Goal: Use online tool/utility: Utilize a website feature to perform a specific function

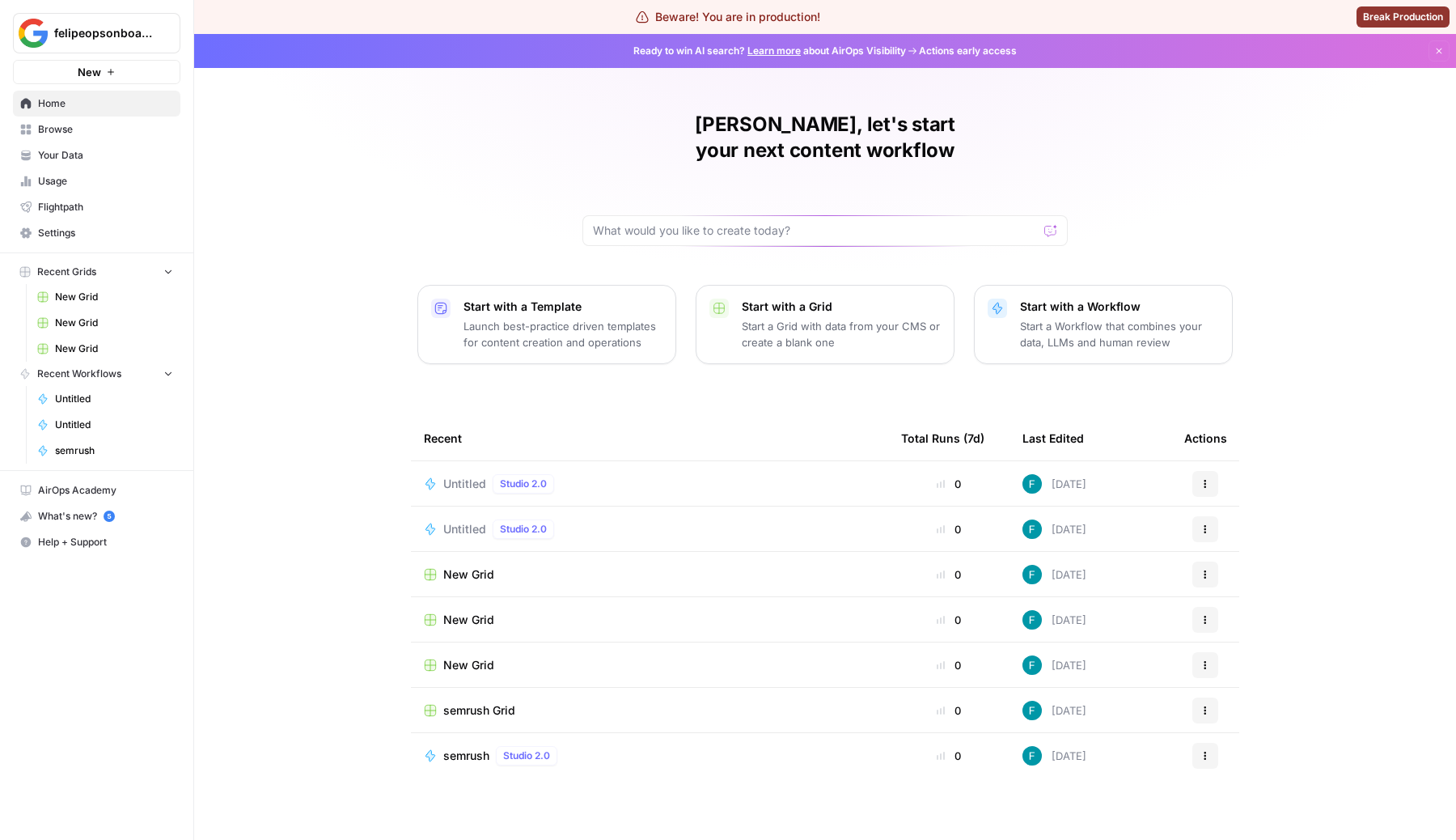
click at [470, 475] on span "Untitled" at bounding box center [465, 484] width 43 height 16
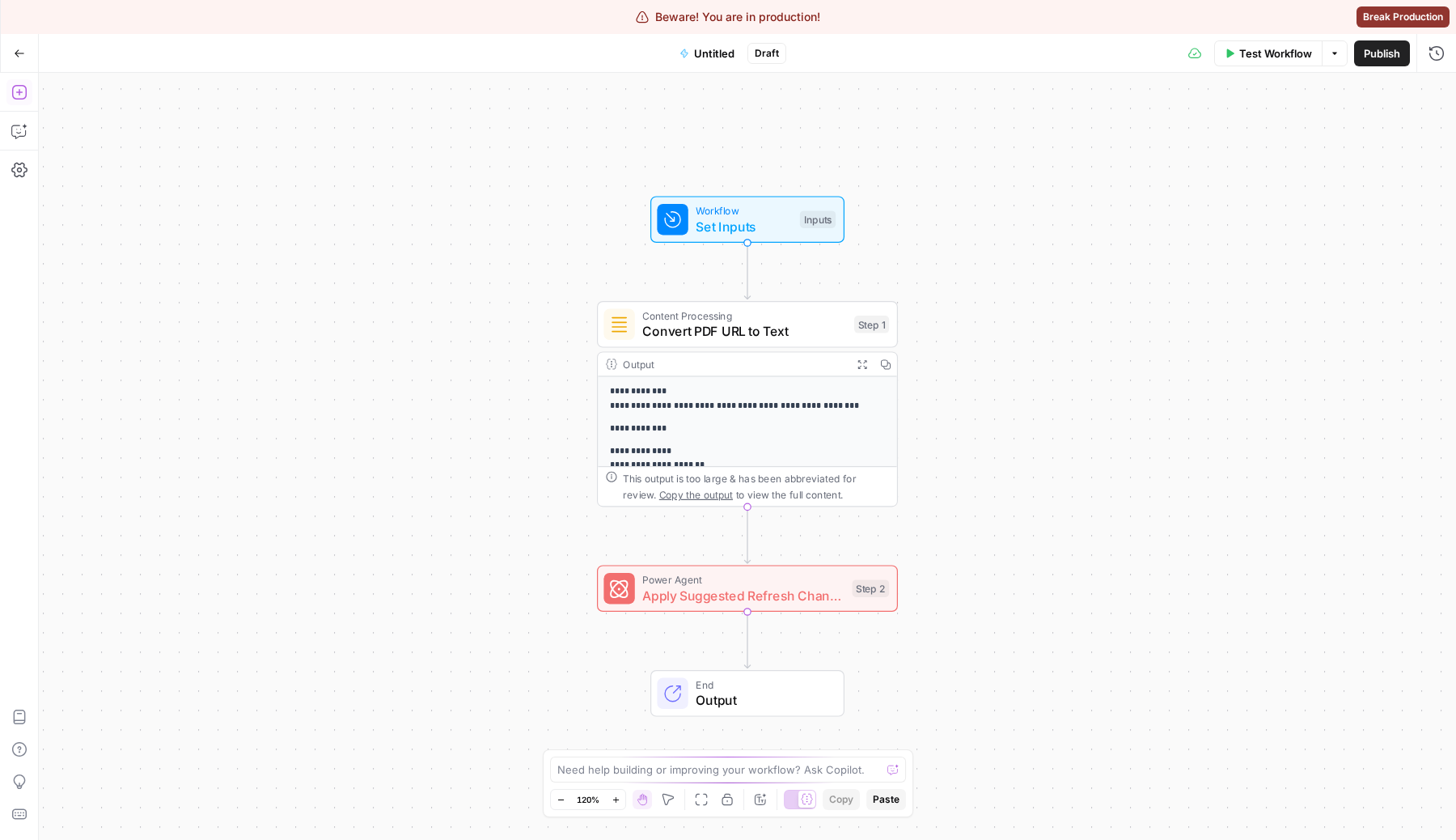
click at [21, 97] on icon "button" at bounding box center [20, 92] width 16 height 16
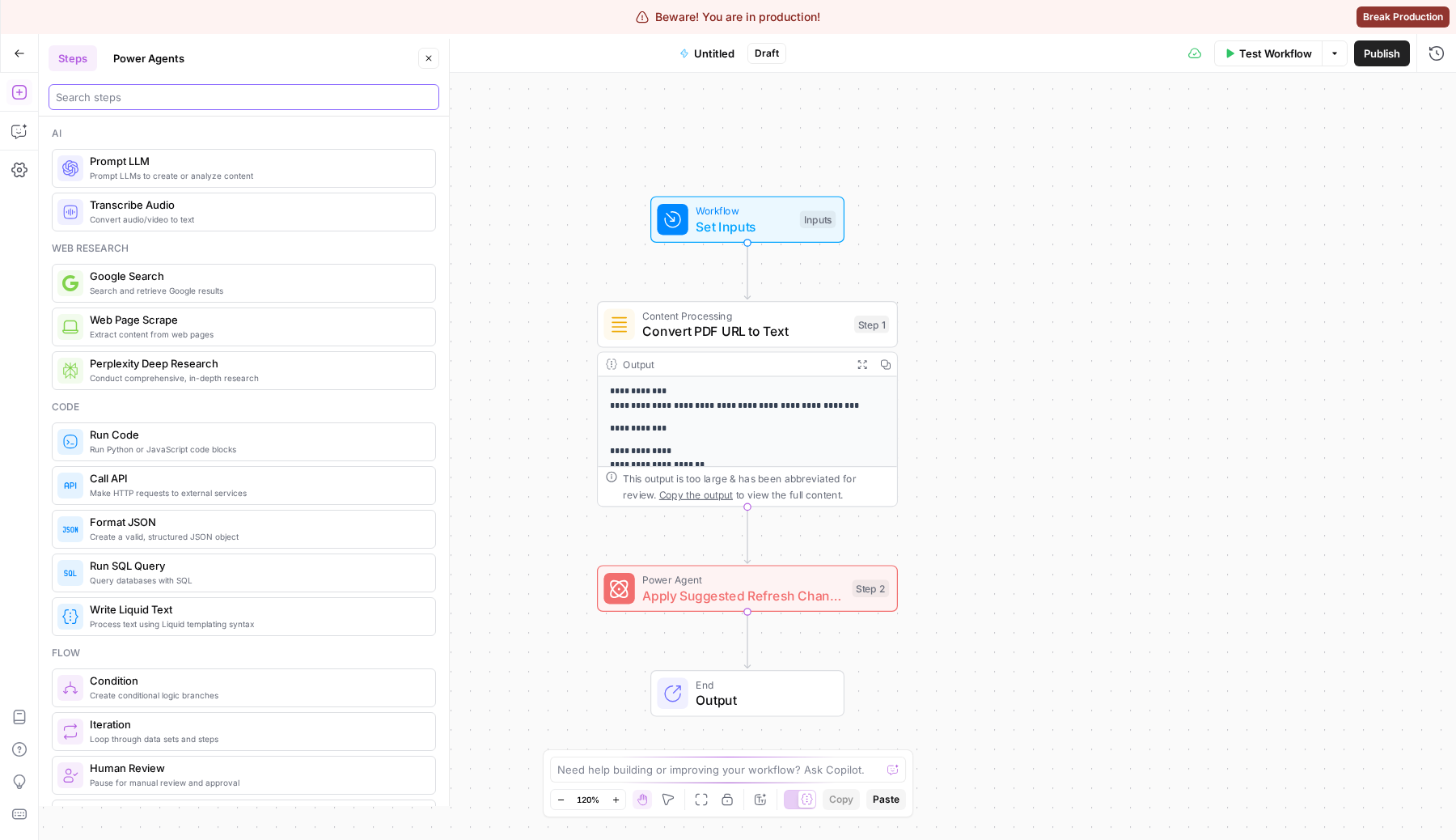
click at [184, 103] on input "search" at bounding box center [244, 97] width 376 height 16
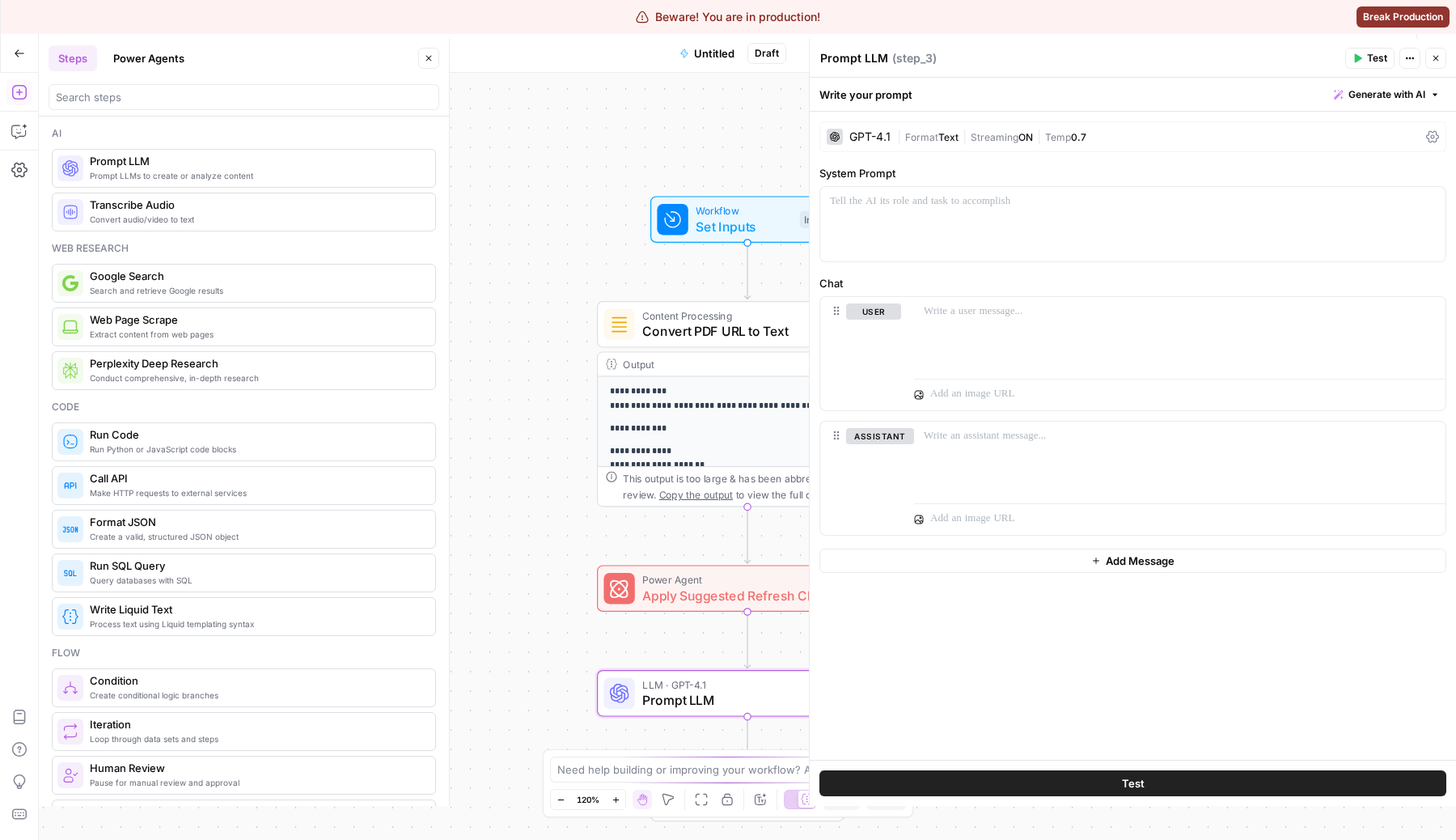
click at [943, 133] on span "Text" at bounding box center [948, 136] width 20 height 12
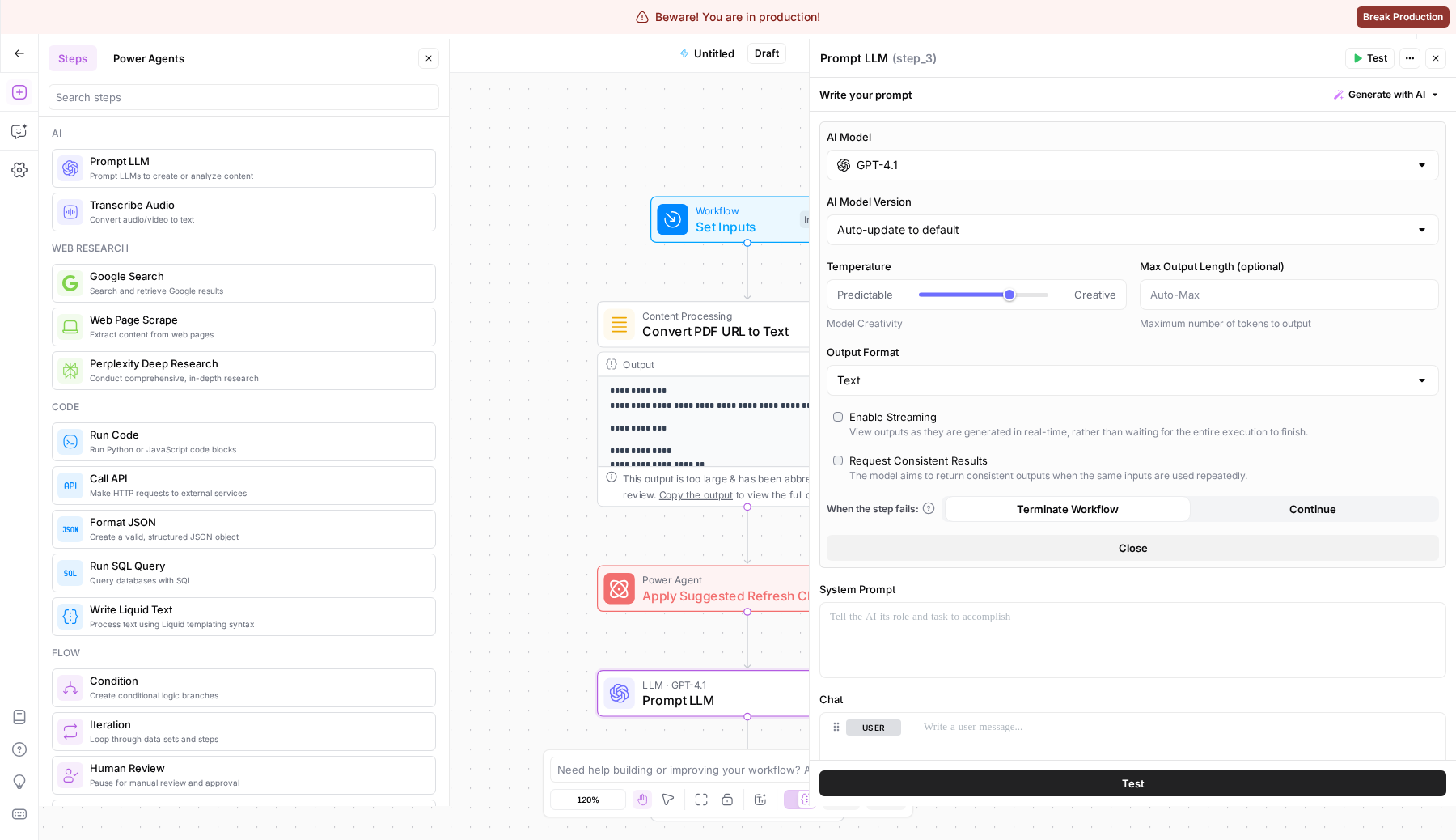
click at [428, 59] on icon "button" at bounding box center [429, 59] width 5 height 5
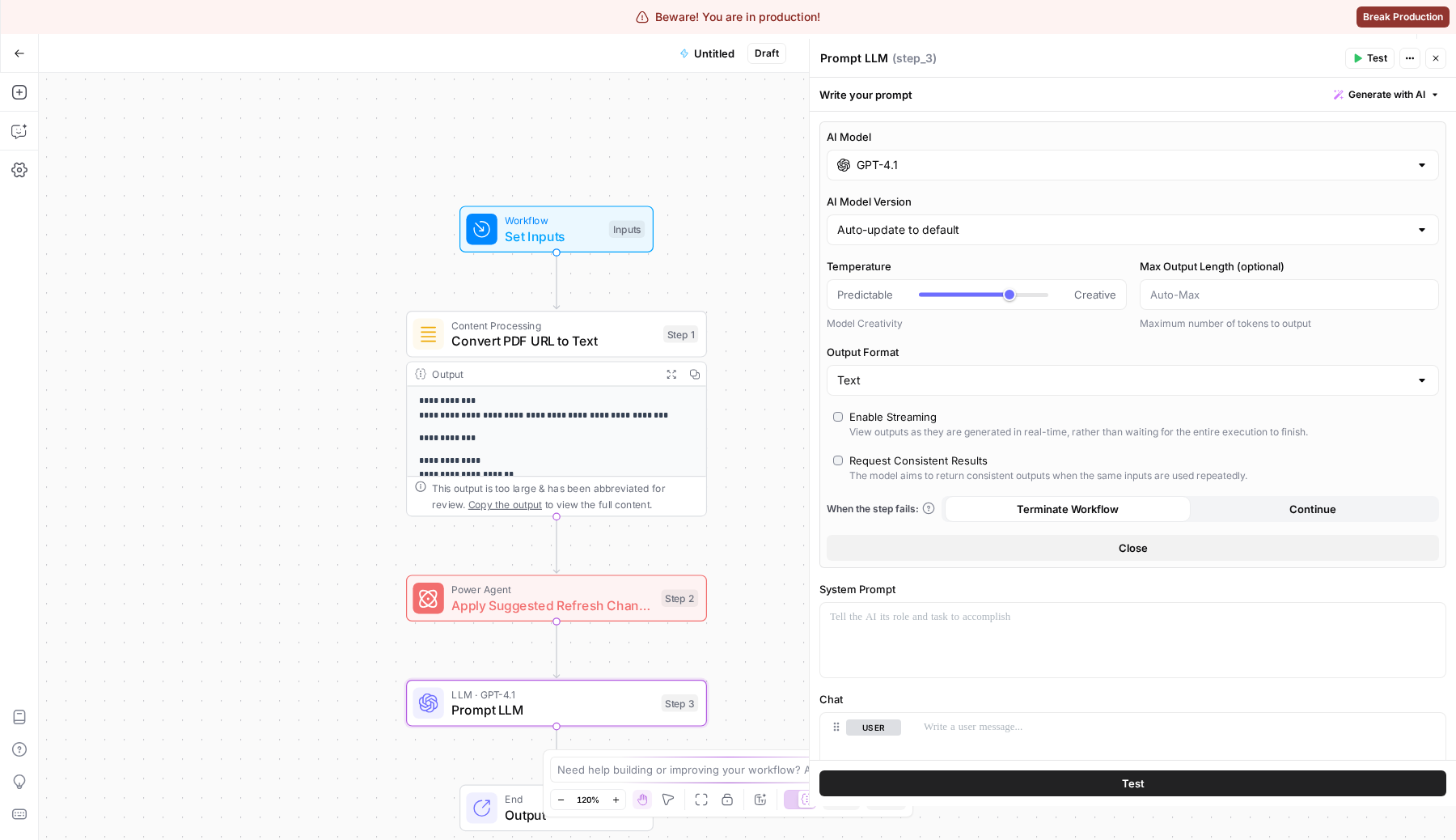
drag, startPoint x: 508, startPoint y: 163, endPoint x: 315, endPoint y: 172, distance: 193.2
click at [315, 172] on div "**********" at bounding box center [747, 457] width 1417 height 767
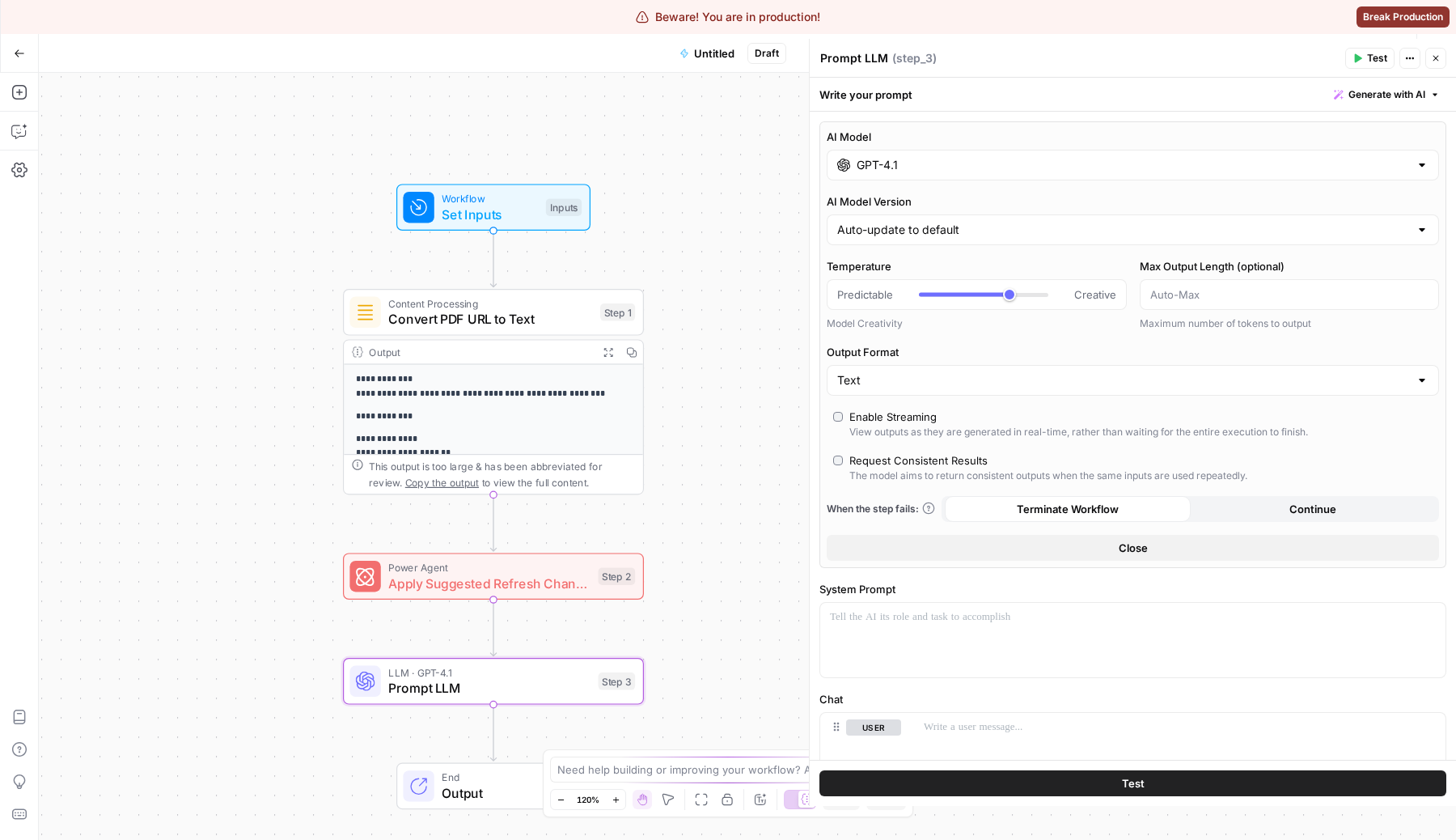
drag, startPoint x: 388, startPoint y: 176, endPoint x: 326, endPoint y: 155, distance: 65.5
click at [326, 155] on div "**********" at bounding box center [747, 457] width 1417 height 767
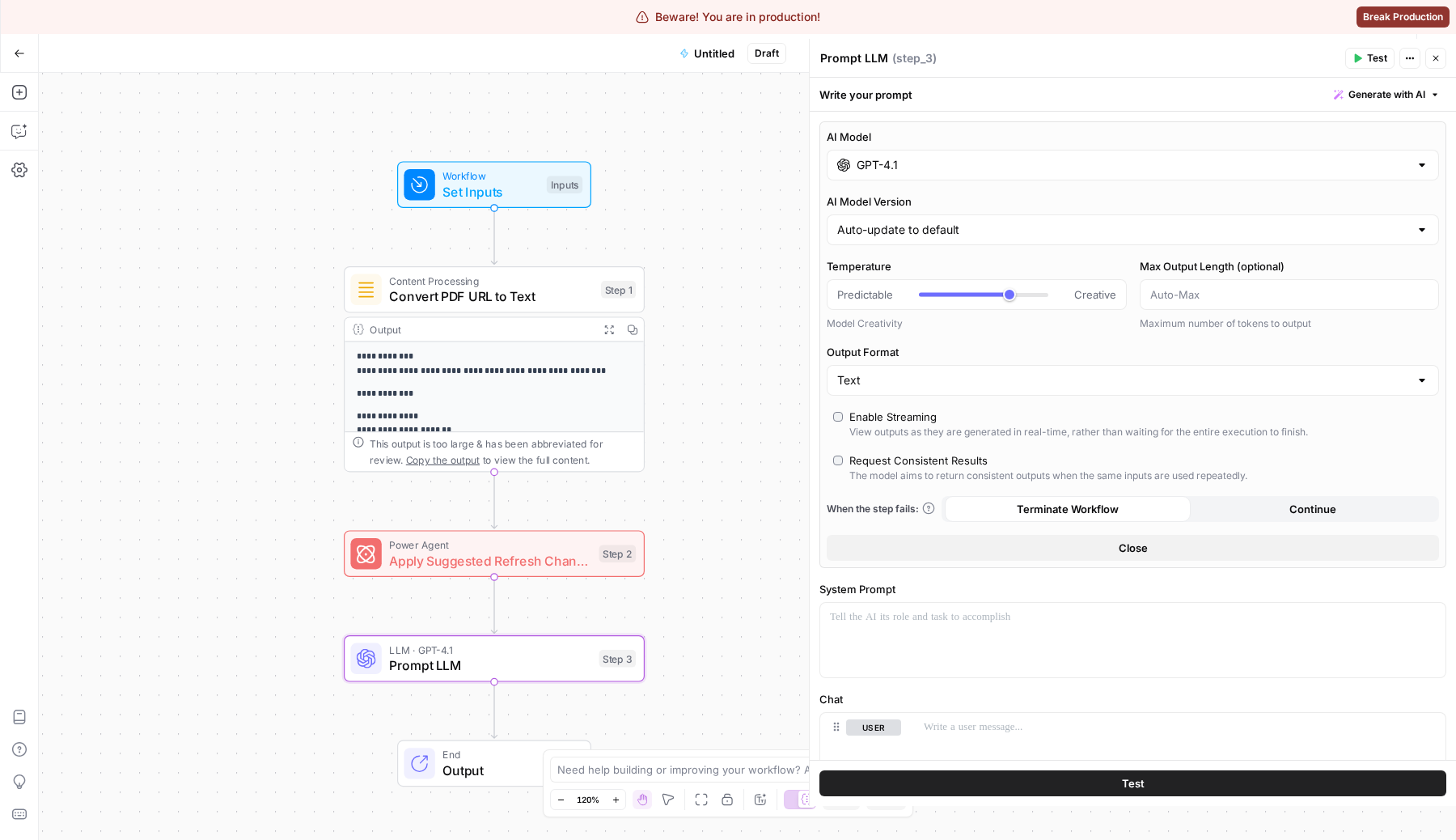
drag, startPoint x: 326, startPoint y: 155, endPoint x: 327, endPoint y: 133, distance: 22.0
click at [327, 133] on div "**********" at bounding box center [747, 457] width 1417 height 767
click at [951, 165] on input "GPT-4.1" at bounding box center [1133, 165] width 552 height 16
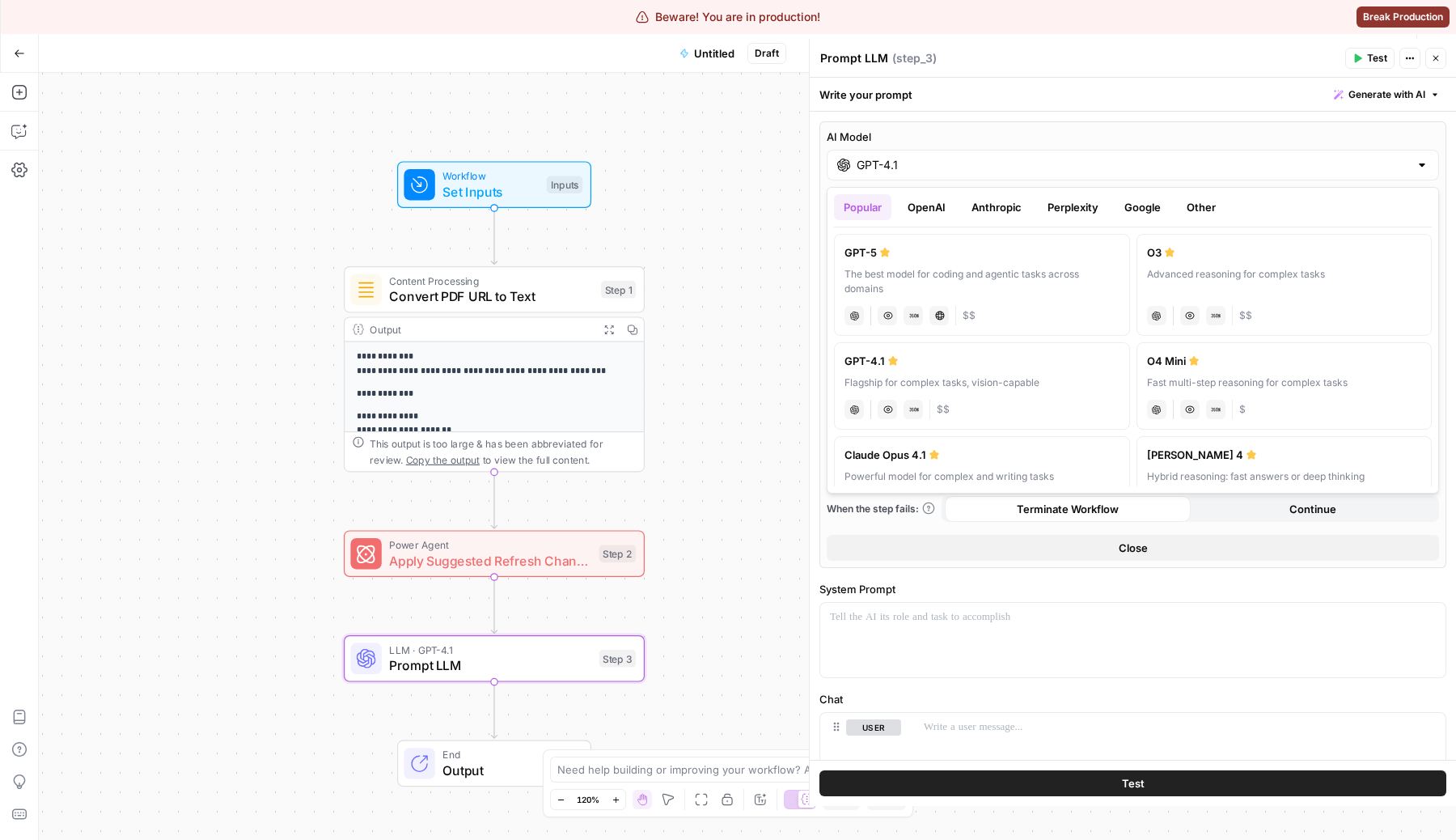
click at [971, 128] on div "AI Model GPT-4.1 AI Model Version Auto-update to default Temperature Predictabl…" at bounding box center [1132, 345] width 627 height 447
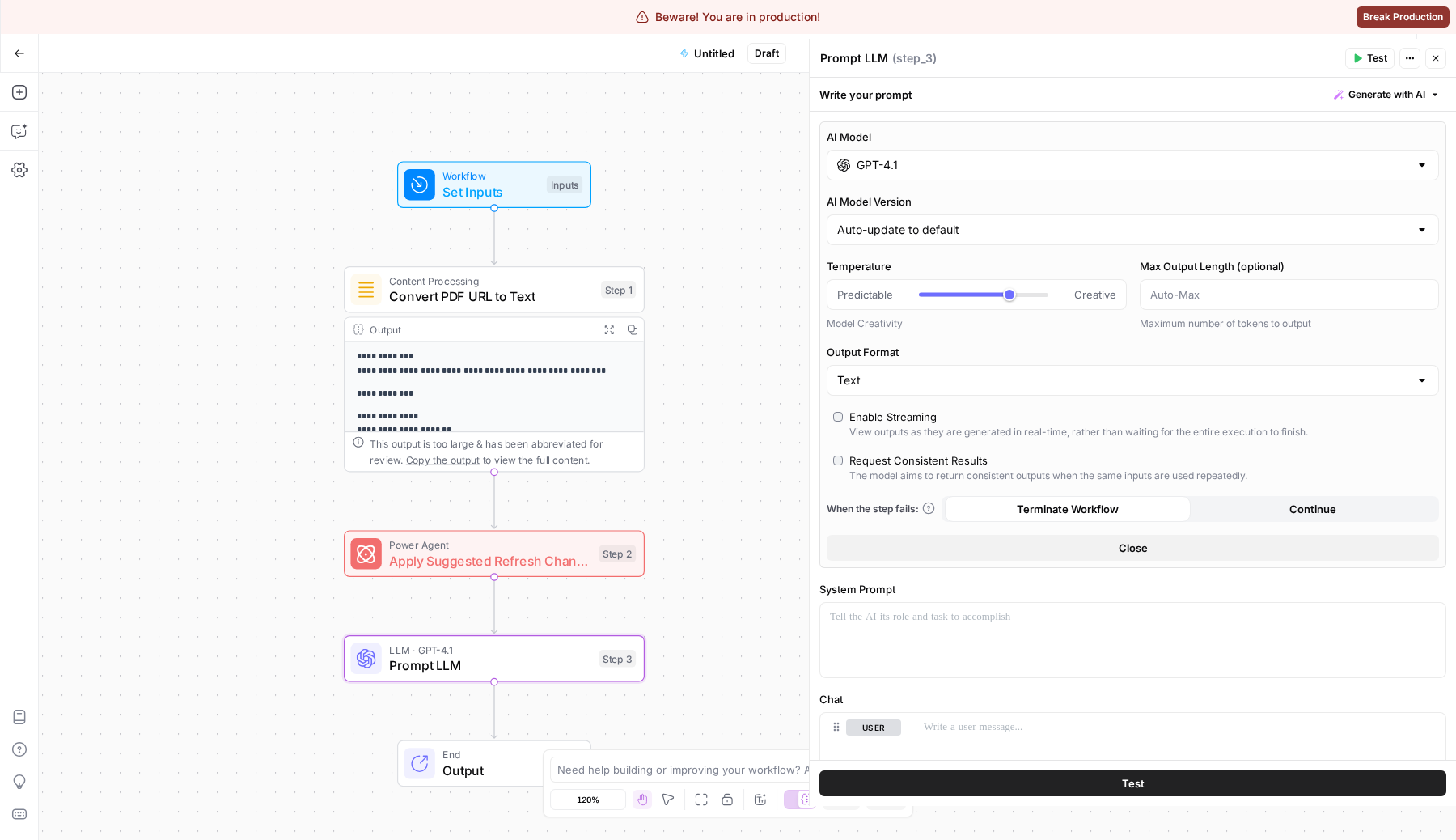
click at [914, 177] on div "GPT-4.1" at bounding box center [1132, 165] width 613 height 31
click at [968, 143] on label "AI Model" at bounding box center [1132, 137] width 613 height 16
click at [968, 157] on input "GPT-4.1" at bounding box center [1133, 165] width 552 height 16
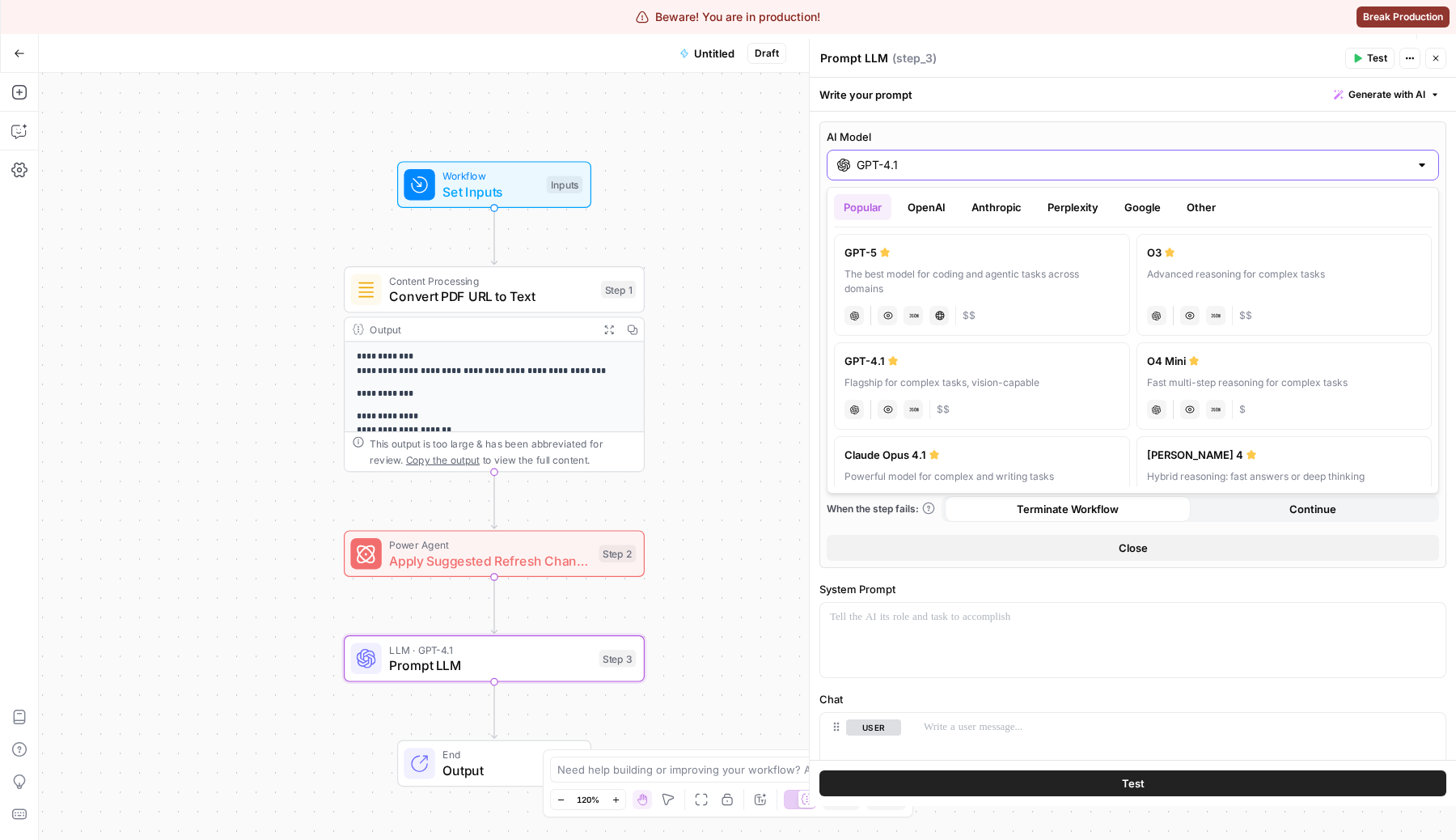
click at [968, 159] on input "GPT-4.1" at bounding box center [1133, 165] width 552 height 16
click at [942, 211] on button "OpenAI" at bounding box center [926, 207] width 58 height 26
click at [975, 170] on input "GPT-4.1" at bounding box center [1133, 165] width 552 height 16
click at [912, 169] on input "GPT-4.1" at bounding box center [1133, 165] width 552 height 16
click at [852, 189] on div "Popular OpenAI Anthropic Perplexity Google Other GPT-5 The best model for codin…" at bounding box center [1132, 340] width 613 height 307
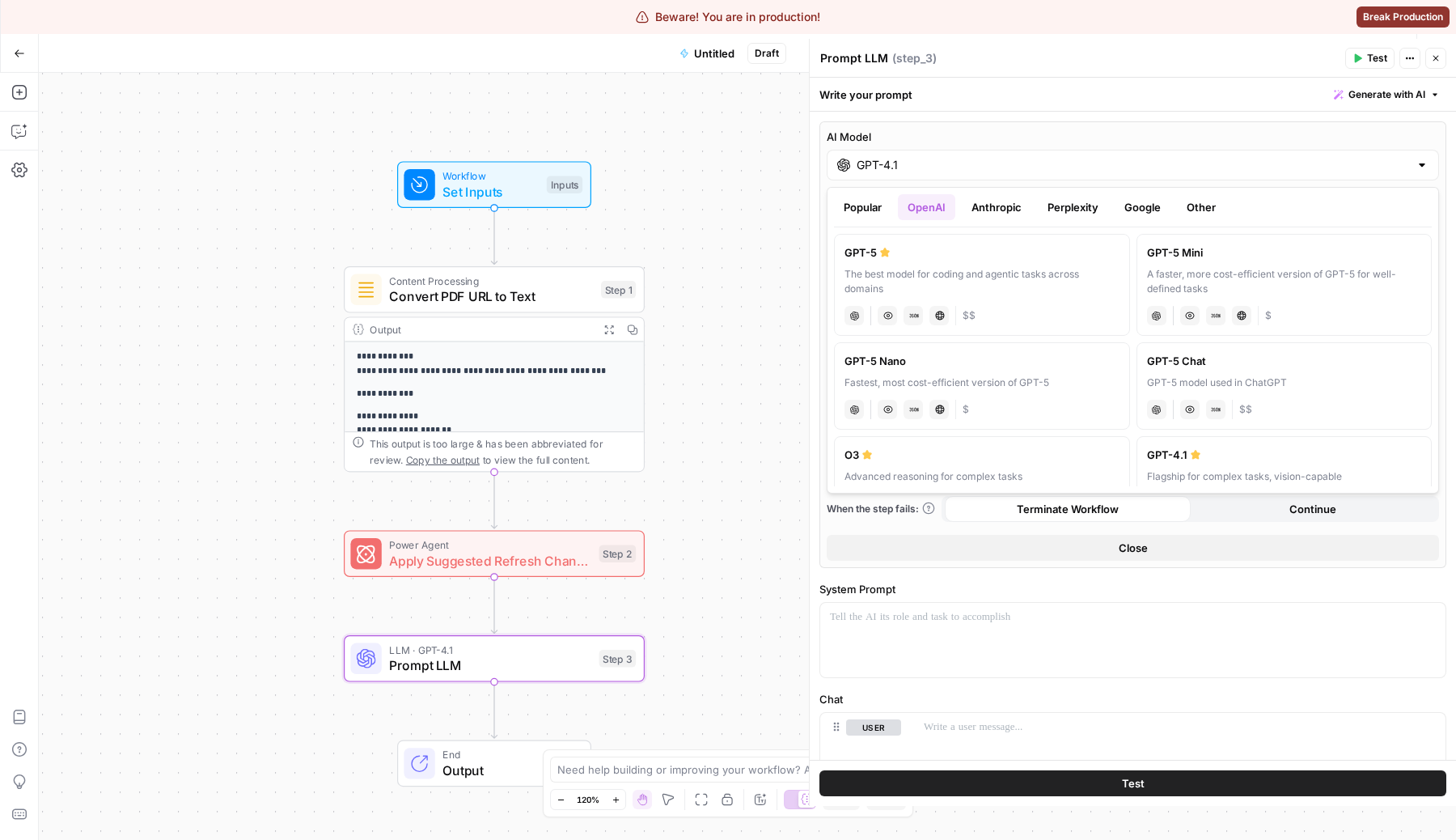
click at [859, 207] on button "Popular" at bounding box center [863, 207] width 58 height 26
click at [977, 289] on div "The best model for coding and agentic tasks across domains" at bounding box center [981, 282] width 275 height 29
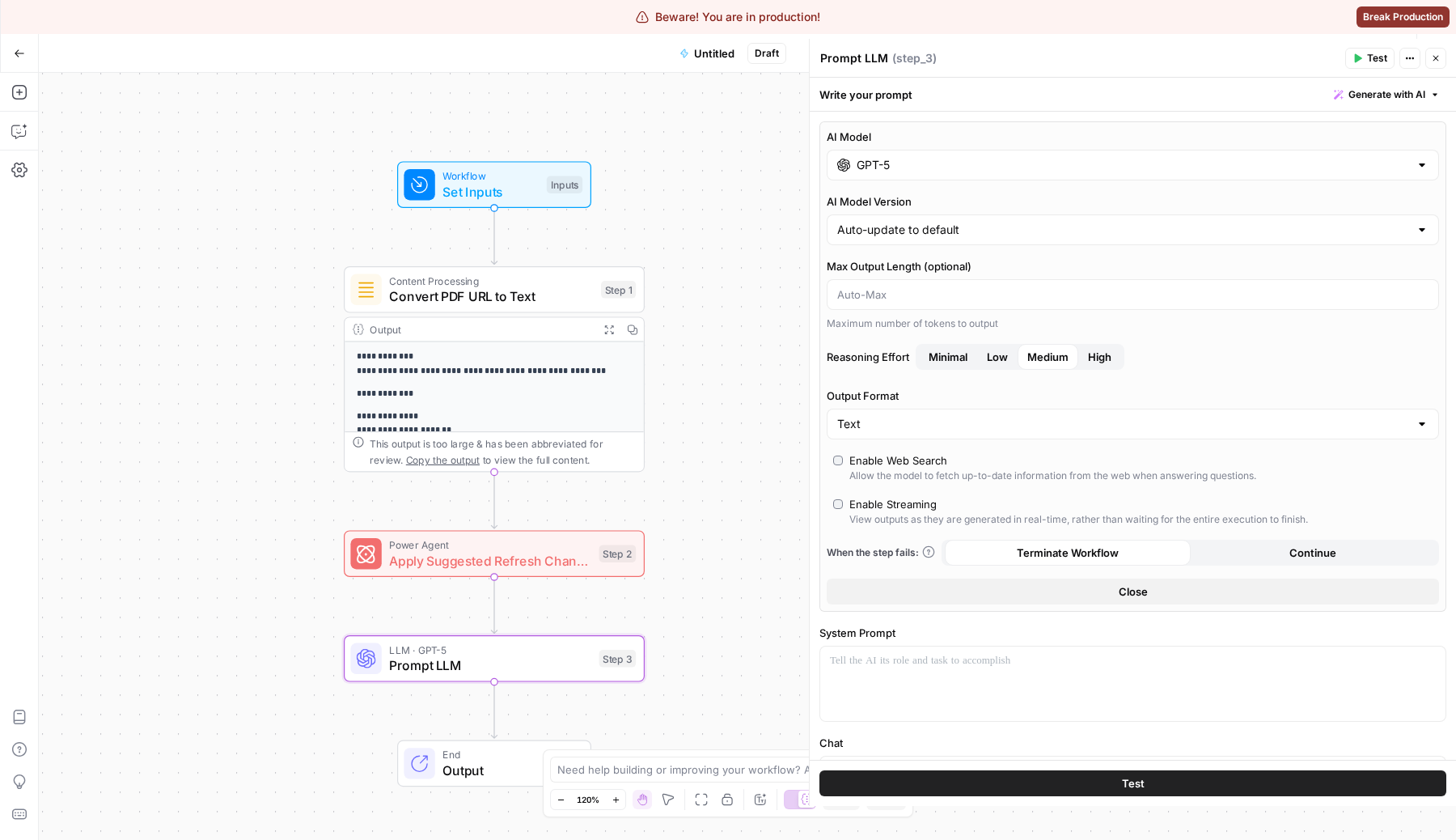
drag, startPoint x: 875, startPoint y: 352, endPoint x: 1006, endPoint y: 343, distance: 131.3
click at [1006, 343] on div "AI Model GPT-5 AI Model Version Auto-update to default Max Output Length (optio…" at bounding box center [1132, 366] width 627 height 490
click at [1029, 286] on input "Max Output Length (optional)" at bounding box center [1132, 294] width 591 height 16
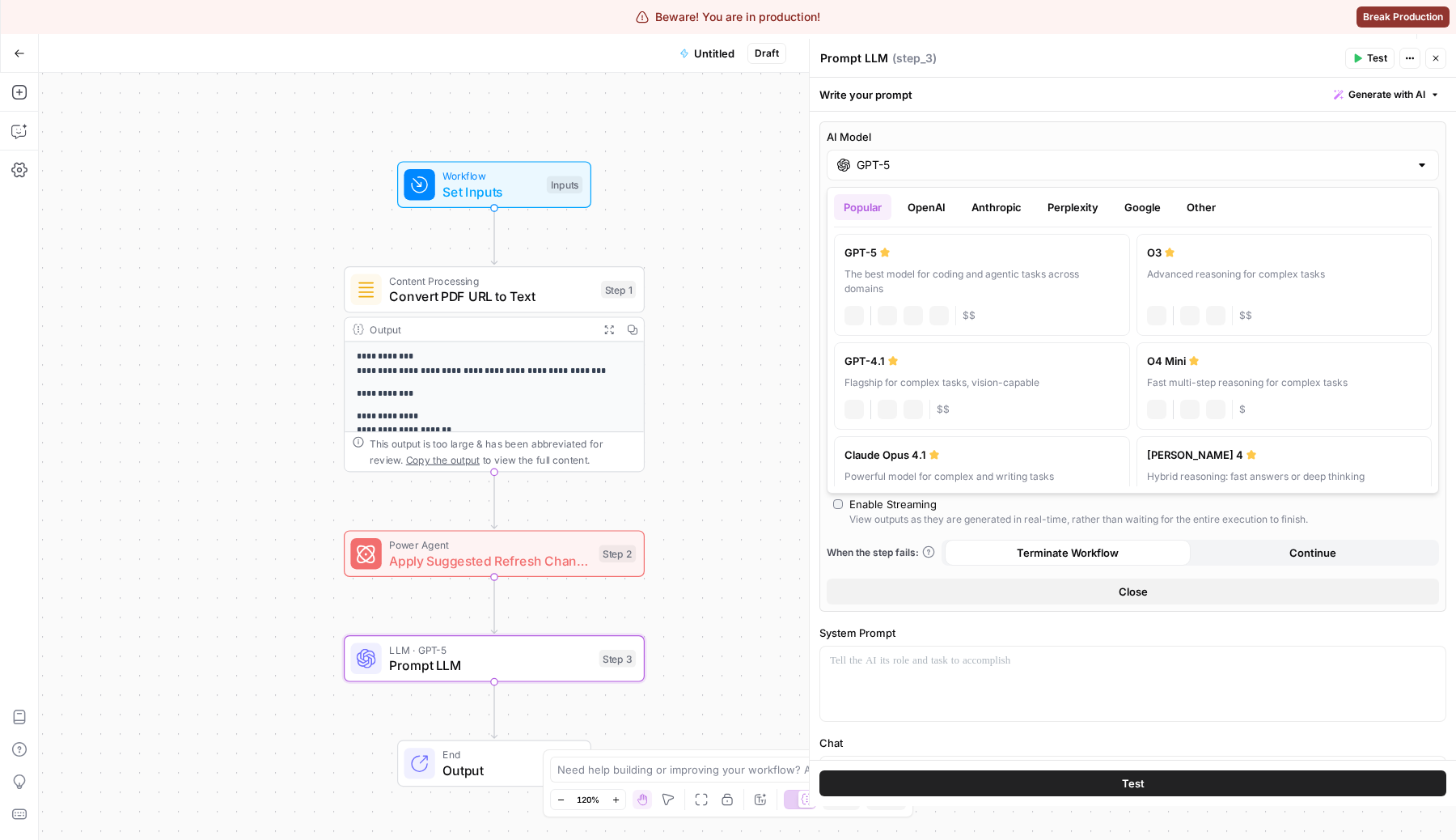
click at [929, 155] on div "GPT-5" at bounding box center [1132, 165] width 613 height 31
click at [928, 216] on button "OpenAI" at bounding box center [926, 207] width 58 height 26
click at [989, 353] on div "GPT-5 Nano" at bounding box center [981, 361] width 275 height 16
click at [912, 171] on input "GPT-5 Nano" at bounding box center [1133, 165] width 552 height 16
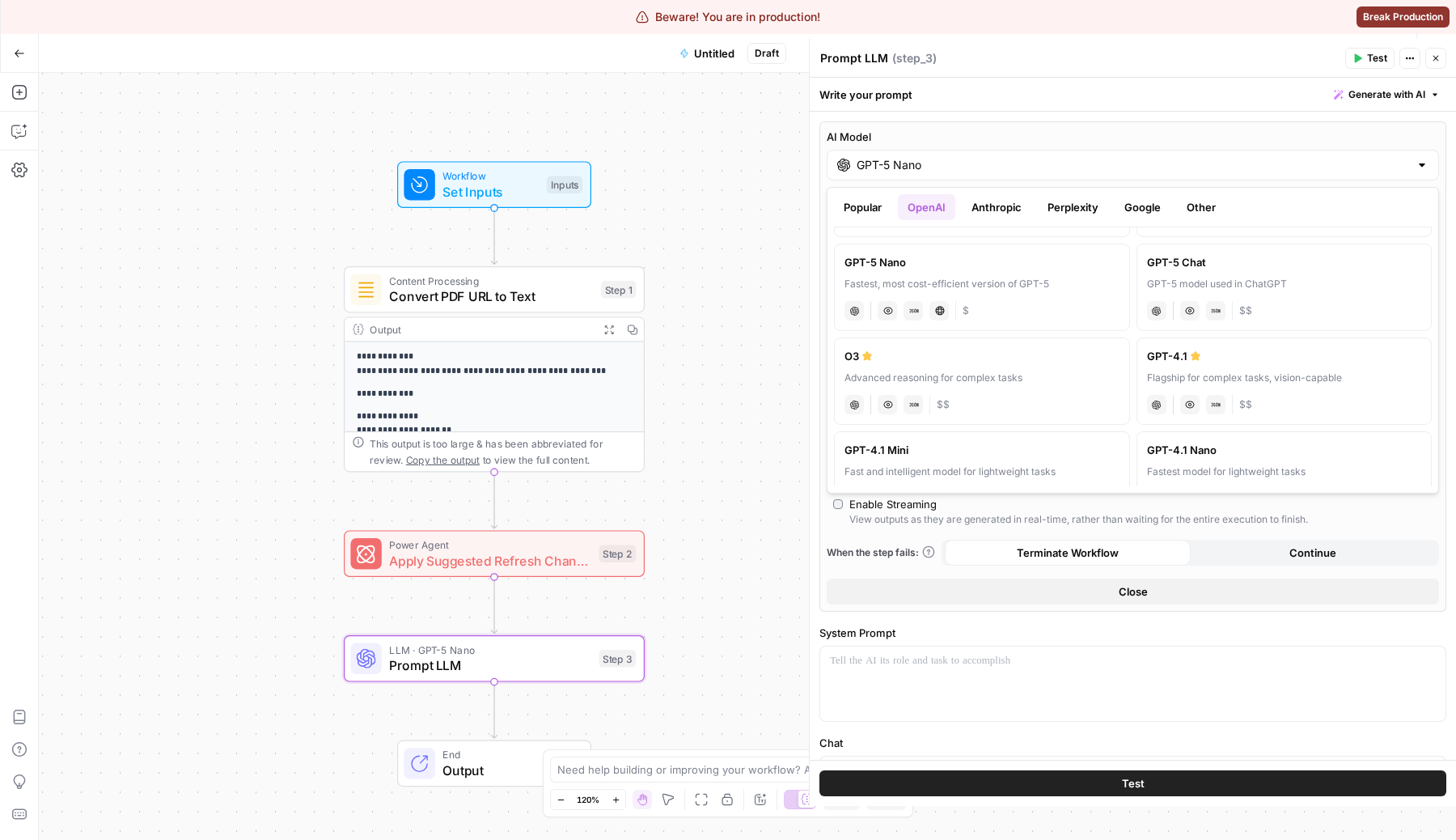
click at [975, 369] on label "O3 Advanced reasoning for complex tasks chat Vision Capabilities JSON Mode $$" at bounding box center [982, 381] width 296 height 88
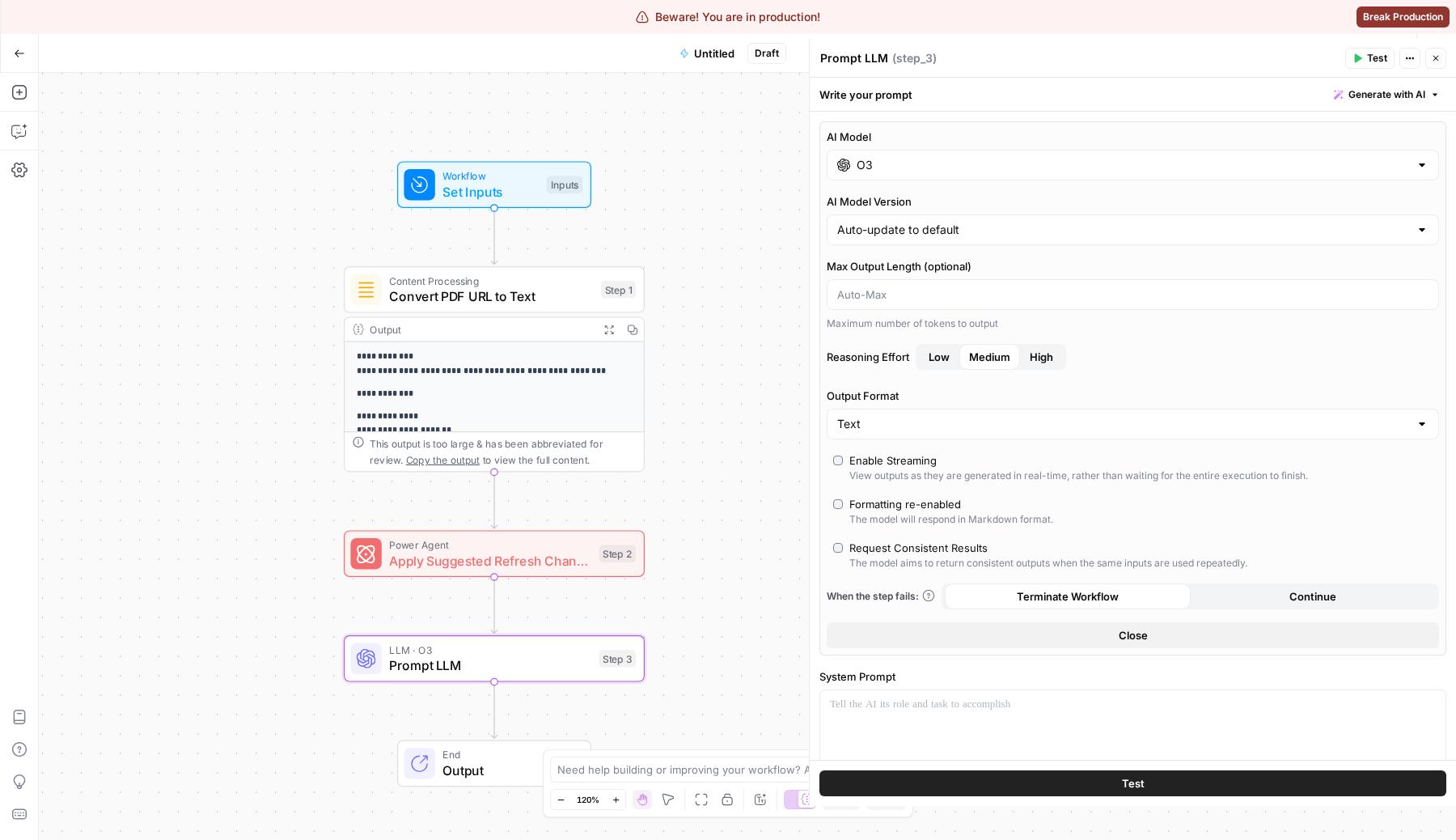
click at [938, 168] on input "O3" at bounding box center [1133, 165] width 552 height 16
click at [1264, 534] on div "AI Model O3 AI Model Version Auto-update to default Max Output Length (optional…" at bounding box center [1132, 389] width 627 height 534
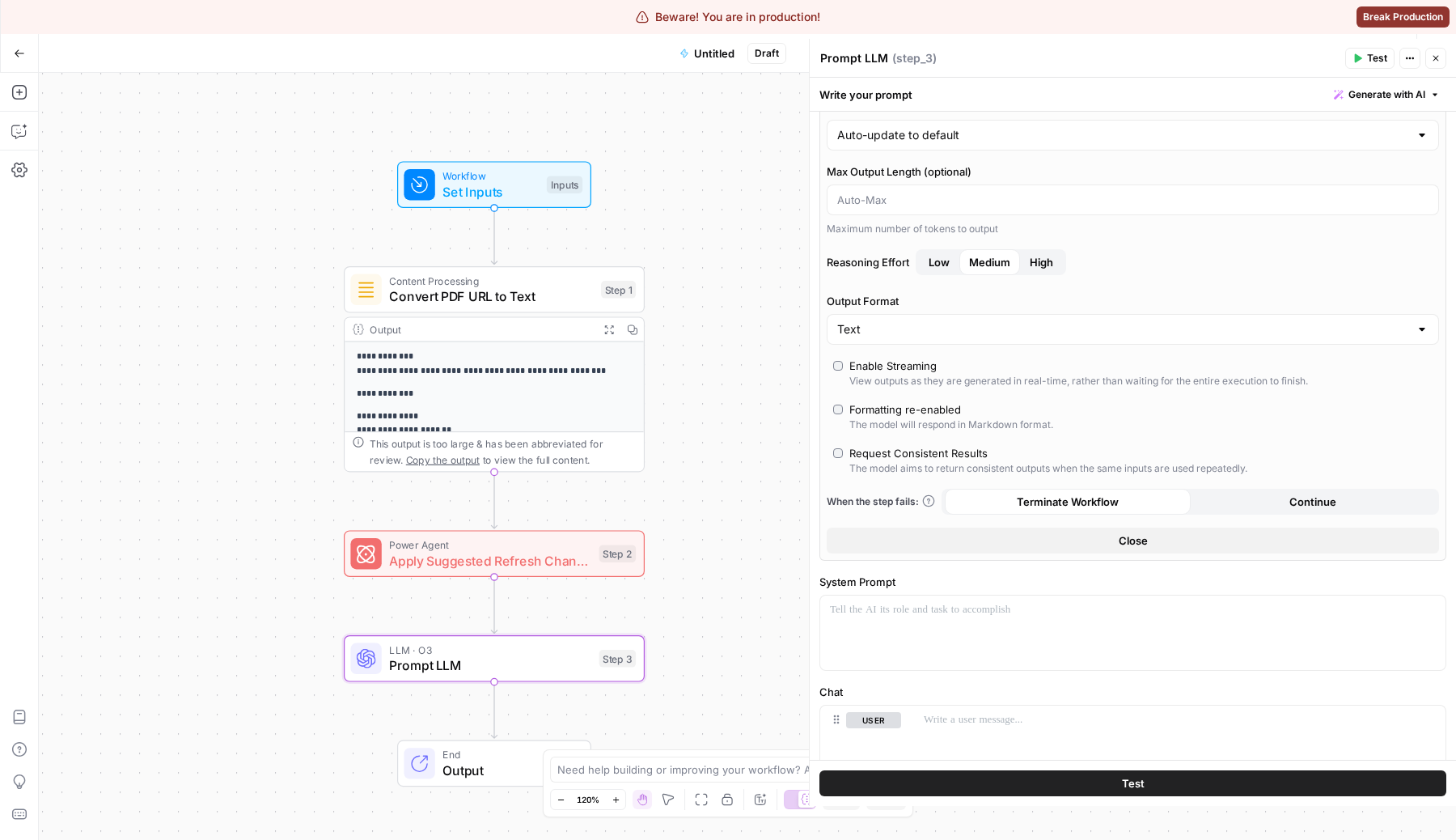
scroll to position [0, 0]
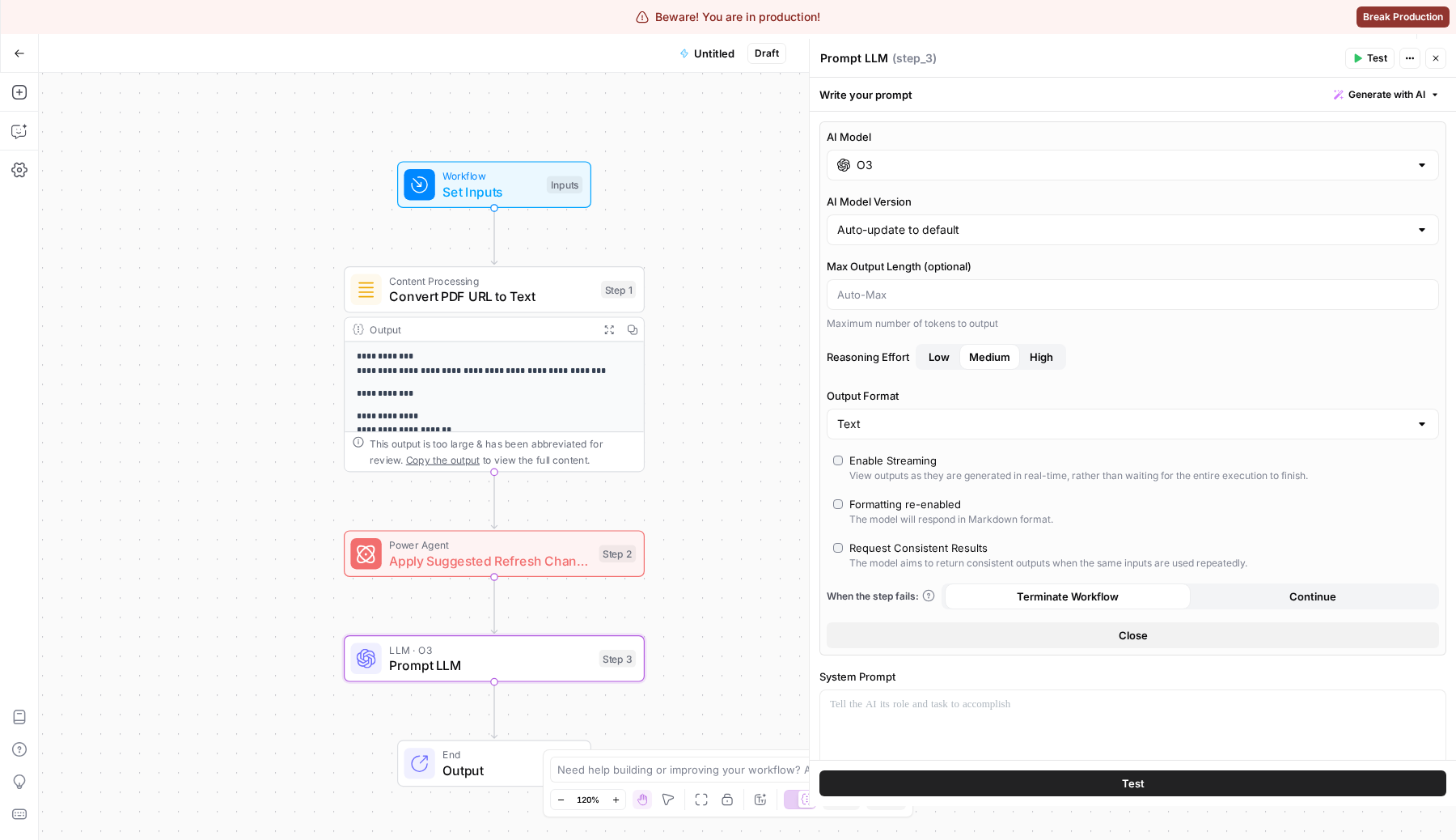
click at [898, 159] on input "O3" at bounding box center [1133, 165] width 552 height 16
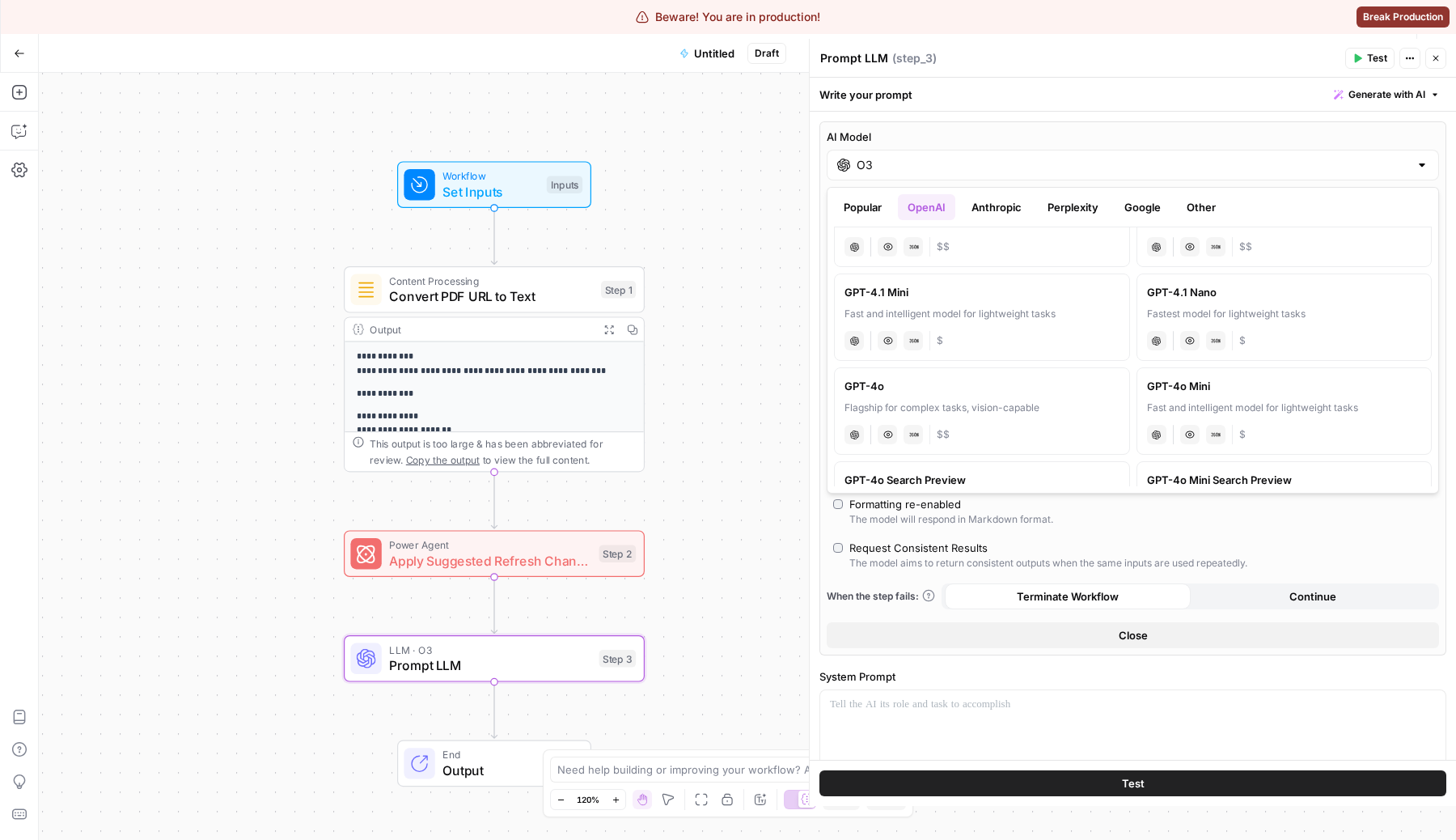
scroll to position [263, 0]
click at [1030, 379] on div "GPT-4o" at bounding box center [981, 380] width 275 height 16
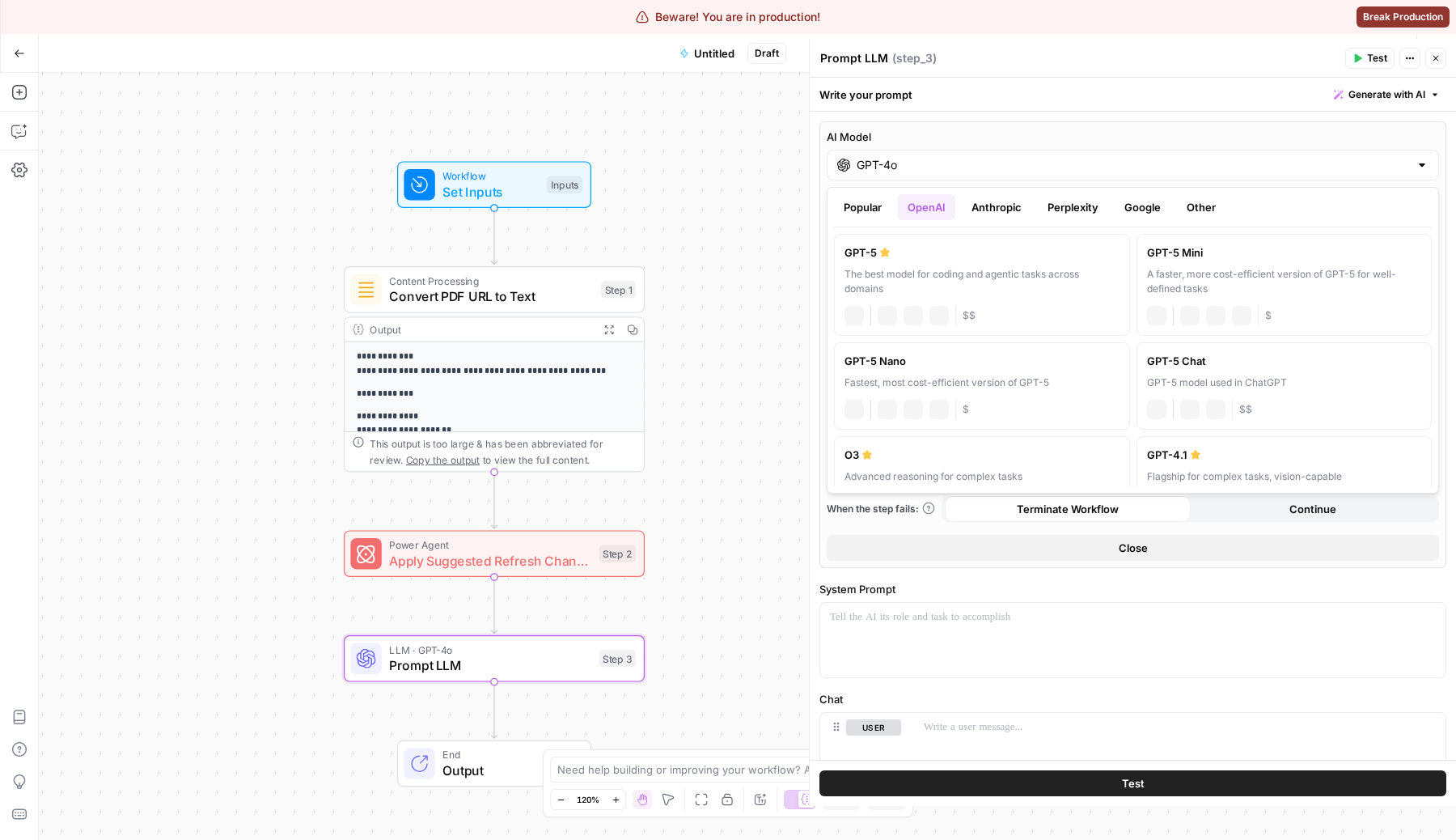
click at [946, 163] on input "GPT-4o" at bounding box center [1133, 165] width 552 height 16
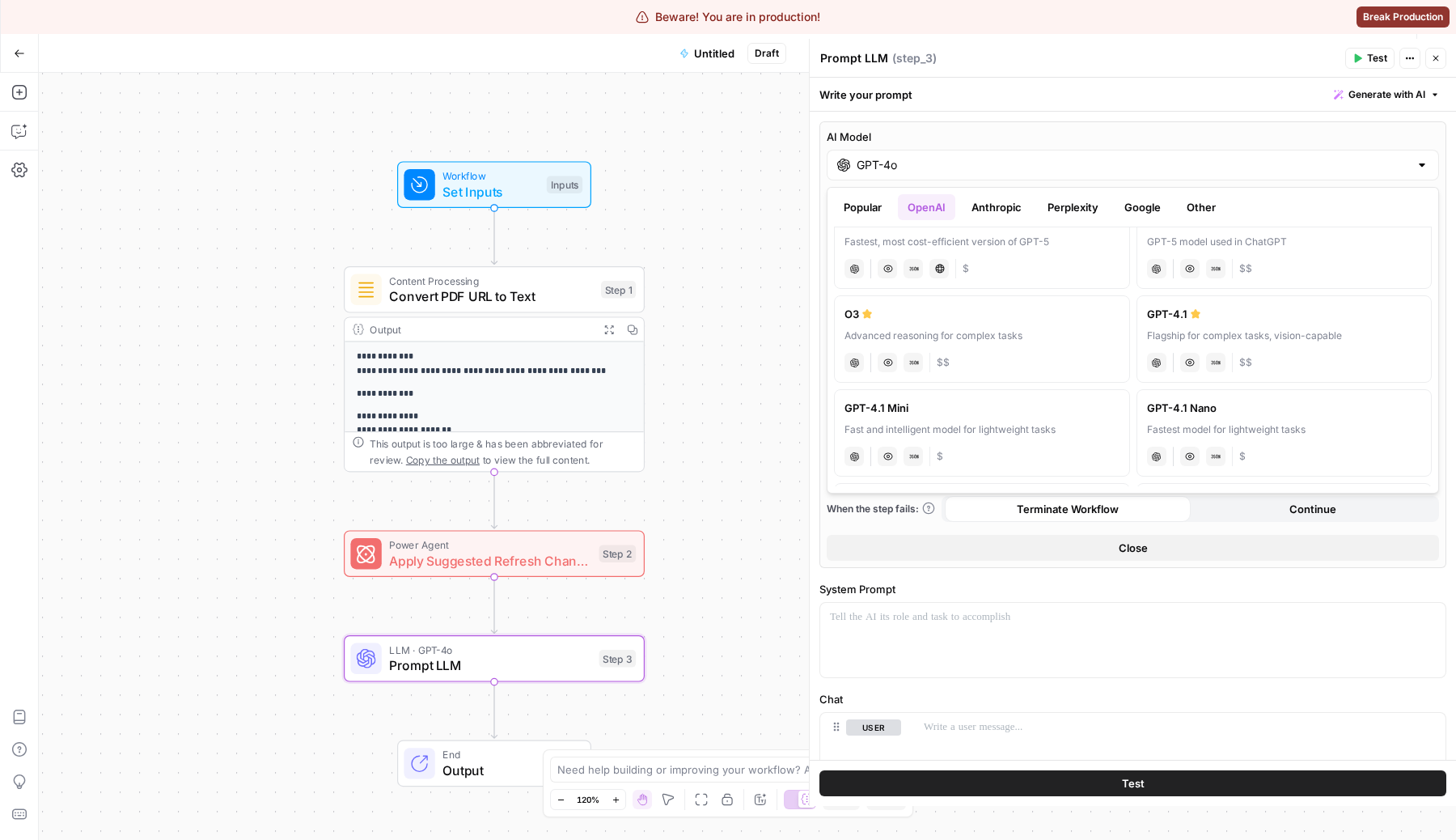
scroll to position [142, 0]
click at [1002, 346] on label "O3 Advanced reasoning for complex tasks chat Vision Capabilities JSON Mode $$" at bounding box center [982, 337] width 296 height 88
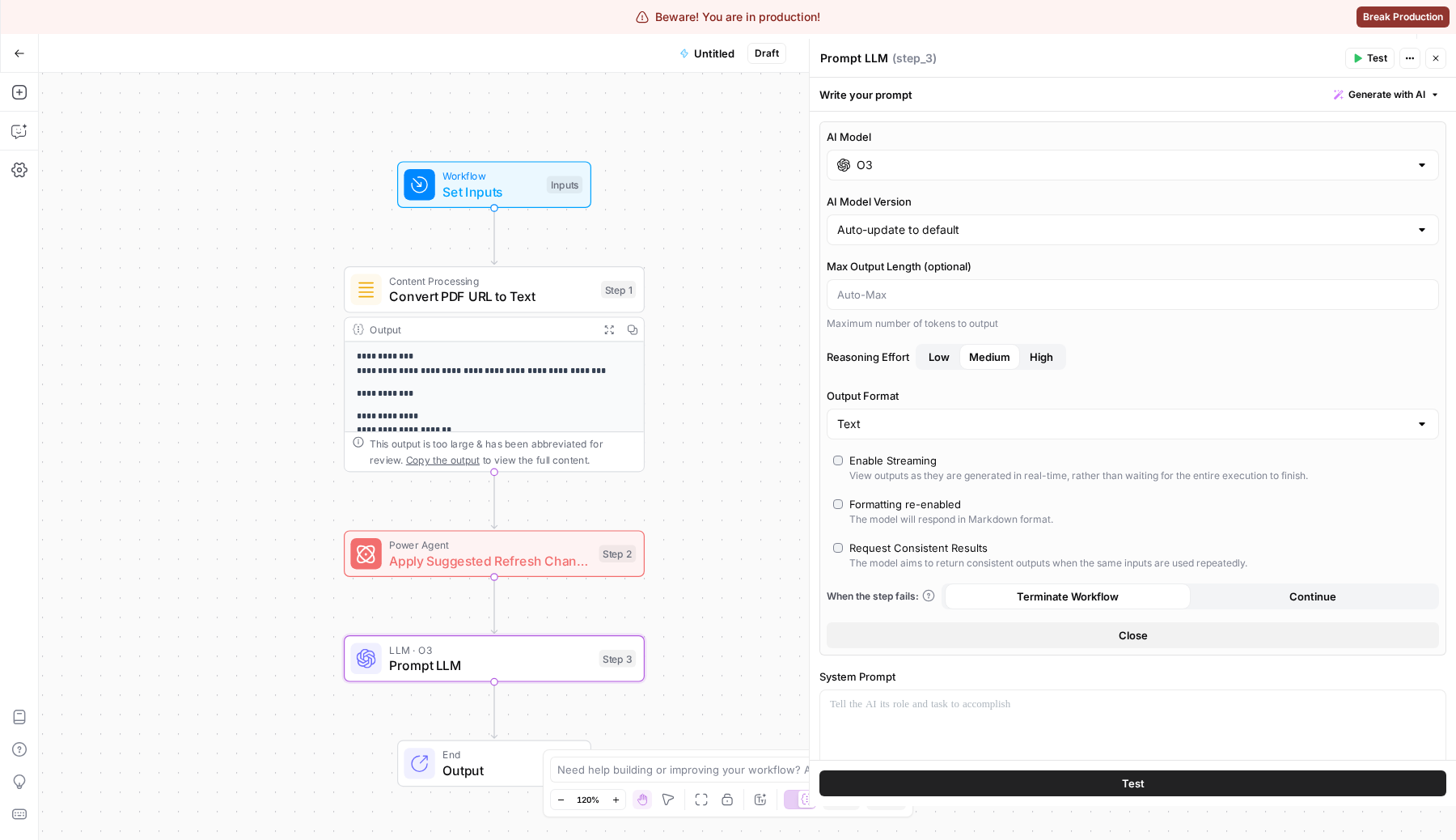
click at [962, 164] on input "O3" at bounding box center [1133, 165] width 552 height 16
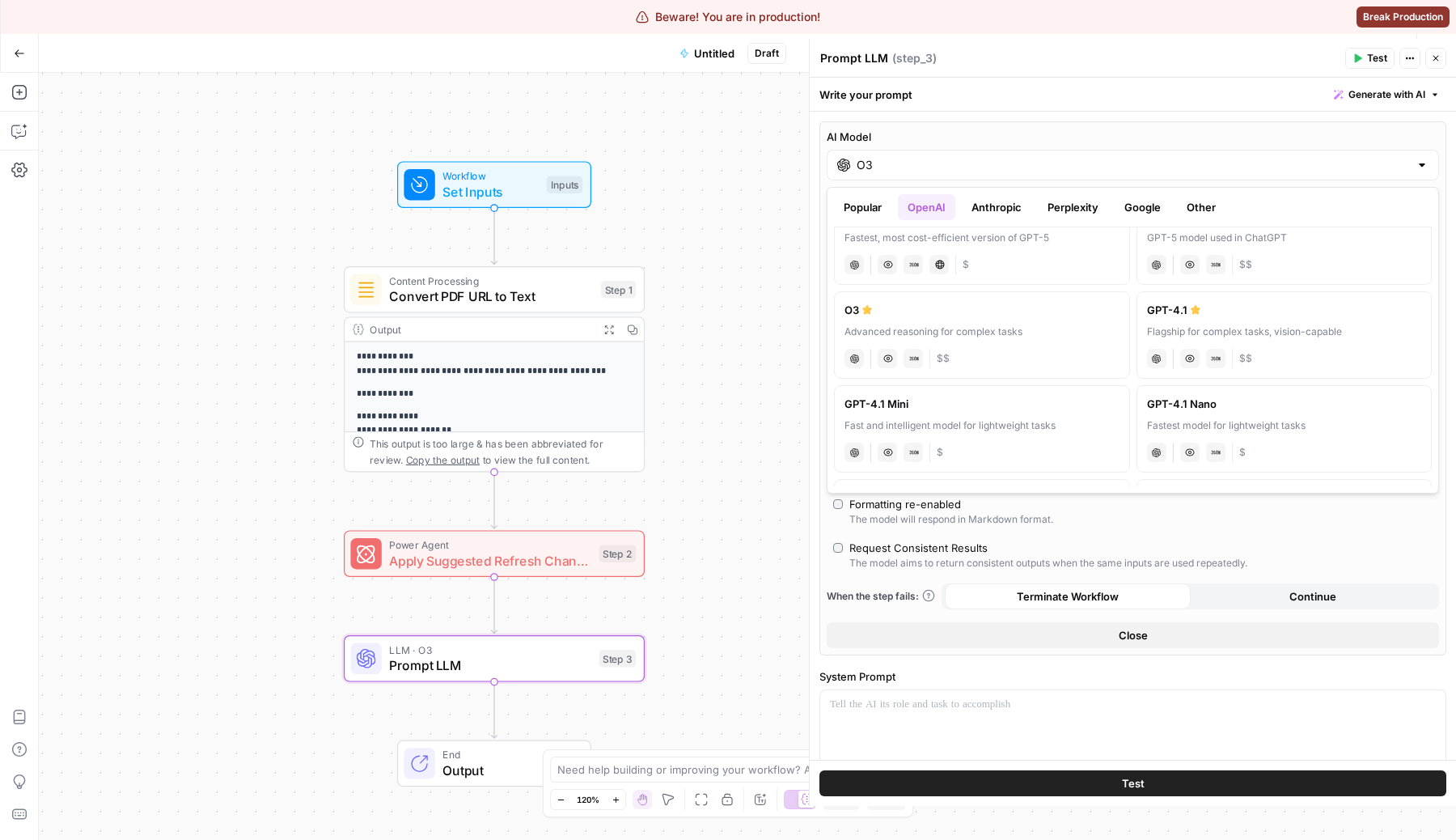
scroll to position [214, 0]
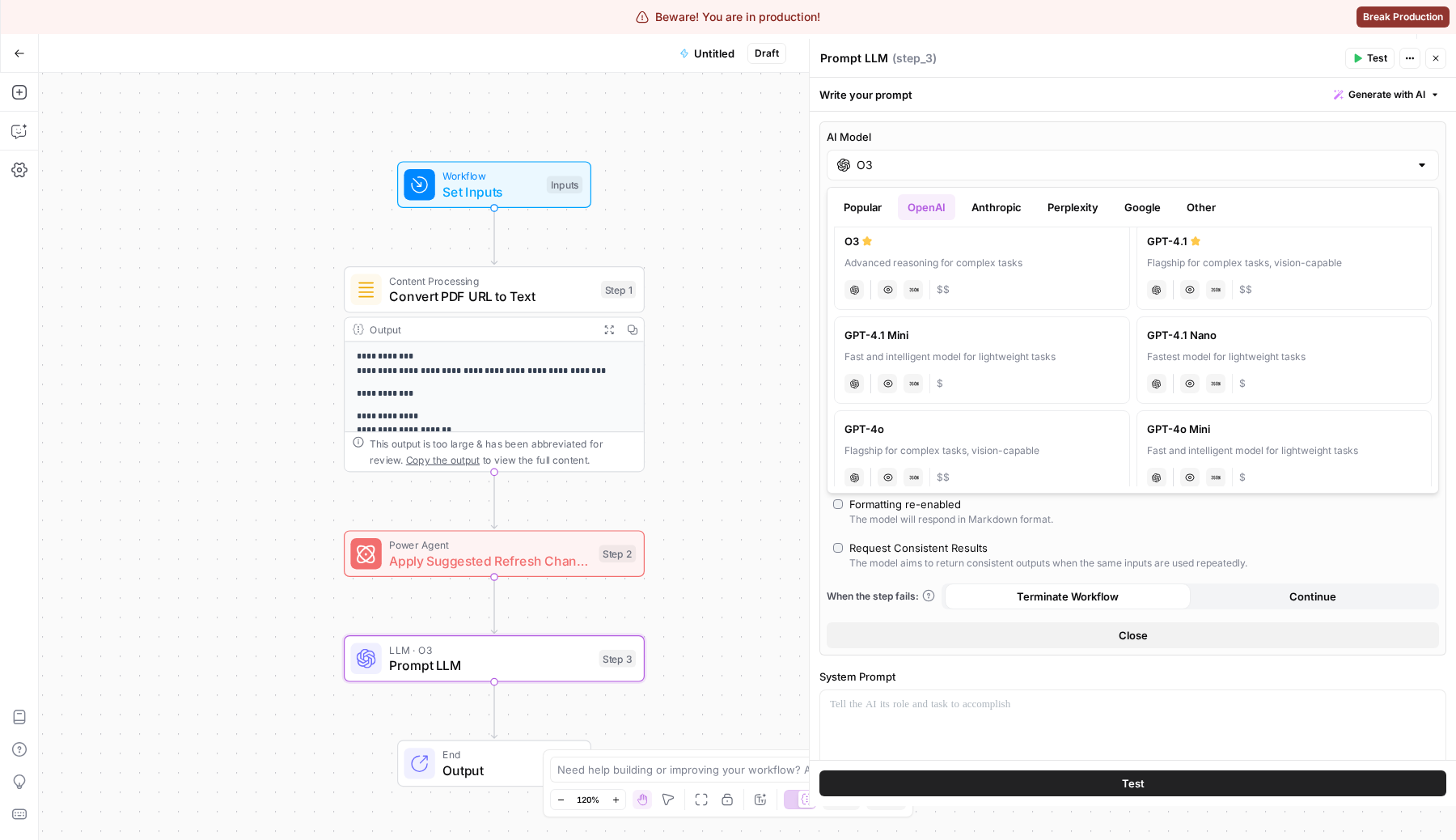
click at [1203, 380] on div "chat Vision Capabilities JSON Mode $" at bounding box center [1285, 382] width 275 height 23
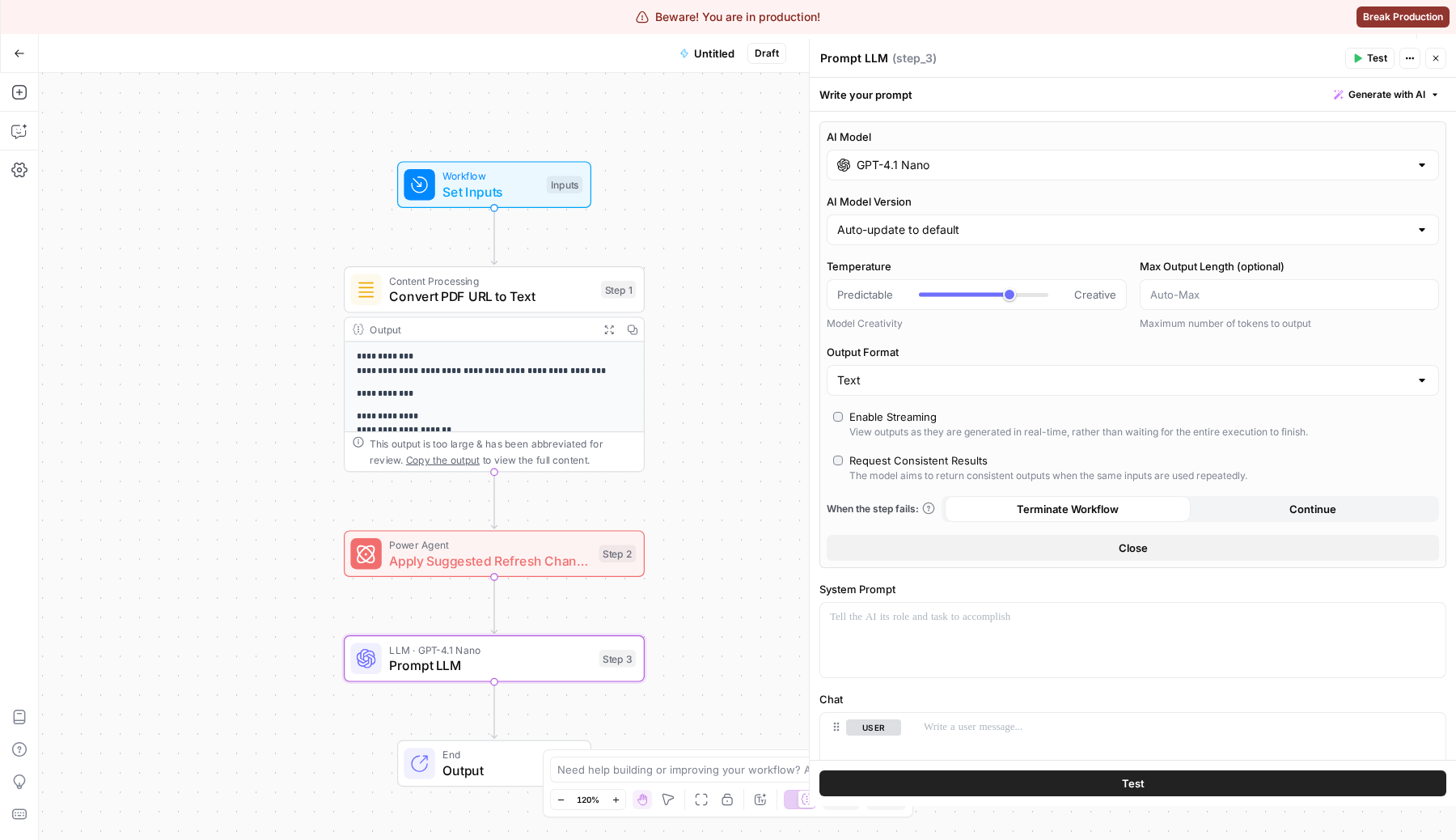
click at [995, 161] on input "GPT-4.1 Nano" at bounding box center [1133, 165] width 552 height 16
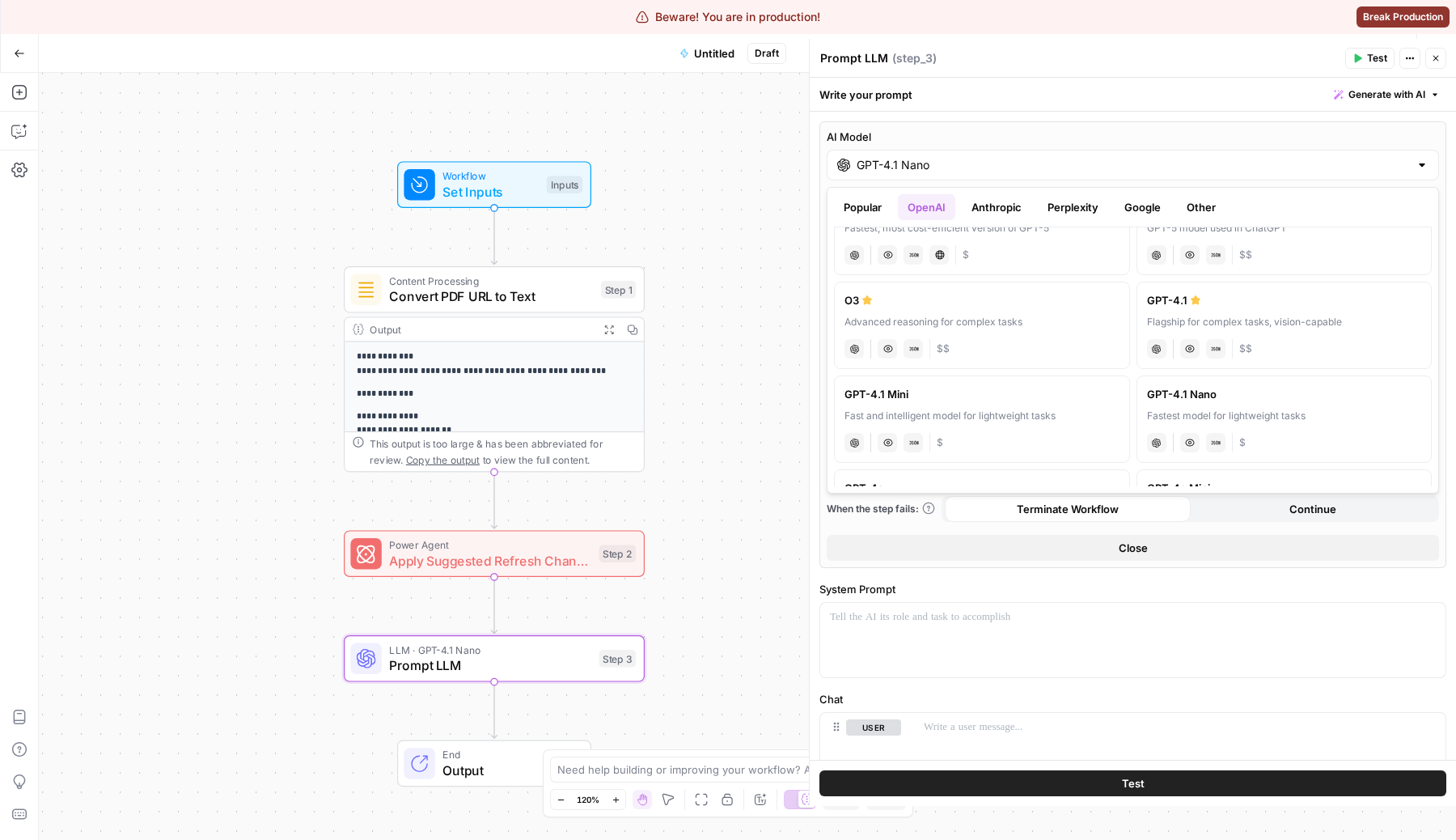
scroll to position [156, 0]
click at [1018, 335] on div "chat Vision Capabilities JSON Mode $$" at bounding box center [981, 345] width 275 height 23
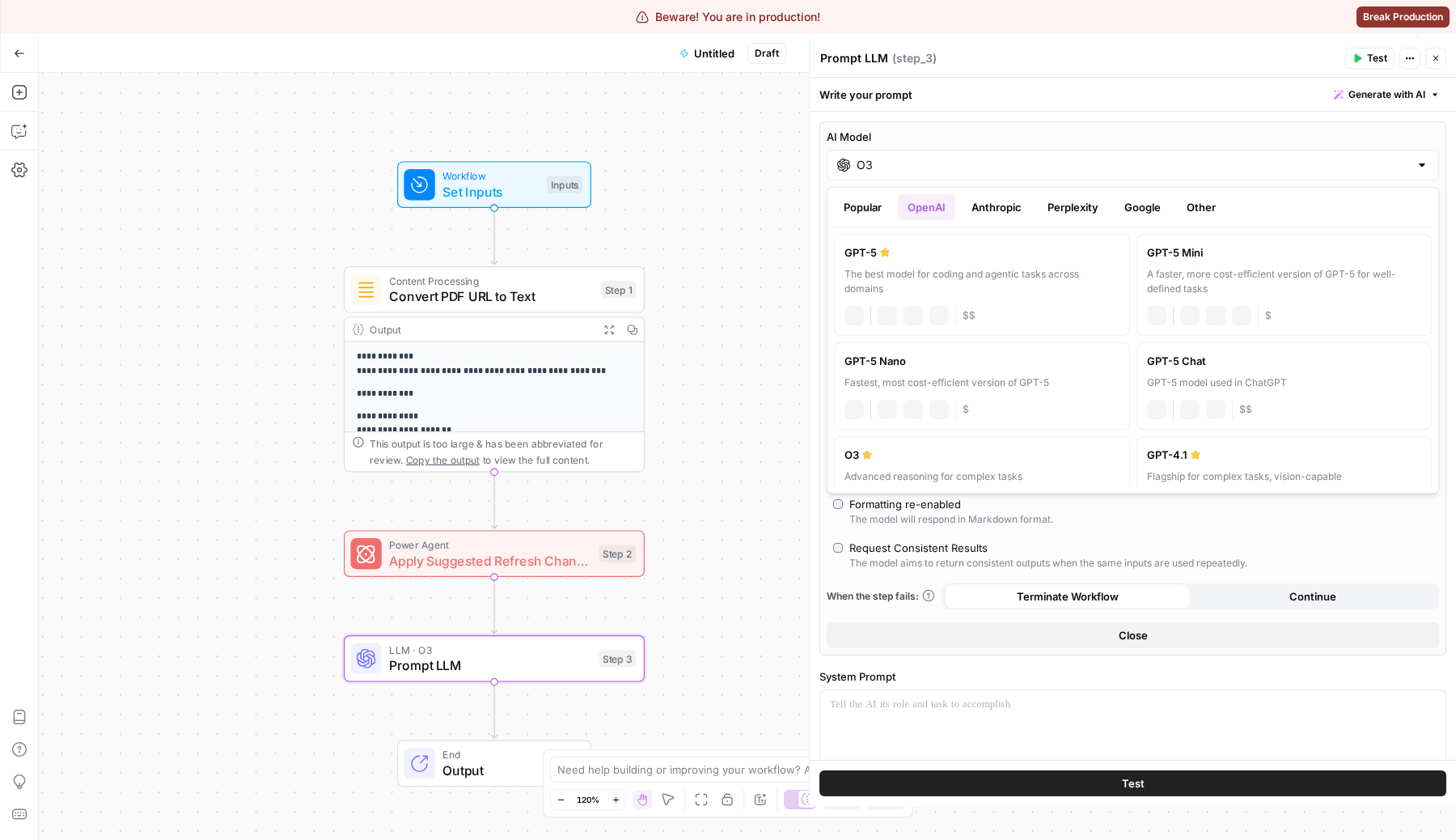
click at [986, 171] on input "O3" at bounding box center [1133, 165] width 552 height 16
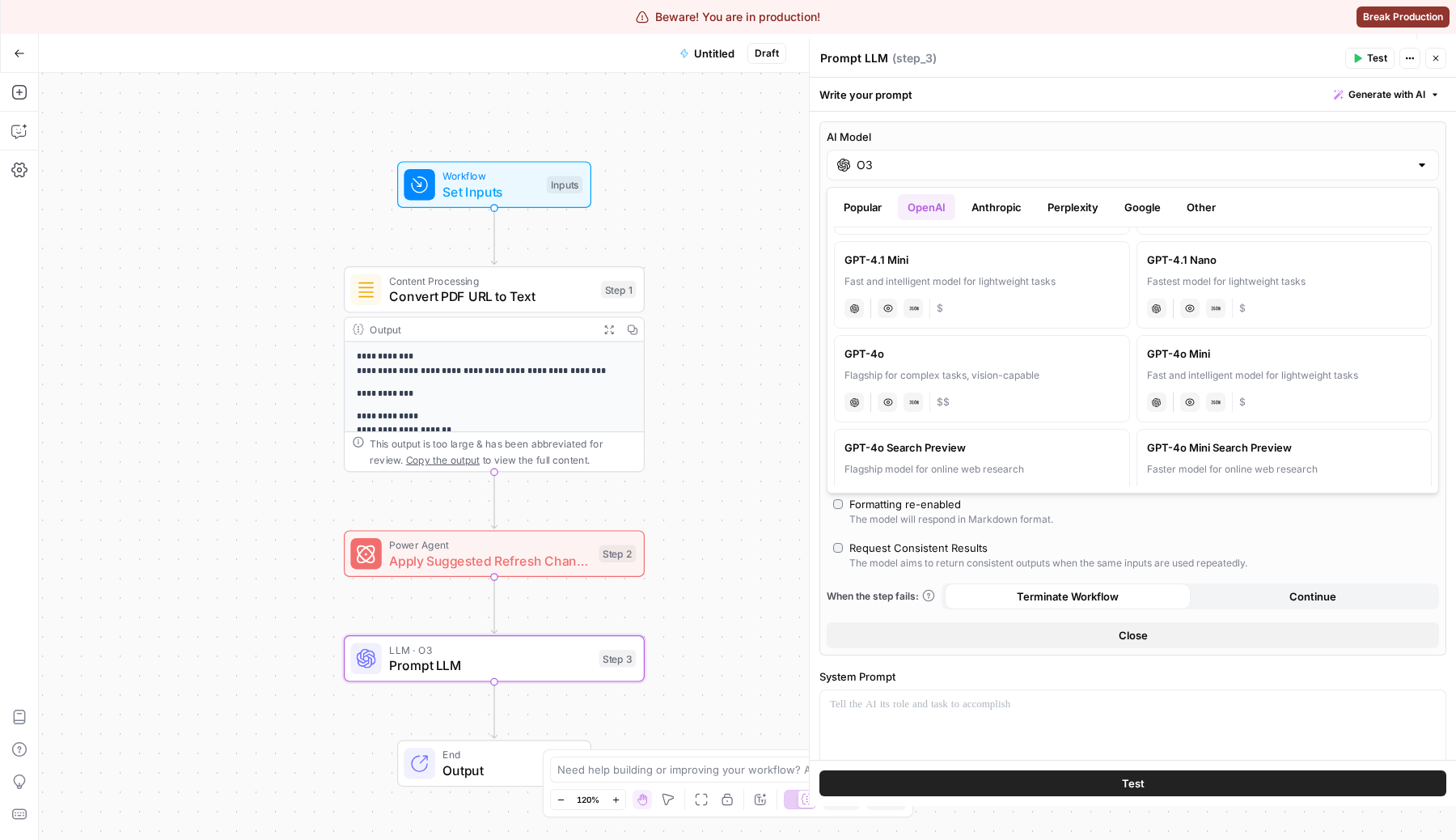
scroll to position [332, 0]
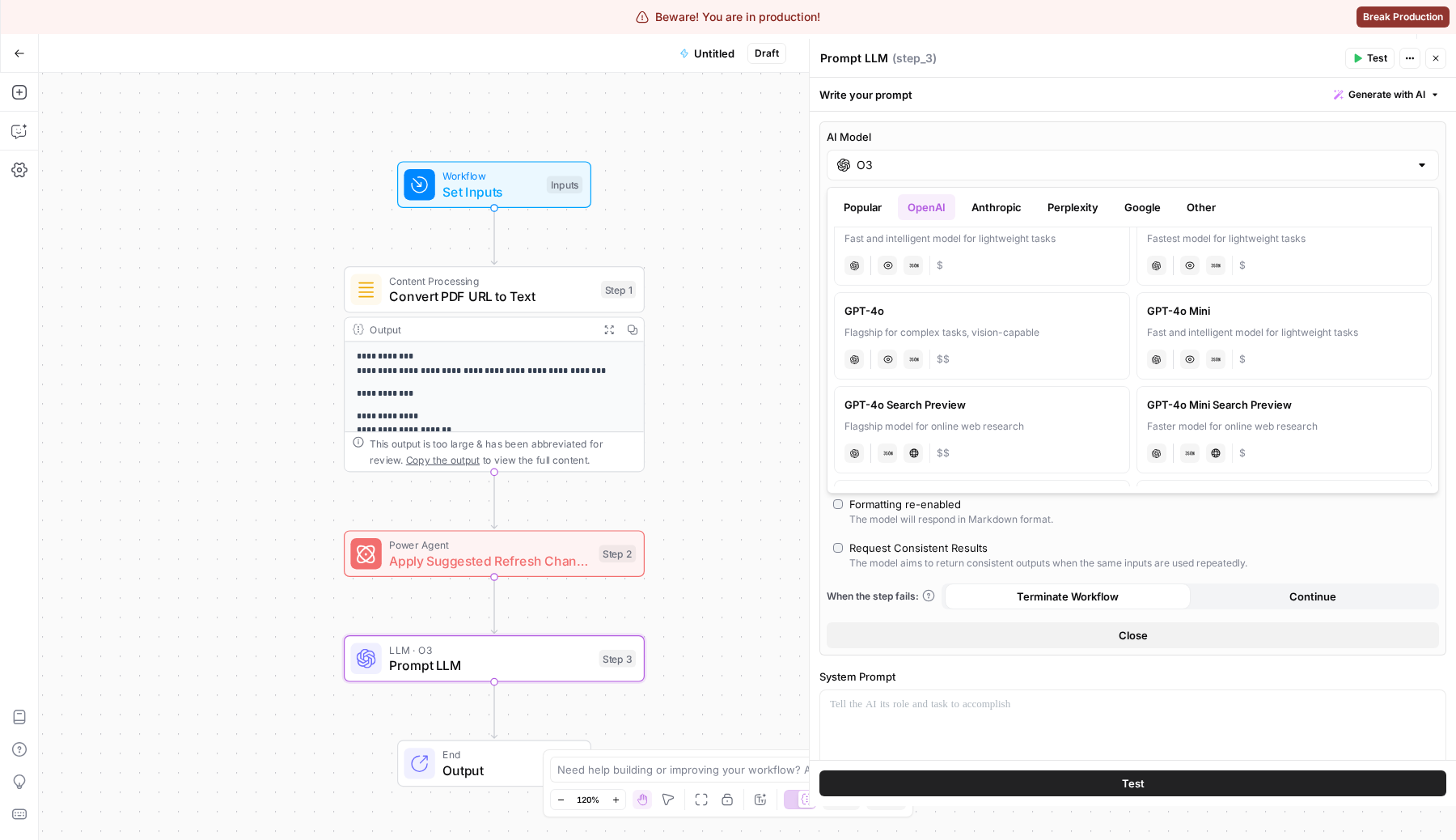
click at [1015, 330] on div "Flagship for complex tasks, vision-capable" at bounding box center [981, 332] width 275 height 14
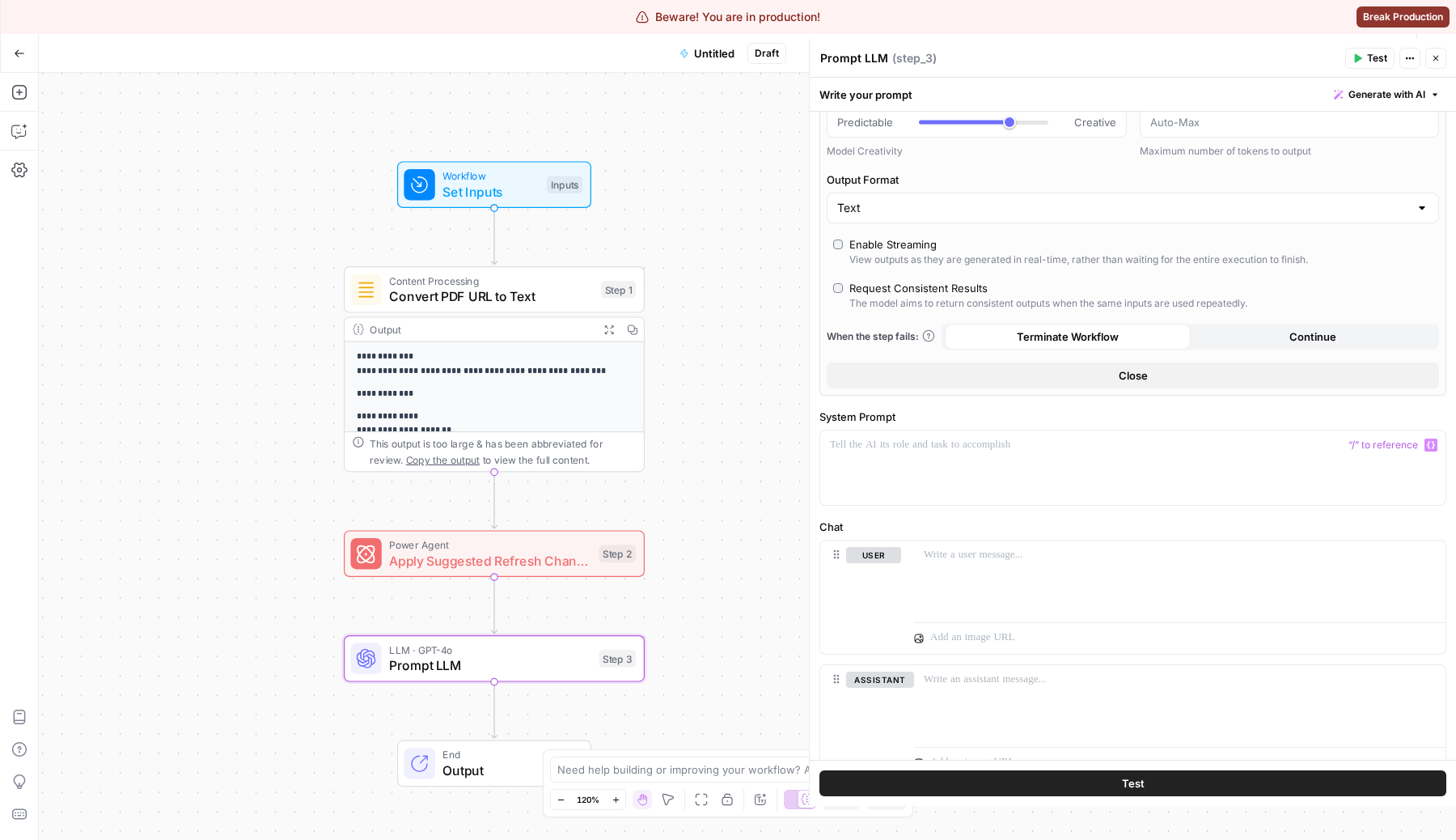
scroll to position [0, 0]
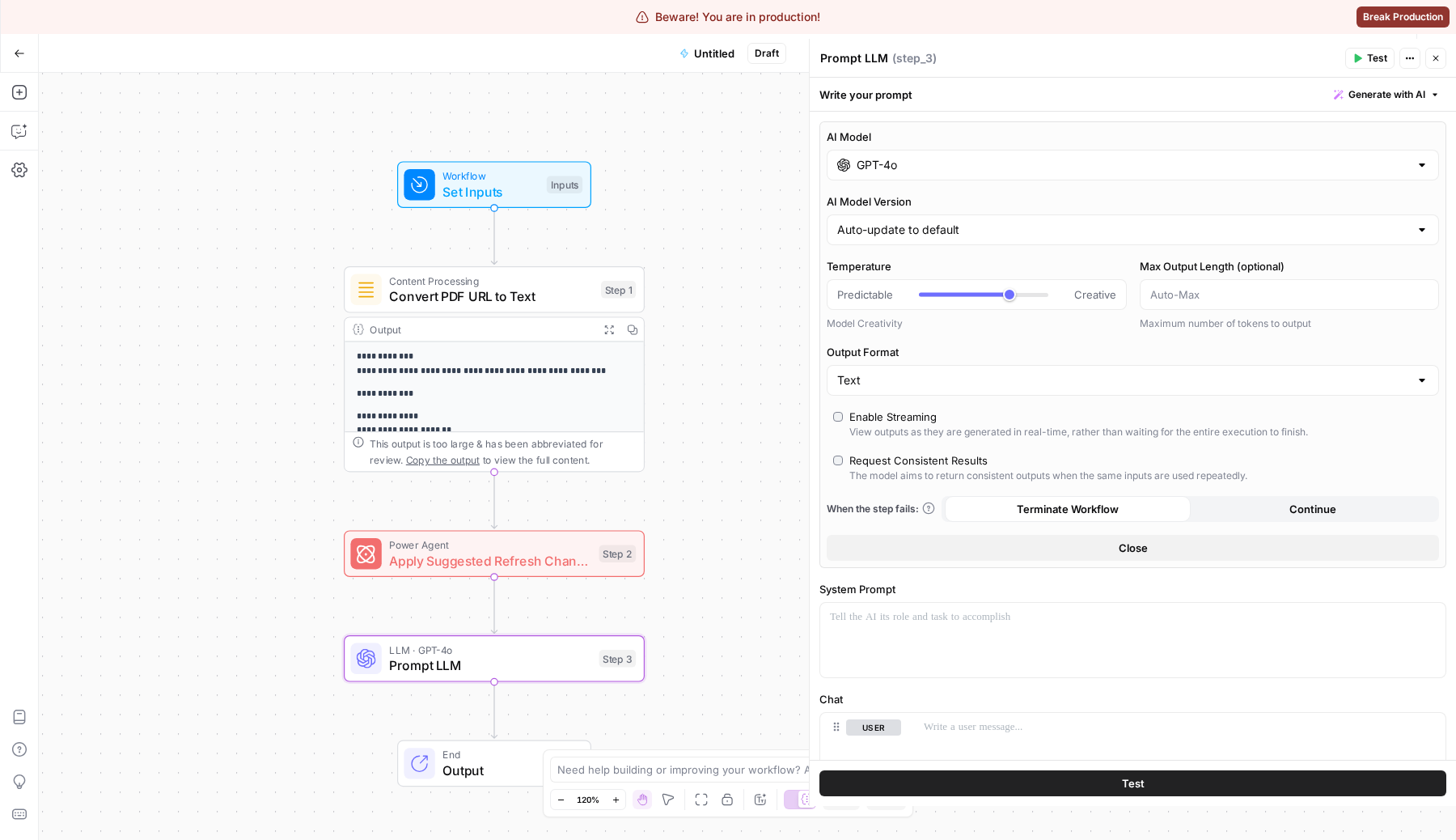
click at [995, 129] on label "AI Model" at bounding box center [1132, 137] width 613 height 16
click at [995, 157] on input "GPT-4o" at bounding box center [1133, 165] width 552 height 16
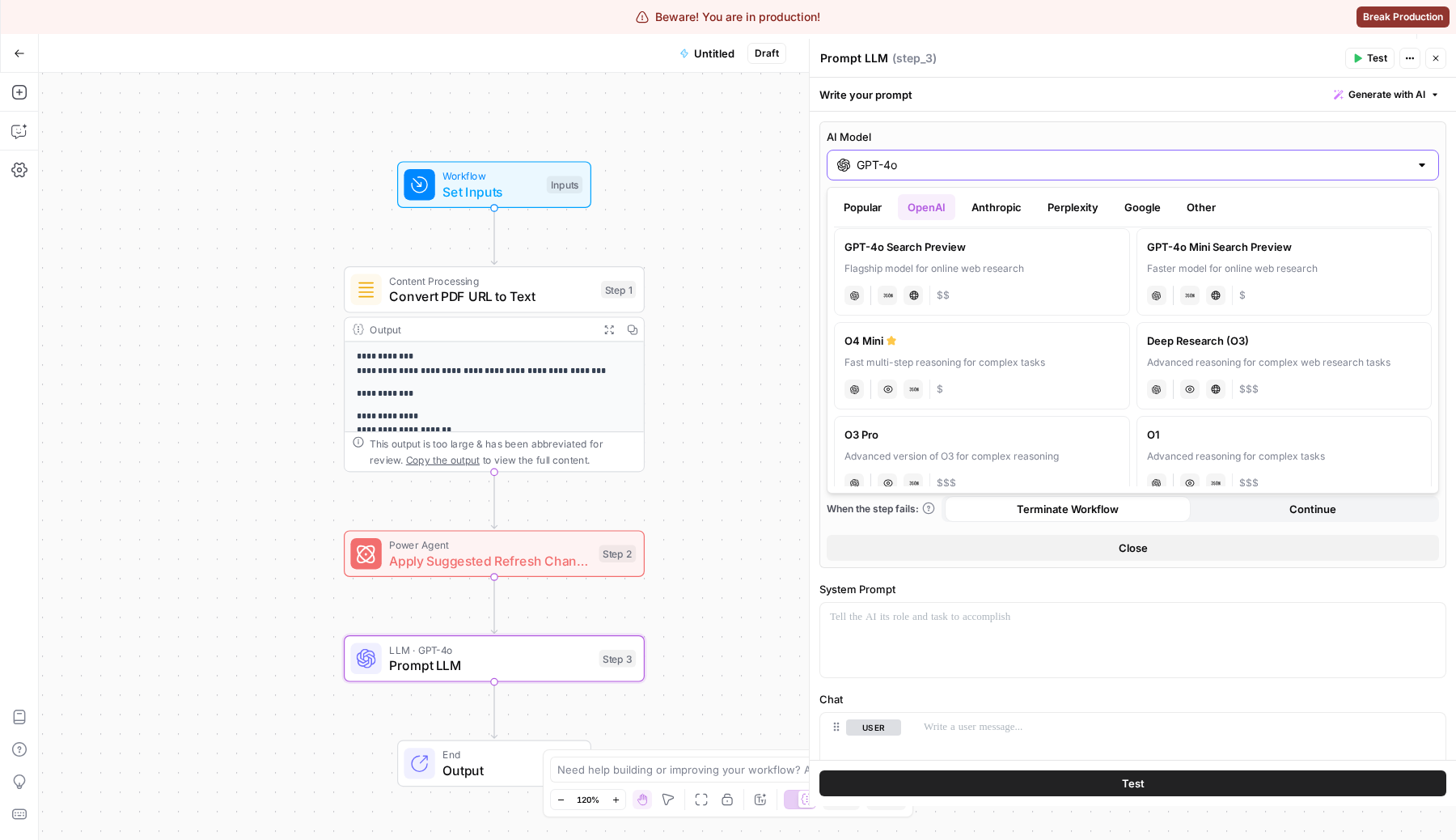
scroll to position [503, 0]
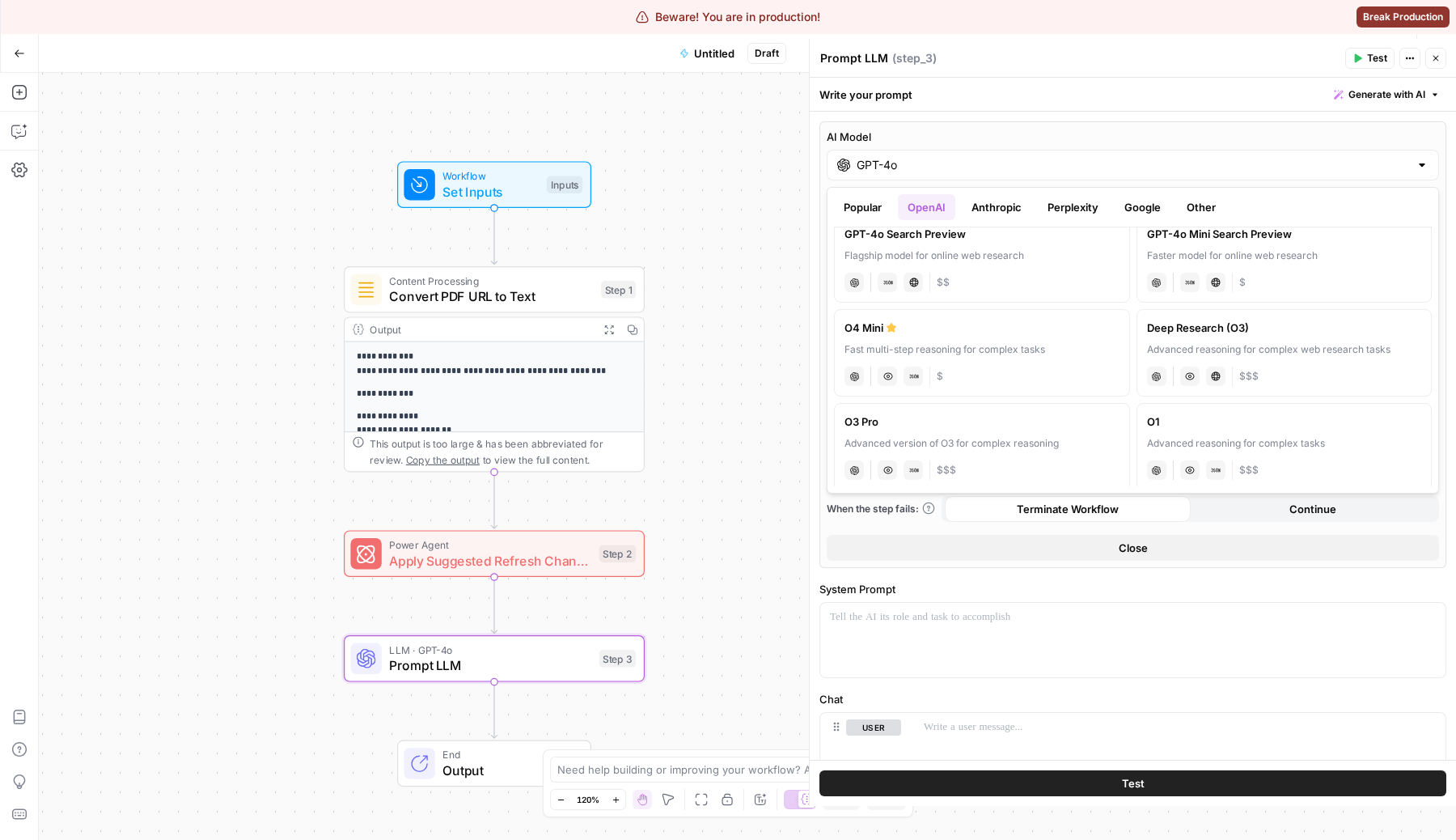
click at [1057, 374] on div "chat Vision Capabilities JSON Mode $" at bounding box center [981, 374] width 275 height 23
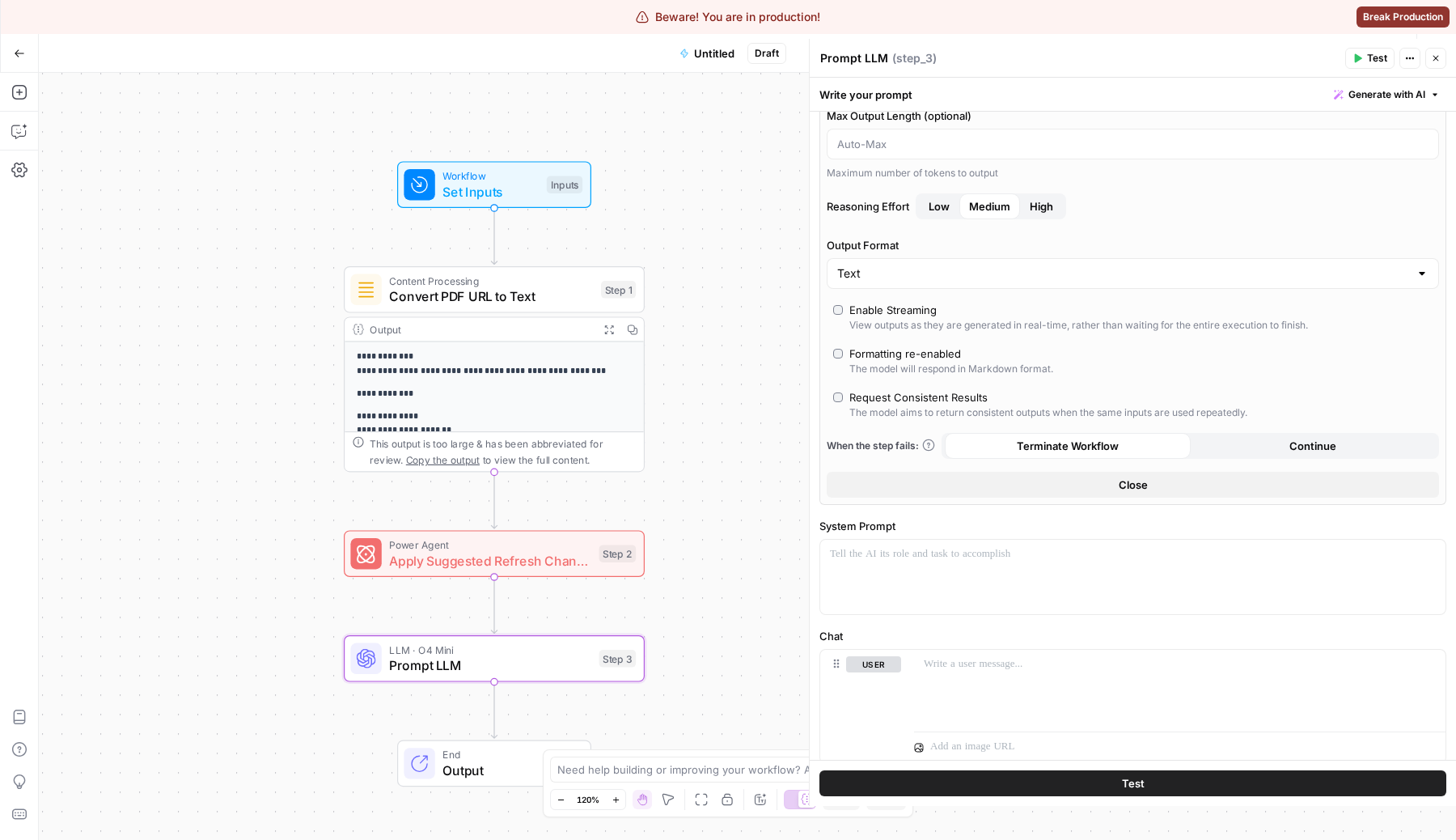
scroll to position [0, 0]
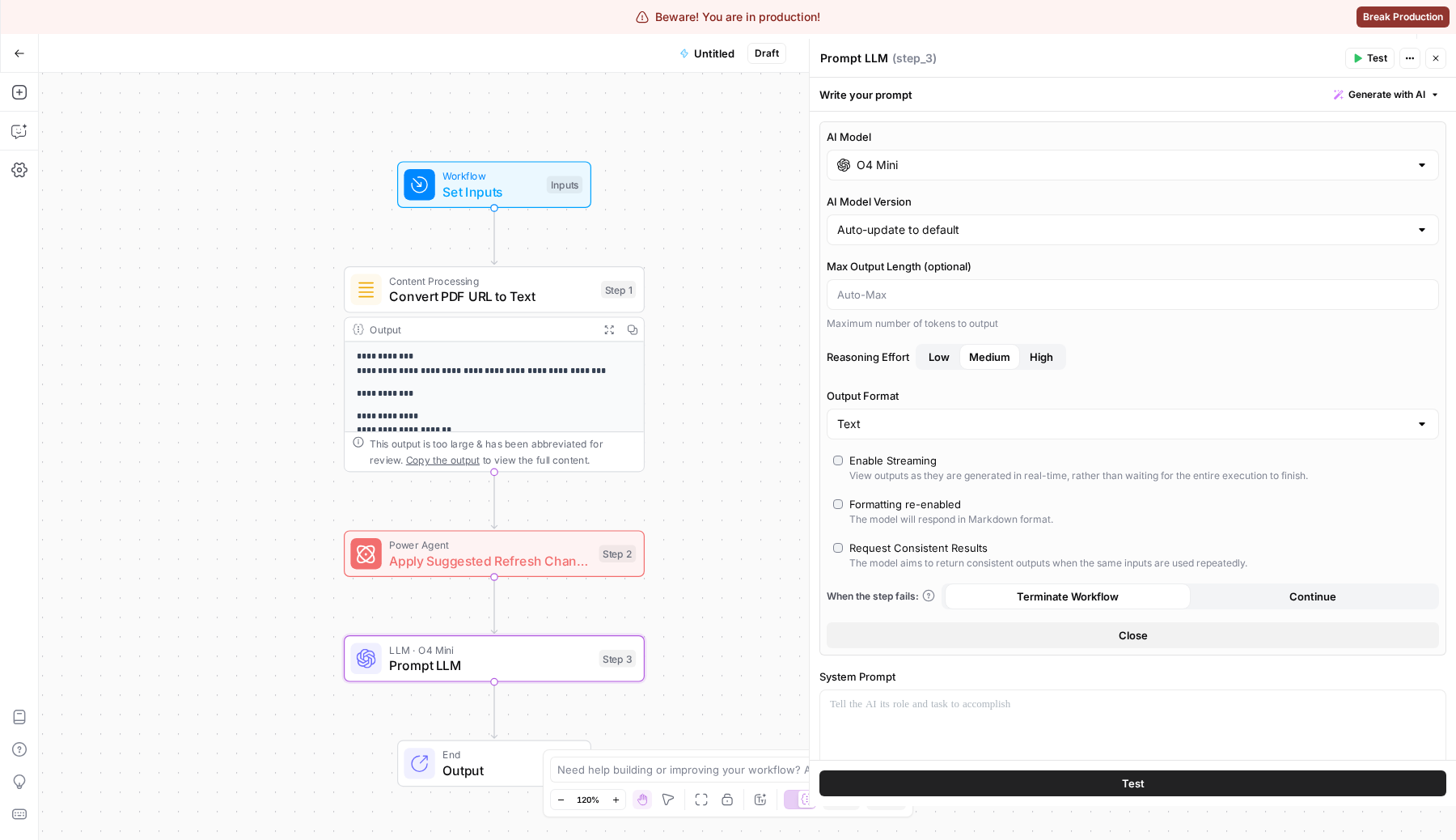
click at [996, 163] on input "O4 Mini" at bounding box center [1133, 165] width 552 height 16
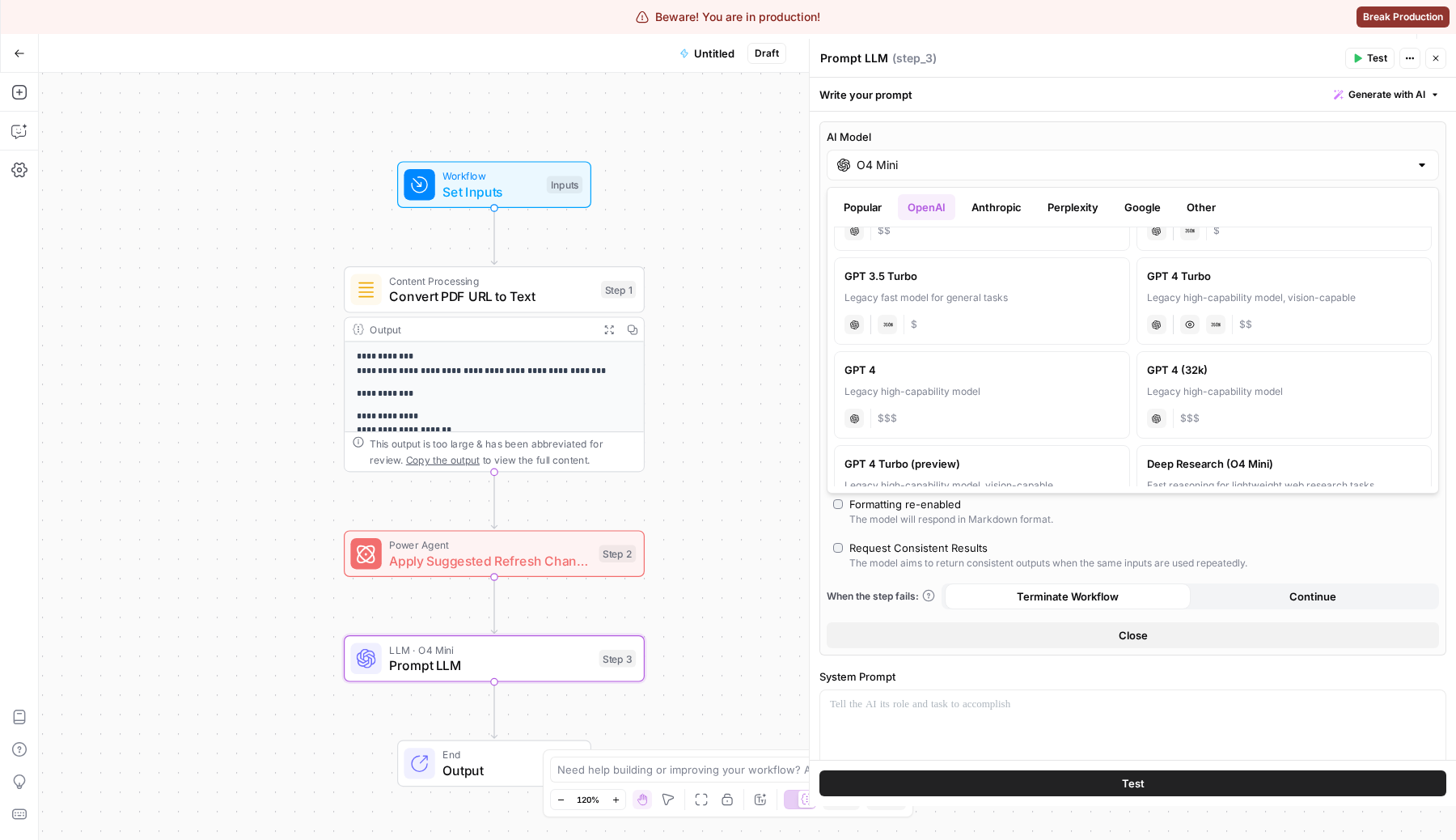
scroll to position [835, 0]
click at [1005, 214] on button "Anthropic" at bounding box center [996, 207] width 69 height 26
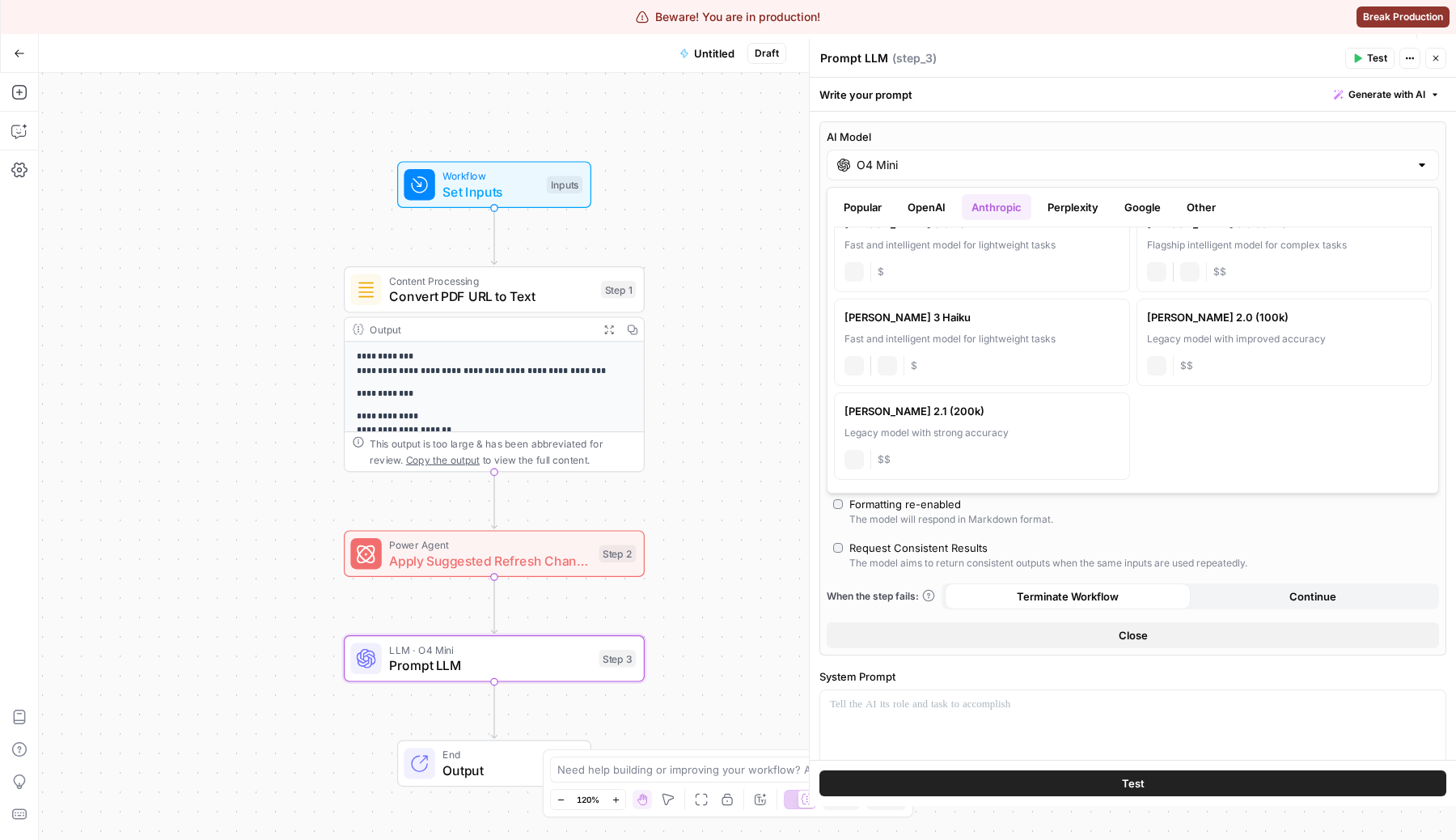
scroll to position [217, 0]
click at [1077, 199] on button "Perplexity" at bounding box center [1073, 207] width 70 height 26
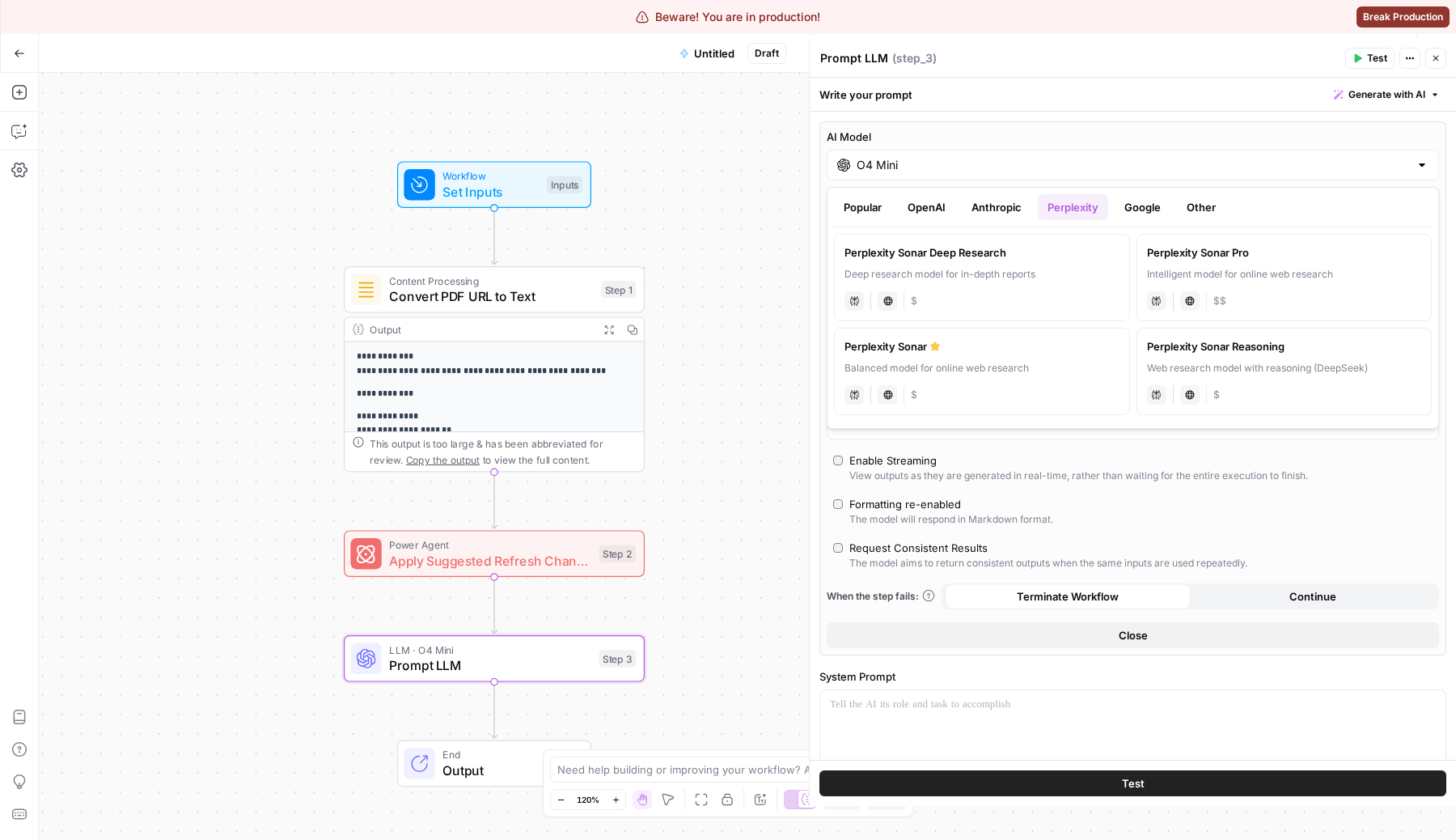
click at [1158, 205] on button "Google" at bounding box center [1143, 207] width 56 height 26
click at [1207, 194] on button "Other" at bounding box center [1202, 207] width 49 height 26
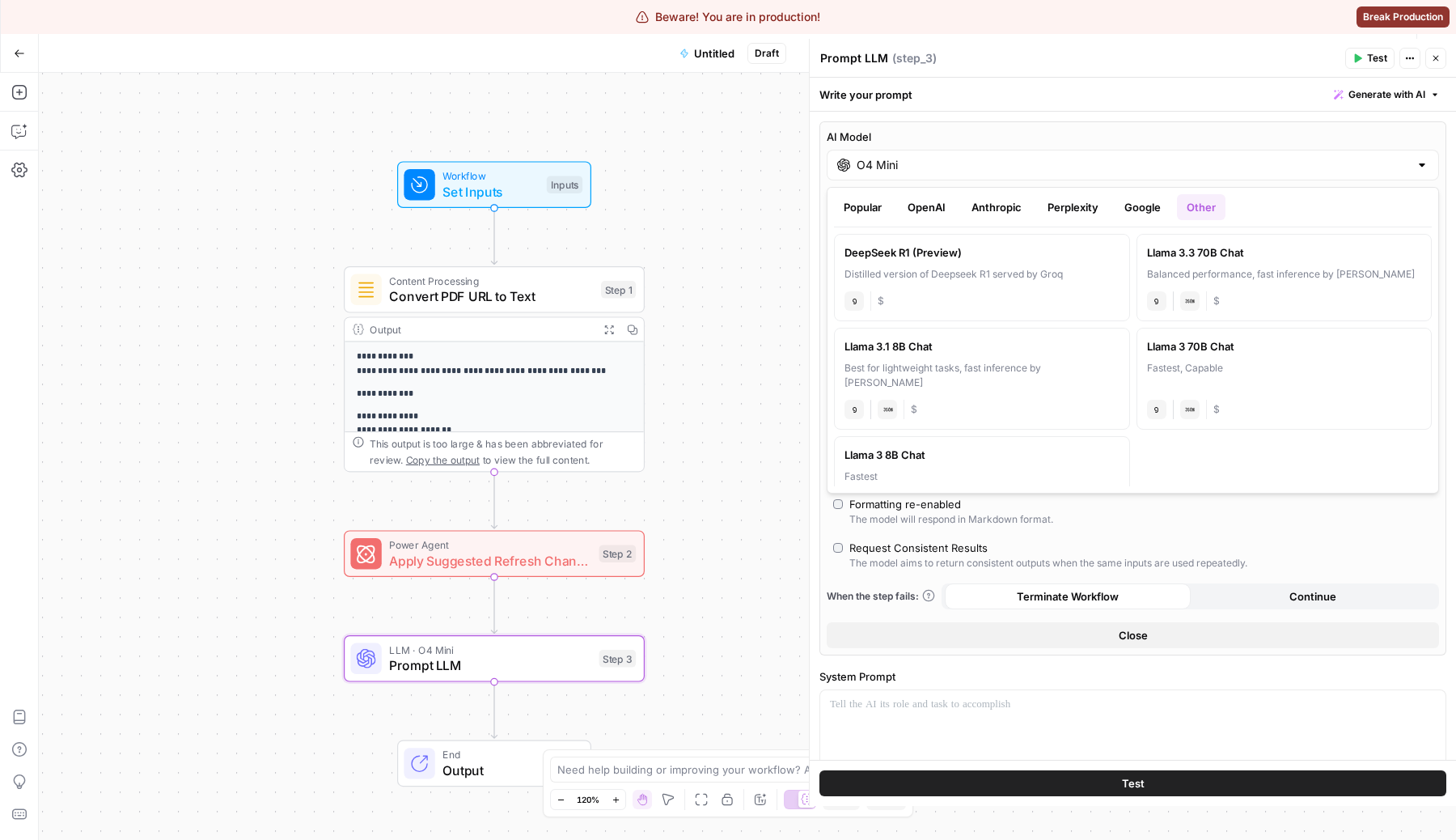
click at [1070, 210] on button "Perplexity" at bounding box center [1073, 207] width 70 height 26
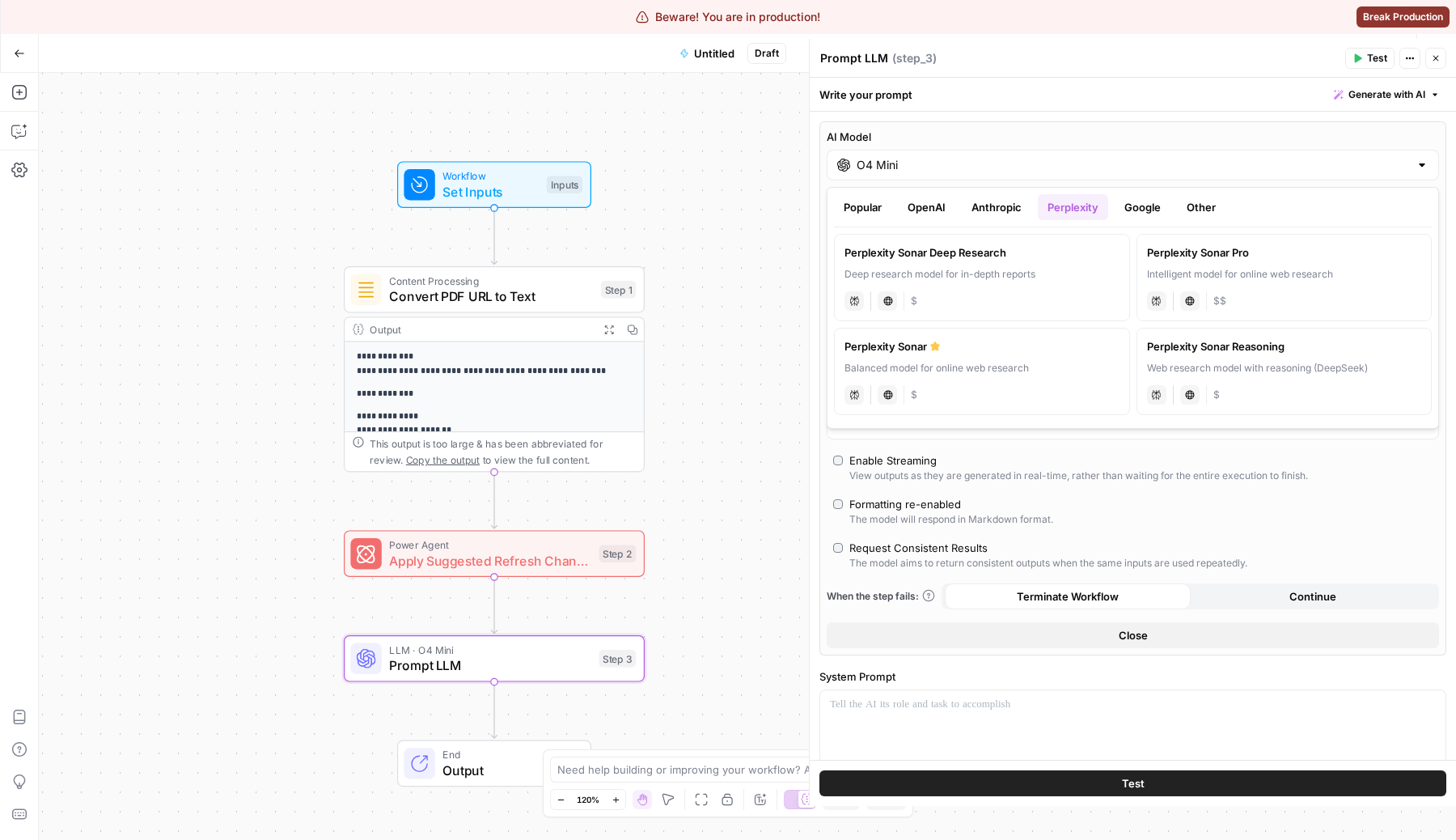
click at [981, 213] on button "Anthropic" at bounding box center [996, 207] width 69 height 26
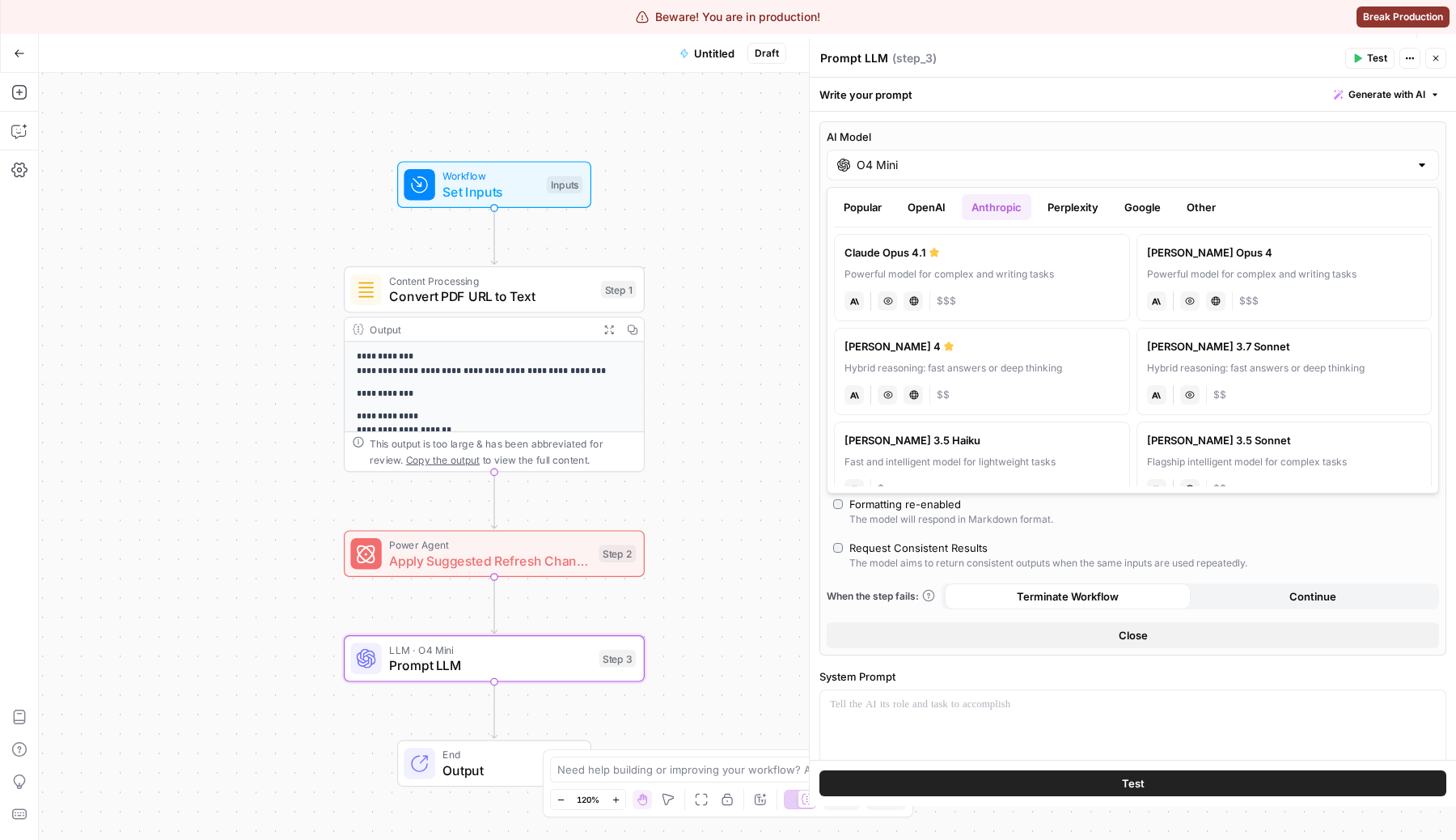
click at [926, 217] on button "OpenAI" at bounding box center [926, 207] width 58 height 26
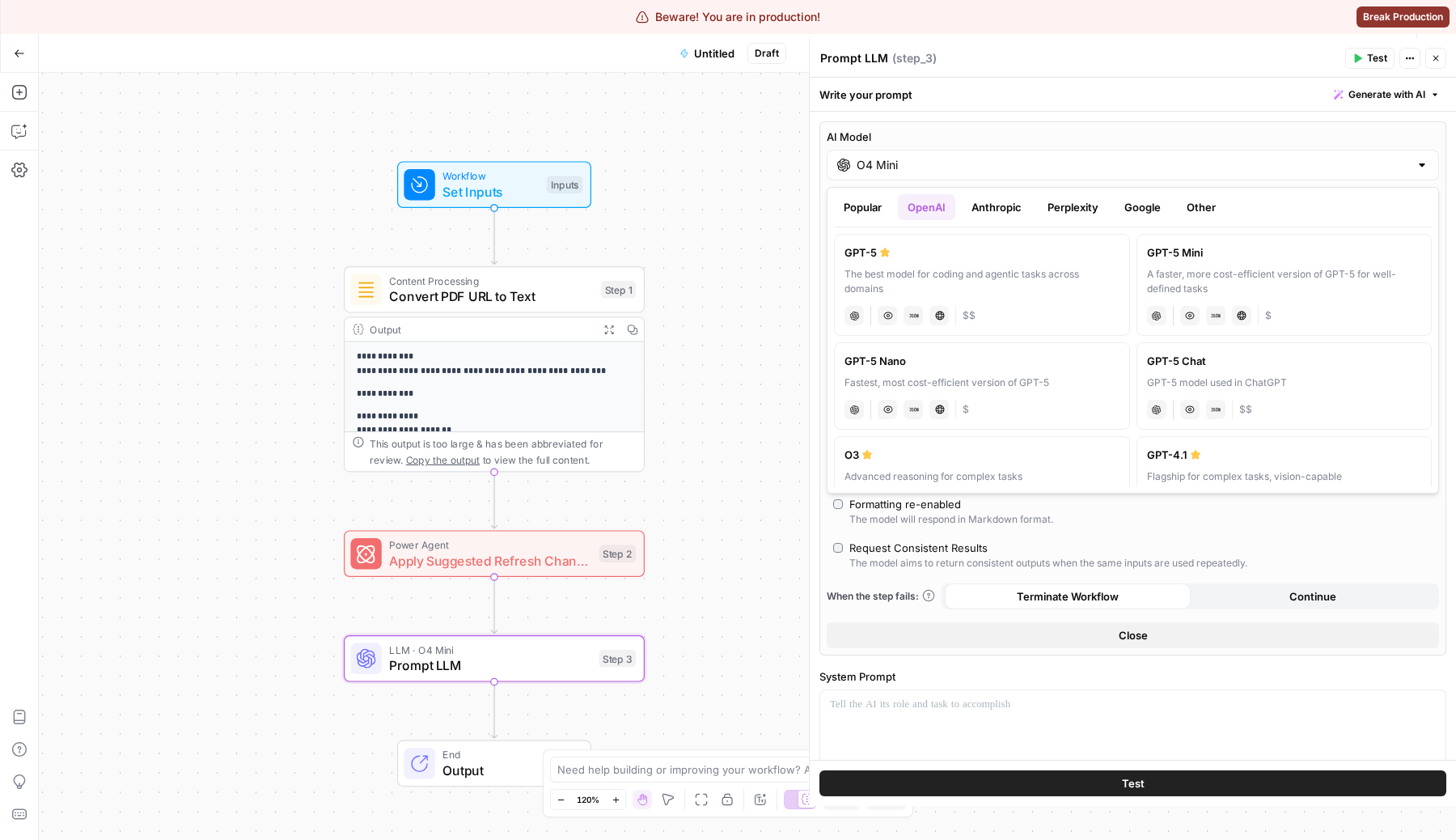
click at [1008, 259] on div "GPT-5" at bounding box center [981, 253] width 275 height 16
type input "GPT-5"
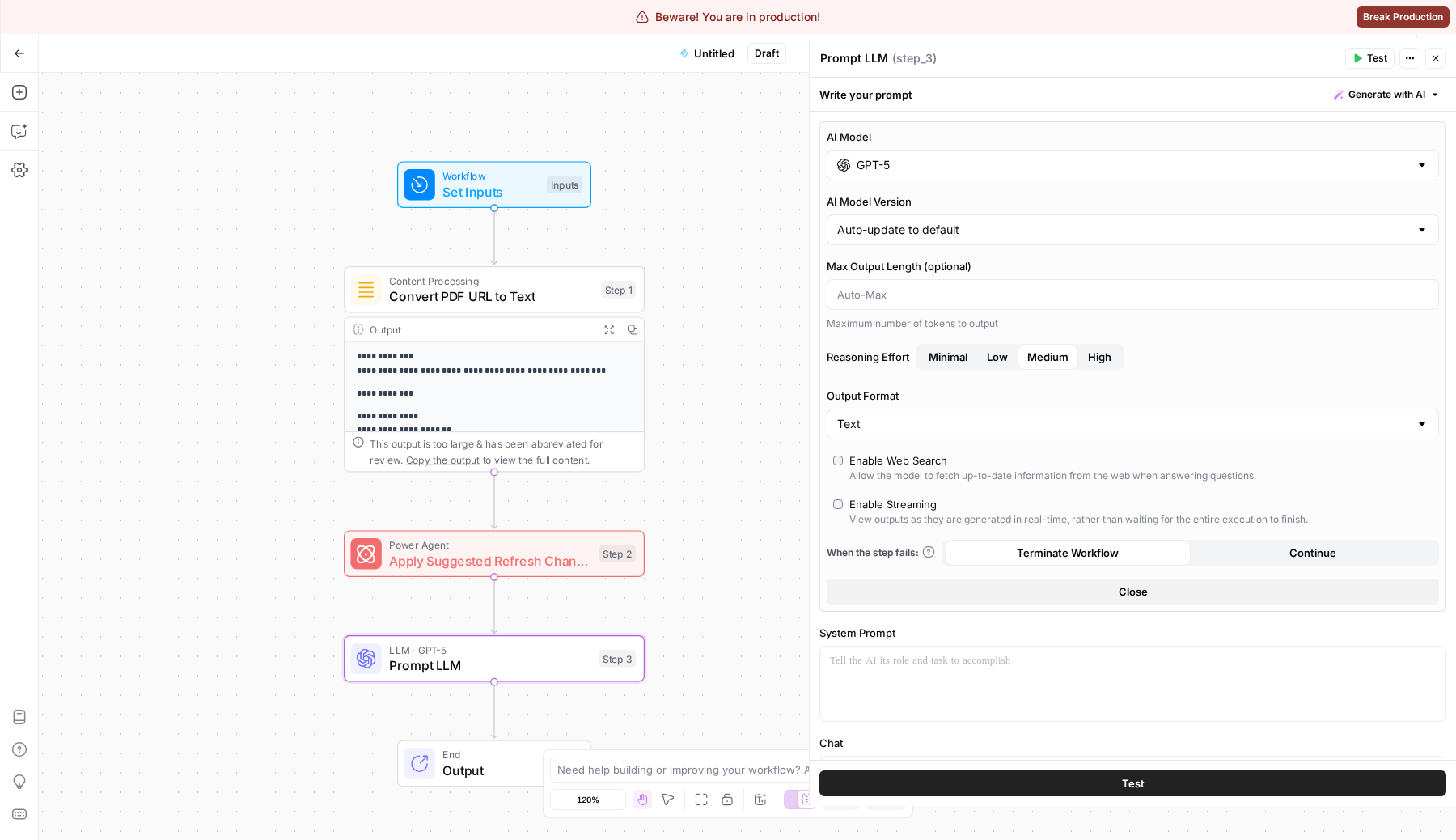
click at [1378, 90] on span "Generate with AI" at bounding box center [1387, 95] width 77 height 14
click at [1361, 90] on span "Generate with AI" at bounding box center [1387, 95] width 77 height 14
click at [1365, 97] on span "Generate with AI" at bounding box center [1387, 95] width 77 height 14
click at [1213, 98] on div "Write your prompt Generate with AI" at bounding box center [1133, 94] width 646 height 33
click at [1011, 588] on button "Close" at bounding box center [1132, 591] width 613 height 26
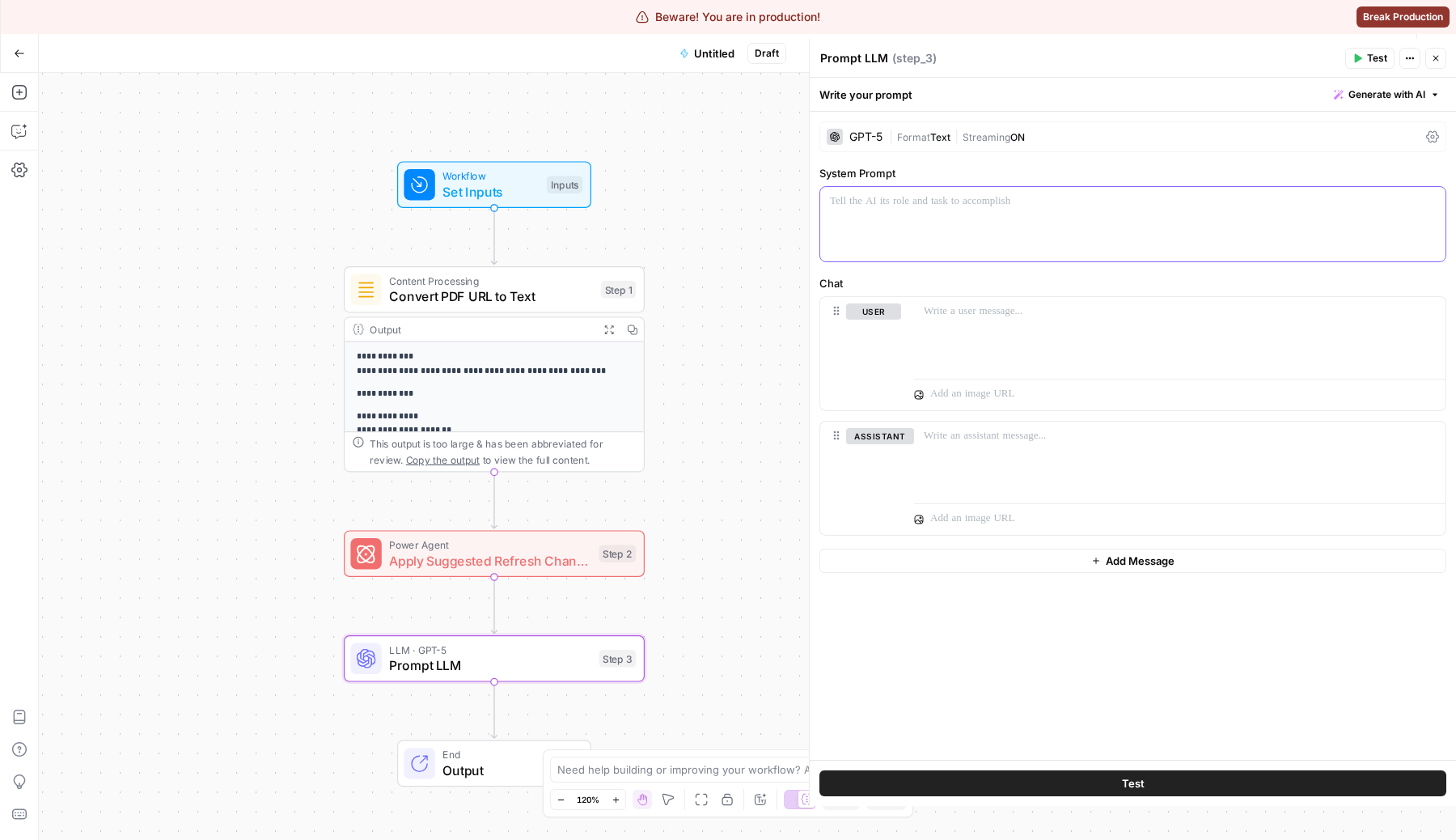
click at [912, 239] on div at bounding box center [1132, 224] width 625 height 74
click at [1188, 135] on div "| Format Text | Streaming ON" at bounding box center [1154, 136] width 530 height 15
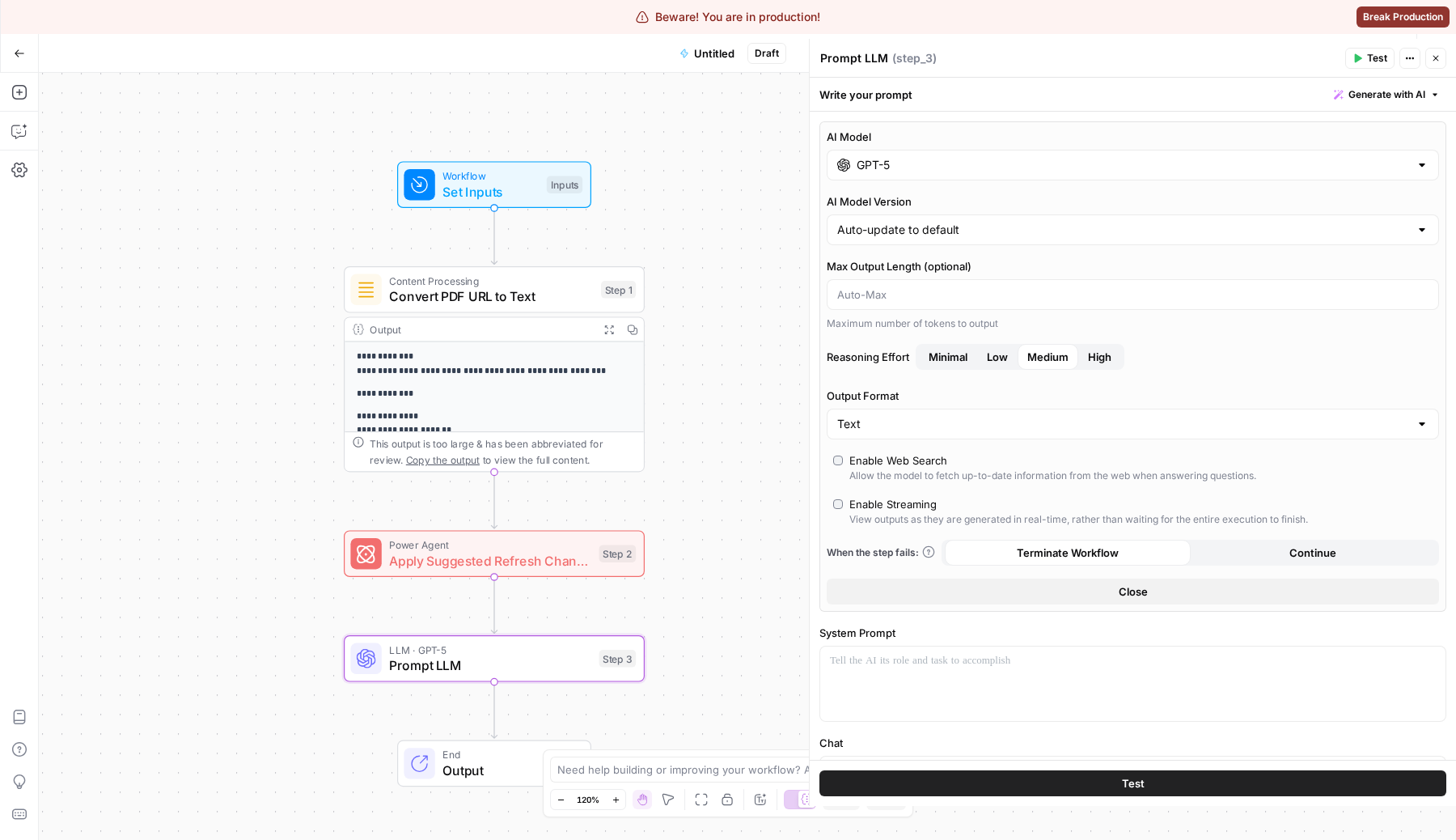
click at [1035, 170] on input "GPT-5" at bounding box center [1133, 165] width 552 height 16
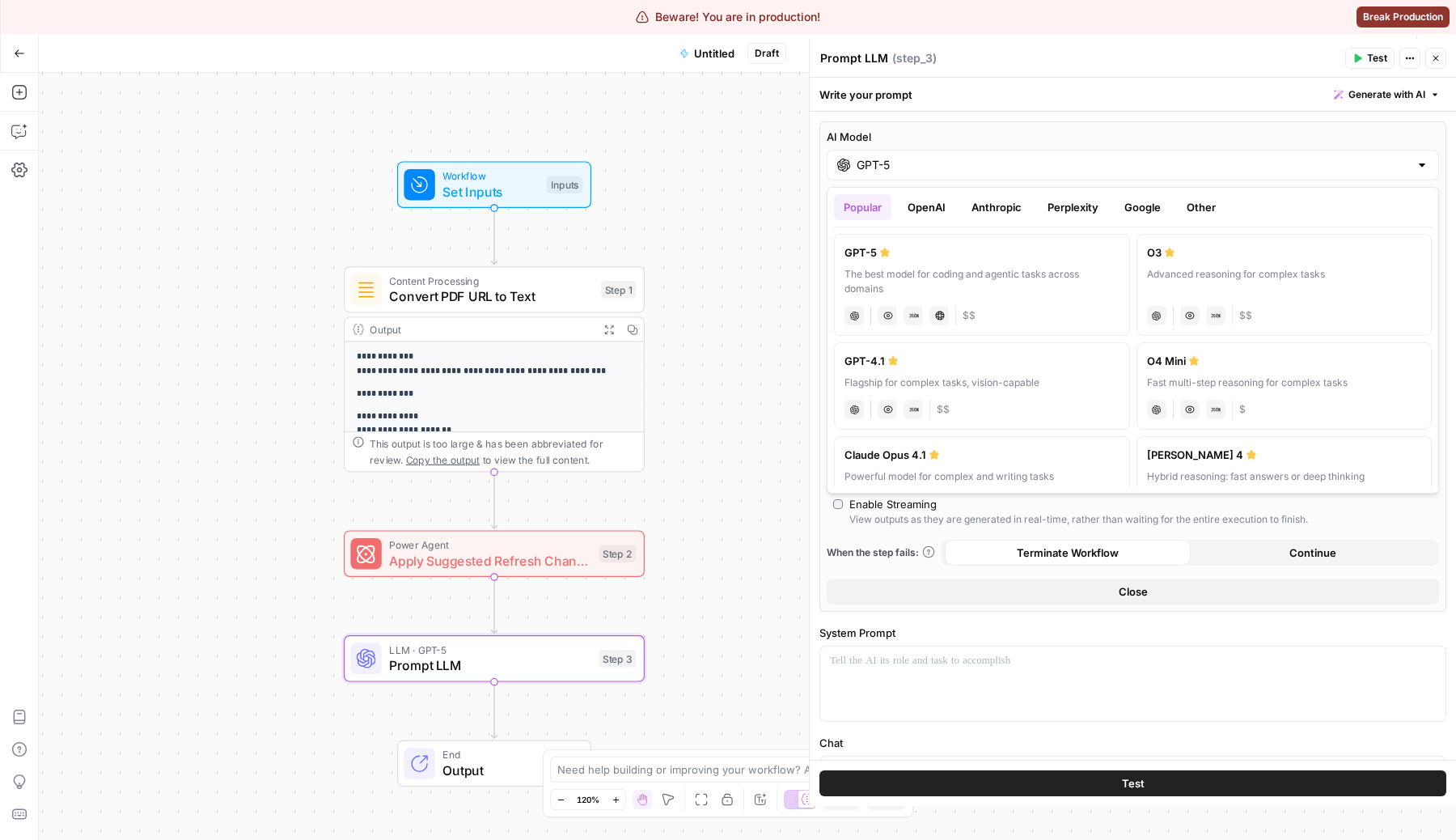
click at [1416, 171] on div at bounding box center [1422, 165] width 13 height 16
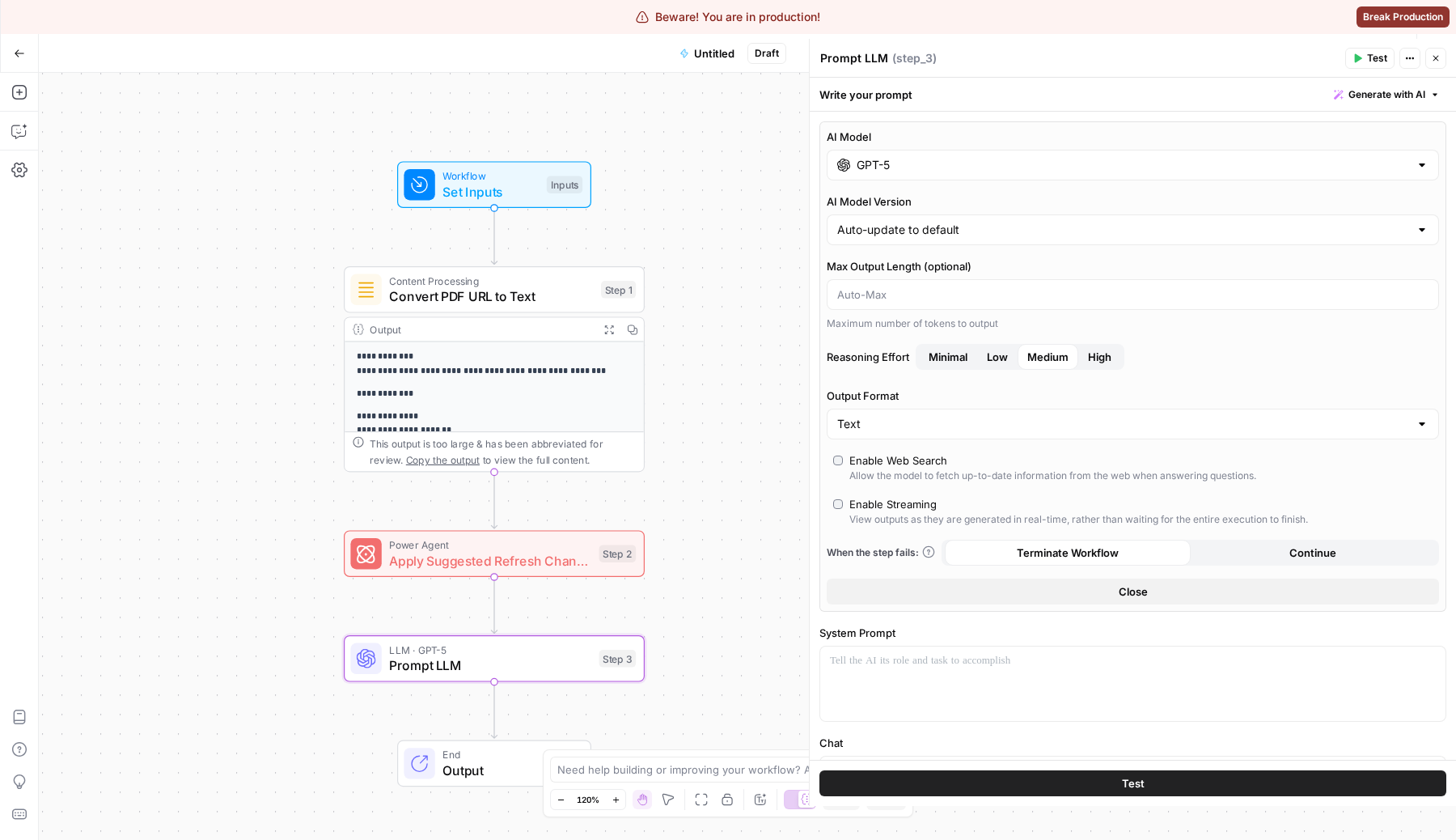
click at [1096, 586] on button "Close" at bounding box center [1132, 591] width 613 height 26
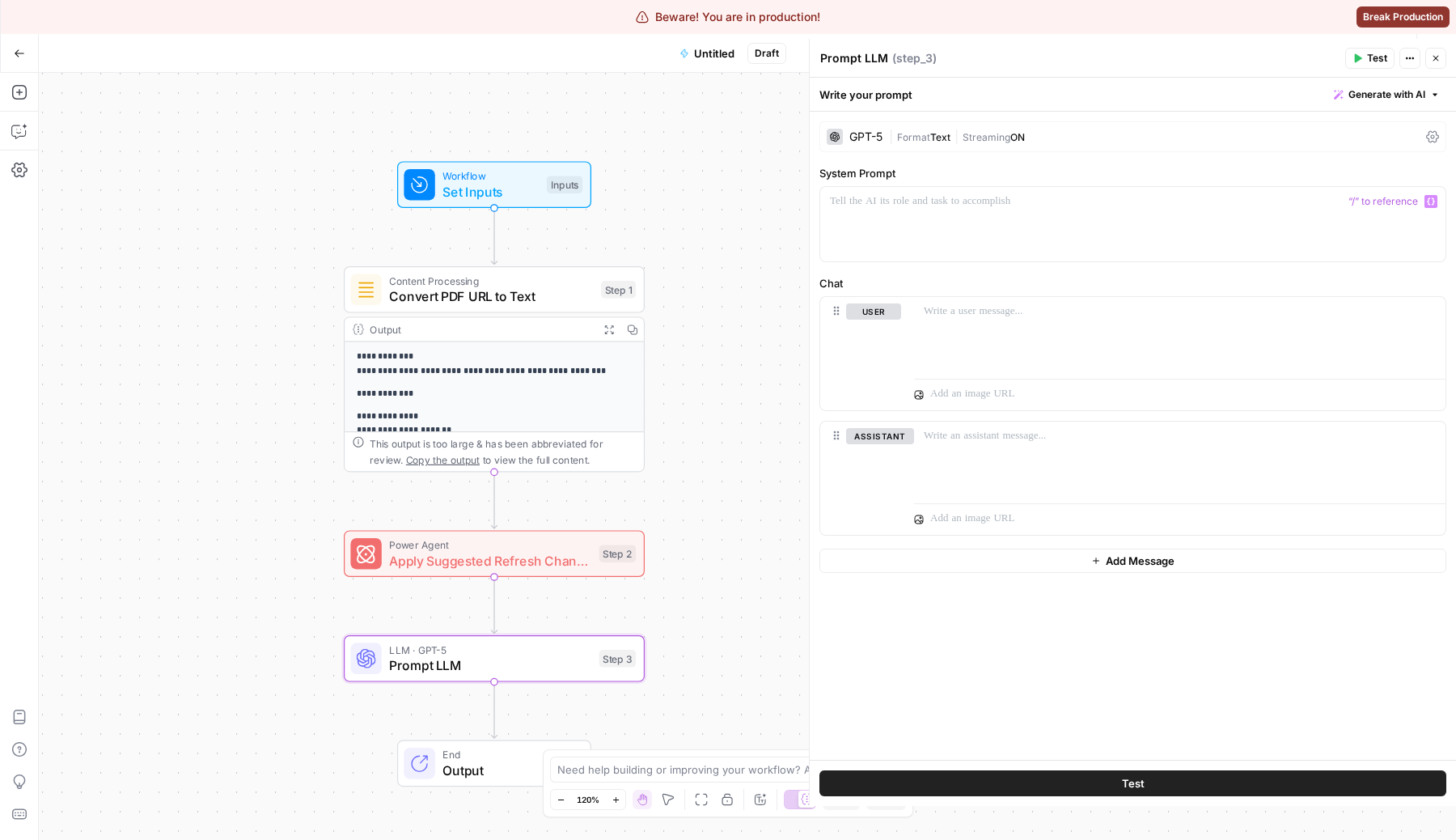
click at [1155, 160] on div "GPT-5 | Format Text | Streaming ON System Prompt “/” to reference Variables Men…" at bounding box center [1133, 436] width 646 height 648
click at [998, 208] on p at bounding box center [1133, 201] width 606 height 16
click at [1076, 172] on label "System Prompt" at bounding box center [1132, 173] width 627 height 16
click at [903, 638] on div "GPT-5 | Format Text | Streaming ON System Prompt Chat user assistant Add Message" at bounding box center [1133, 436] width 646 height 648
click at [1129, 126] on div "GPT-5 | Format Text | Streaming ON" at bounding box center [1132, 137] width 627 height 31
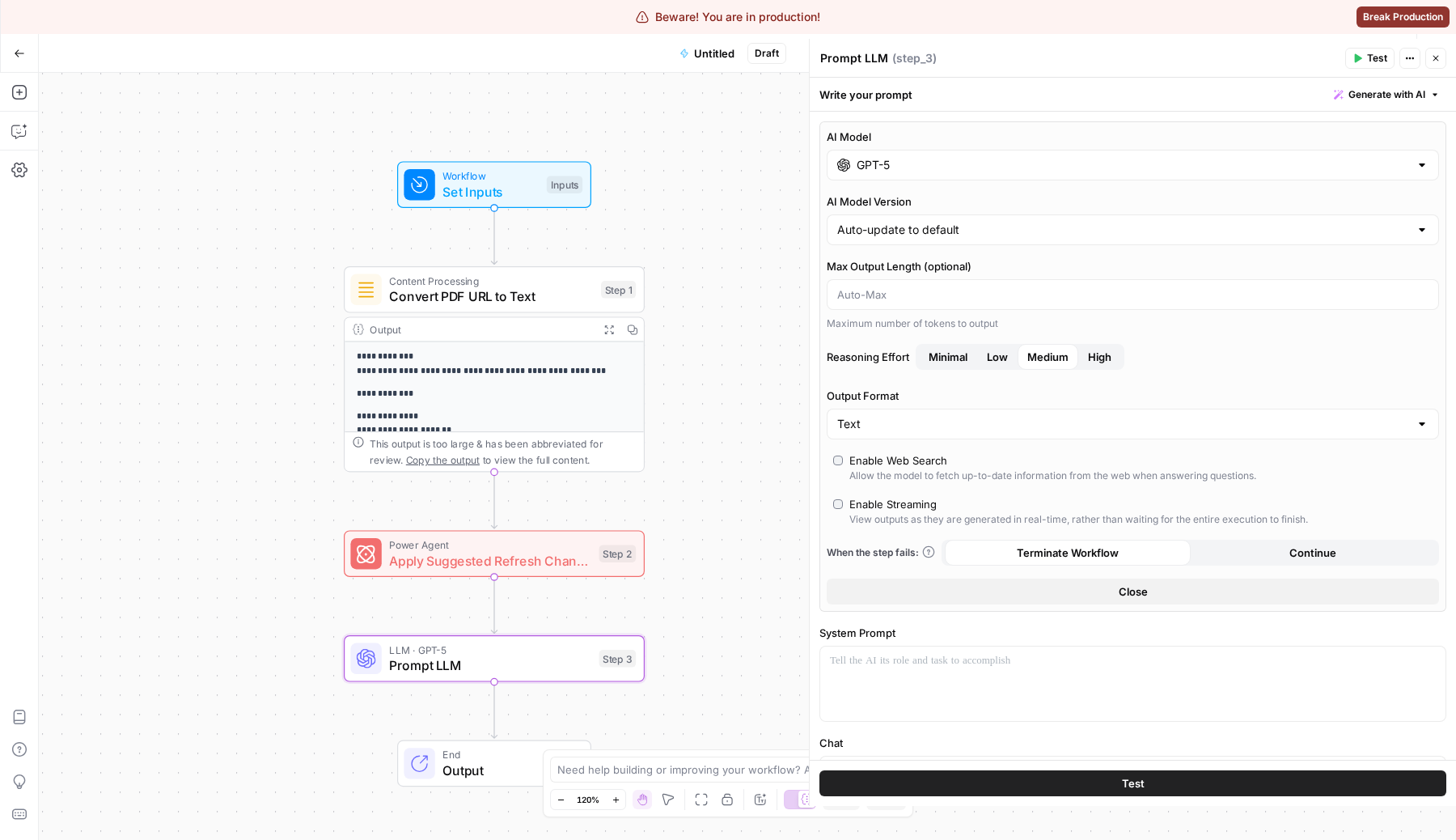
click at [927, 220] on div "Auto-update to default" at bounding box center [1132, 230] width 613 height 31
type input "Auto-update to default"
click at [1001, 196] on label "AI Model Version" at bounding box center [1132, 201] width 613 height 16
click at [1001, 222] on input "Auto-update to default" at bounding box center [1123, 230] width 572 height 16
type input "Auto-update to default"
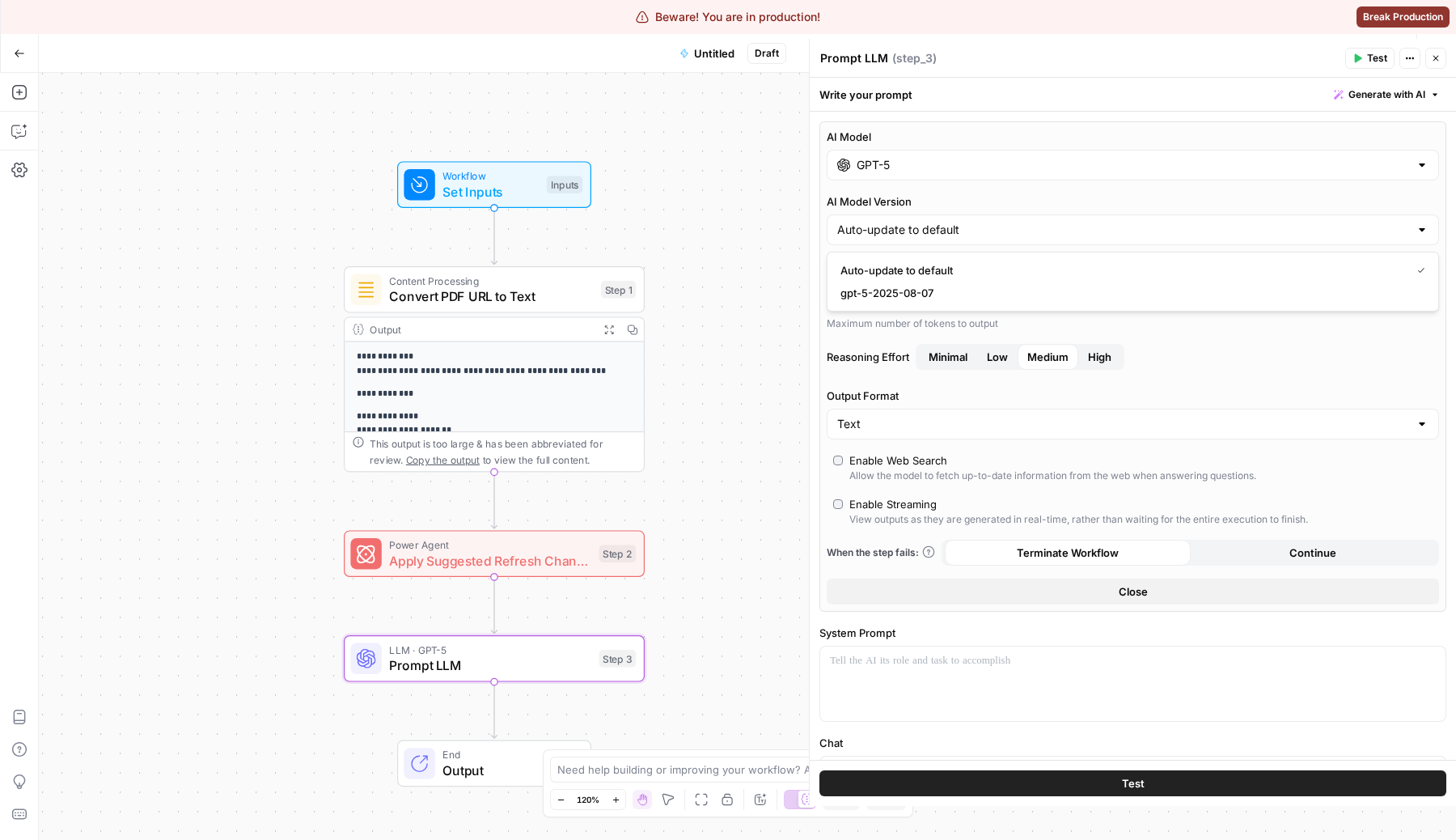
click at [1037, 369] on div "Medium" at bounding box center [1047, 356] width 60 height 26
click at [1093, 307] on div at bounding box center [1132, 294] width 613 height 31
click at [937, 287] on input "Max Output Length (optional)" at bounding box center [1132, 294] width 591 height 16
click at [987, 350] on button "Low" at bounding box center [997, 356] width 41 height 26
click at [960, 360] on span "Minimal" at bounding box center [947, 356] width 39 height 16
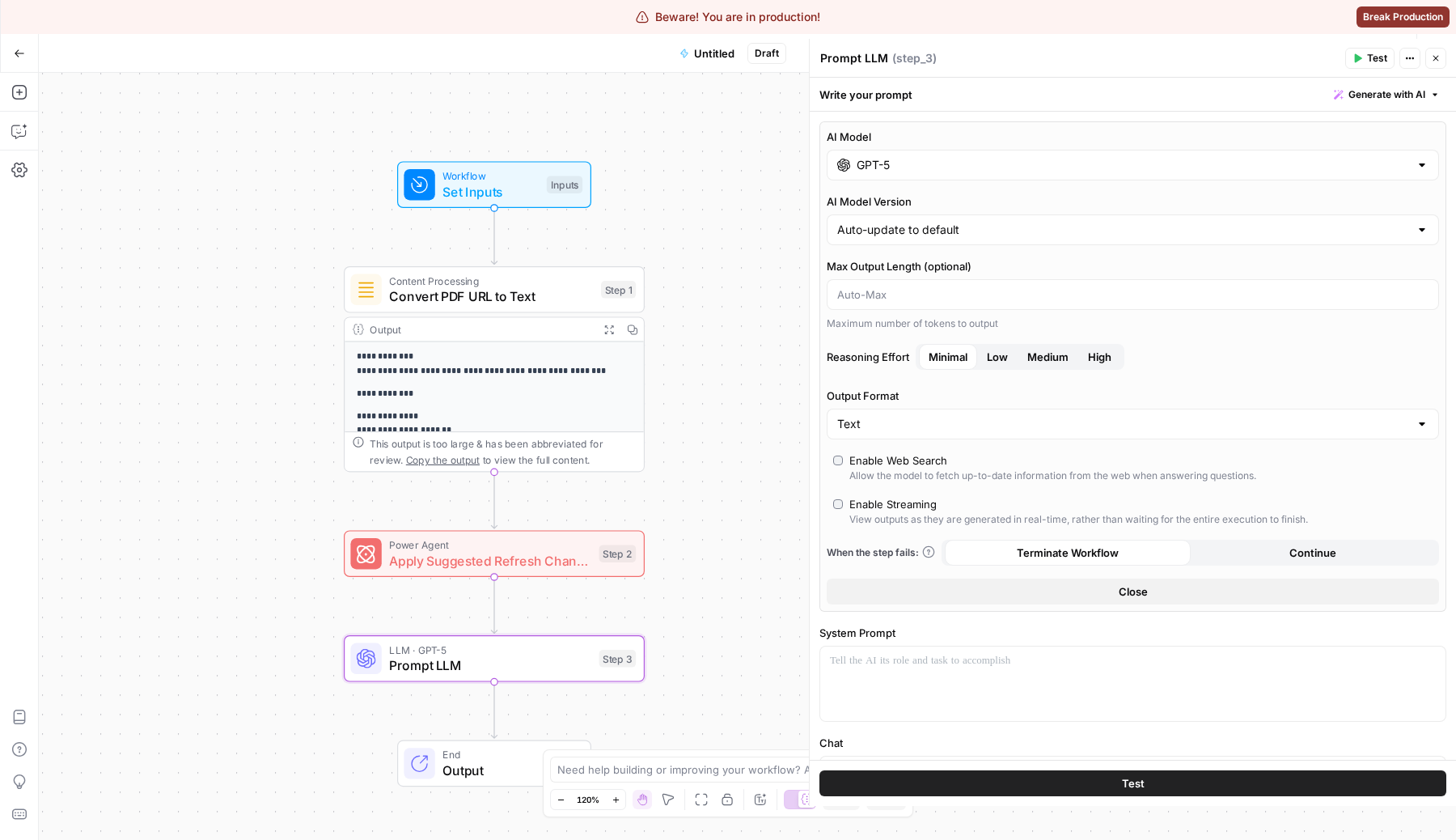
click at [959, 183] on div "AI Model GPT-5 AI Model Version Auto-update to default Max Output Length (optio…" at bounding box center [1132, 366] width 627 height 490
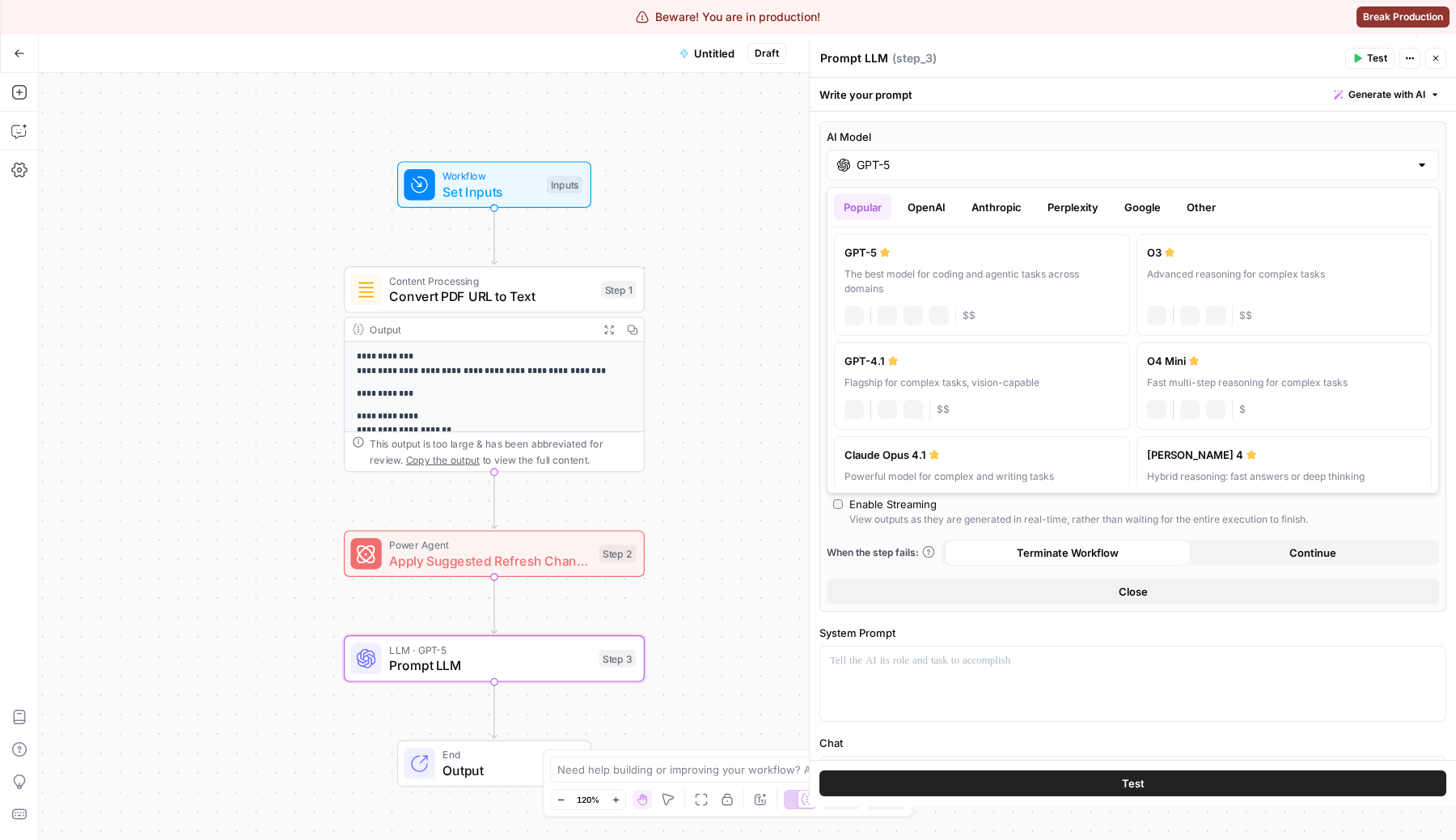
click at [996, 157] on input "GPT-5" at bounding box center [1133, 165] width 552 height 16
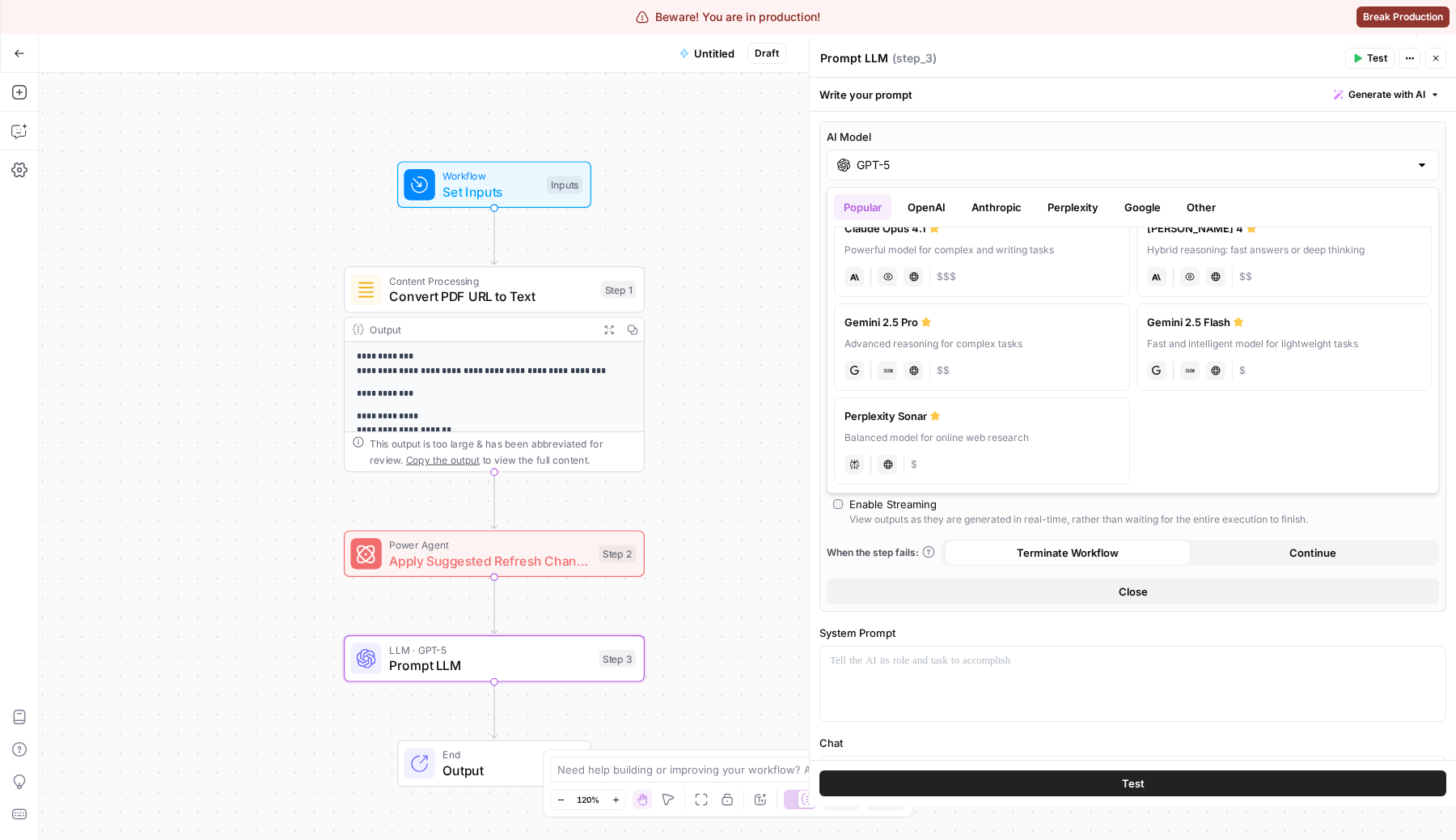
scroll to position [231, 0]
click at [1027, 515] on div "View outputs as they are generated in real-time, rather than waiting for the en…" at bounding box center [1079, 520] width 458 height 14
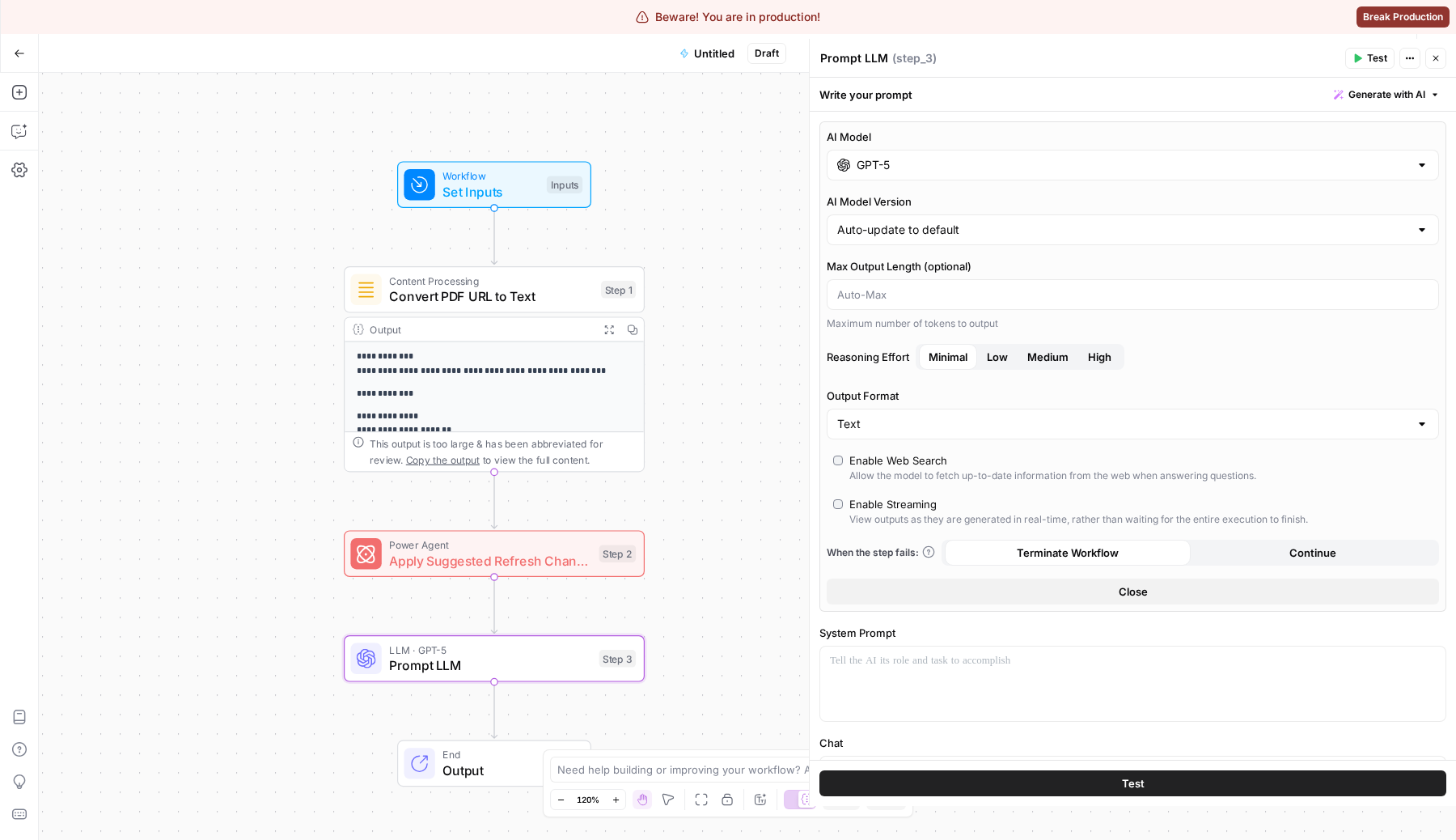
click at [1027, 515] on div "View outputs as they are generated in real-time, rather than waiting for the en…" at bounding box center [1079, 520] width 458 height 14
click at [947, 222] on input "AI Model Version" at bounding box center [1123, 230] width 572 height 16
type input "Auto-update to default"
click at [869, 338] on div "AI Model GPT-5 AI Model Version Auto-update to default Max Output Length (optio…" at bounding box center [1132, 366] width 627 height 490
click at [887, 295] on input "Max Output Length (optional)" at bounding box center [1132, 294] width 591 height 16
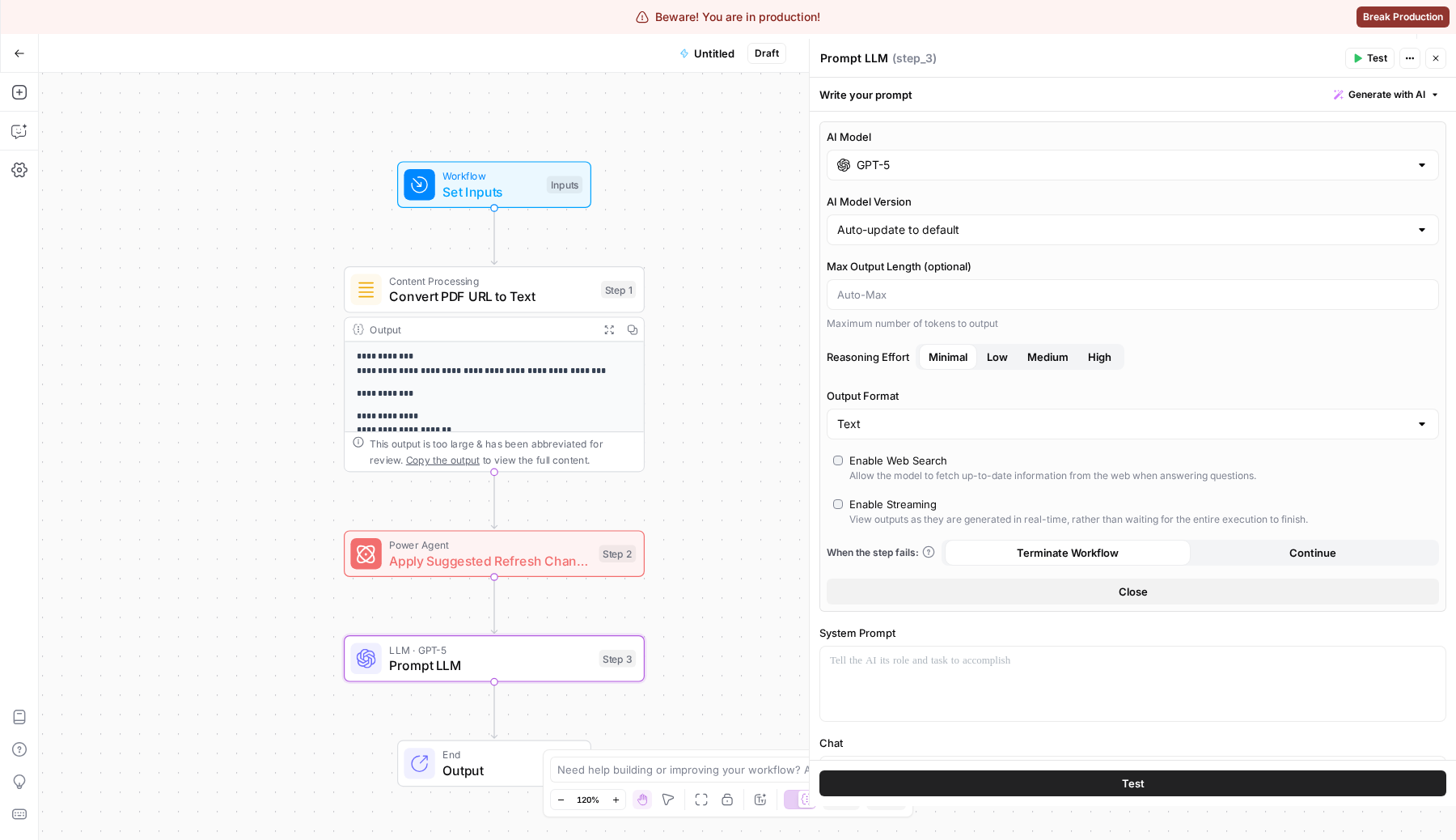
click at [849, 353] on label "Reasoning Effort Minimal Low Medium High" at bounding box center [1132, 356] width 613 height 26
click at [914, 356] on label "Reasoning Effort Minimal Low Medium High" at bounding box center [1132, 356] width 613 height 26
click at [979, 173] on div "GPT-5" at bounding box center [1132, 165] width 613 height 31
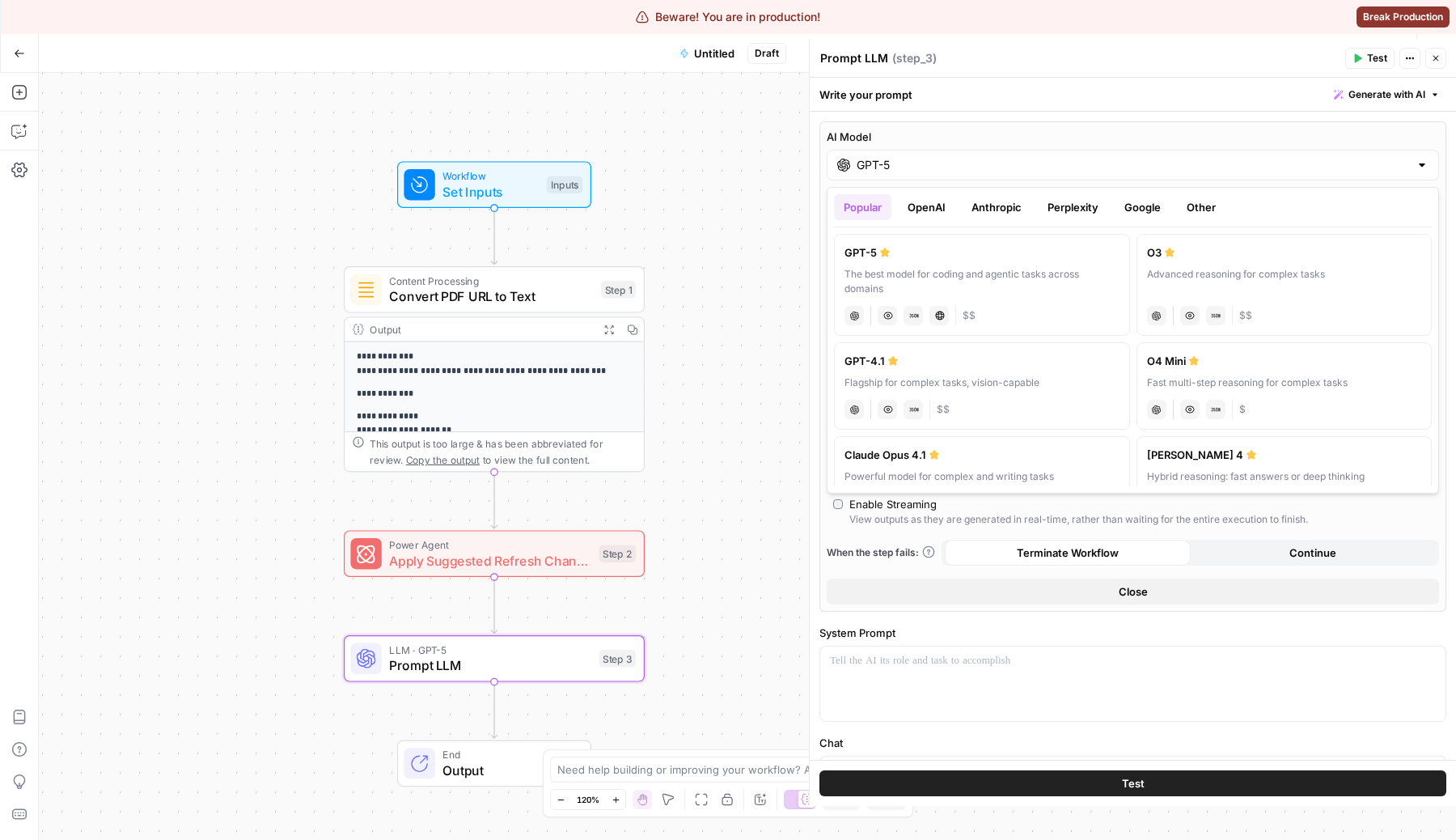
click at [1147, 215] on button "Google" at bounding box center [1143, 207] width 56 height 26
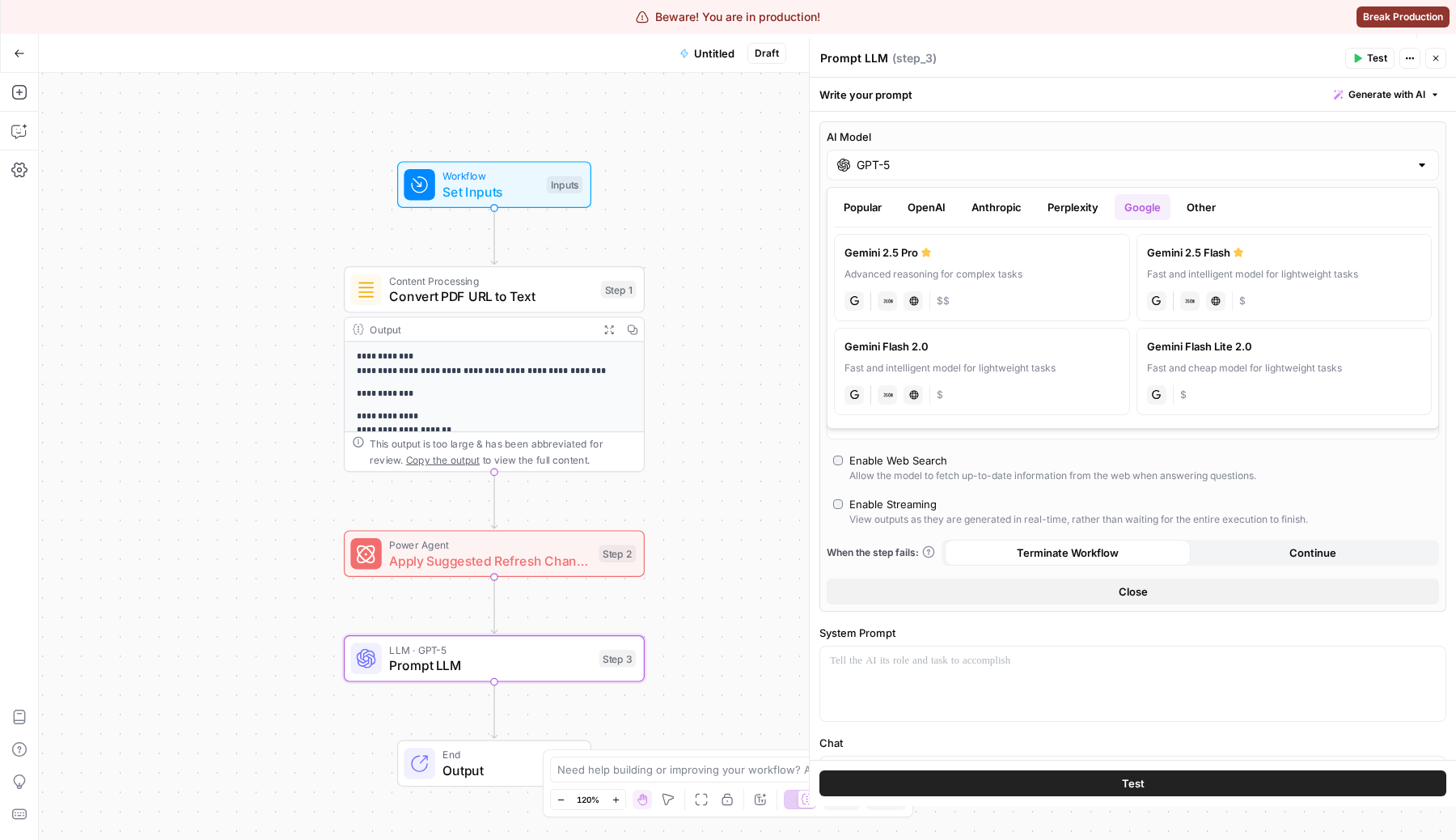
click at [1210, 295] on div "Live Web Research" at bounding box center [1216, 301] width 20 height 20
type input "Gemini 2.5 Flash"
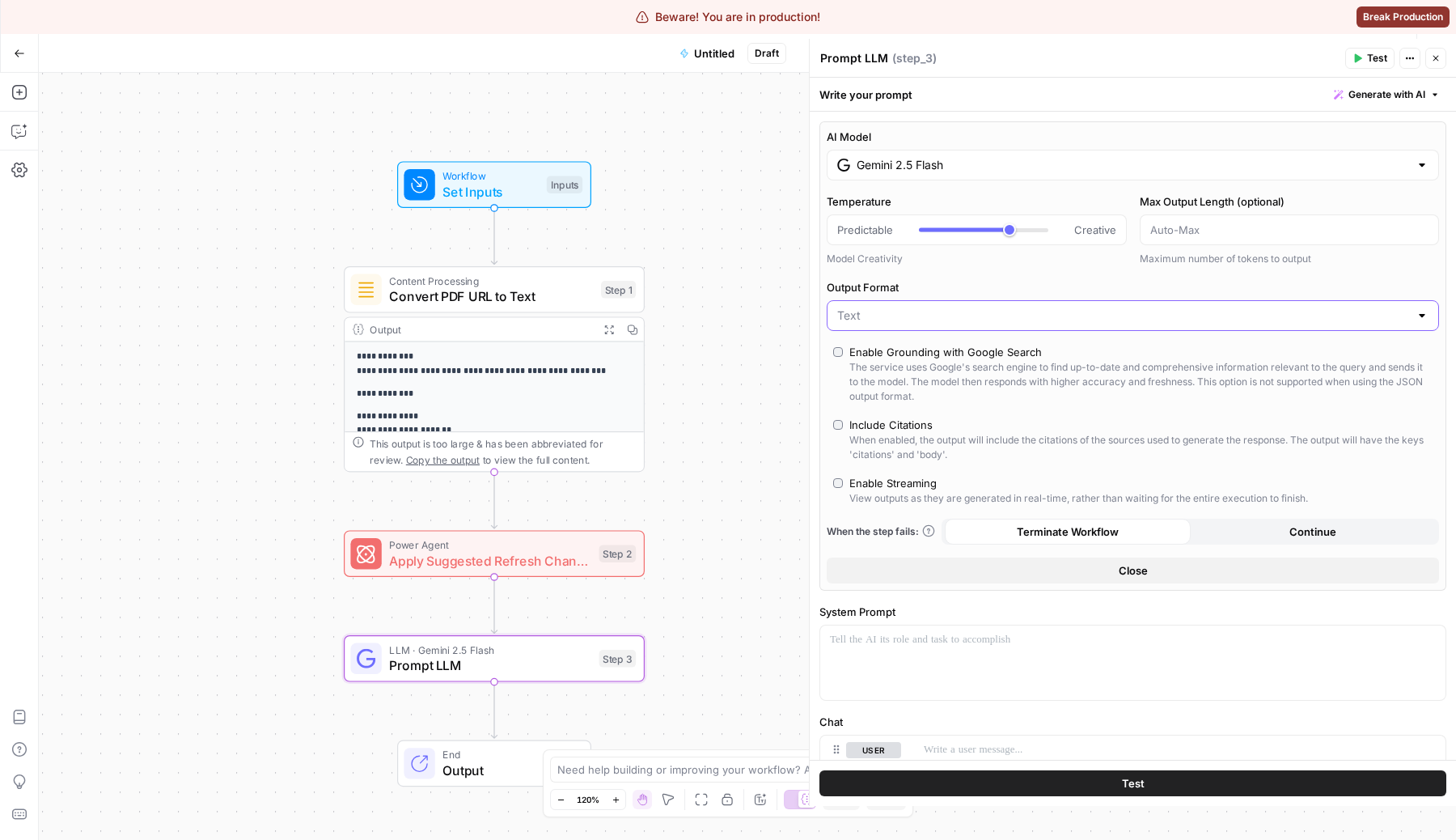
click at [942, 311] on input "Output Format" at bounding box center [1123, 316] width 572 height 16
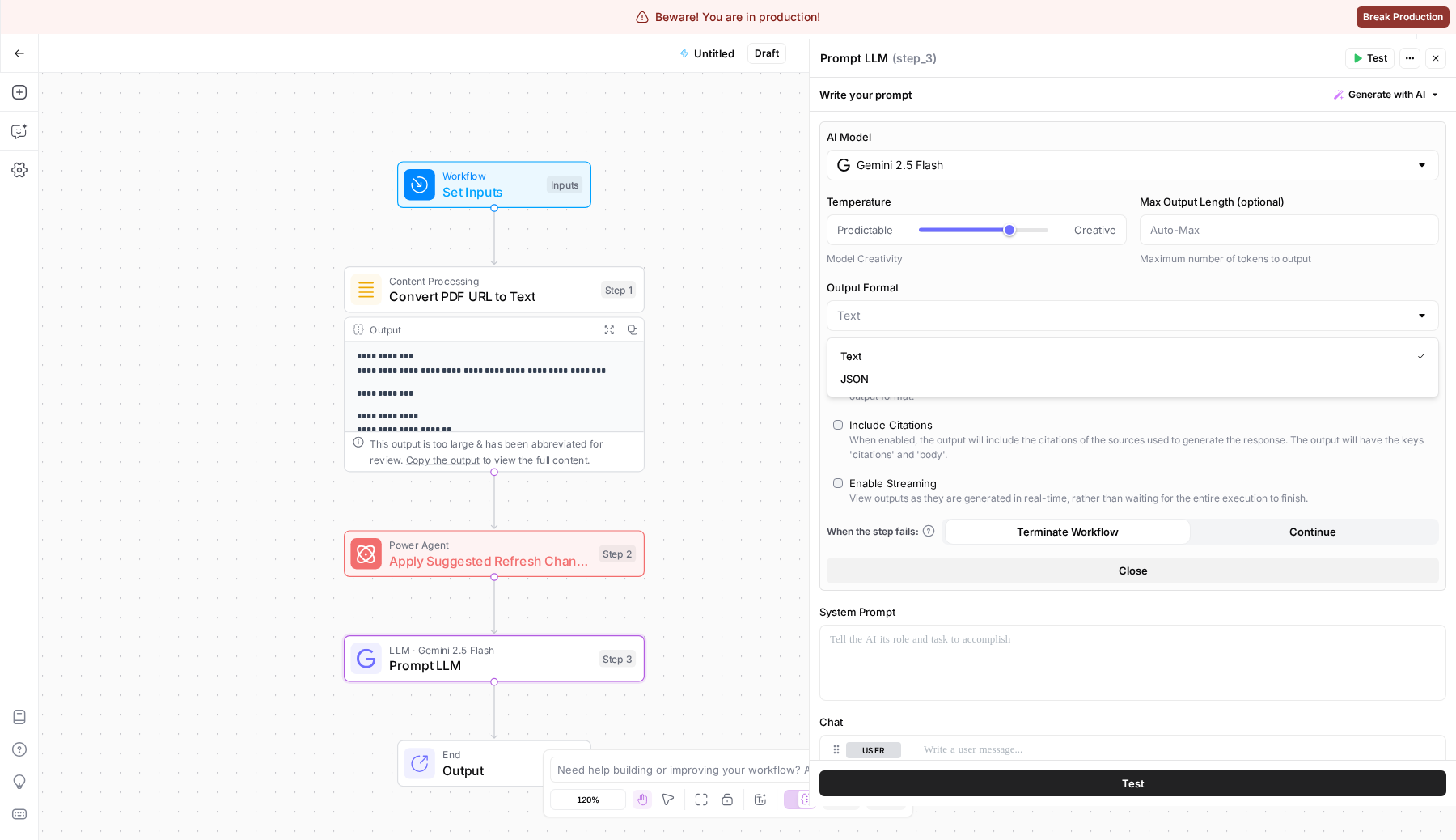
type input "Text"
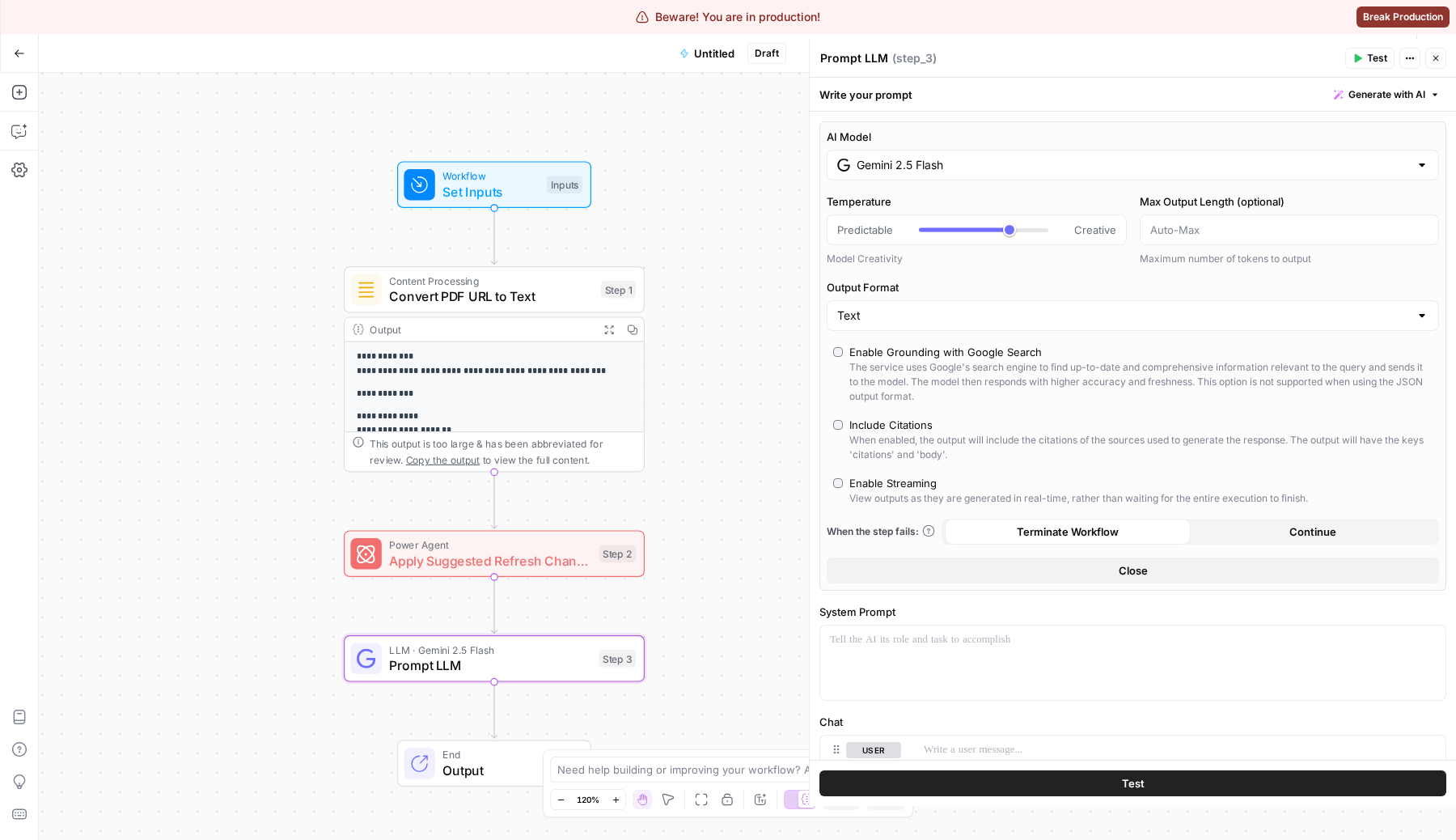
click at [1055, 447] on div "When enabled, the output will include the citations of the sources used to gene…" at bounding box center [1141, 448] width 584 height 29
click at [997, 160] on input "Gemini 2.5 Flash" at bounding box center [1133, 165] width 552 height 16
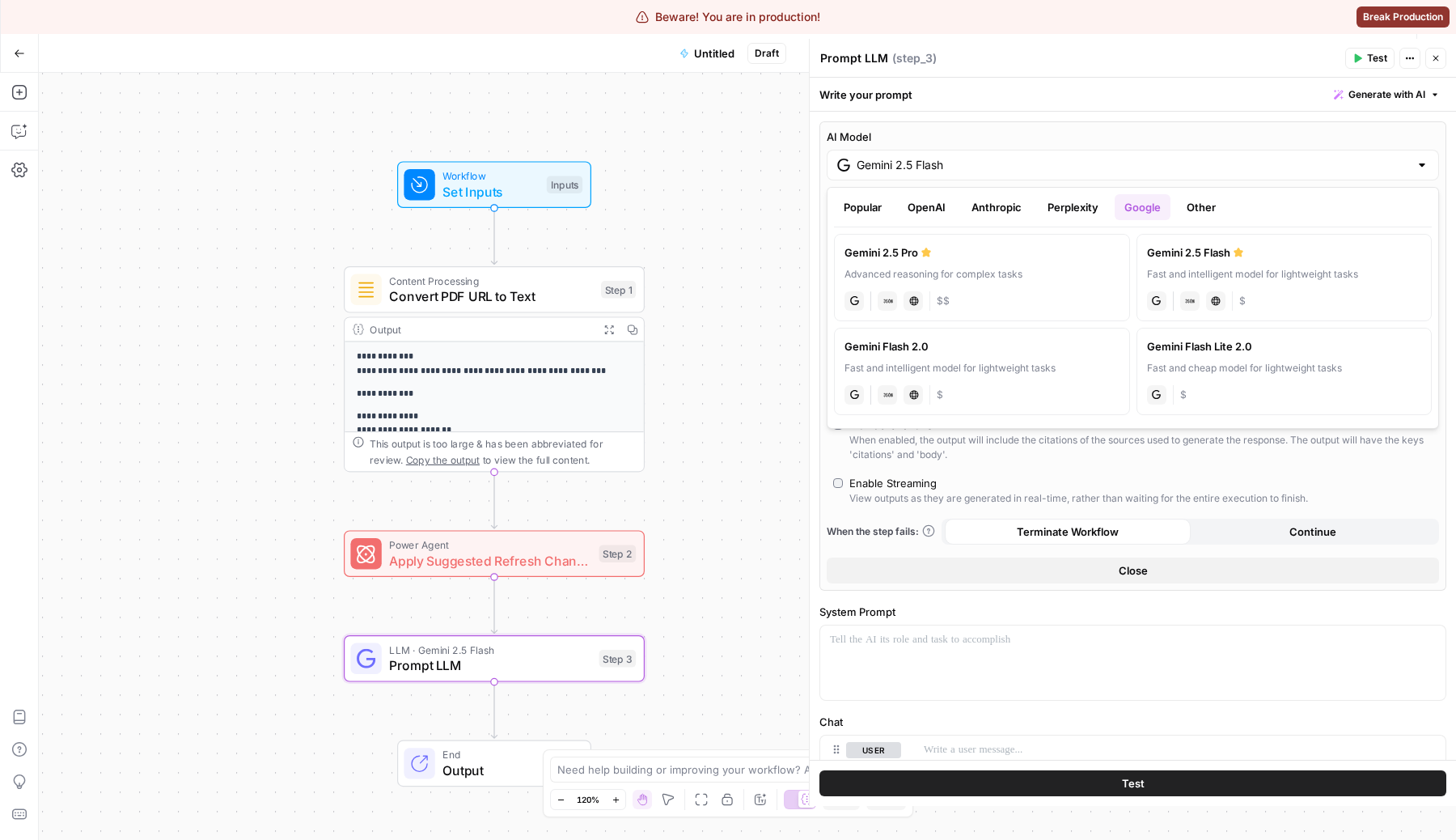
click at [1037, 356] on label "Gemini Flash 2.0 Fast and intelligent model for lightweight tasks gemini JSON M…" at bounding box center [982, 371] width 296 height 88
click at [1027, 162] on input "Gemini Flash 2.0" at bounding box center [1133, 165] width 552 height 16
click at [1004, 272] on div "Advanced reasoning for complex tasks" at bounding box center [981, 274] width 275 height 14
click at [1046, 168] on input "Gemini 2.5 Pro" at bounding box center [1133, 165] width 552 height 16
click at [1053, 210] on button "Perplexity" at bounding box center [1073, 207] width 70 height 26
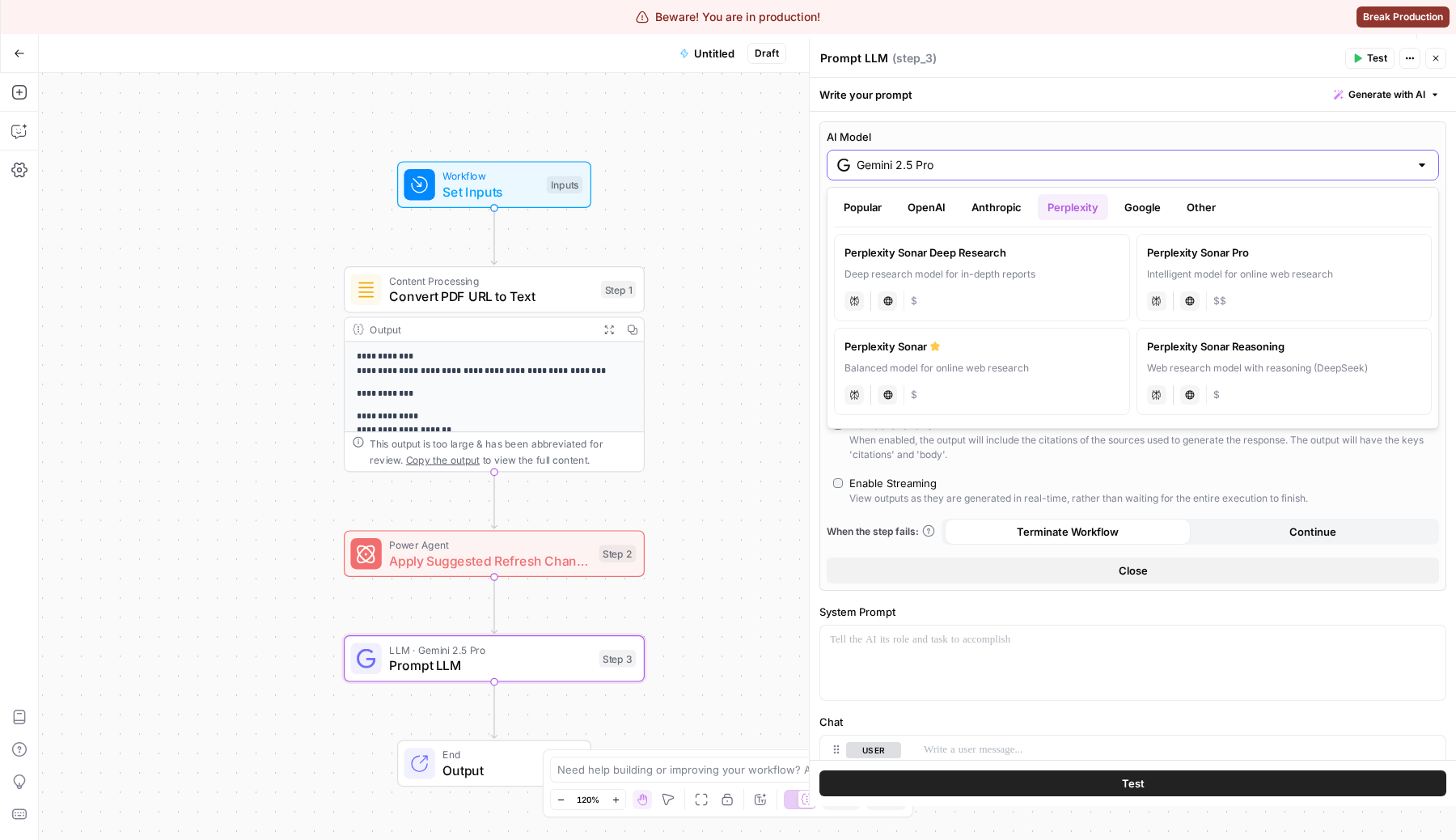
click at [1037, 162] on input "Gemini 2.5 Pro" at bounding box center [1133, 165] width 552 height 16
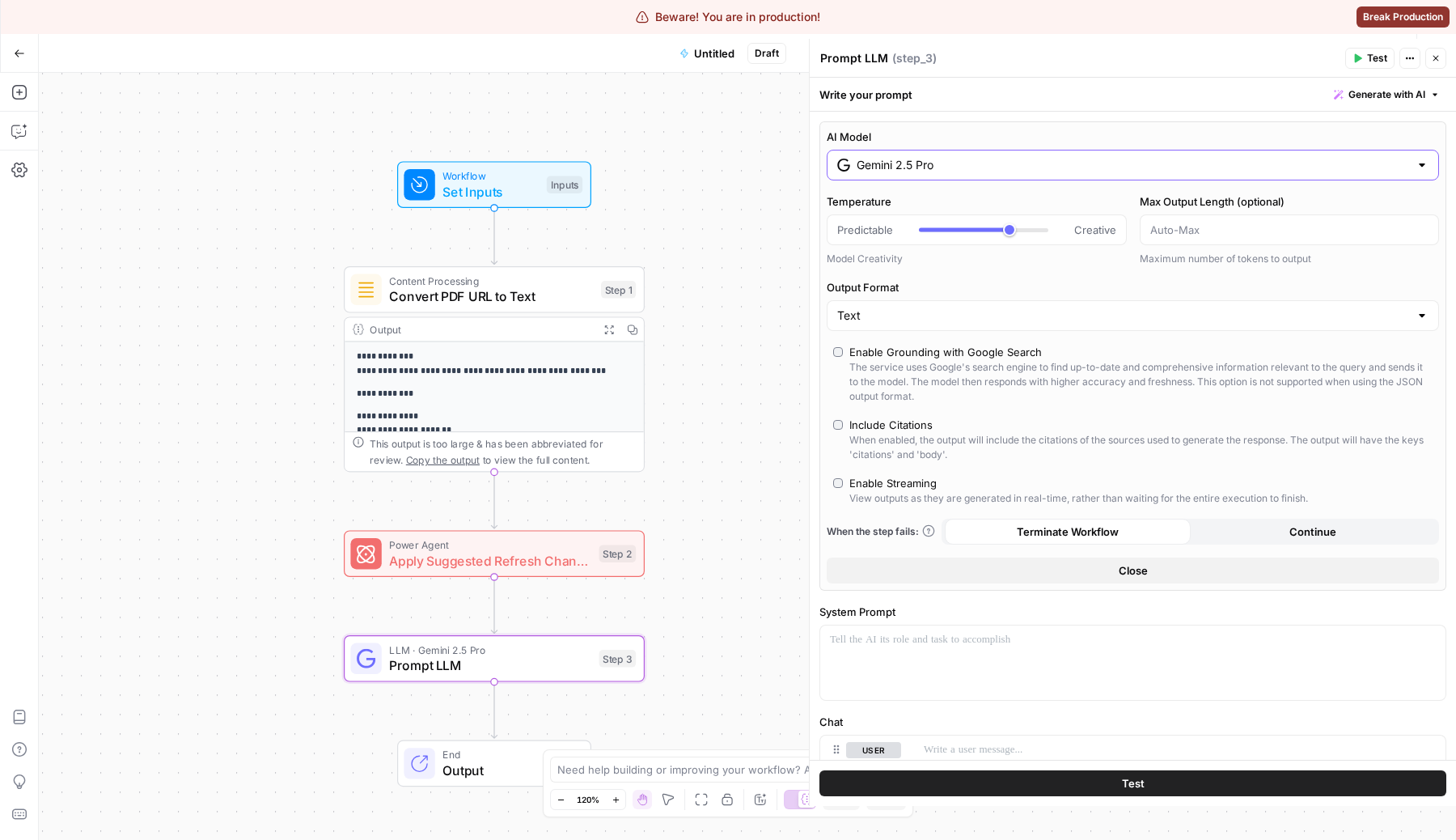
click at [999, 170] on input "Gemini 2.5 Pro" at bounding box center [1133, 165] width 552 height 16
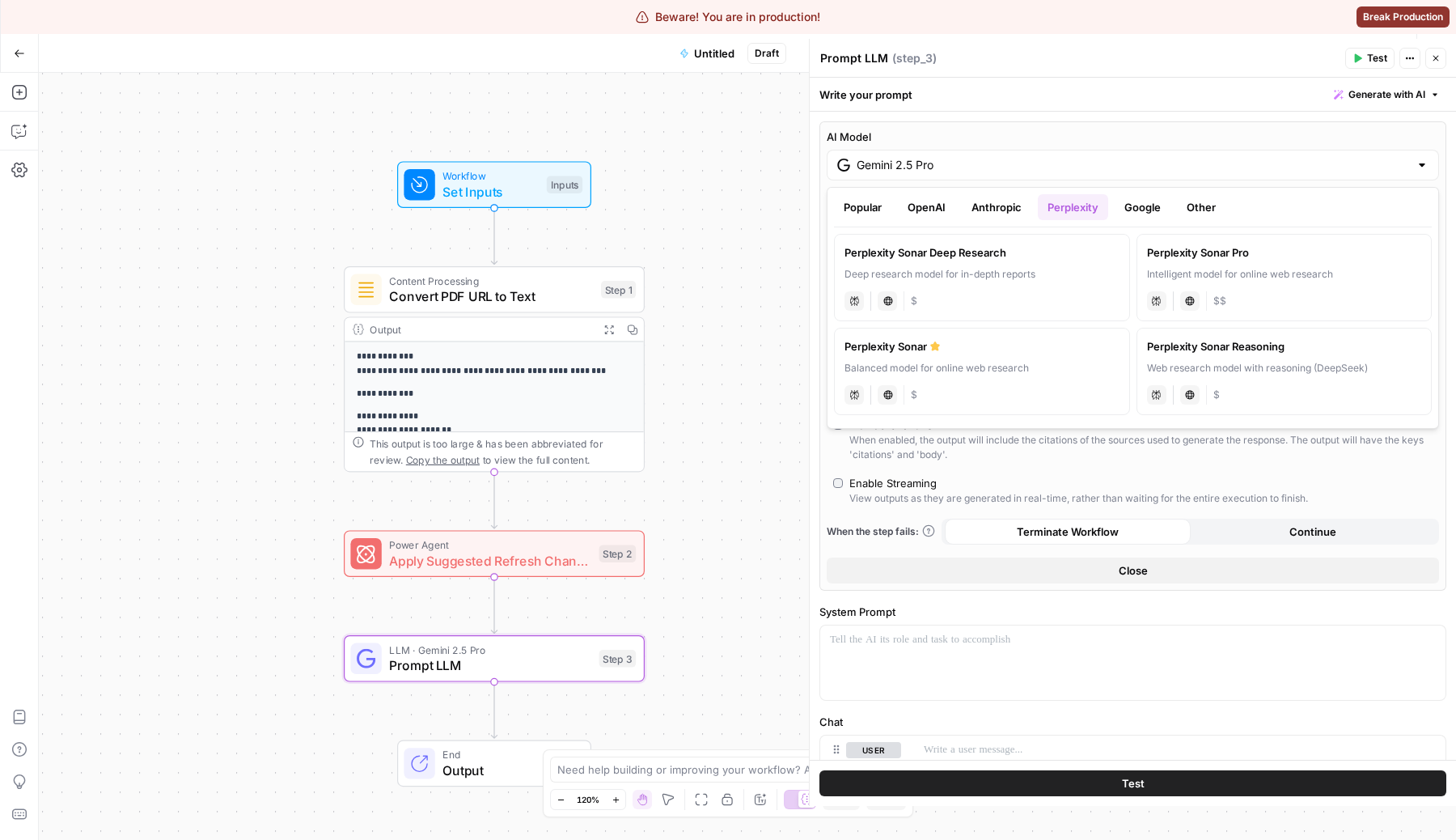
click at [995, 200] on button "Anthropic" at bounding box center [996, 207] width 69 height 26
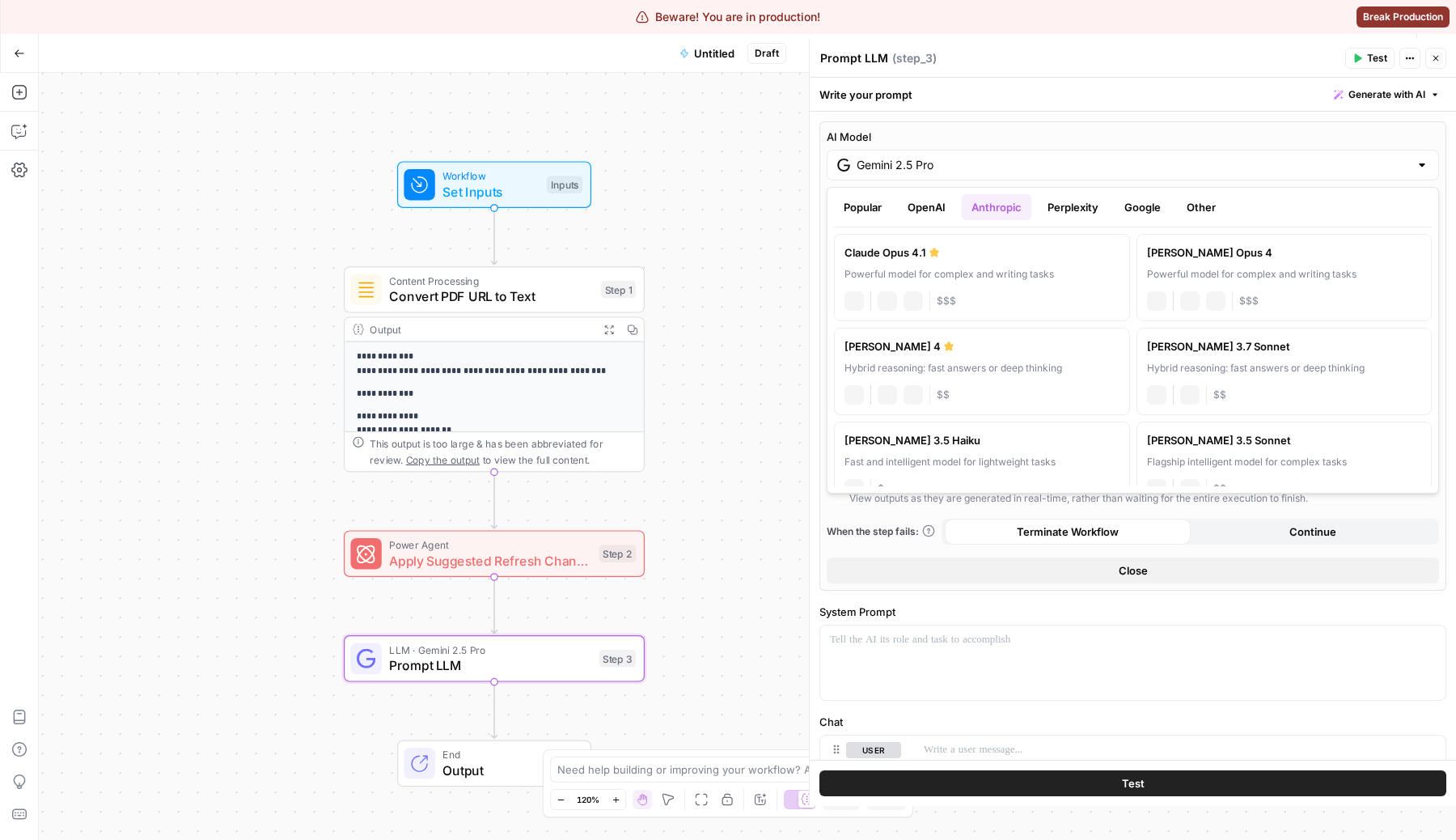
click at [981, 152] on div "Gemini 2.5 Pro" at bounding box center [1132, 165] width 613 height 31
click at [952, 152] on div "Gemini 2.5 Pro" at bounding box center [1132, 165] width 613 height 31
click at [930, 208] on button "OpenAI" at bounding box center [926, 207] width 58 height 26
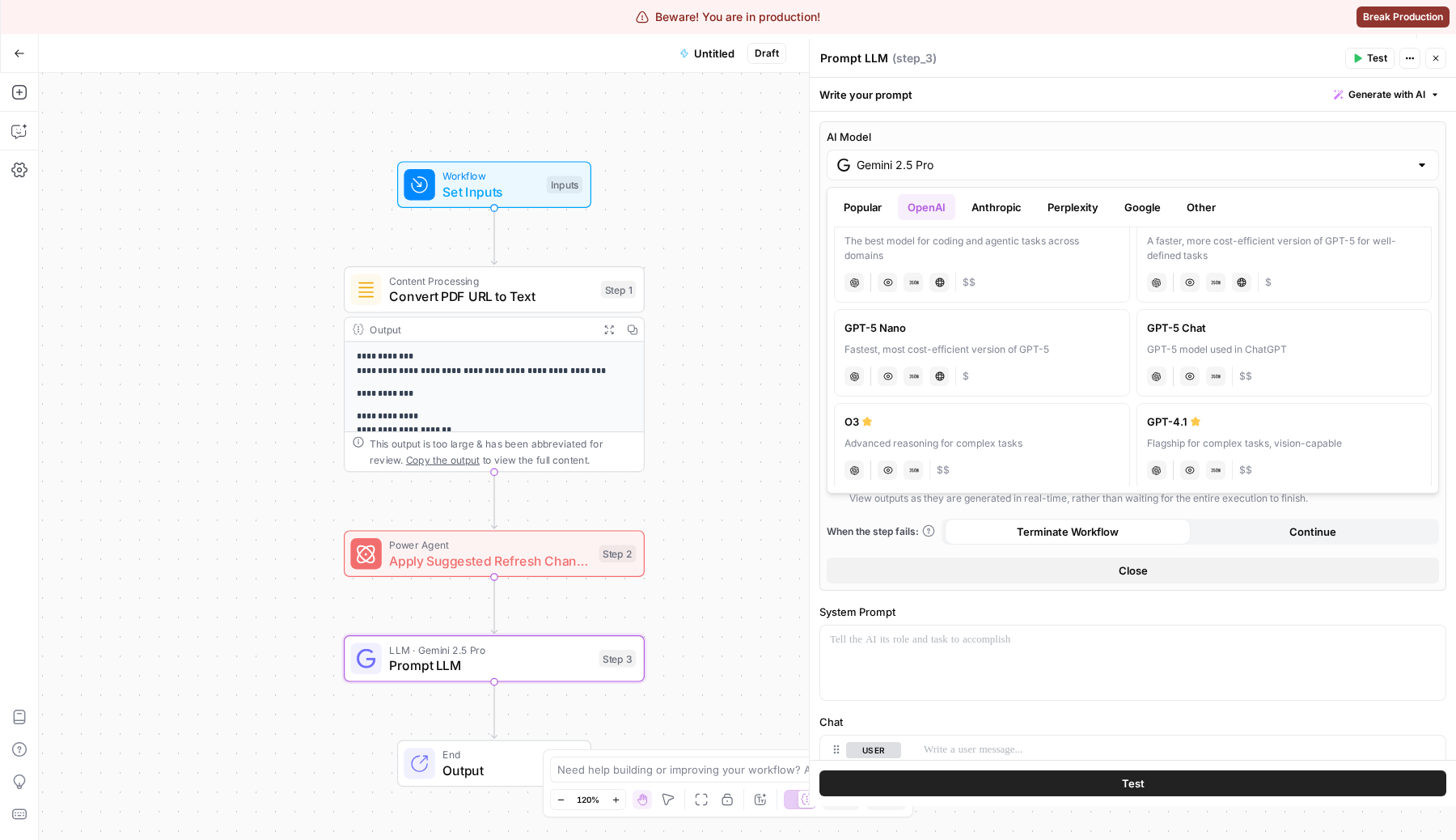
scroll to position [35, 0]
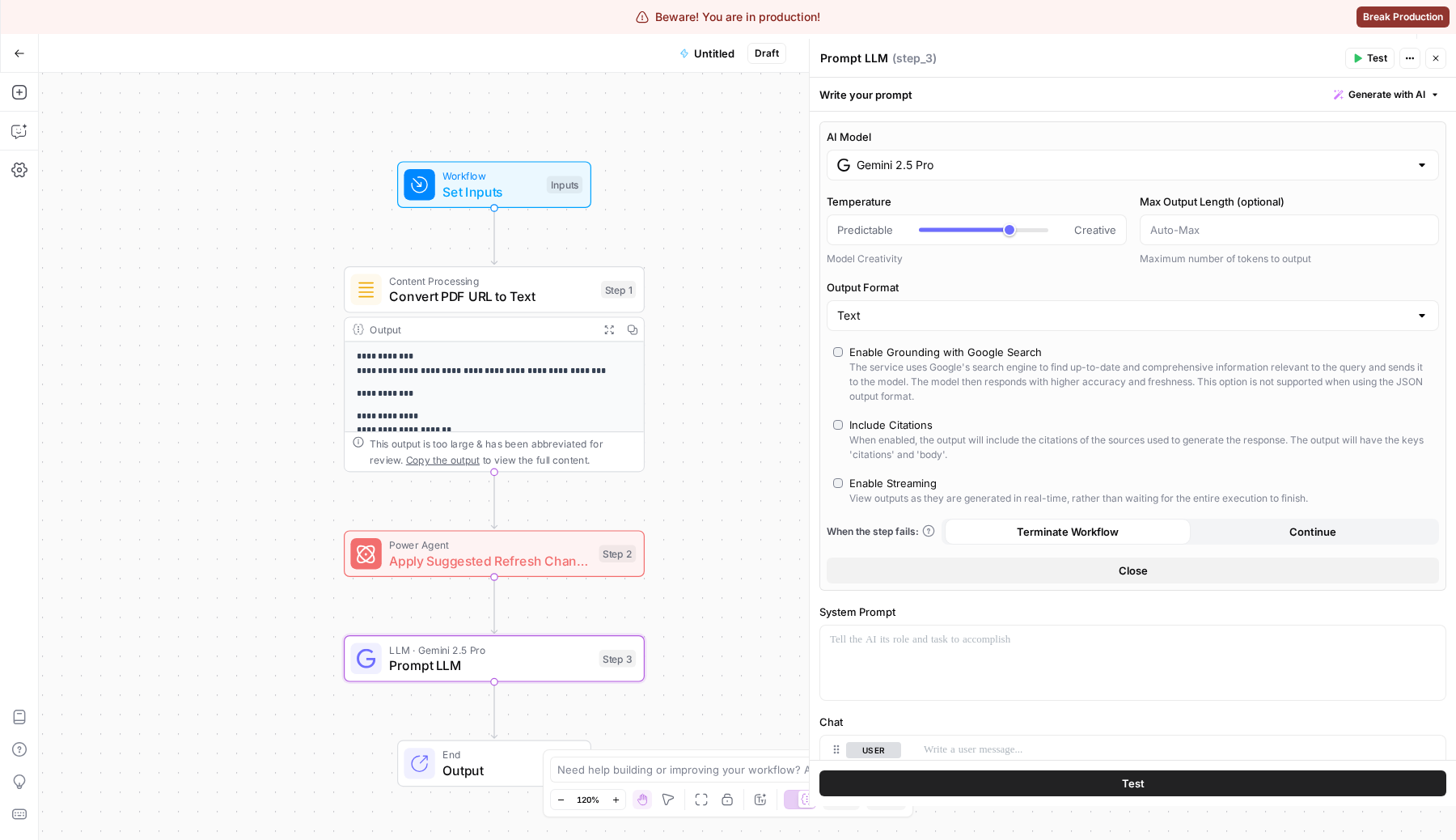
click at [1157, 100] on div "Write your prompt Generate with AI" at bounding box center [1133, 94] width 646 height 33
click at [1055, 168] on input "Gemini 2.5 Pro" at bounding box center [1133, 165] width 552 height 16
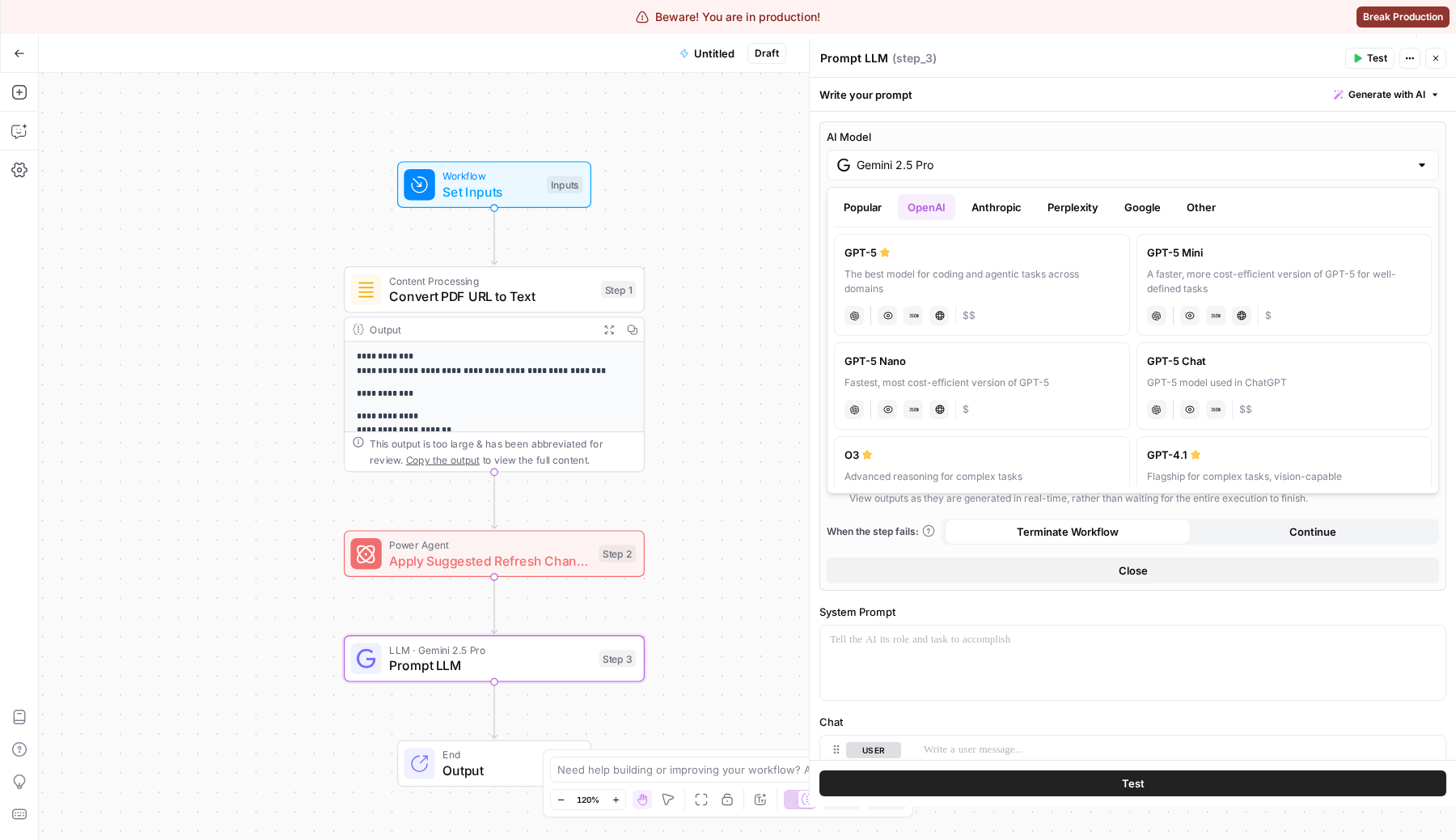
click at [900, 270] on div "The best model for coding and agentic tasks across domains" at bounding box center [981, 282] width 275 height 29
type input "GPT-5"
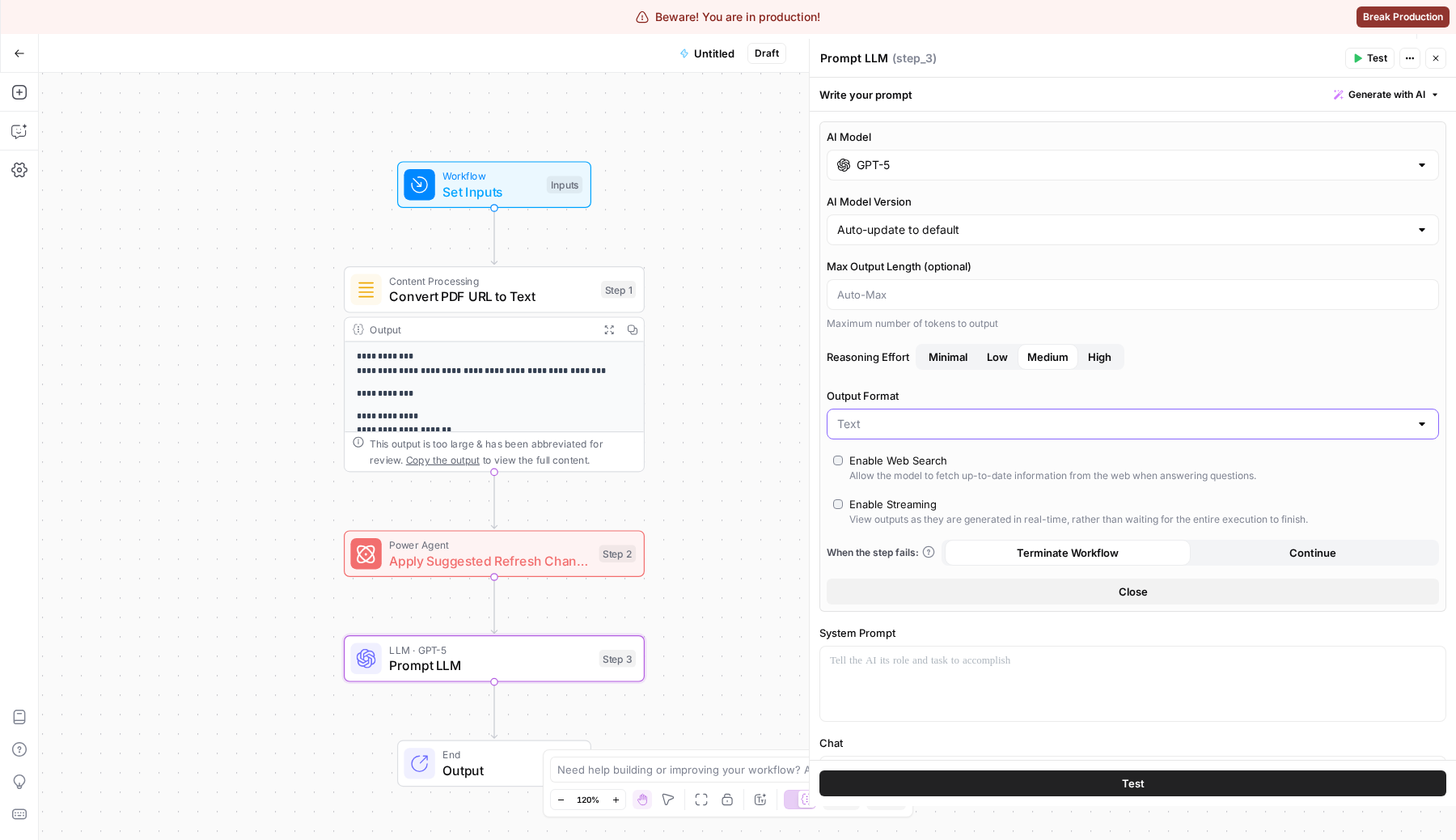
click at [862, 429] on input "Output Format" at bounding box center [1123, 424] width 572 height 16
click at [886, 484] on span "JSON" at bounding box center [1129, 487] width 578 height 16
type input "JSON"
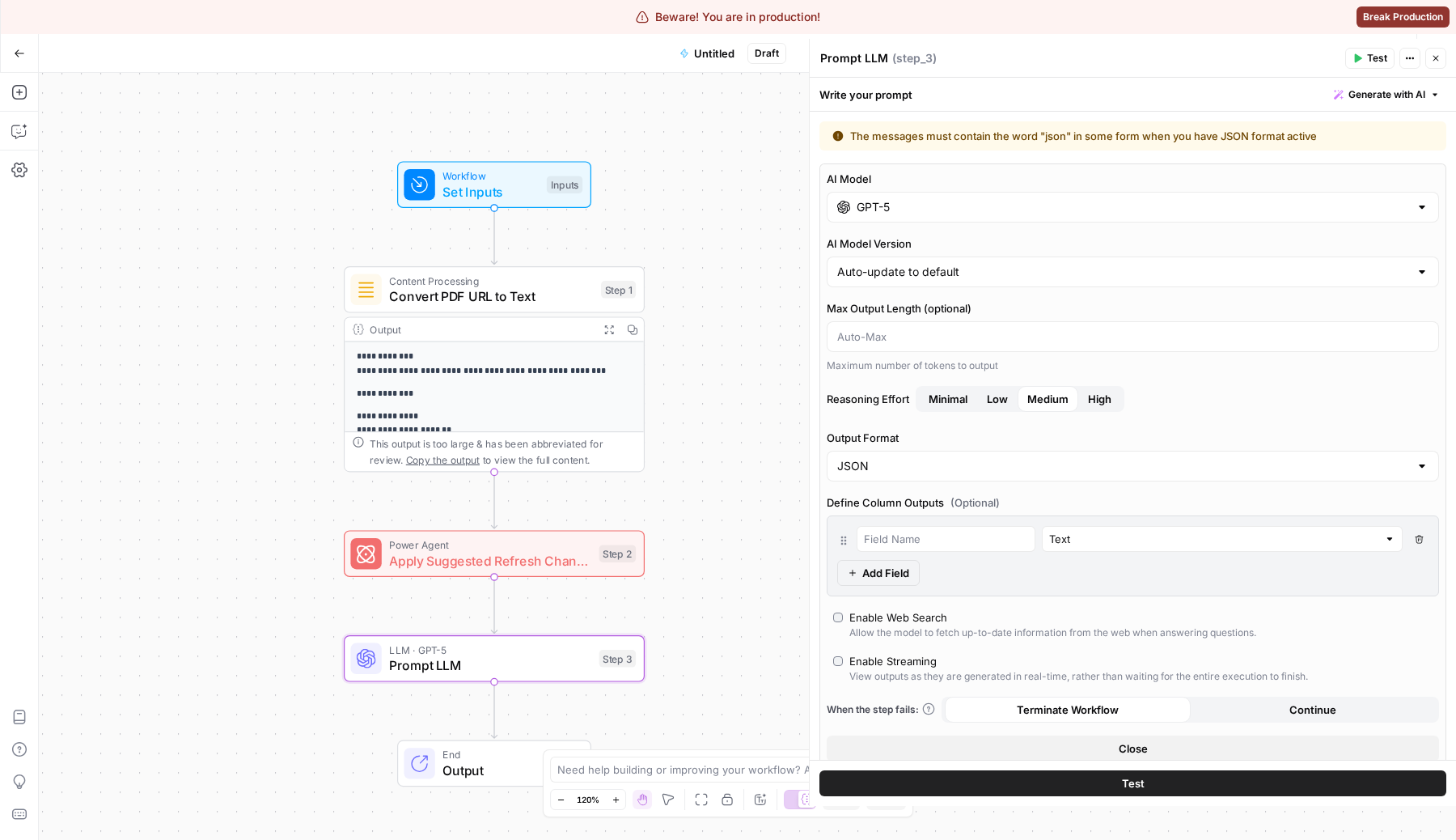
click at [897, 569] on span "Add Field" at bounding box center [886, 573] width 47 height 16
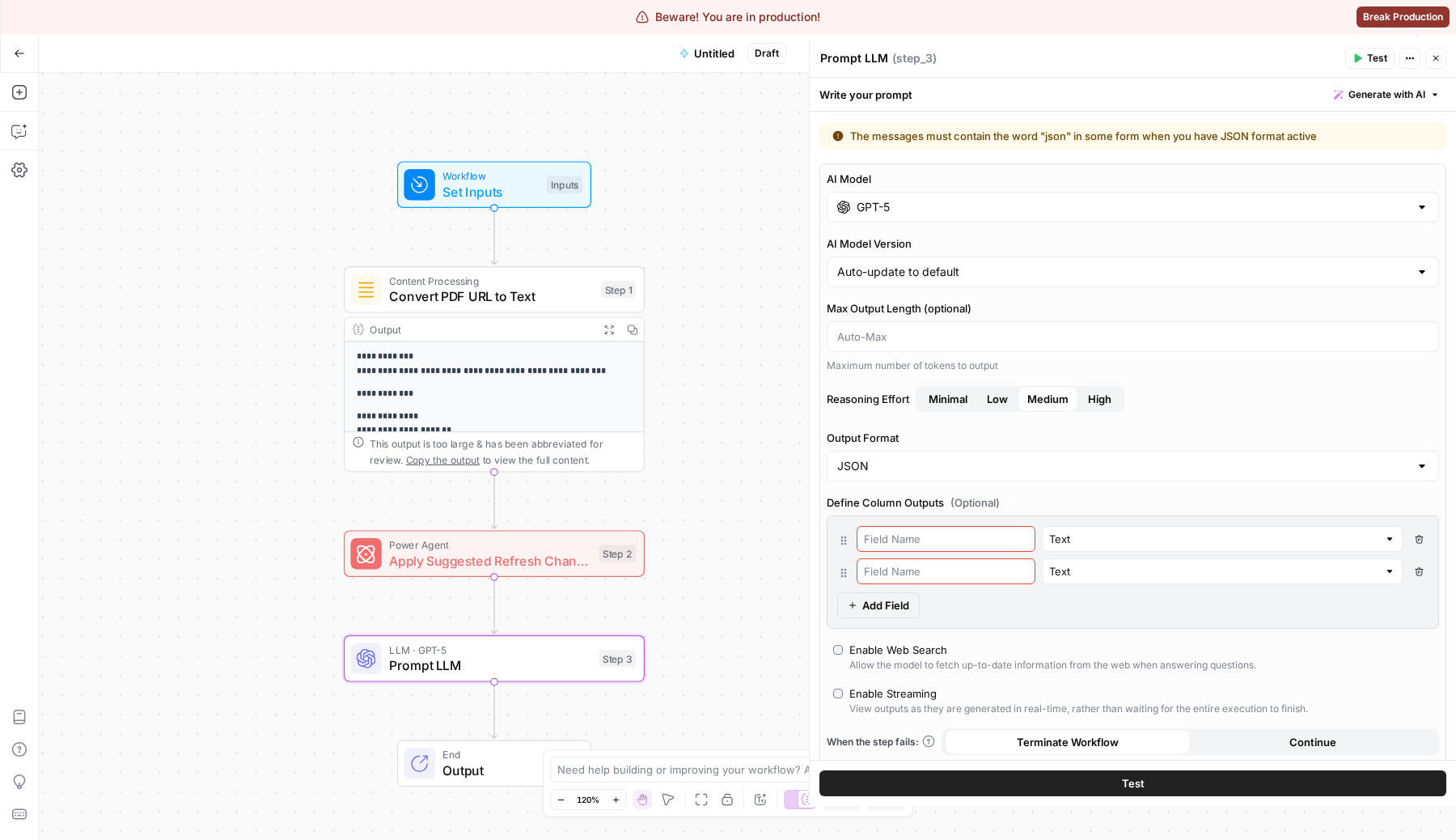
click at [891, 607] on span "Add Field" at bounding box center [886, 605] width 47 height 16
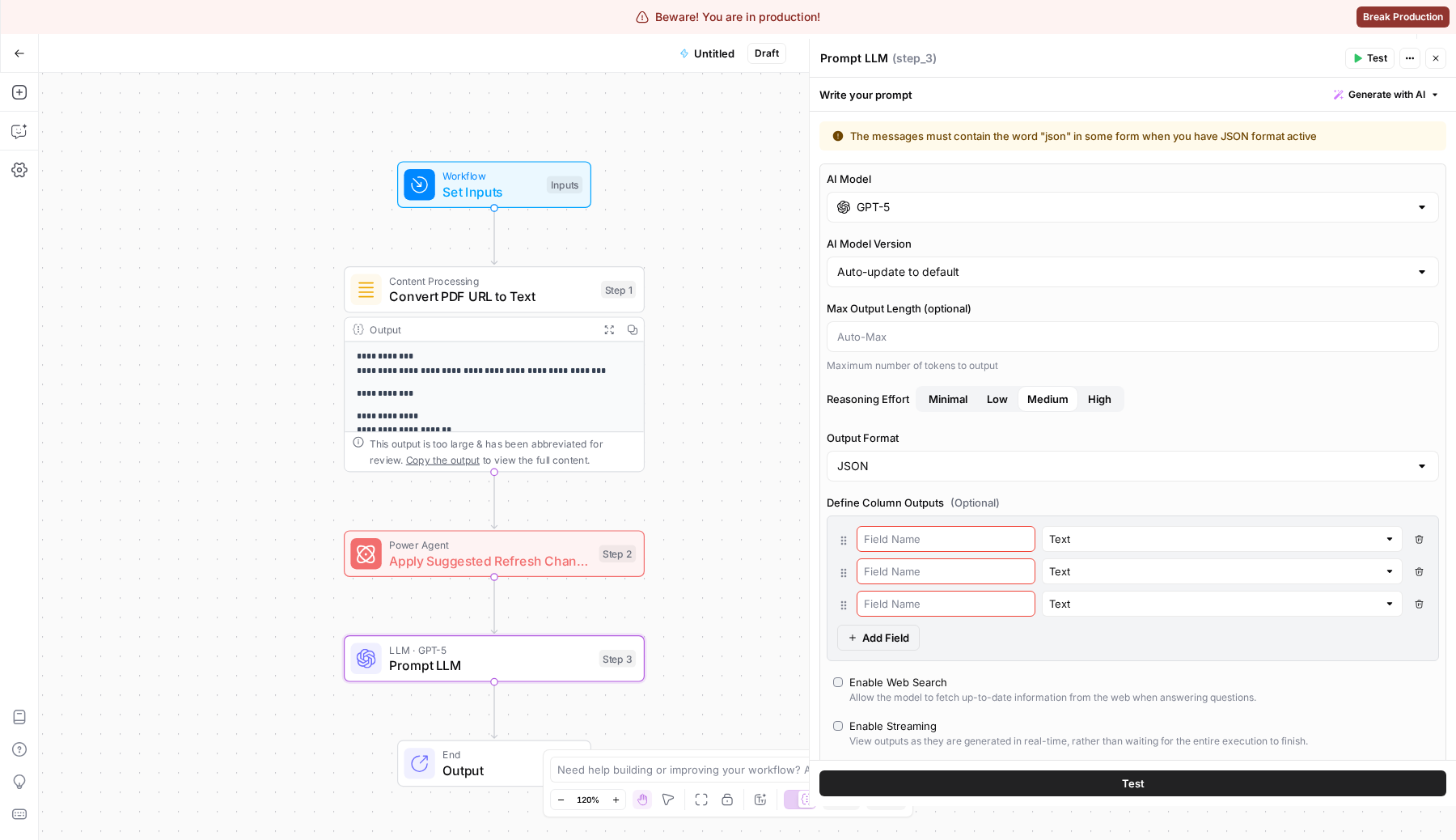
click at [876, 646] on button "Add Field" at bounding box center [878, 637] width 82 height 26
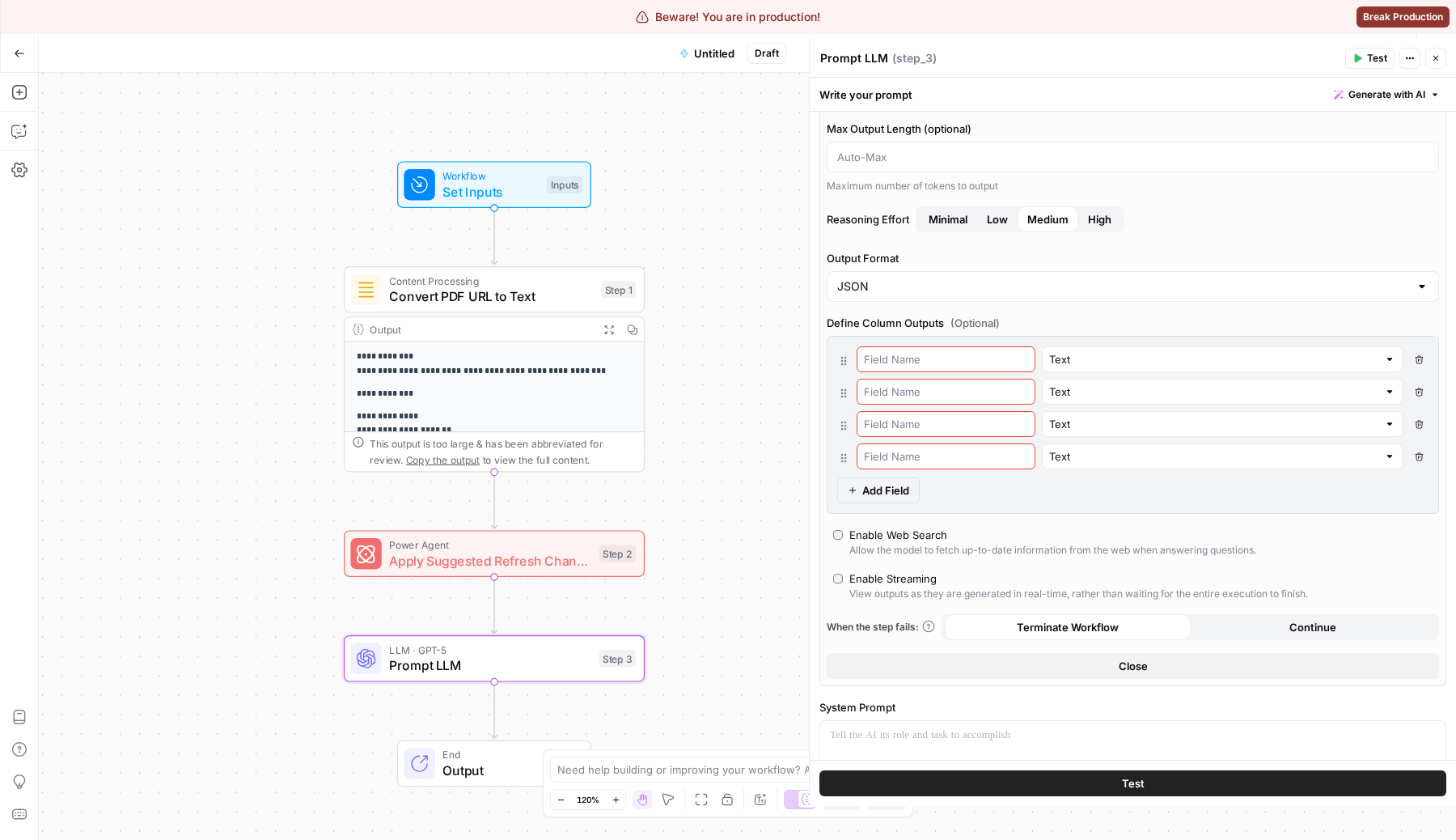
scroll to position [183, 0]
click at [875, 495] on button "Add Field" at bounding box center [878, 486] width 82 height 26
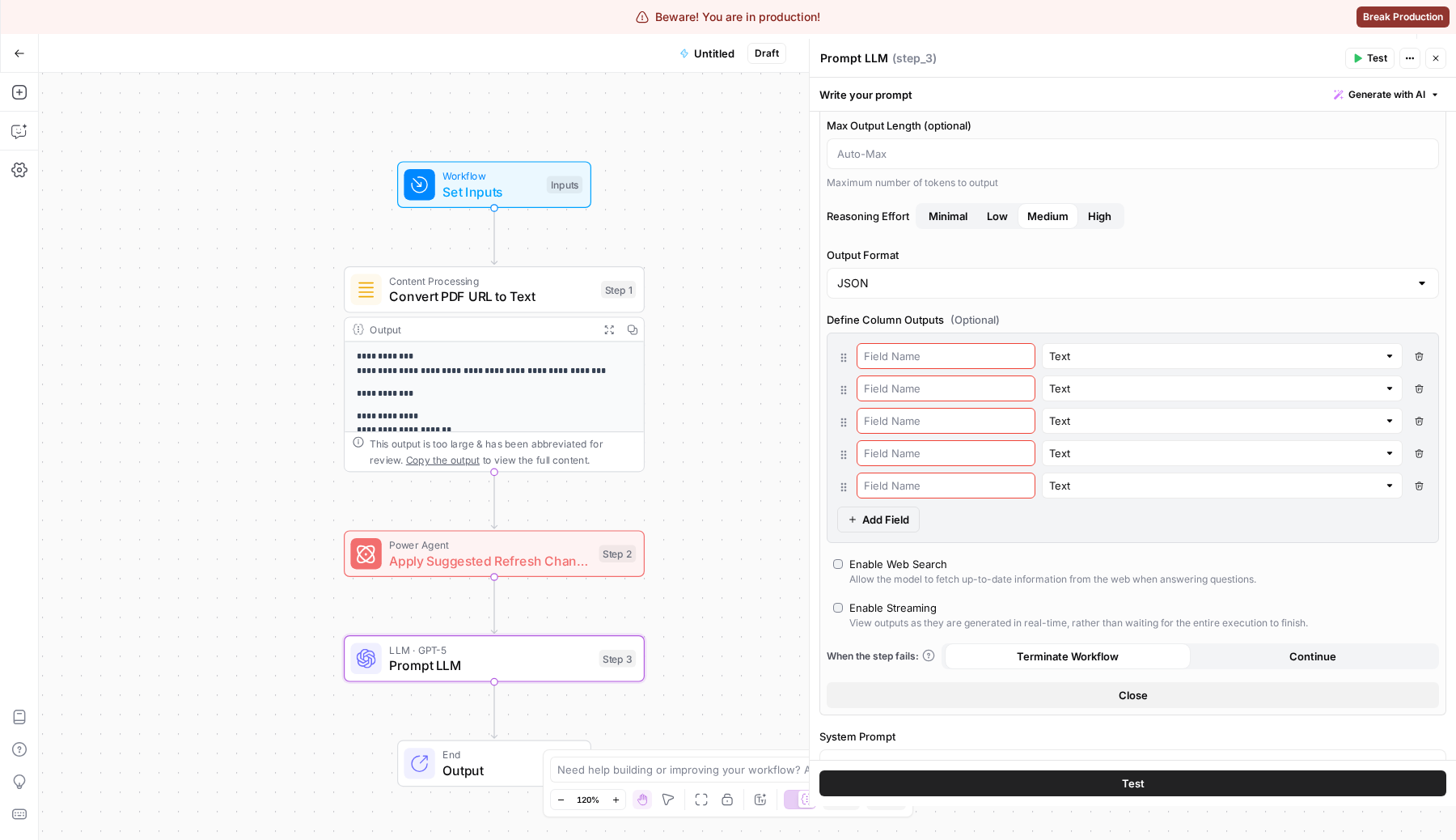
click at [904, 512] on span "Add Field" at bounding box center [886, 520] width 47 height 16
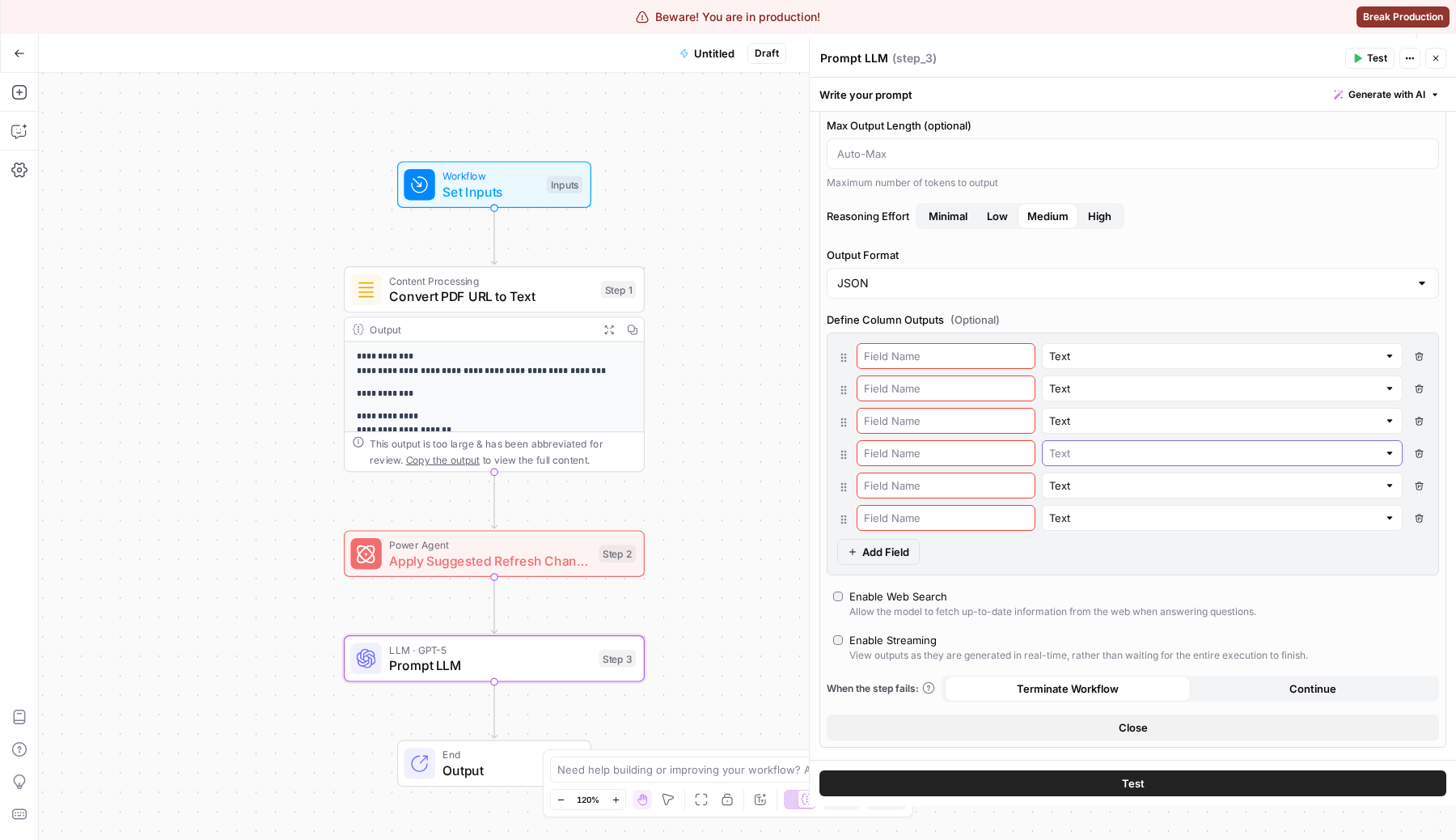
click at [1142, 457] on input "text" at bounding box center [1213, 453] width 328 height 16
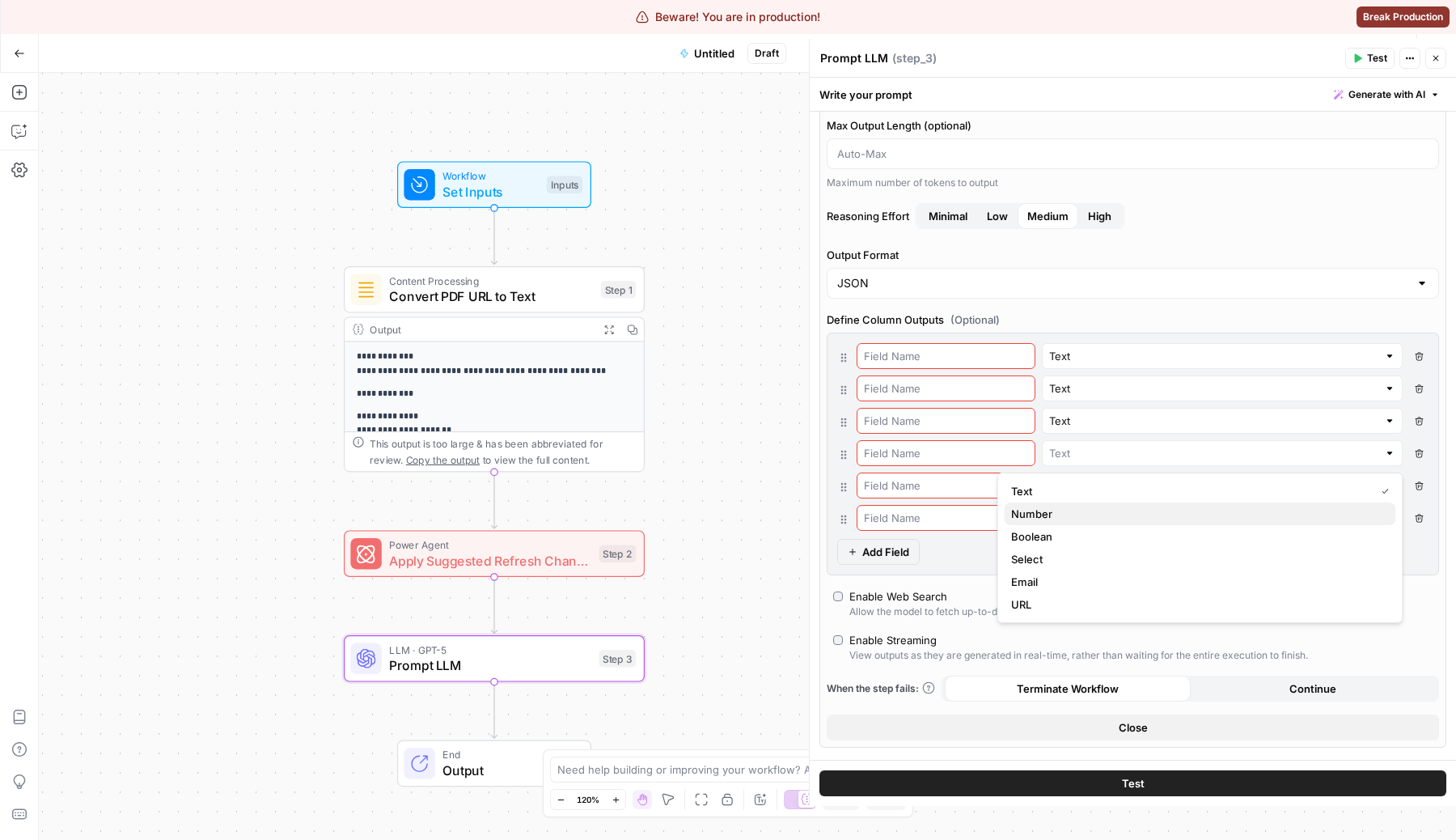
click at [1104, 522] on button "Number" at bounding box center [1201, 513] width 392 height 23
type input "Number"
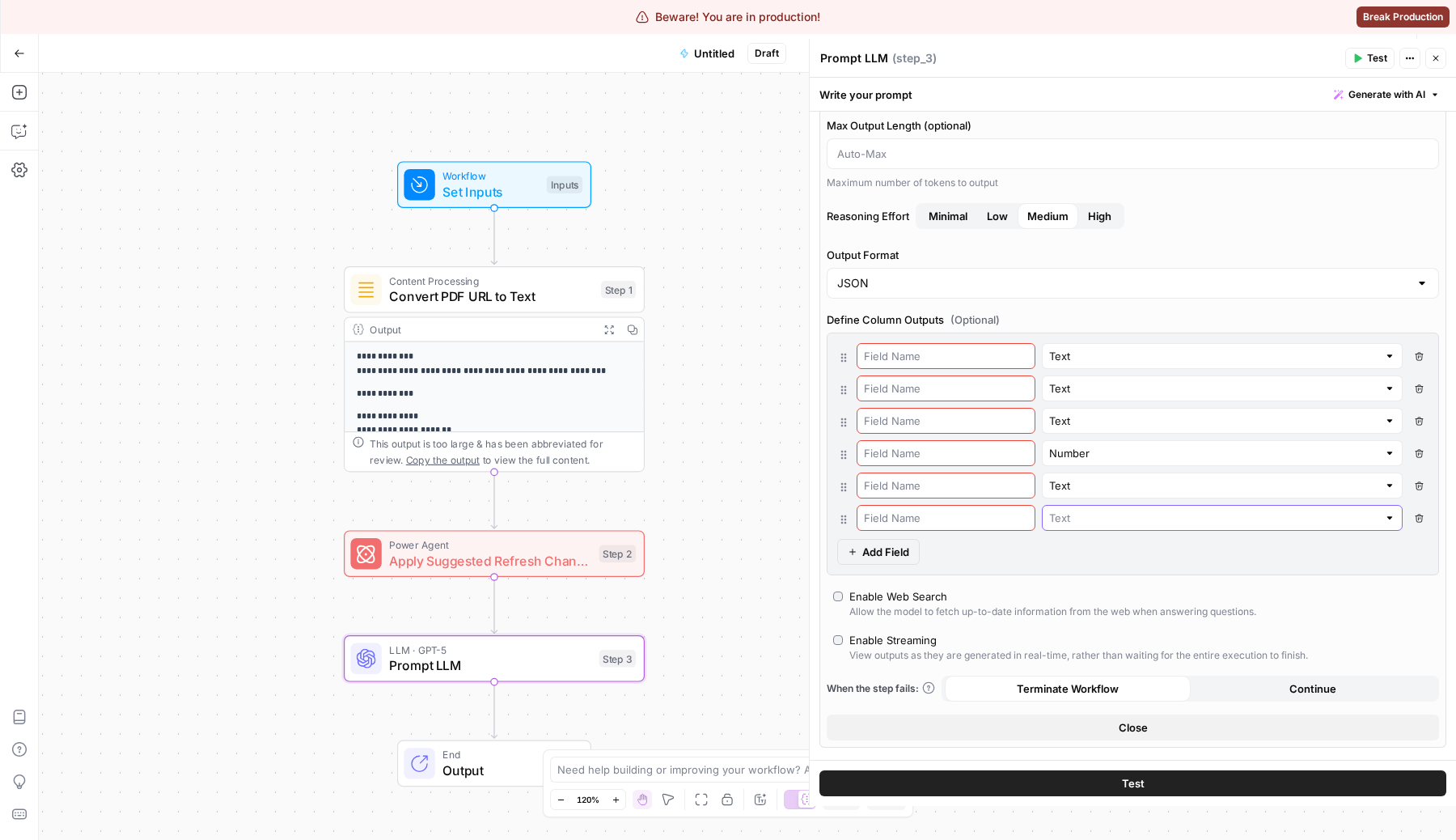
click at [1143, 522] on input "text" at bounding box center [1213, 518] width 328 height 16
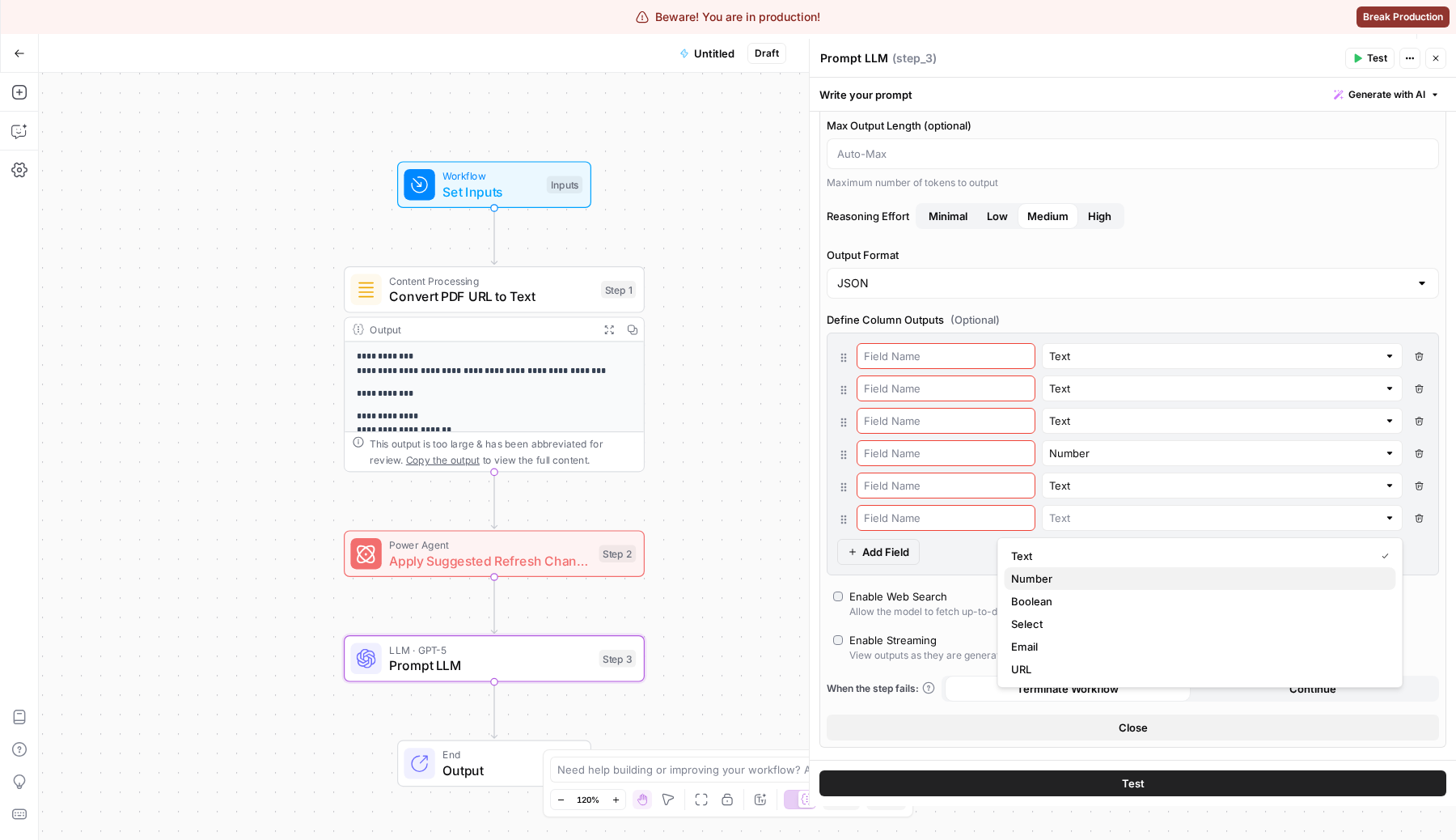
click at [1102, 574] on span "Number" at bounding box center [1197, 578] width 372 height 16
type input "Number"
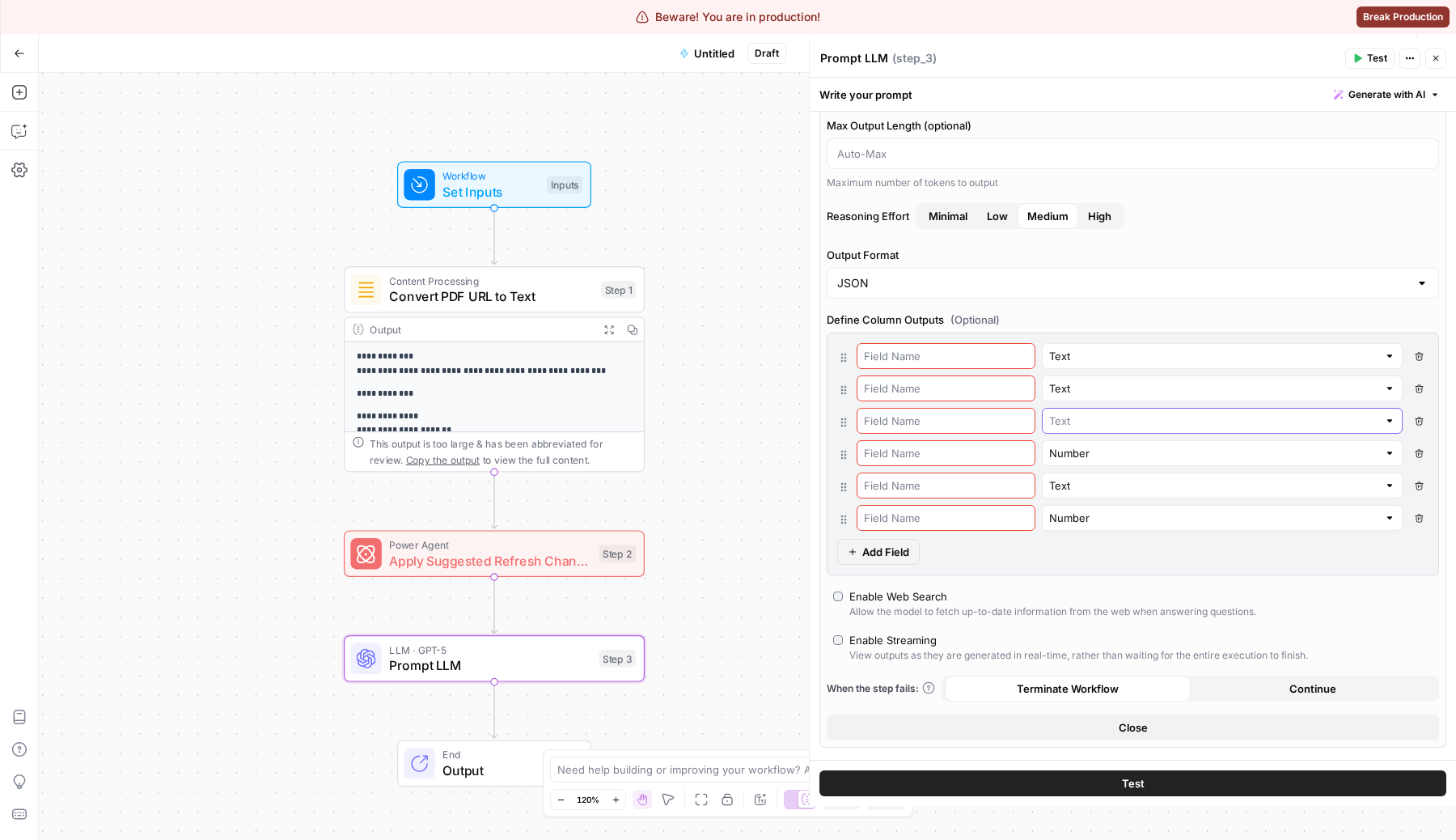
click at [1103, 426] on input "text" at bounding box center [1213, 420] width 328 height 16
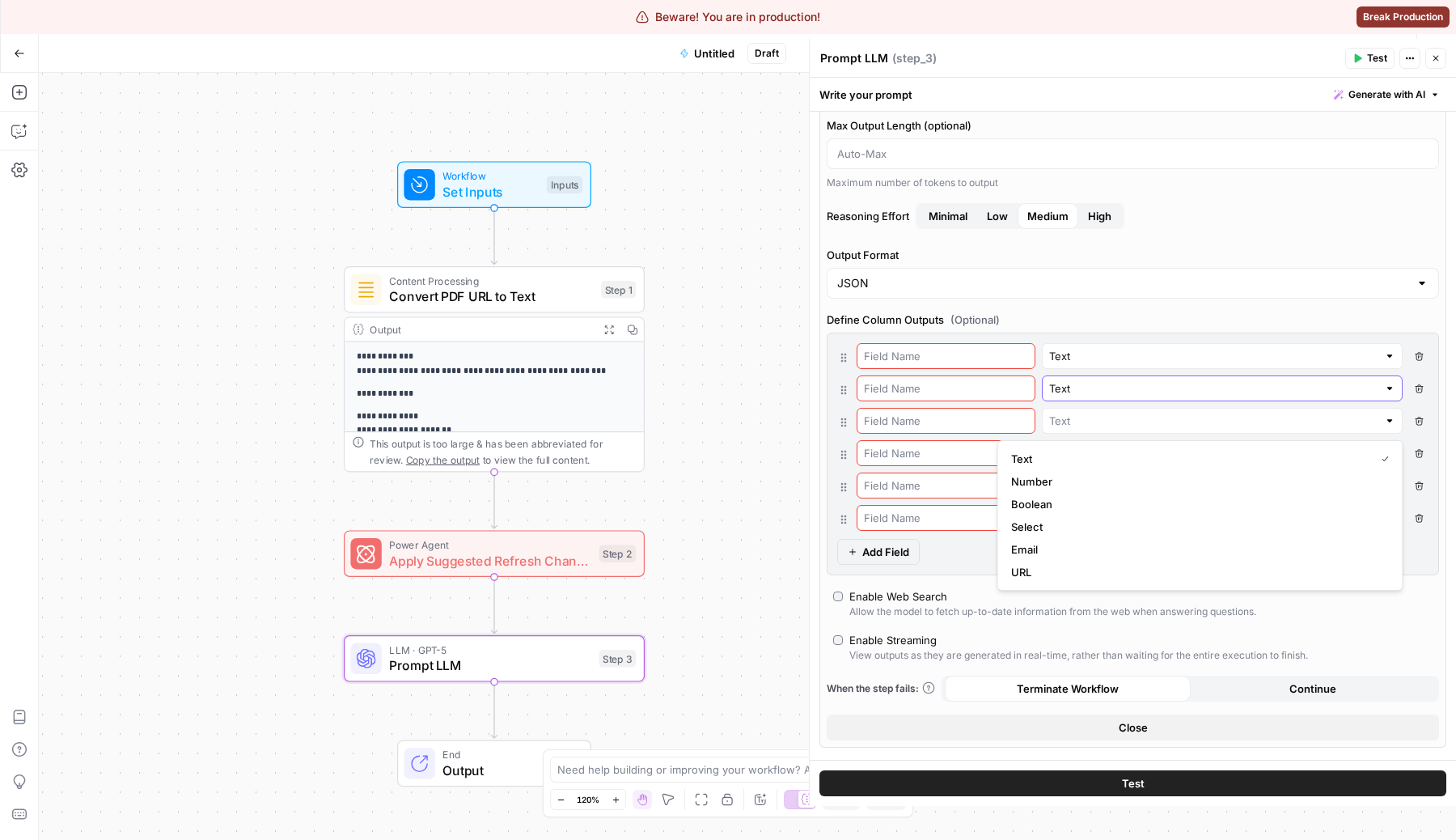
type input "Text"
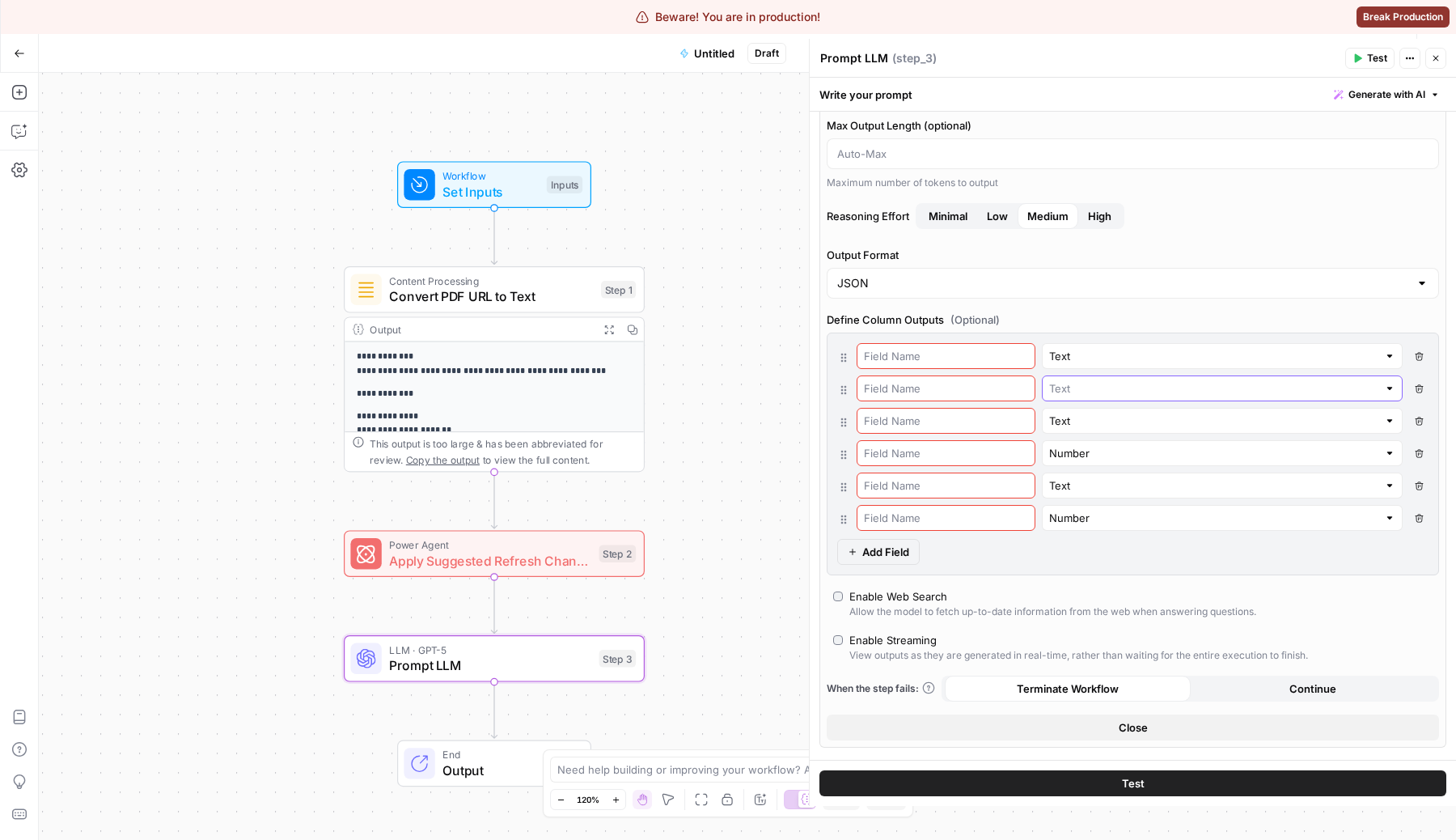
click at [1090, 389] on input "text" at bounding box center [1213, 388] width 328 height 16
click at [1084, 439] on button "Number" at bounding box center [1201, 448] width 392 height 23
type input "Number"
click at [1424, 522] on button "Delete Field" at bounding box center [1419, 518] width 20 height 26
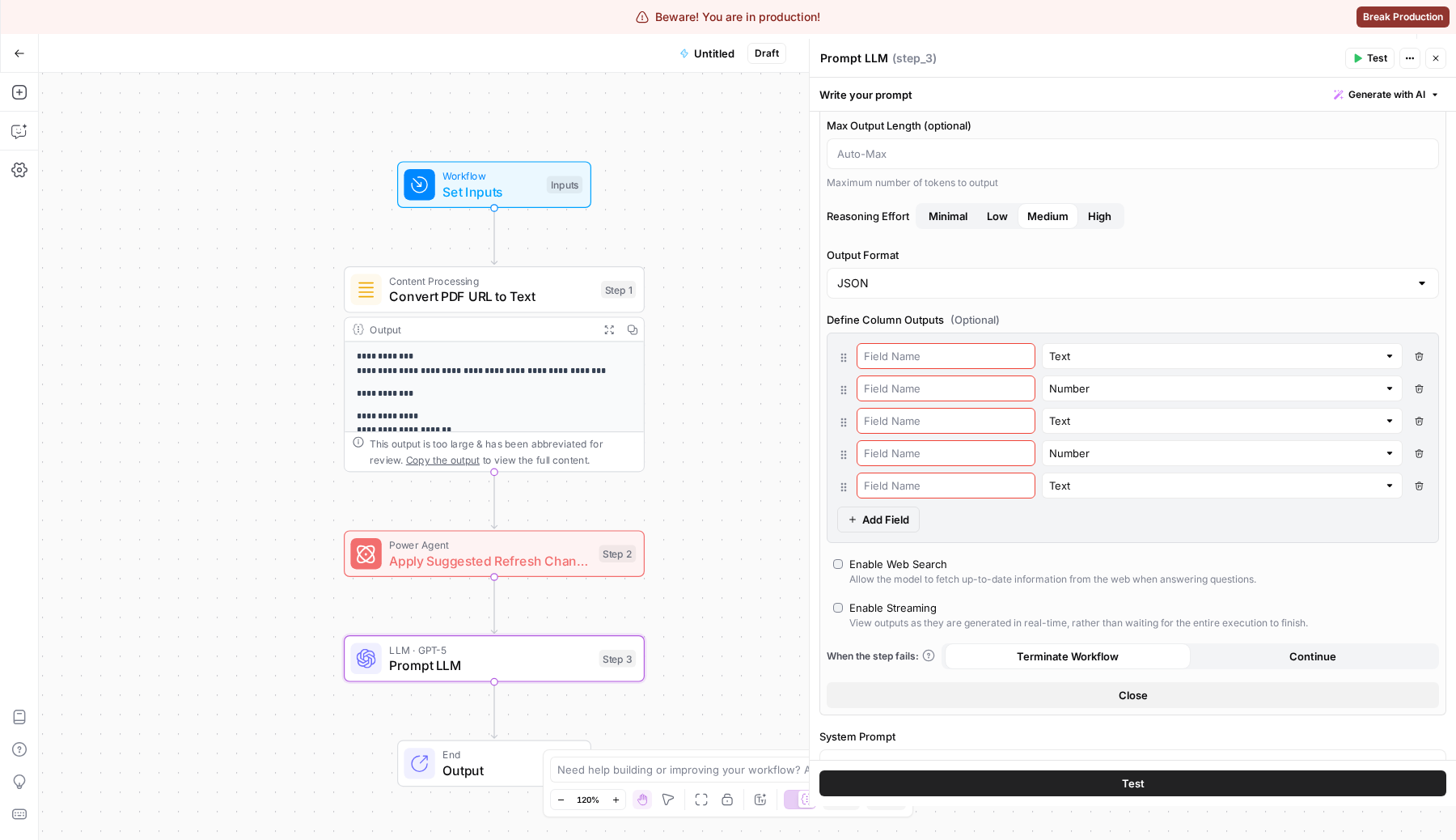
click at [1423, 490] on button "Delete Field" at bounding box center [1419, 485] width 20 height 26
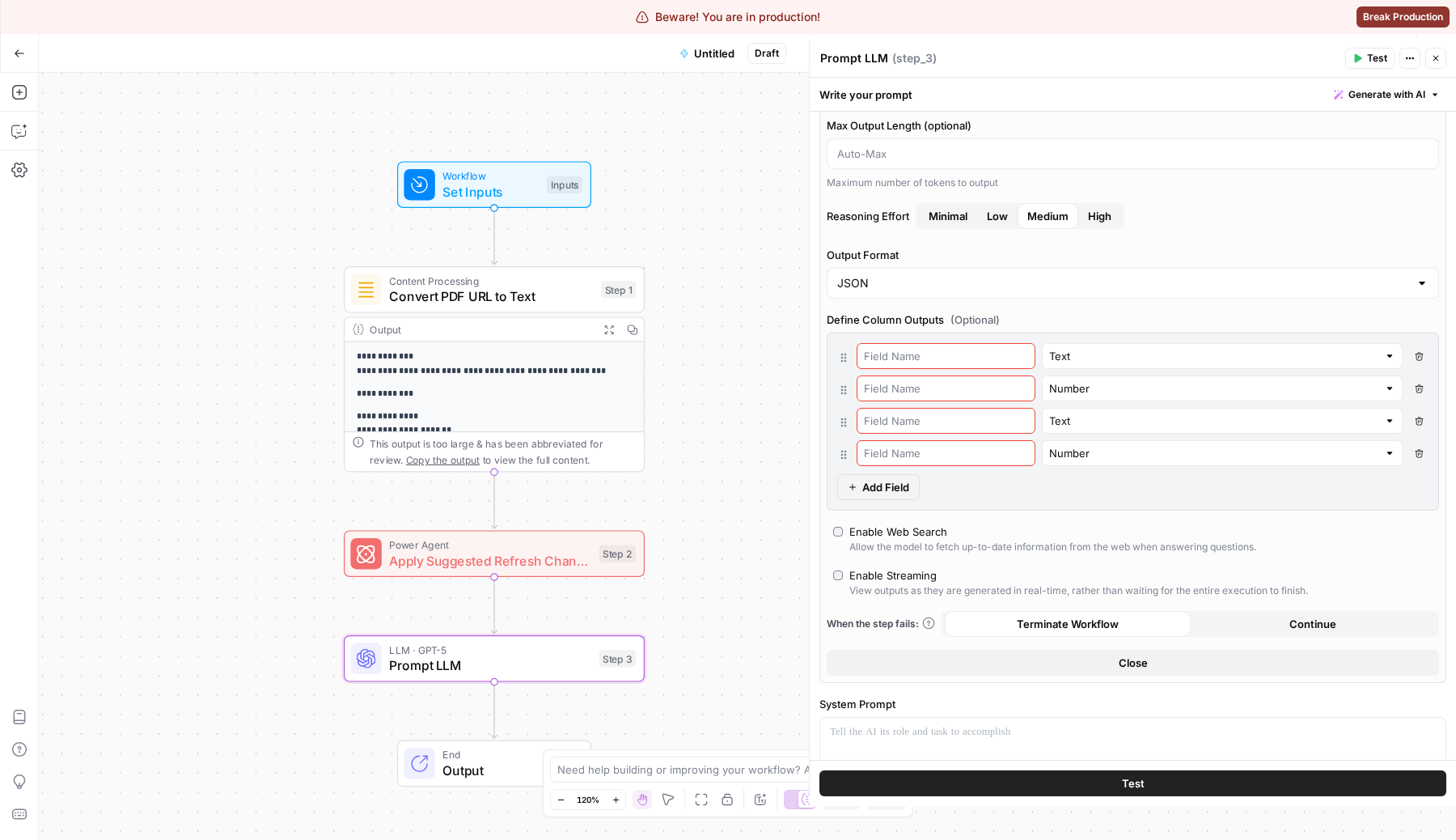
click at [1424, 452] on button "Delete Field" at bounding box center [1419, 453] width 20 height 26
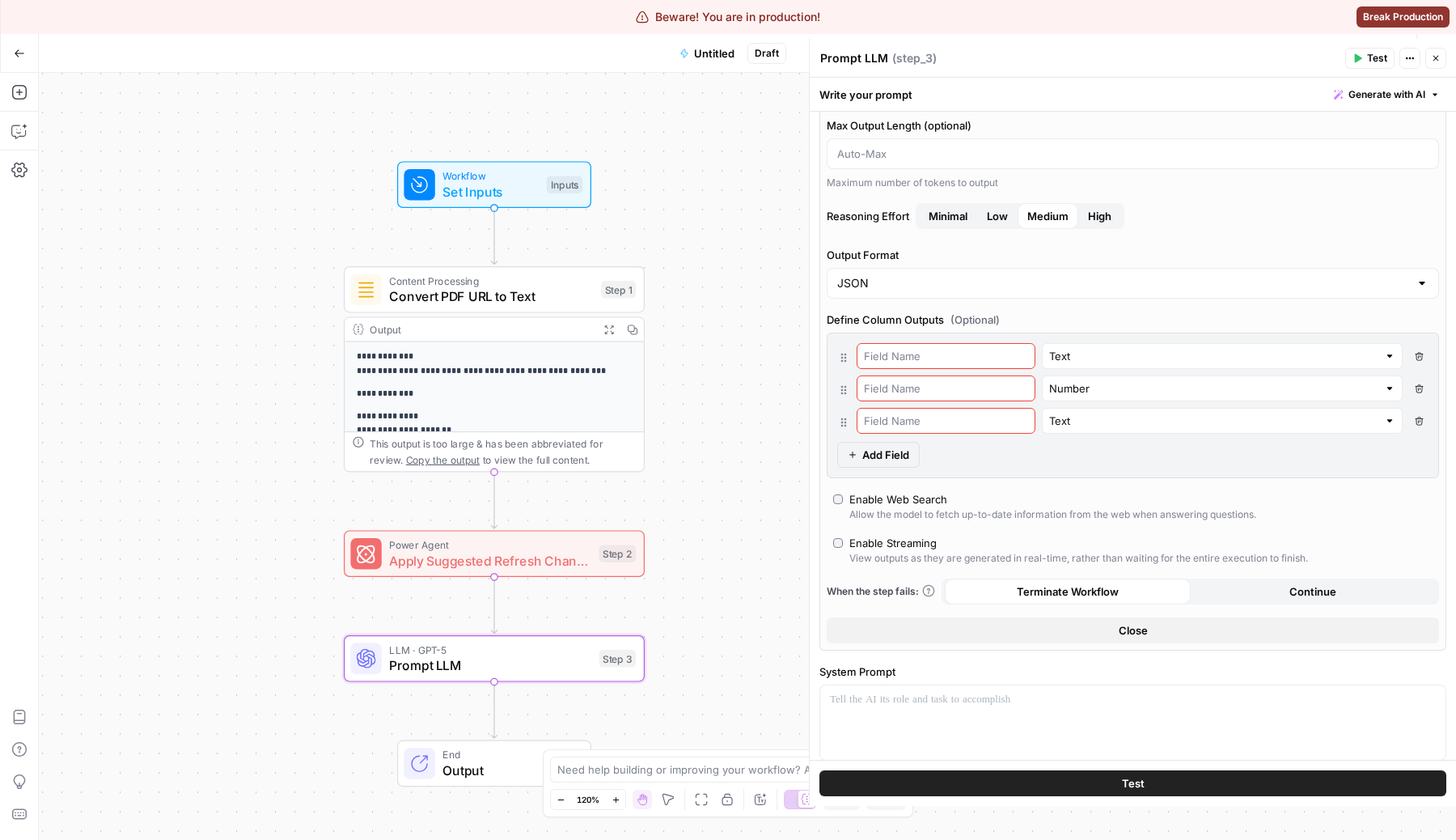
click at [1427, 414] on button "Delete Field" at bounding box center [1419, 420] width 20 height 26
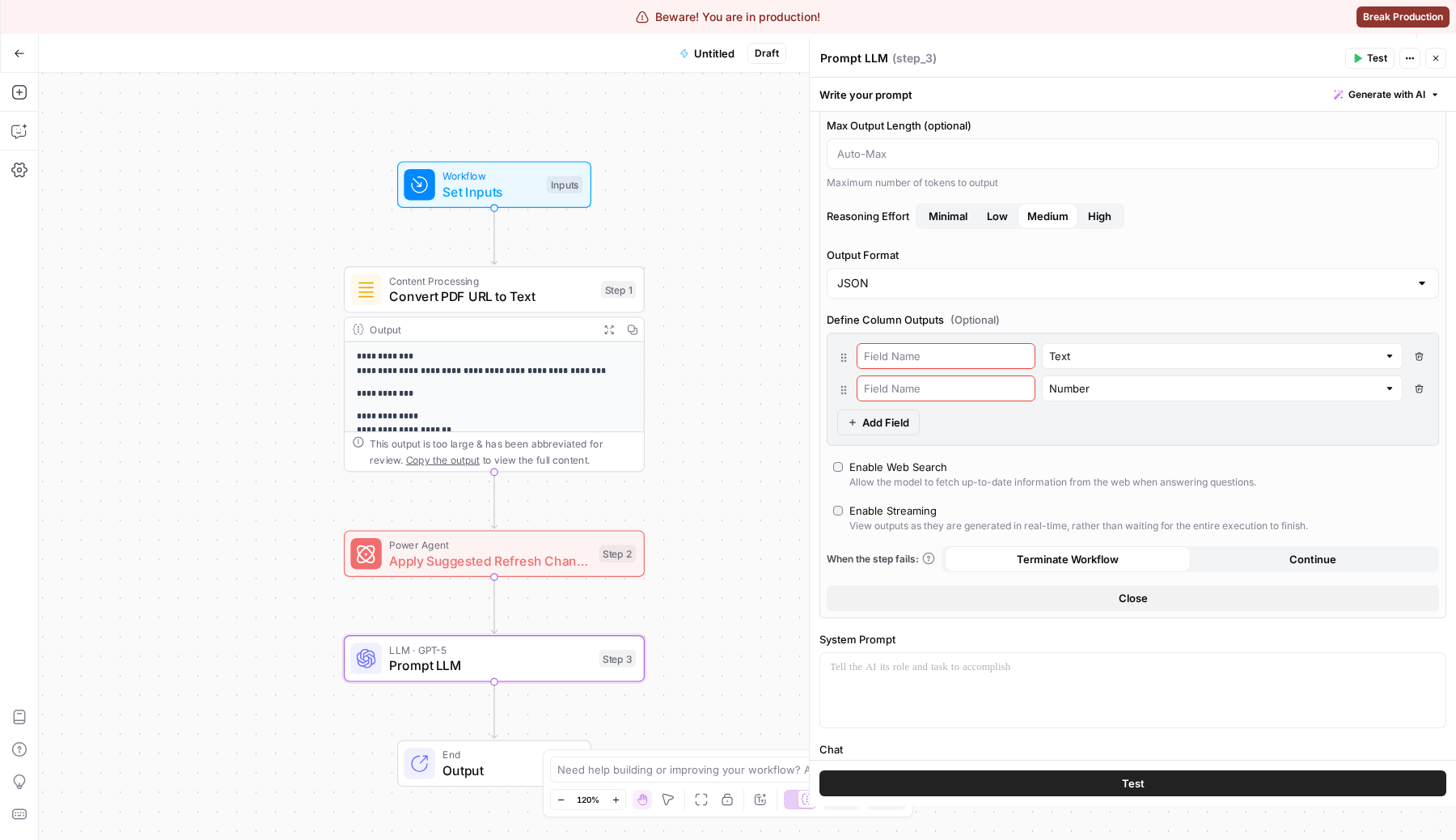
click at [1422, 383] on button "Delete Field" at bounding box center [1419, 388] width 20 height 26
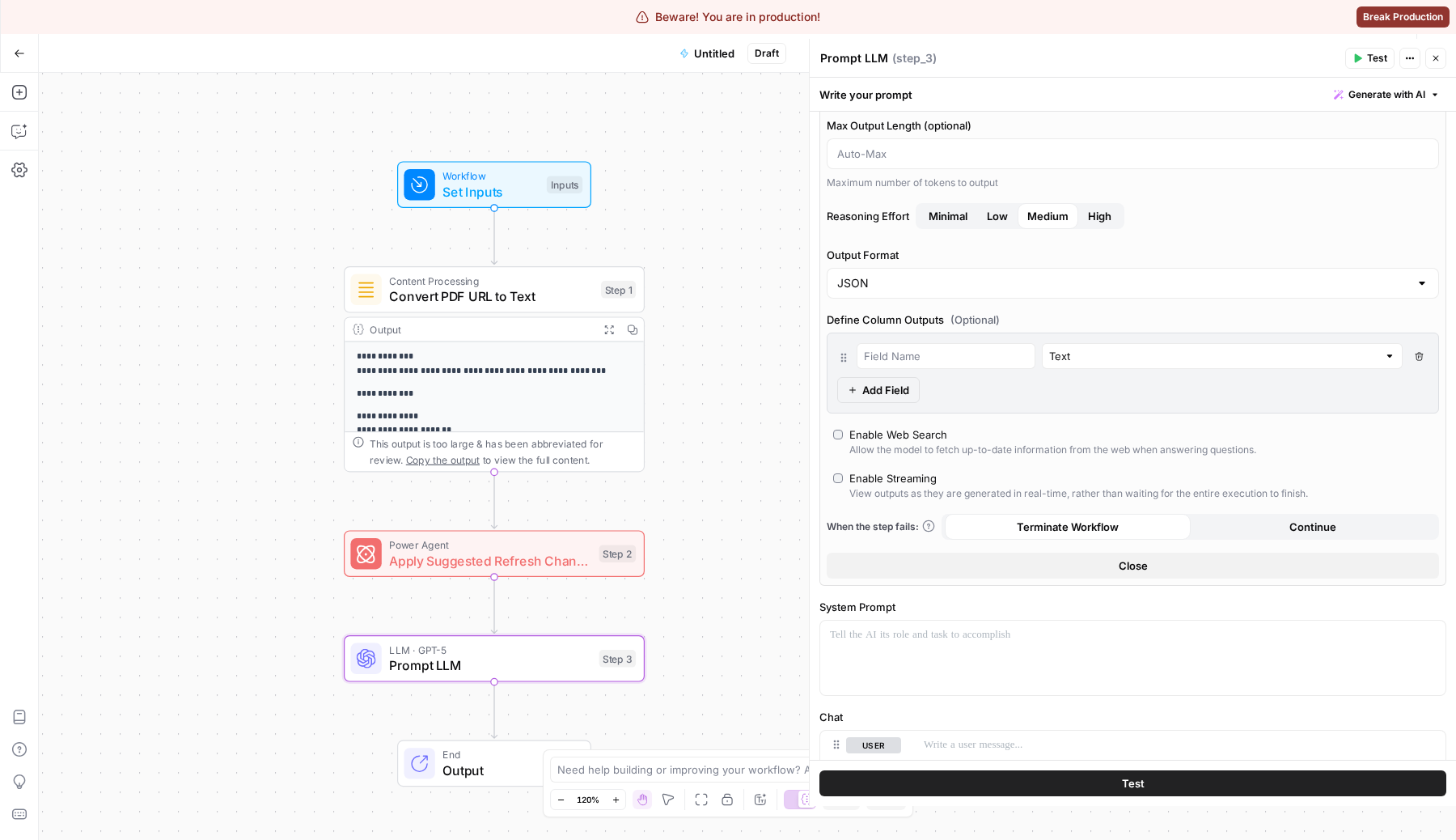
click at [1415, 354] on icon "button" at bounding box center [1418, 355] width 8 height 8
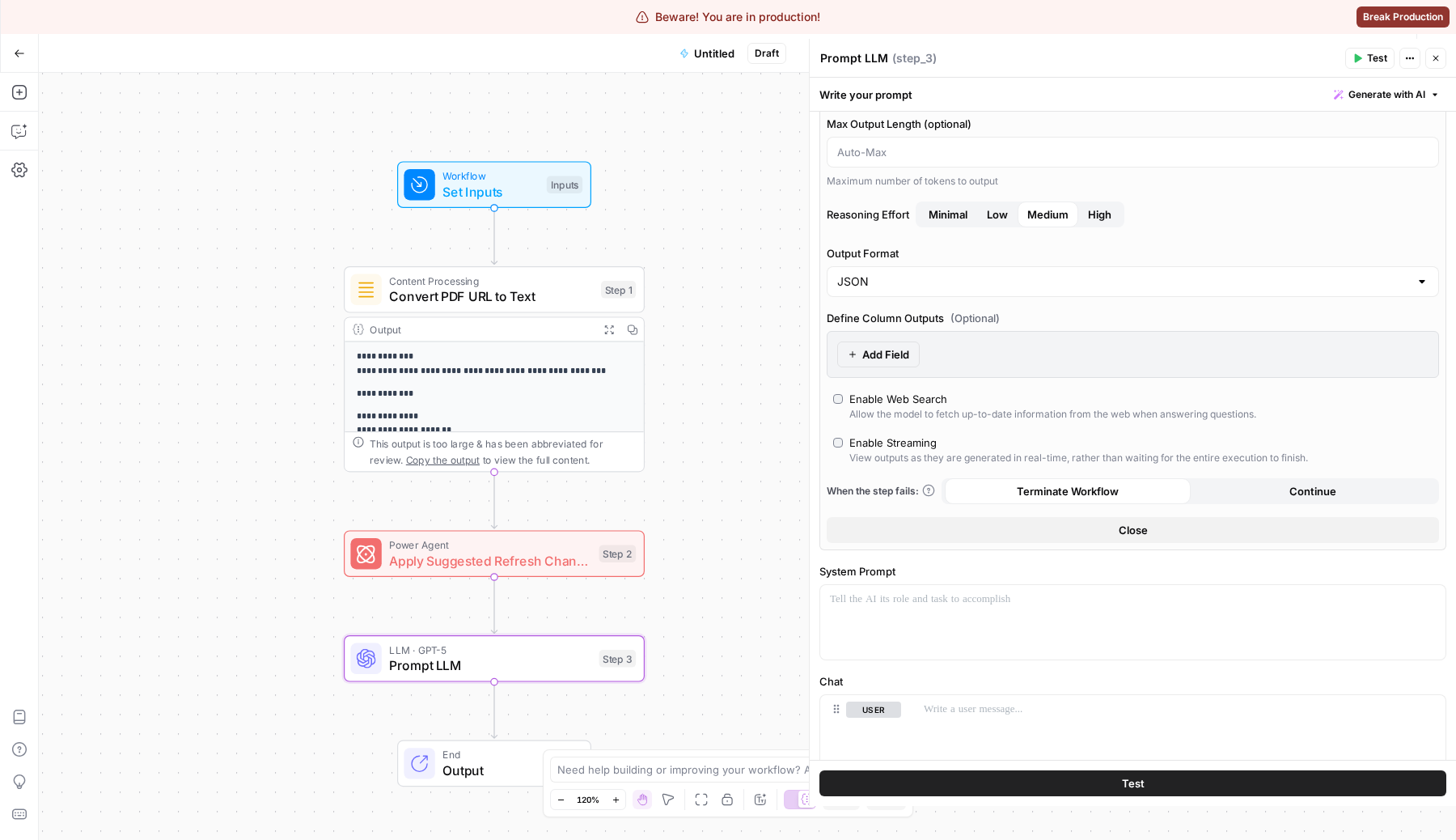
scroll to position [53, 0]
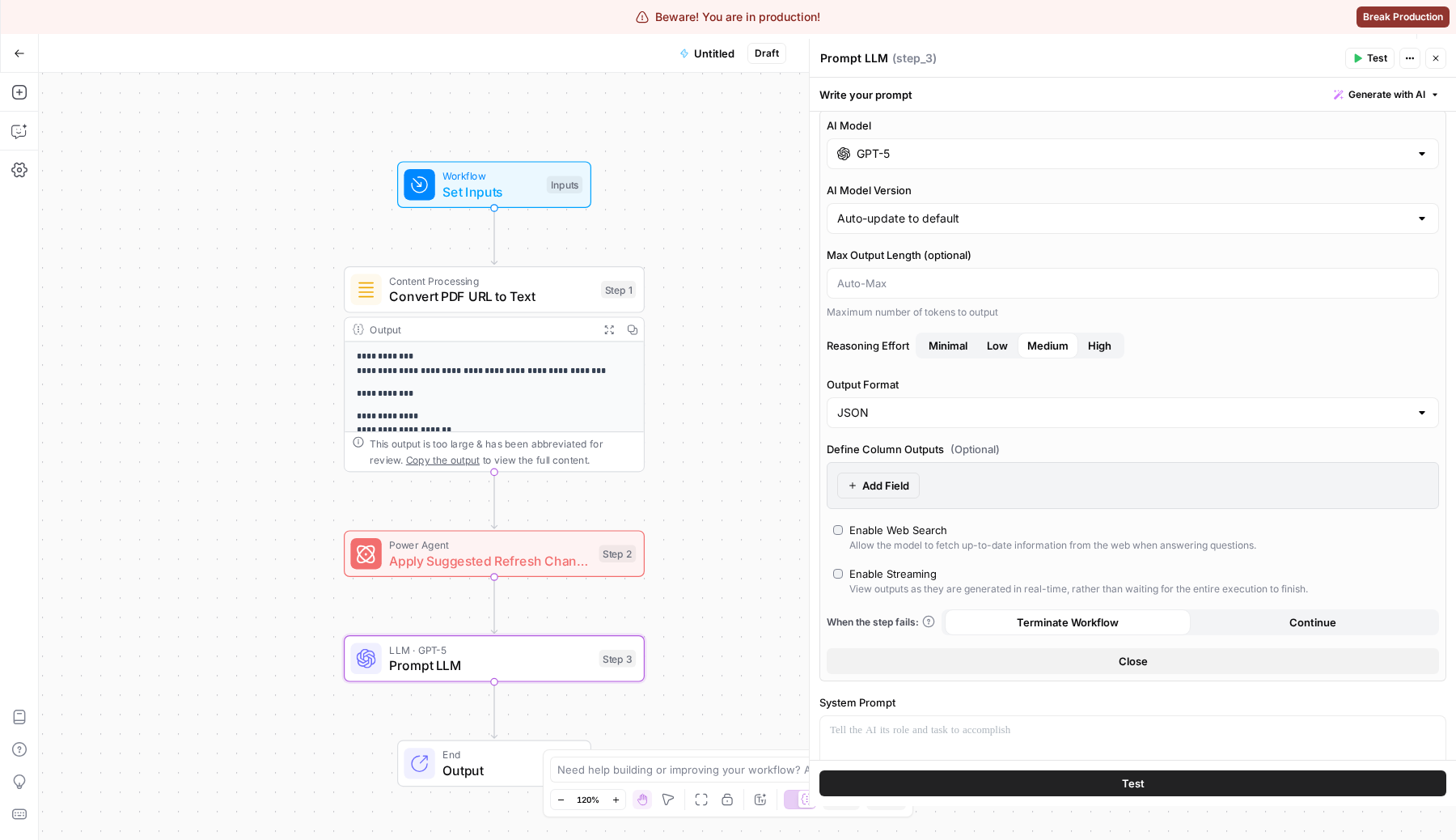
click at [1270, 623] on button "Continue" at bounding box center [1313, 622] width 246 height 26
click at [1103, 623] on span "Terminate Workflow" at bounding box center [1067, 623] width 102 height 16
click at [1124, 675] on div "AI Model GPT-5 AI Model Version Auto-update to default Max Output Length (optio…" at bounding box center [1132, 395] width 627 height 571
click at [1140, 651] on button "Close" at bounding box center [1132, 660] width 613 height 26
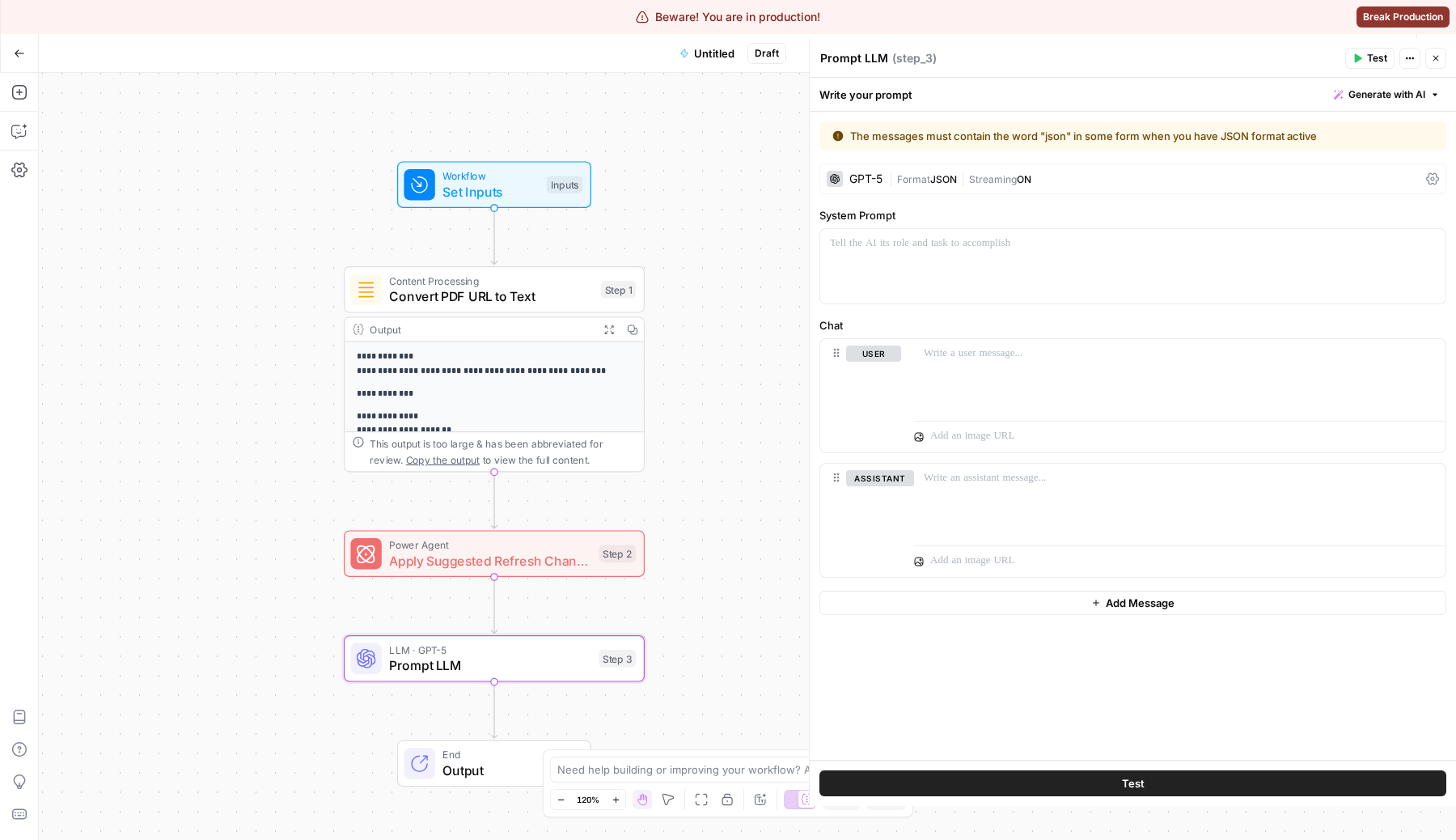
scroll to position [0, 0]
click at [1006, 205] on div "The messages must contain the word "json" in some form when you have JSON forma…" at bounding box center [1133, 436] width 646 height 648
click at [1027, 185] on div "| Format JSON | Streaming ON" at bounding box center [1154, 179] width 530 height 15
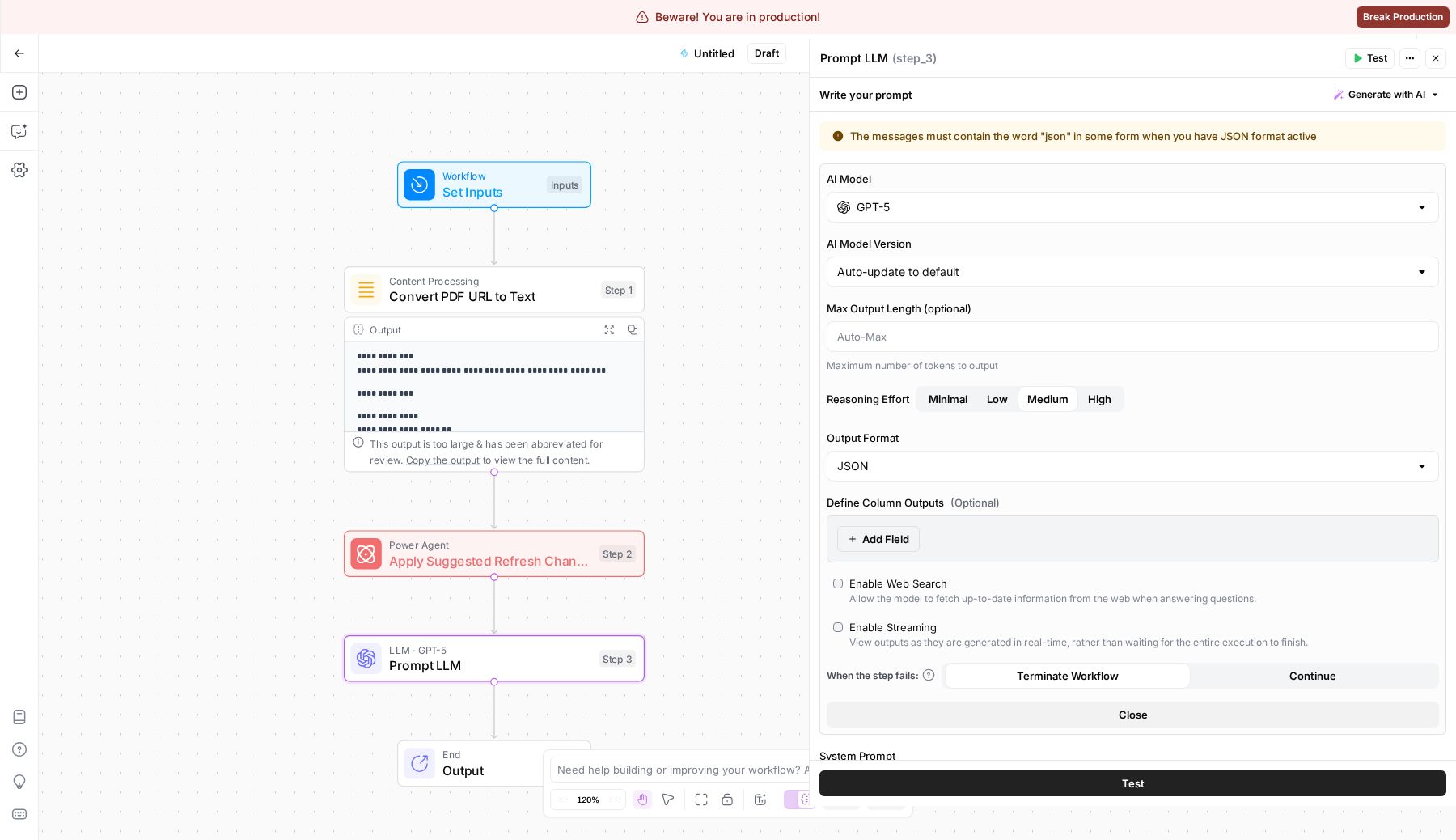
click at [972, 226] on div "AI Model GPT-5 AI Model Version Auto-update to default Max Output Length (optio…" at bounding box center [1132, 448] width 627 height 571
click at [997, 318] on div "Max Output Length (optional) Maximum number of tokens to output" at bounding box center [1132, 337] width 613 height 73
click at [947, 461] on input "Output Format" at bounding box center [1123, 466] width 572 height 16
click at [862, 509] on span "Text" at bounding box center [1129, 506] width 578 height 16
type input "Text"
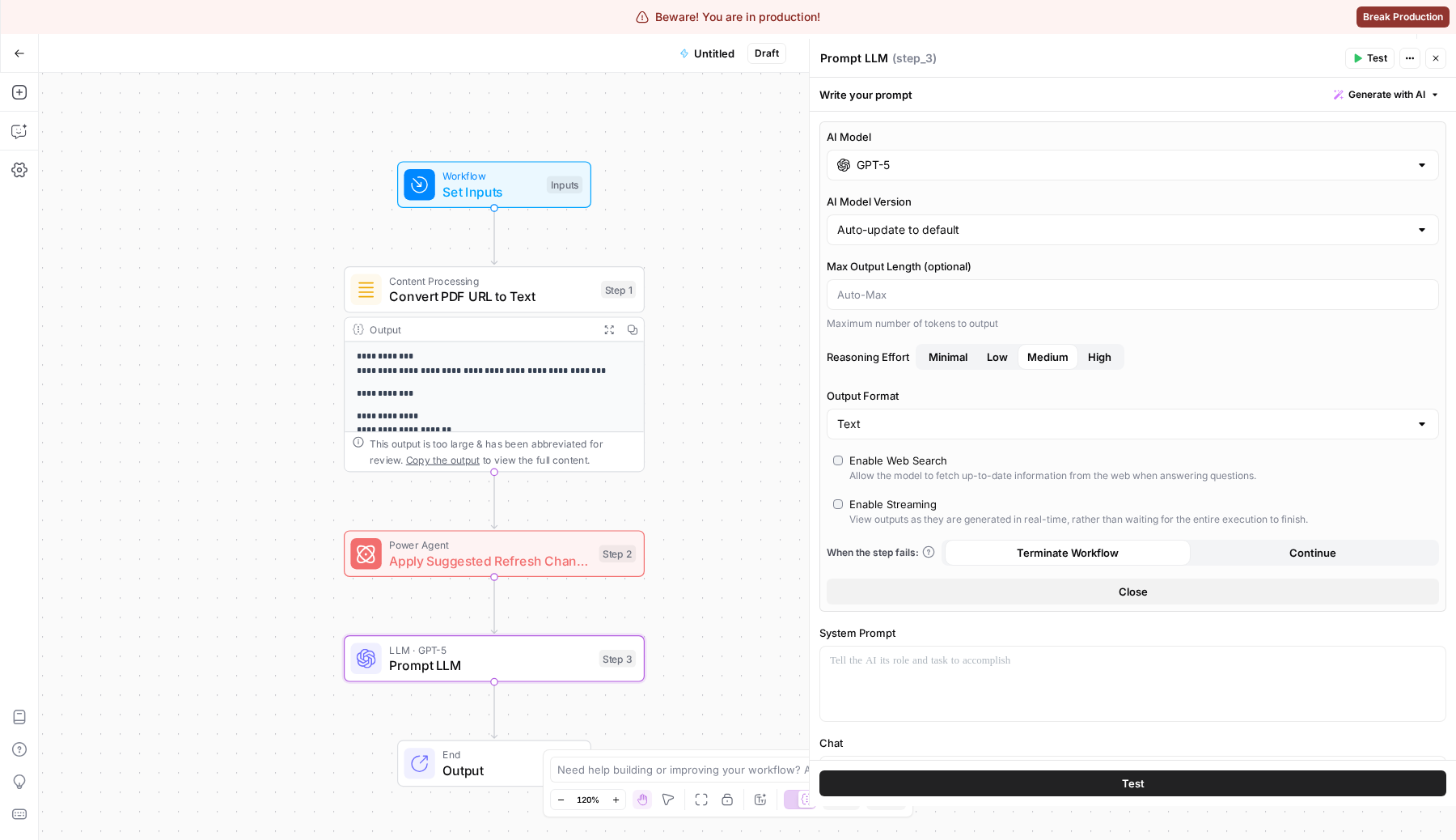
click at [1029, 407] on div "Output Format Text" at bounding box center [1132, 413] width 613 height 51
drag, startPoint x: 1027, startPoint y: 395, endPoint x: 1009, endPoint y: 391, distance: 18.4
click at [1021, 395] on label "Output Format" at bounding box center [1132, 396] width 613 height 16
click at [1021, 416] on input "Text" at bounding box center [1123, 424] width 572 height 16
type input "Text"
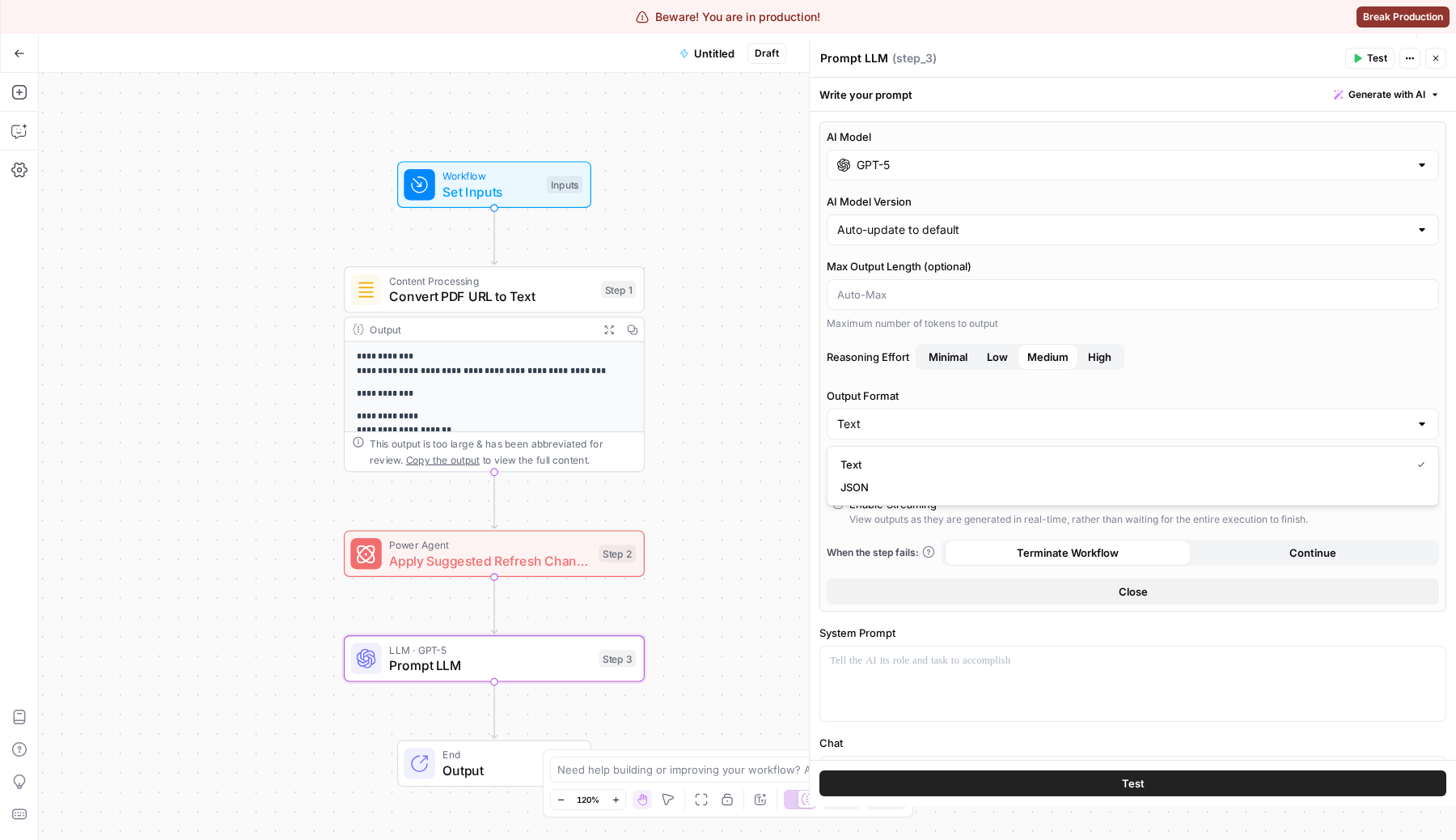
click at [997, 387] on div "AI Model GPT-5 AI Model Version Auto-update to default Max Output Length (optio…" at bounding box center [1132, 366] width 627 height 490
click at [951, 365] on button "Minimal" at bounding box center [948, 356] width 59 height 26
click at [995, 361] on span "Low" at bounding box center [997, 356] width 21 height 16
click at [1080, 364] on button "High" at bounding box center [1100, 356] width 43 height 26
click at [1103, 363] on span "High" at bounding box center [1100, 356] width 23 height 16
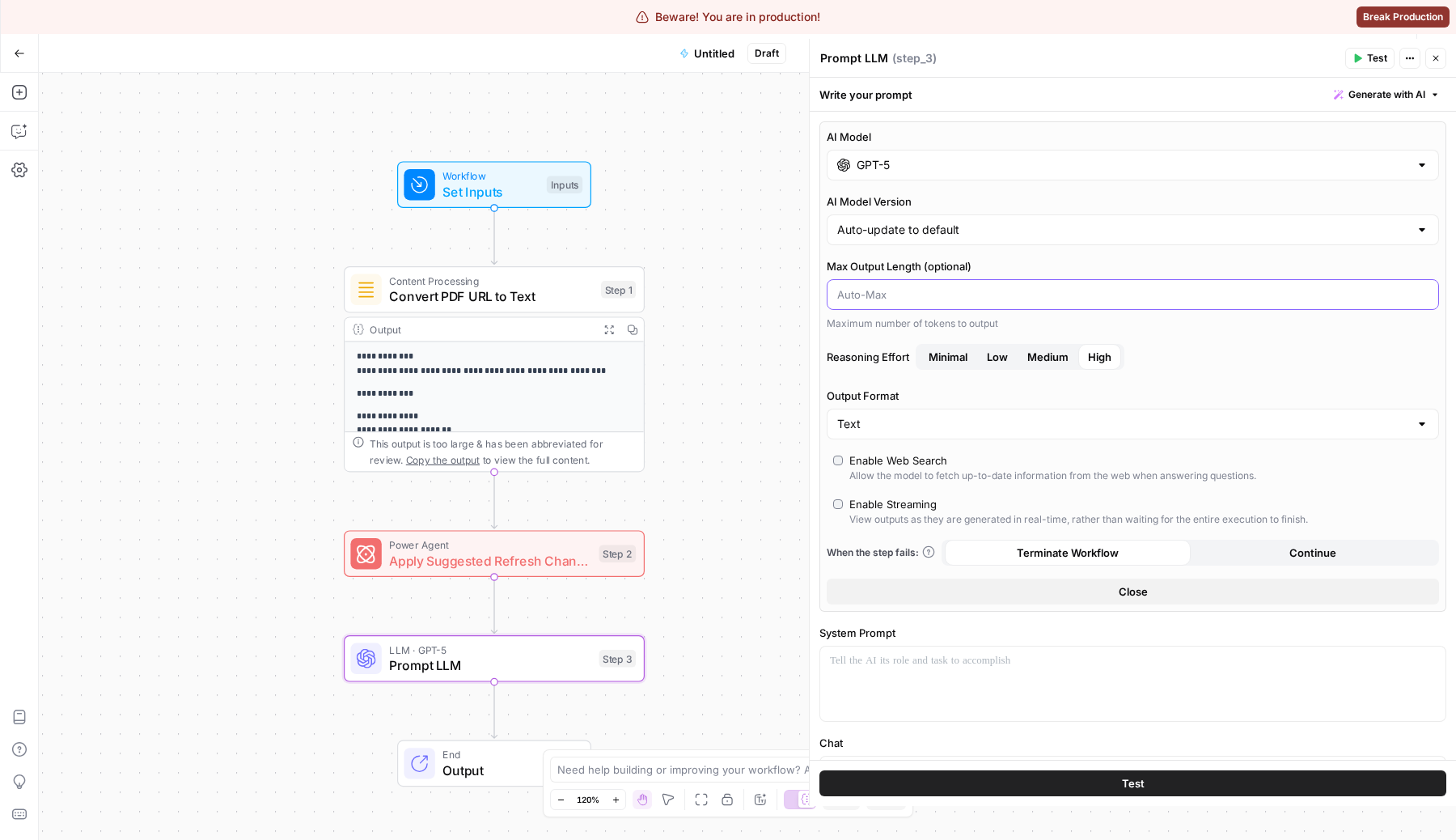
click at [1001, 288] on input "Max Output Length (optional)" at bounding box center [1132, 294] width 591 height 16
click at [989, 231] on input "AI Model Version" at bounding box center [1123, 230] width 572 height 16
type input "Auto-update to default"
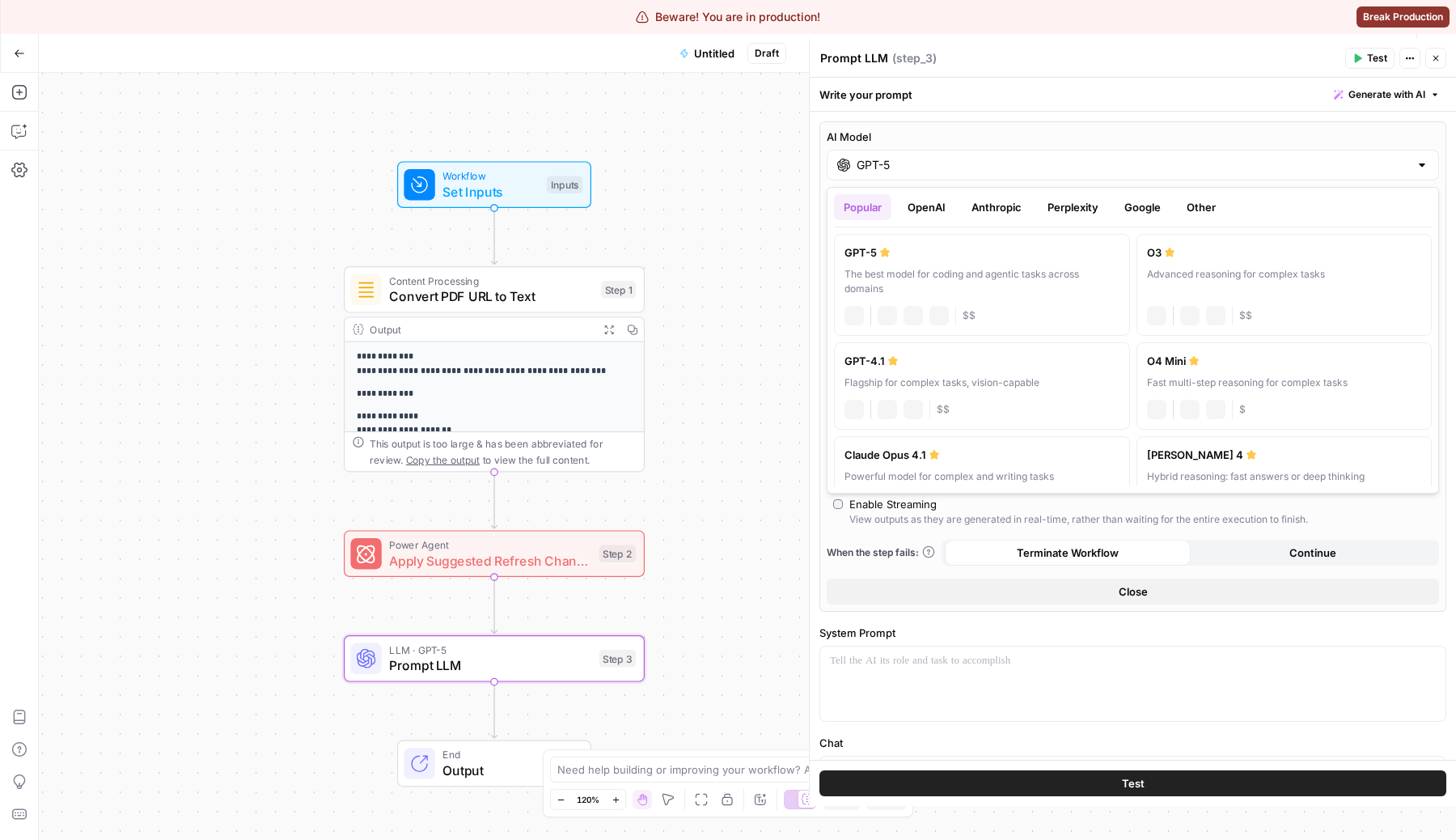
click at [995, 132] on label "AI Model" at bounding box center [1132, 137] width 613 height 16
click at [995, 157] on input "GPT-5" at bounding box center [1133, 165] width 552 height 16
click at [1147, 203] on button "Google" at bounding box center [1143, 207] width 56 height 26
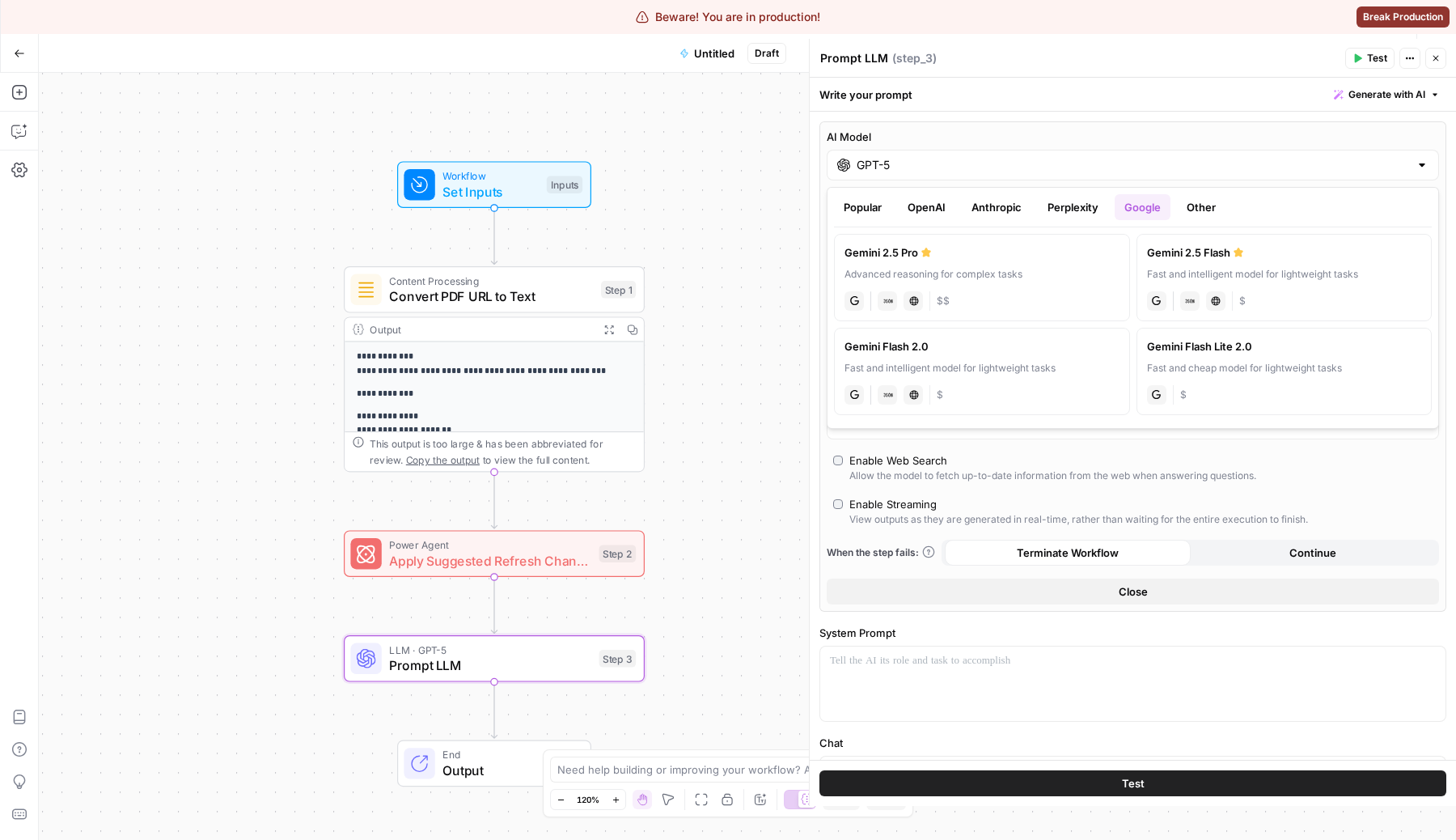
click at [1069, 207] on button "Perplexity" at bounding box center [1073, 207] width 70 height 26
click at [999, 256] on div "Perplexity Sonar Deep Research" at bounding box center [981, 253] width 275 height 16
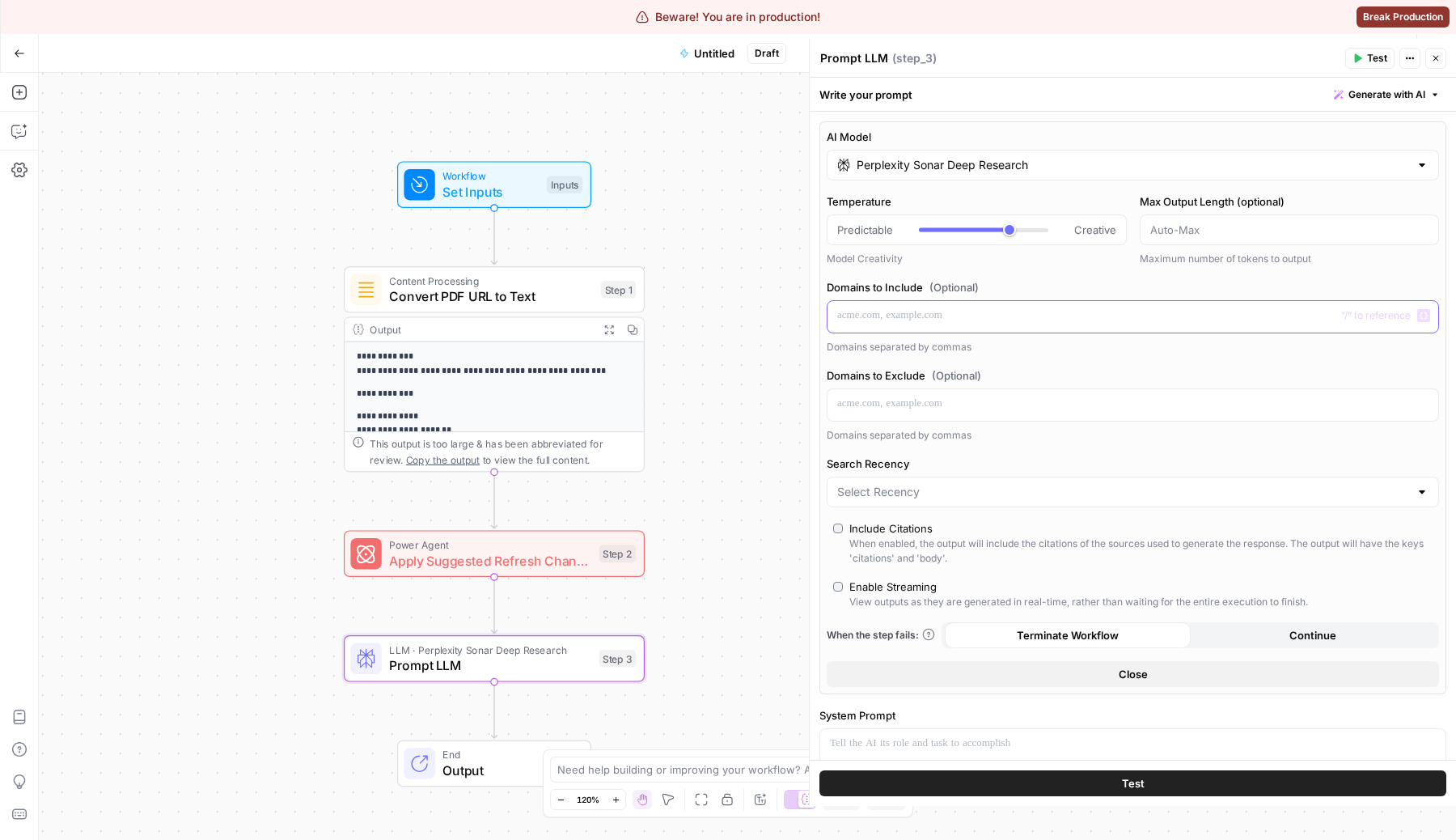
click at [999, 319] on p at bounding box center [1132, 316] width 591 height 16
click at [1018, 413] on div at bounding box center [1132, 404] width 611 height 32
click at [1015, 487] on input "Search Recency" at bounding box center [1123, 492] width 572 height 16
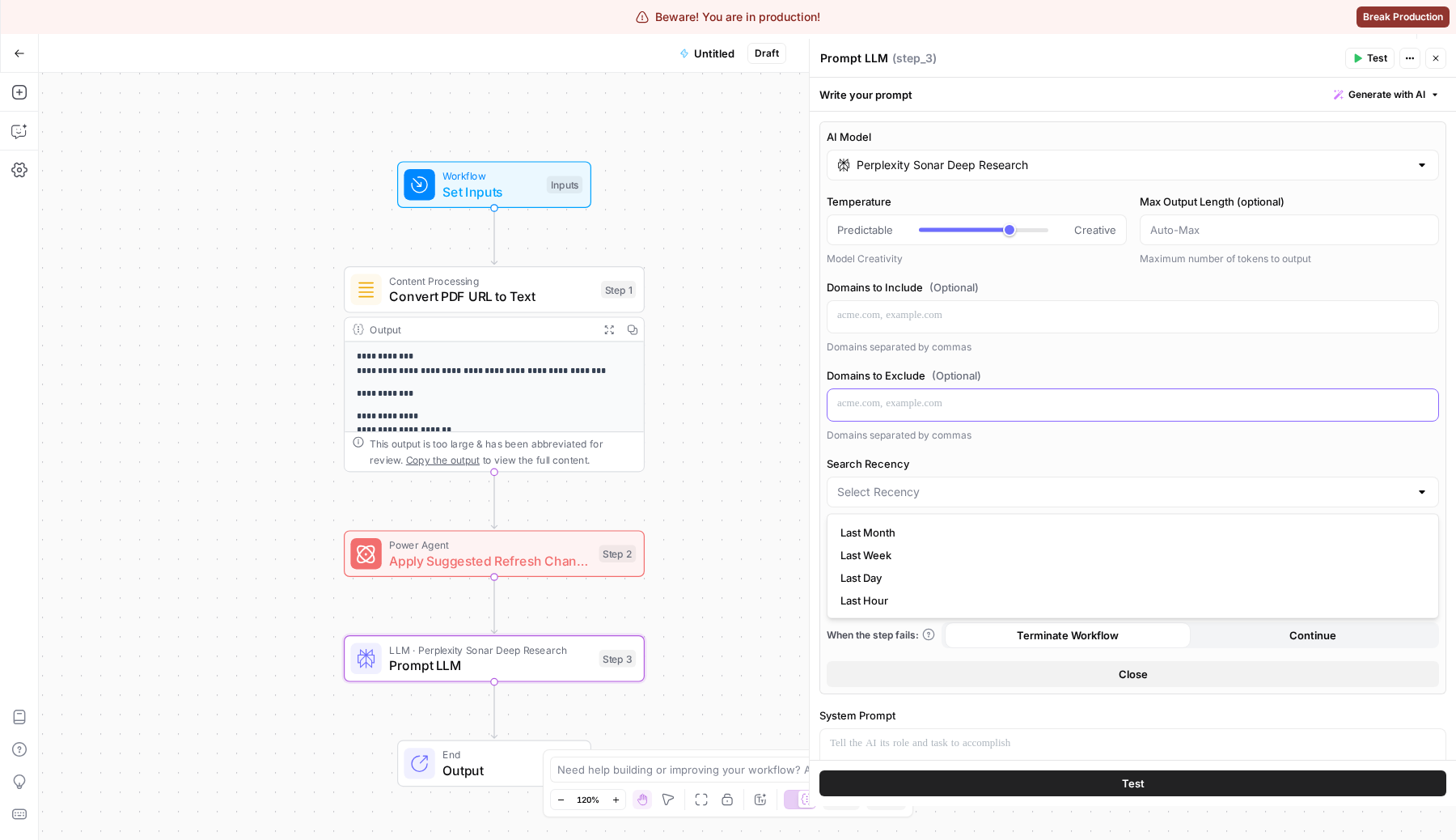
click at [1013, 403] on p at bounding box center [1132, 403] width 591 height 16
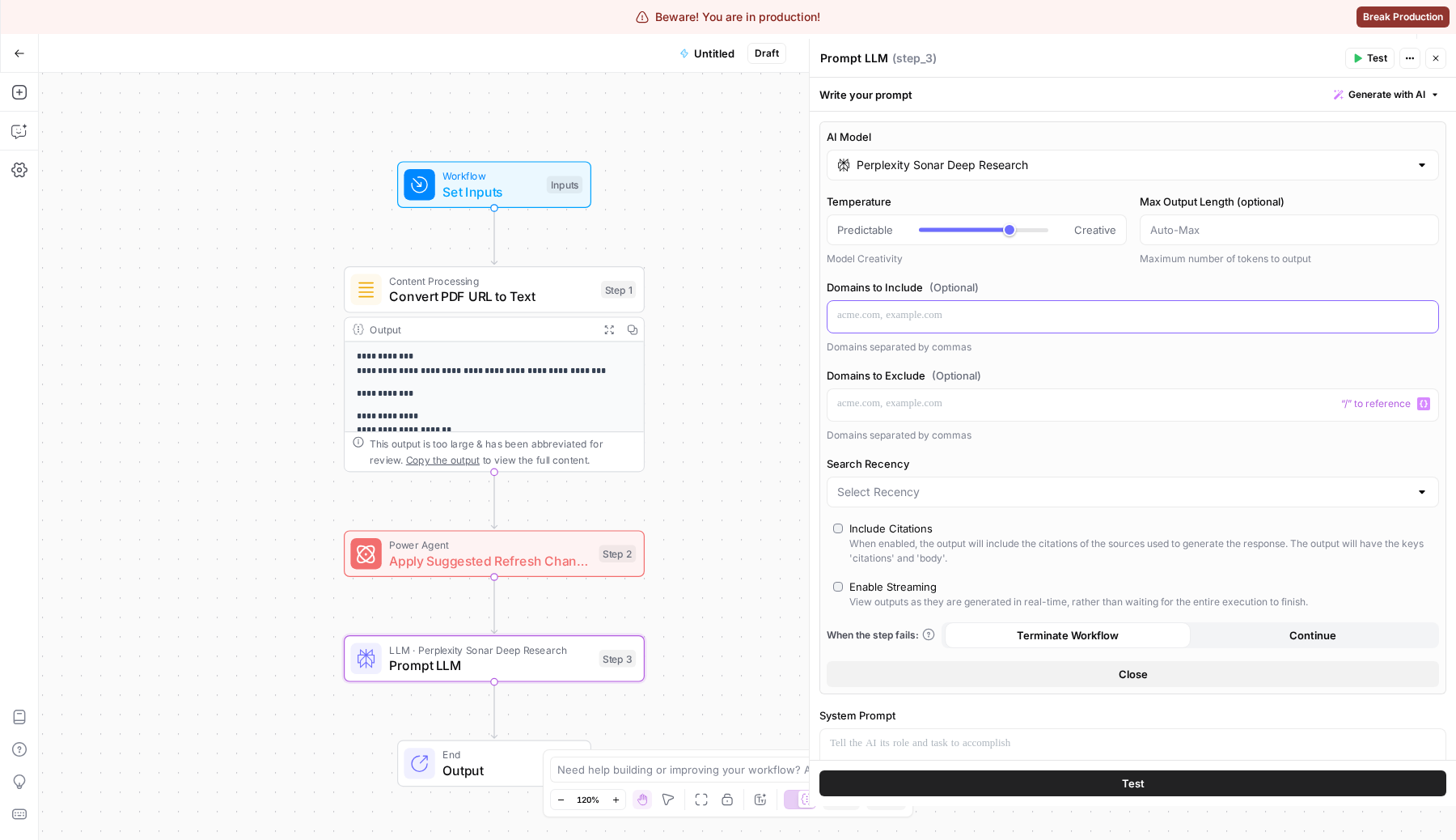
click at [1019, 330] on div at bounding box center [1132, 317] width 611 height 32
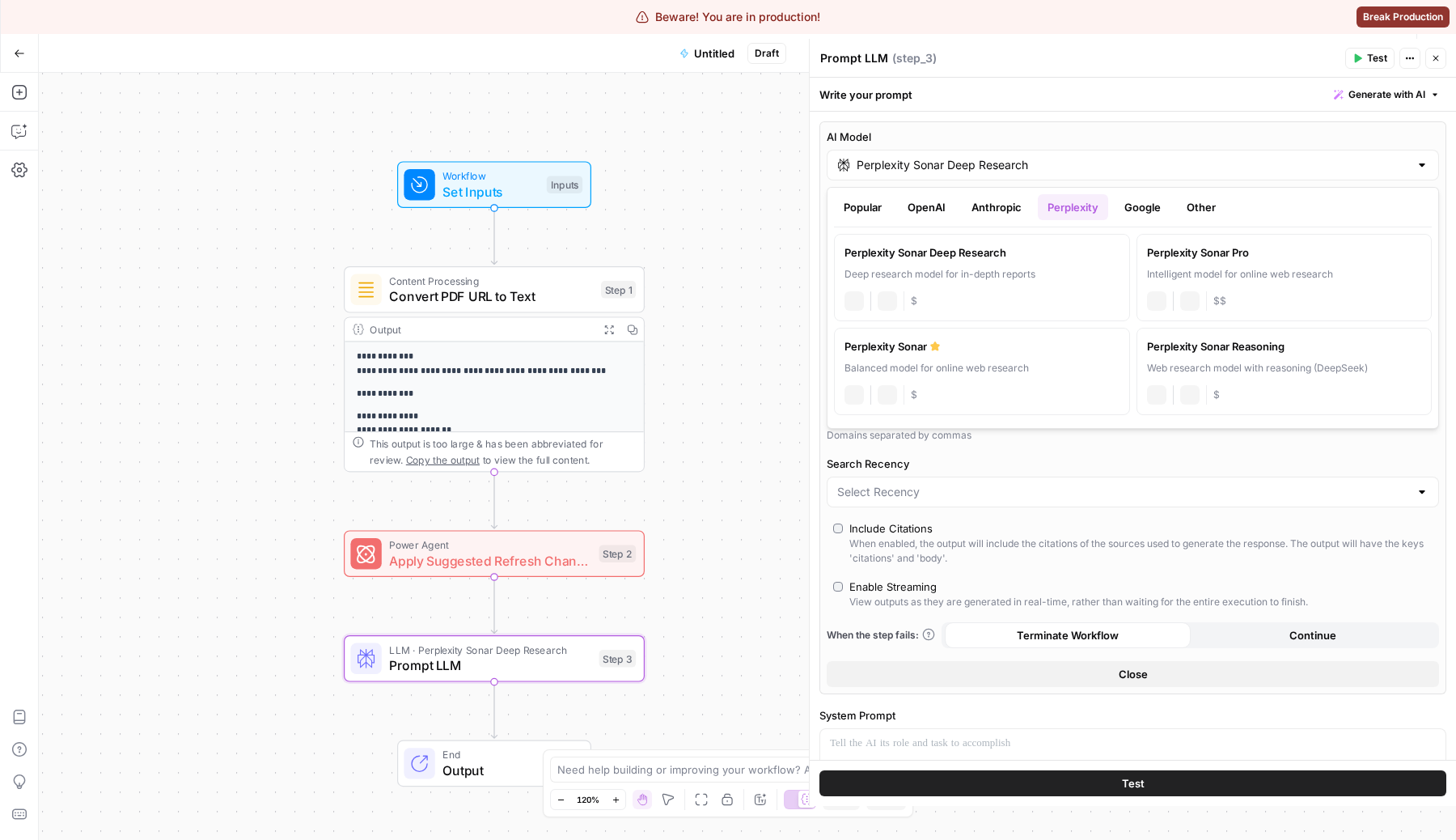
click at [1087, 155] on div "Perplexity Sonar Deep Research" at bounding box center [1132, 165] width 613 height 31
click at [990, 199] on button "Anthropic" at bounding box center [996, 207] width 69 height 26
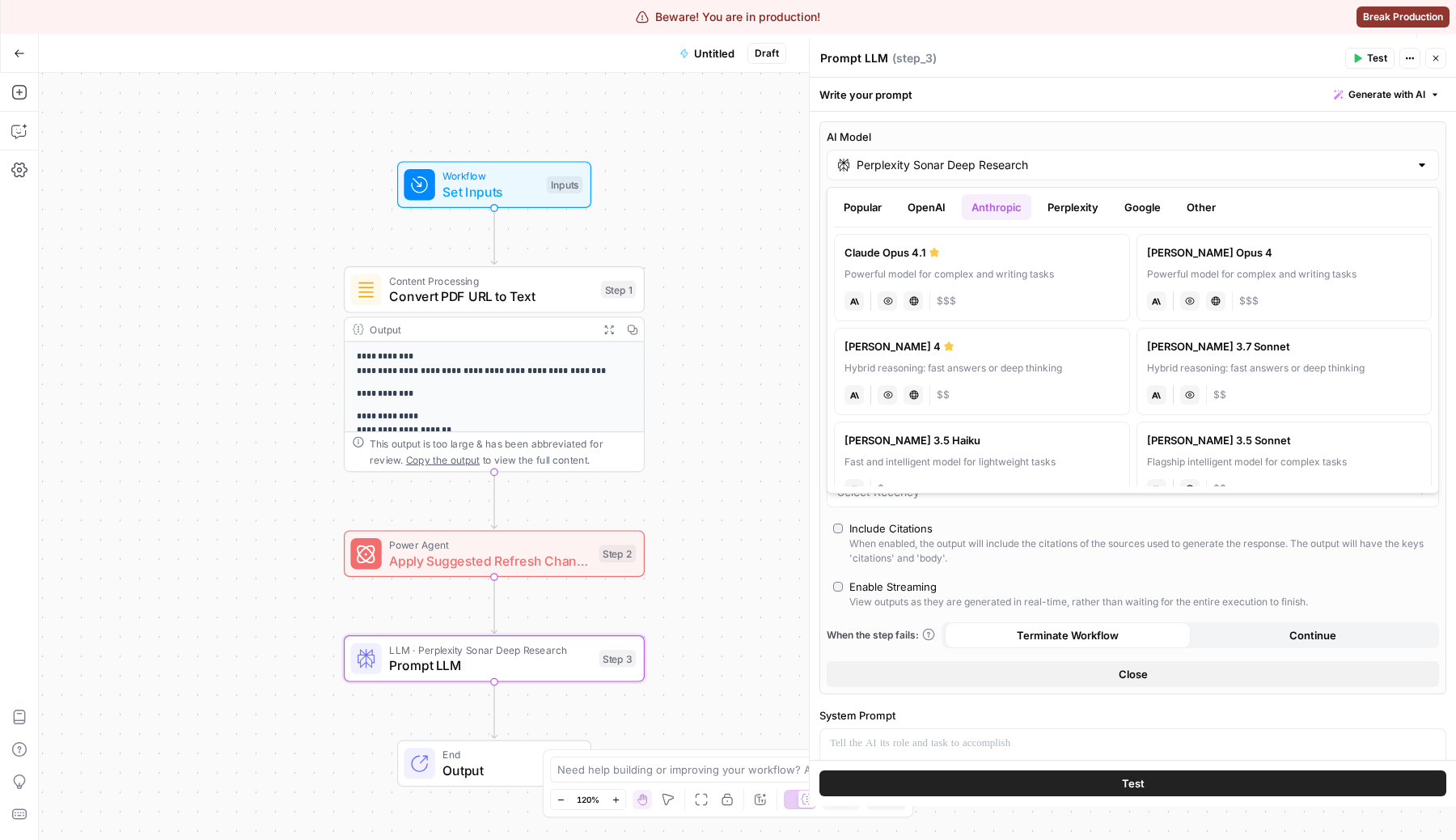
click at [1070, 222] on div "Popular OpenAI Anthropic Perplexity Google Other" at bounding box center [1133, 210] width 598 height 33
click at [1067, 208] on button "Perplexity" at bounding box center [1073, 207] width 70 height 26
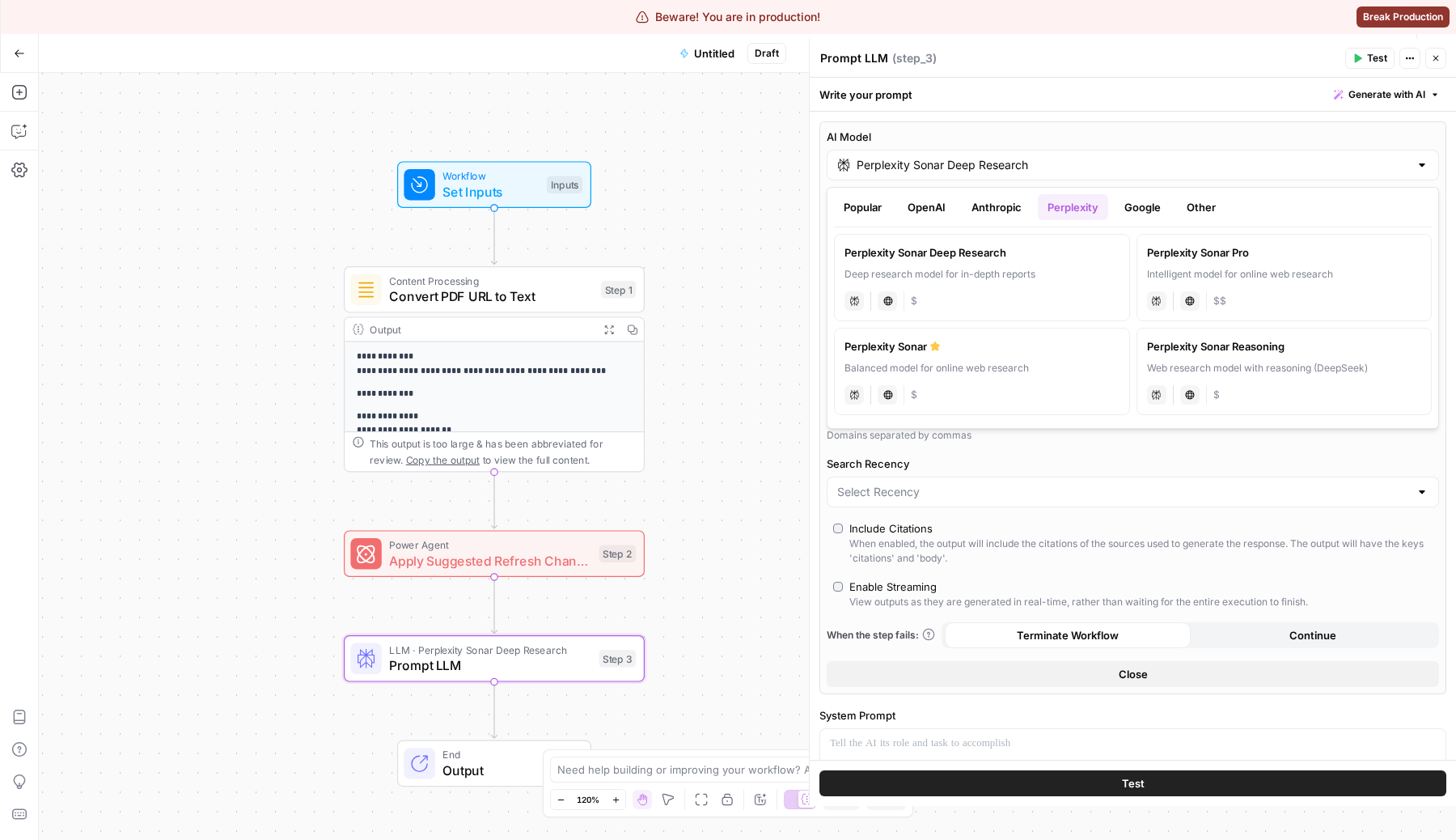
click at [1195, 261] on label "Perplexity Sonar Pro Intelligent model for online web research perplexity Live …" at bounding box center [1285, 277] width 296 height 88
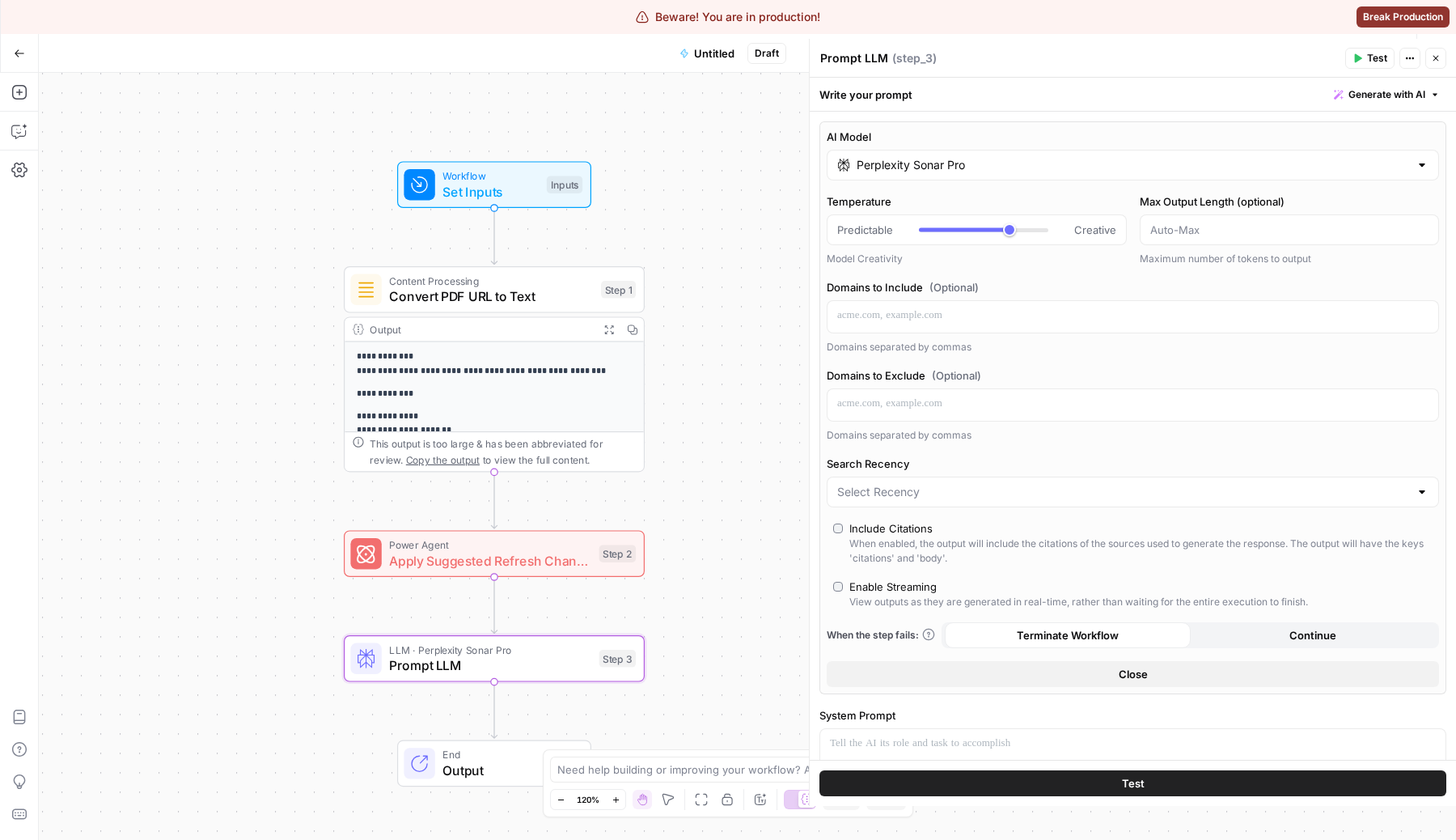
click at [1038, 164] on input "Perplexity Sonar Pro" at bounding box center [1133, 165] width 552 height 16
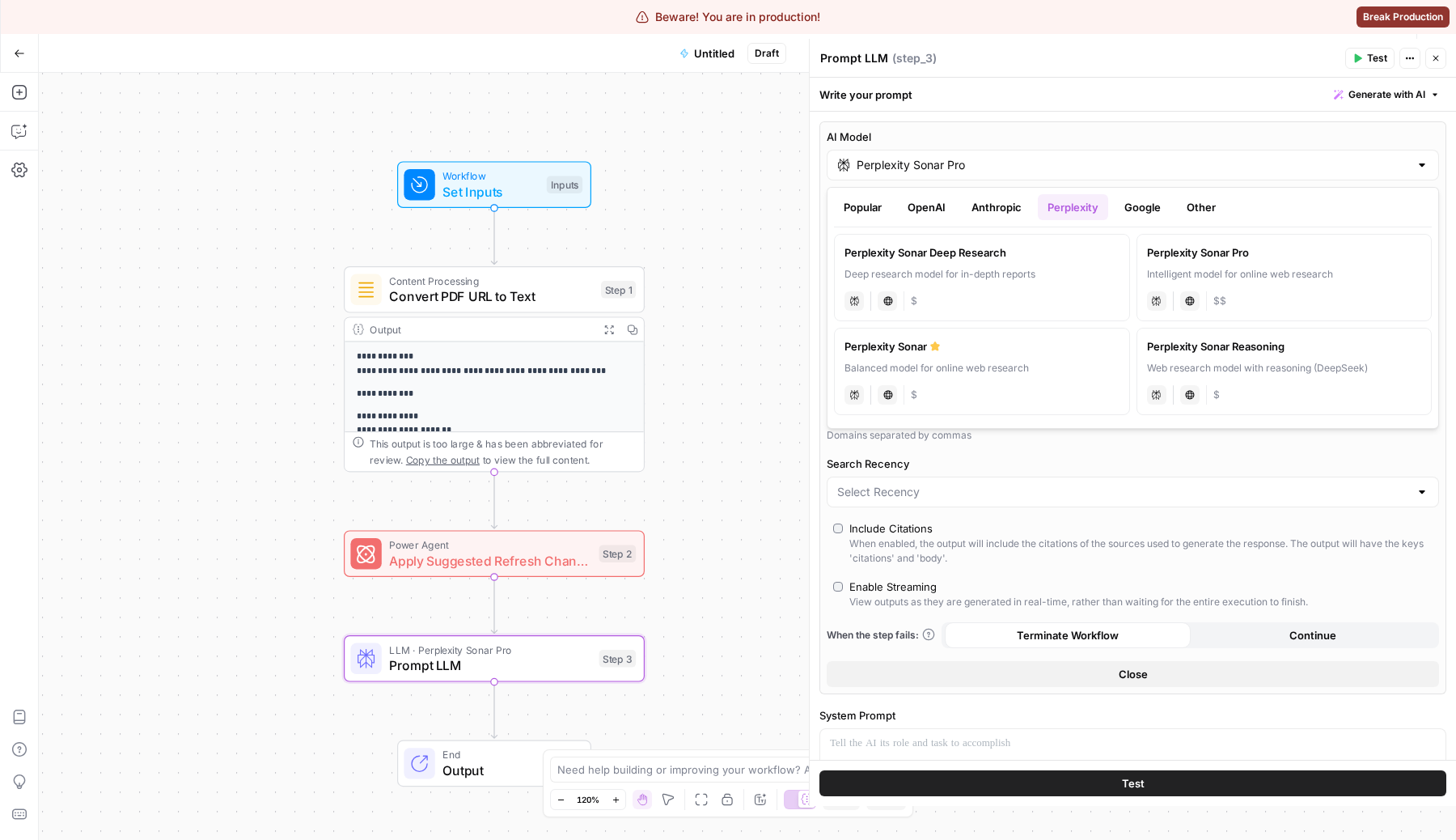
click at [1054, 363] on div "Balanced model for online web research" at bounding box center [981, 368] width 275 height 14
click at [1037, 152] on div "Perplexity Sonar" at bounding box center [1132, 165] width 613 height 31
click at [1214, 371] on div "Web research model with reasoning (DeepSeek)" at bounding box center [1285, 368] width 275 height 14
type input "Perplexity Sonar Reasoning"
click at [1084, 171] on input "Perplexity Sonar Reasoning" at bounding box center [1133, 165] width 552 height 16
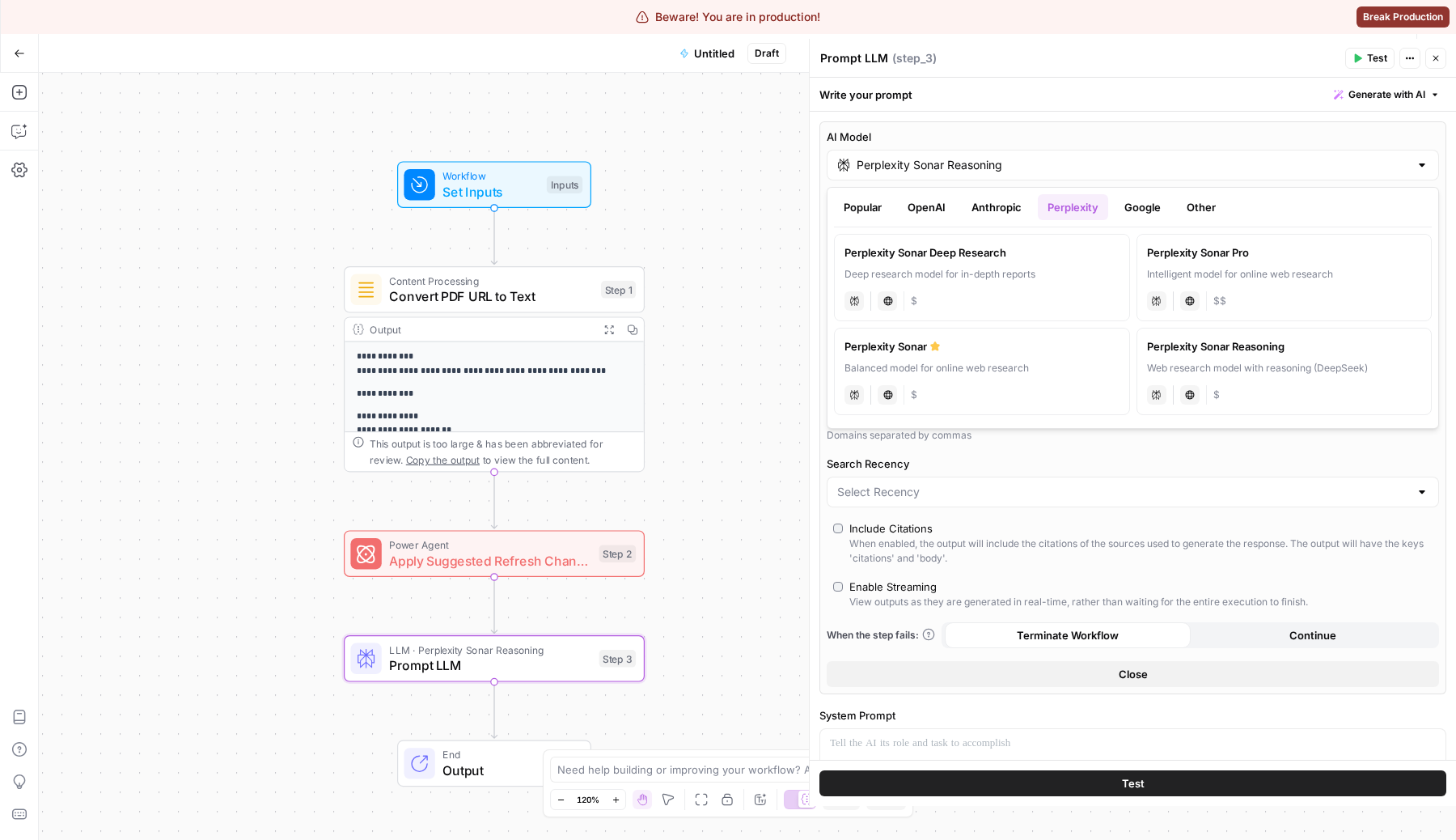
click at [999, 217] on button "Anthropic" at bounding box center [996, 207] width 69 height 26
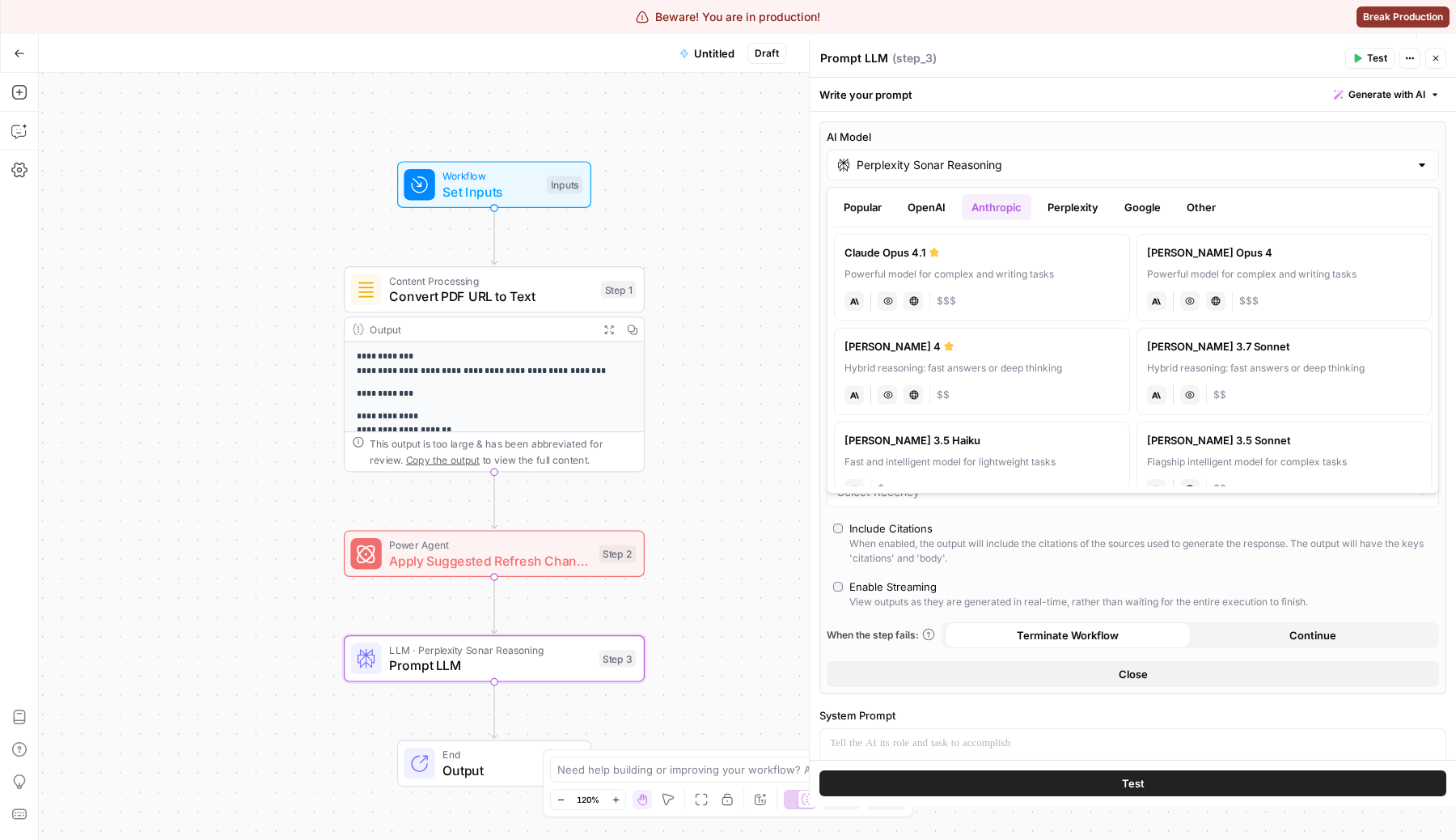
click at [1097, 150] on div "Perplexity Sonar Reasoning" at bounding box center [1132, 165] width 613 height 31
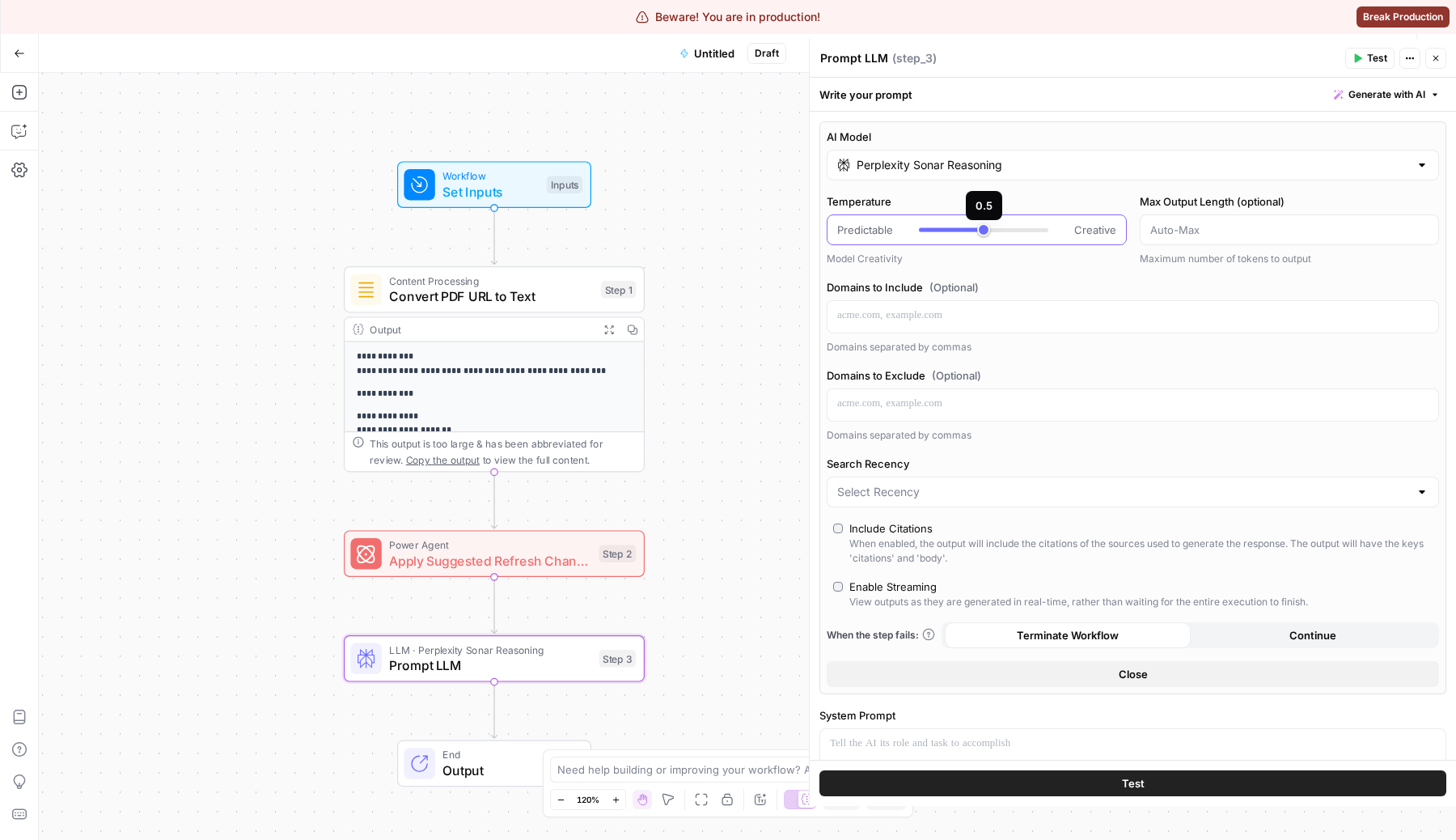
type input "***"
drag, startPoint x: 988, startPoint y: 223, endPoint x: 962, endPoint y: 223, distance: 26.0
click at [962, 223] on div at bounding box center [983, 230] width 129 height 16
click at [985, 167] on input "Perplexity Sonar Reasoning" at bounding box center [1133, 165] width 552 height 16
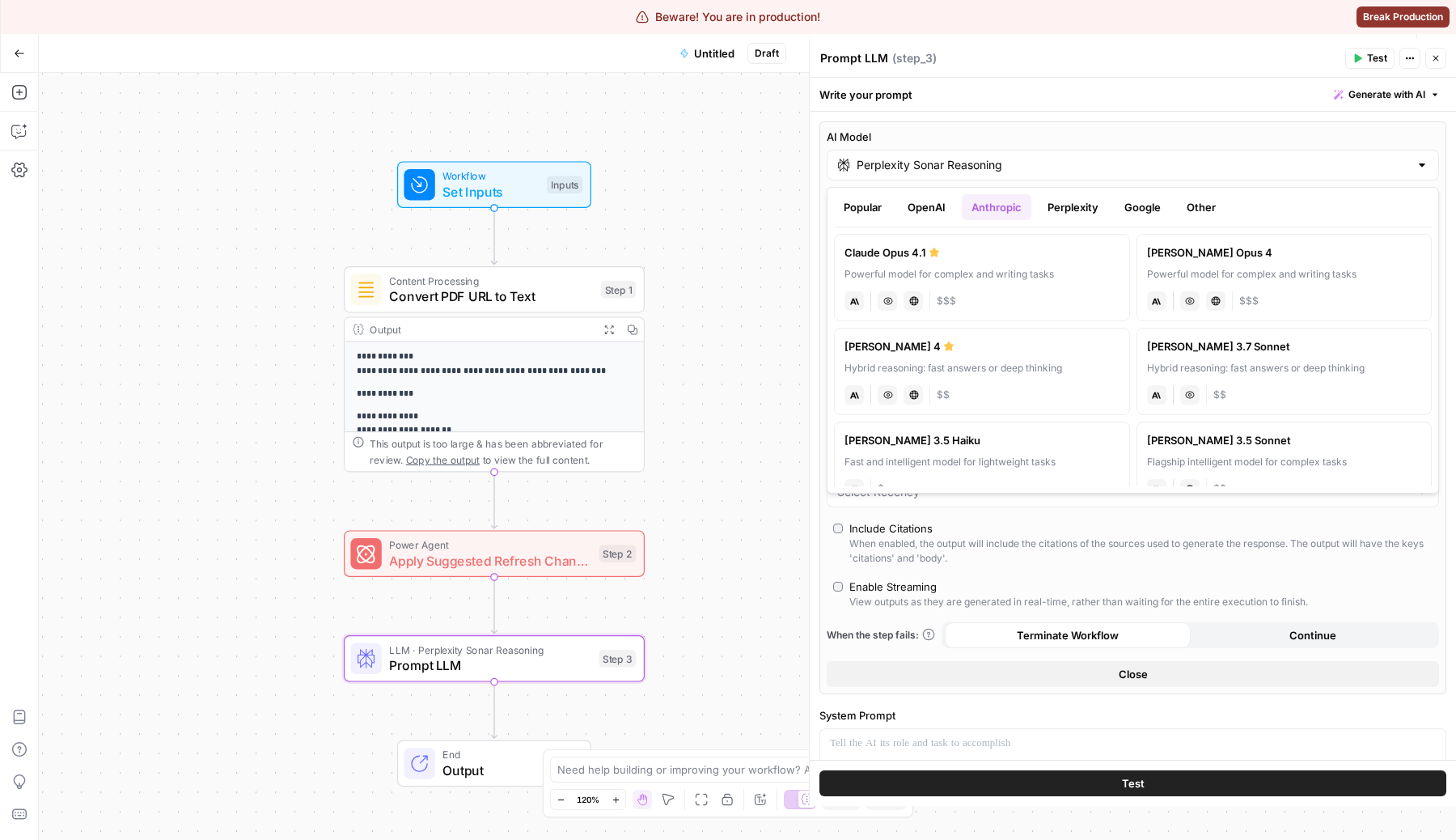
click at [941, 200] on button "OpenAI" at bounding box center [926, 207] width 58 height 26
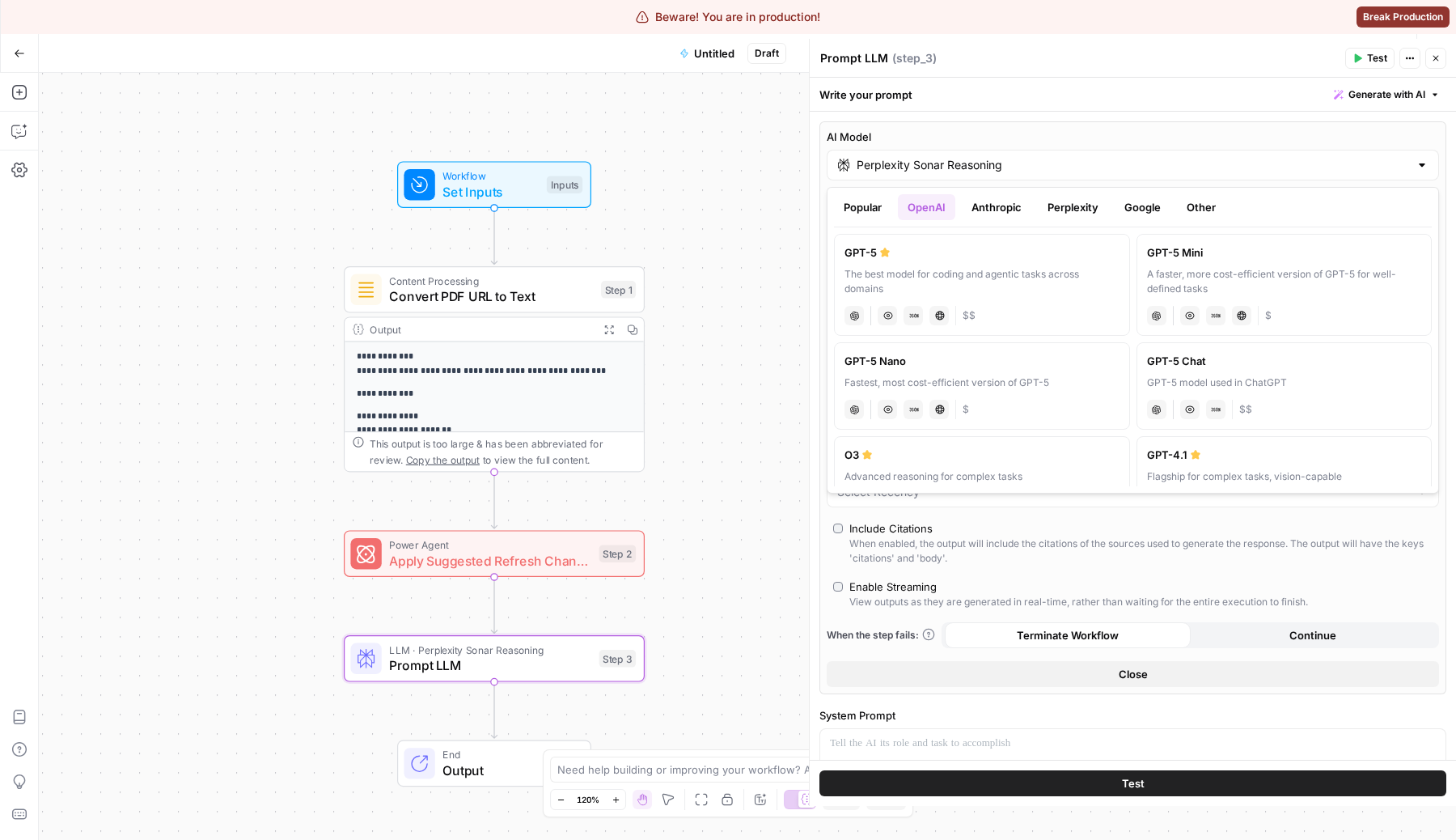
click at [861, 208] on button "Popular" at bounding box center [863, 207] width 58 height 26
click at [945, 214] on button "OpenAI" at bounding box center [926, 207] width 58 height 26
click at [850, 212] on button "Popular" at bounding box center [863, 207] width 58 height 26
click at [931, 216] on button "OpenAI" at bounding box center [926, 207] width 58 height 26
click at [867, 197] on button "Popular" at bounding box center [863, 207] width 58 height 26
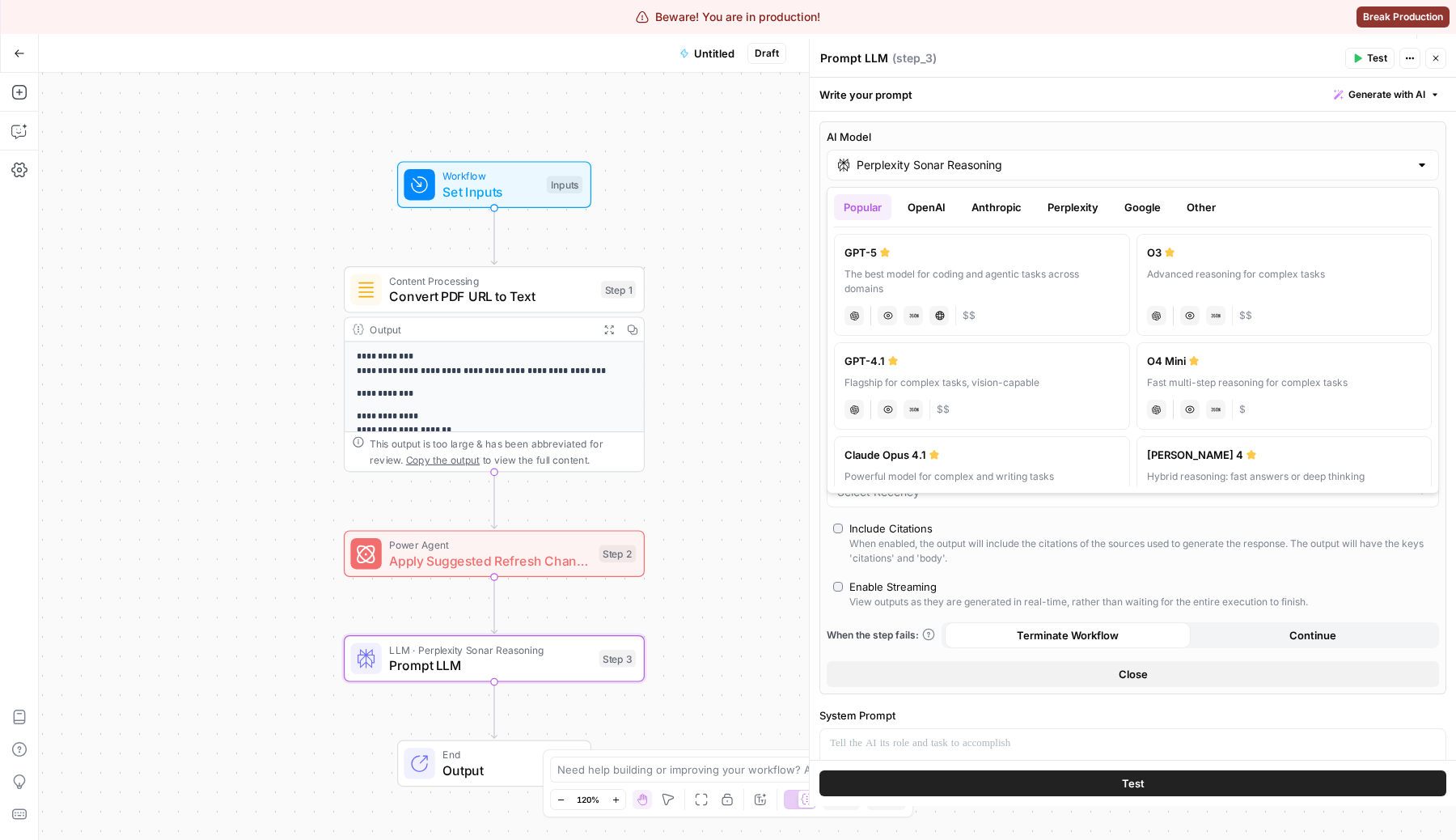
click at [916, 201] on button "OpenAI" at bounding box center [926, 207] width 58 height 26
click at [983, 202] on button "Anthropic" at bounding box center [996, 207] width 69 height 26
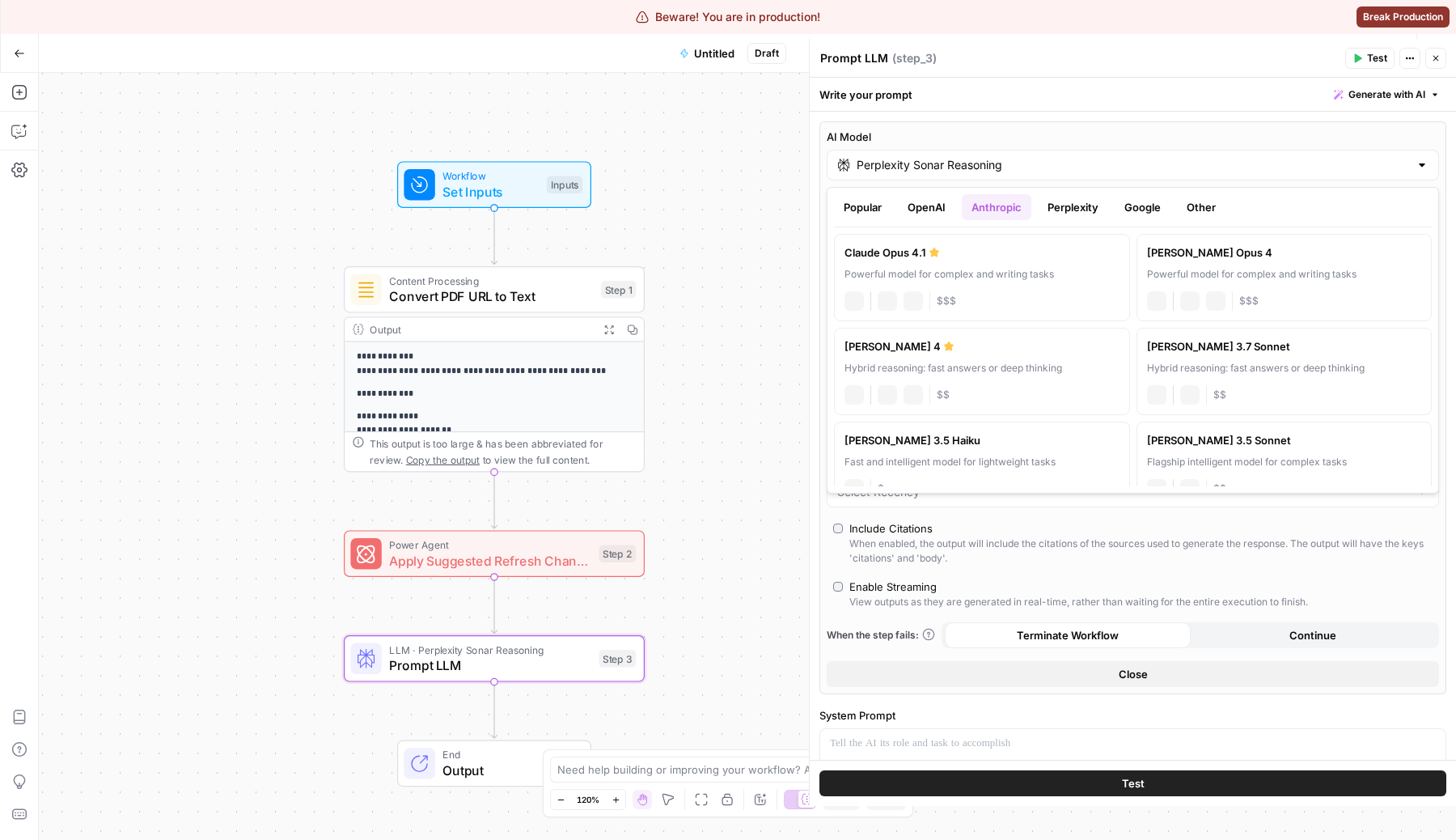
click at [1041, 202] on button "Perplexity" at bounding box center [1073, 207] width 70 height 26
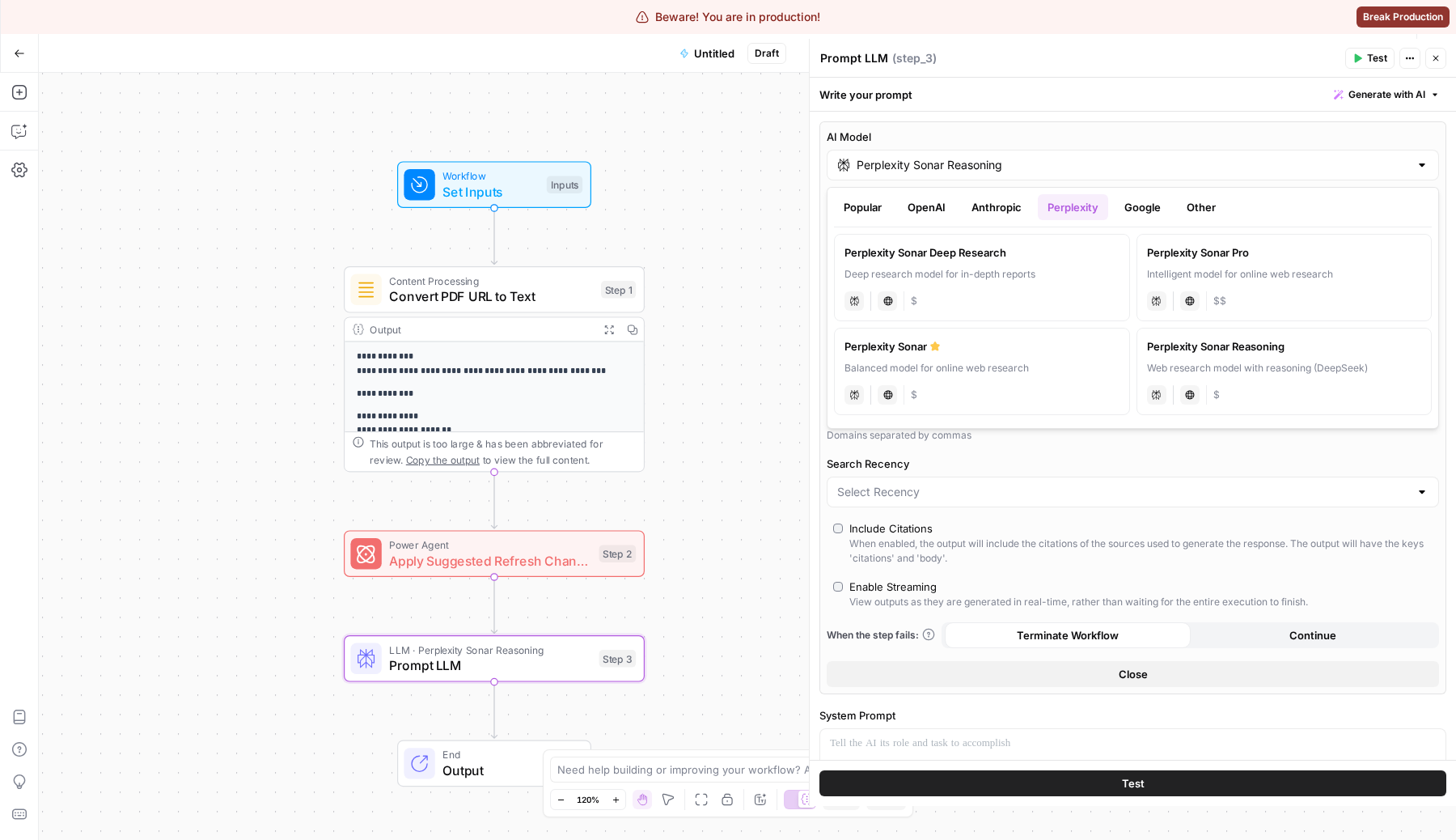
click at [1140, 211] on button "Google" at bounding box center [1143, 207] width 56 height 26
click at [1197, 211] on button "Other" at bounding box center [1202, 207] width 49 height 26
click at [1045, 218] on button "Perplexity" at bounding box center [1073, 207] width 70 height 26
click at [939, 221] on div "Popular OpenAI Anthropic Perplexity Google Other" at bounding box center [1133, 210] width 598 height 33
click at [910, 214] on button "OpenAI" at bounding box center [926, 207] width 58 height 26
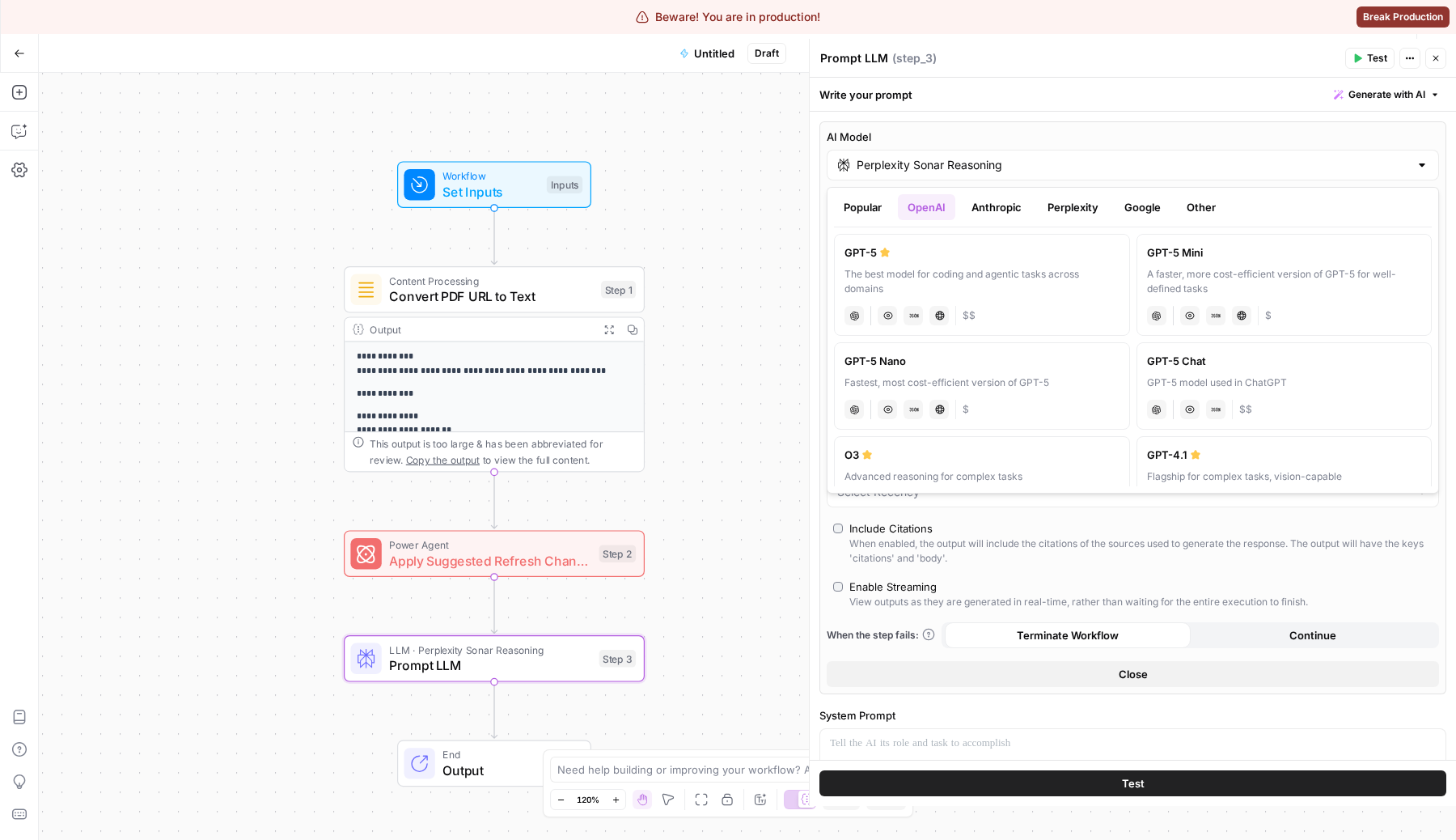
click at [853, 207] on button "Popular" at bounding box center [863, 207] width 58 height 26
click at [928, 202] on button "OpenAI" at bounding box center [926, 207] width 58 height 26
click at [983, 205] on button "Anthropic" at bounding box center [996, 207] width 69 height 26
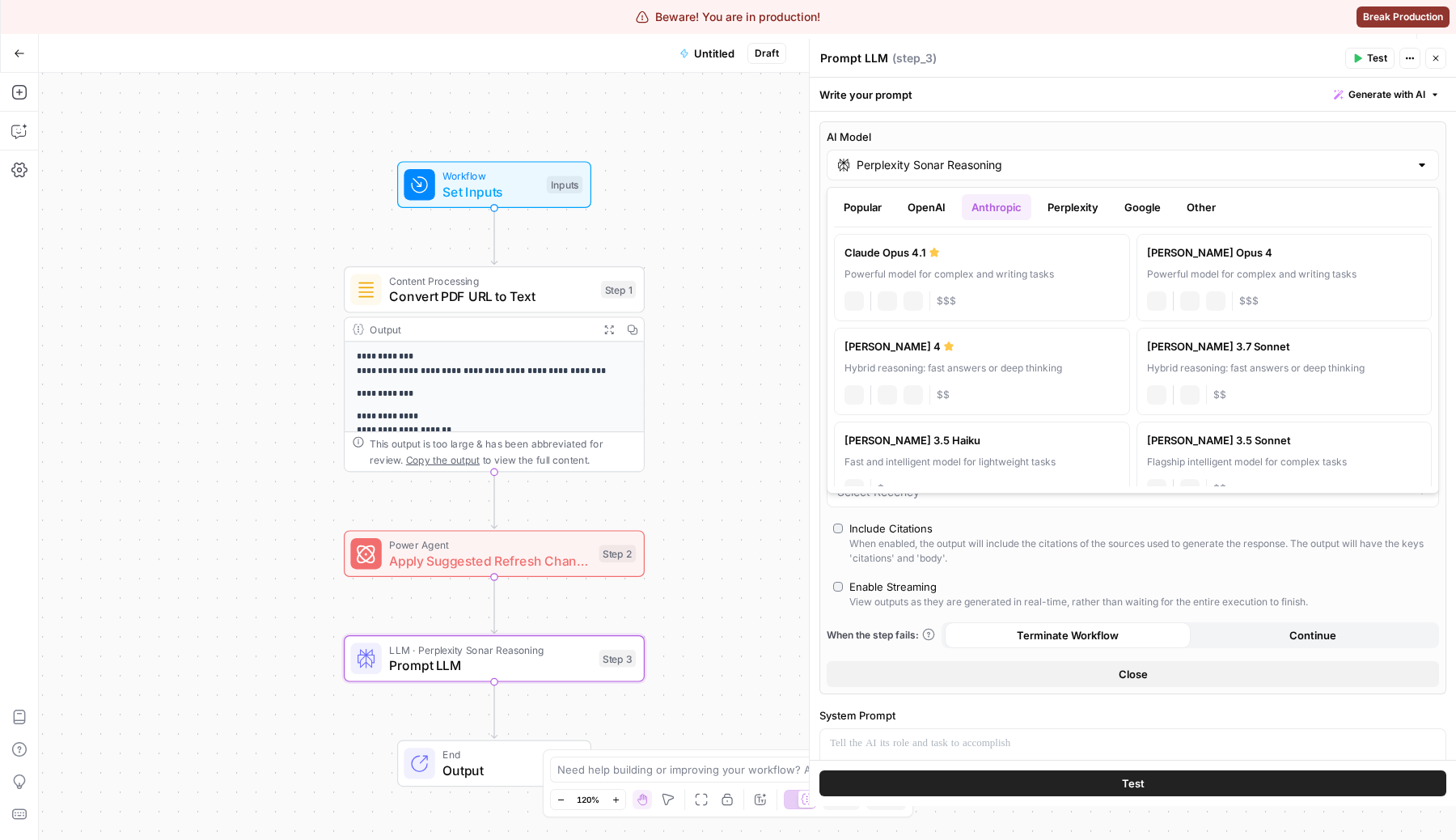
click at [1074, 228] on div "[PERSON_NAME] Opus 4.1 Powerful model for complex and writing tasks anthropic V…" at bounding box center [1133, 356] width 598 height 259
click at [1092, 202] on button "Perplexity" at bounding box center [1073, 207] width 70 height 26
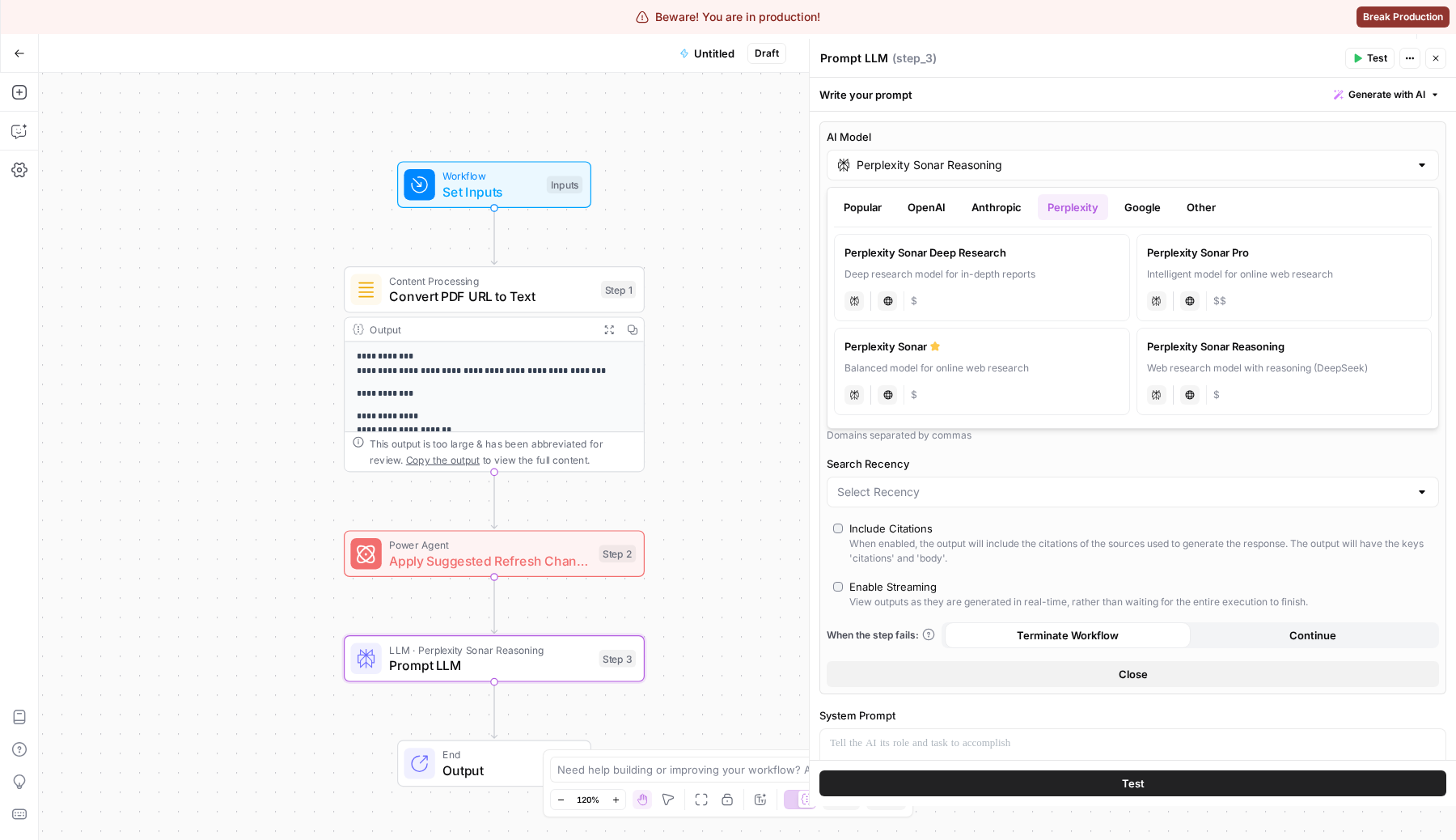
click at [921, 214] on button "OpenAI" at bounding box center [926, 207] width 58 height 26
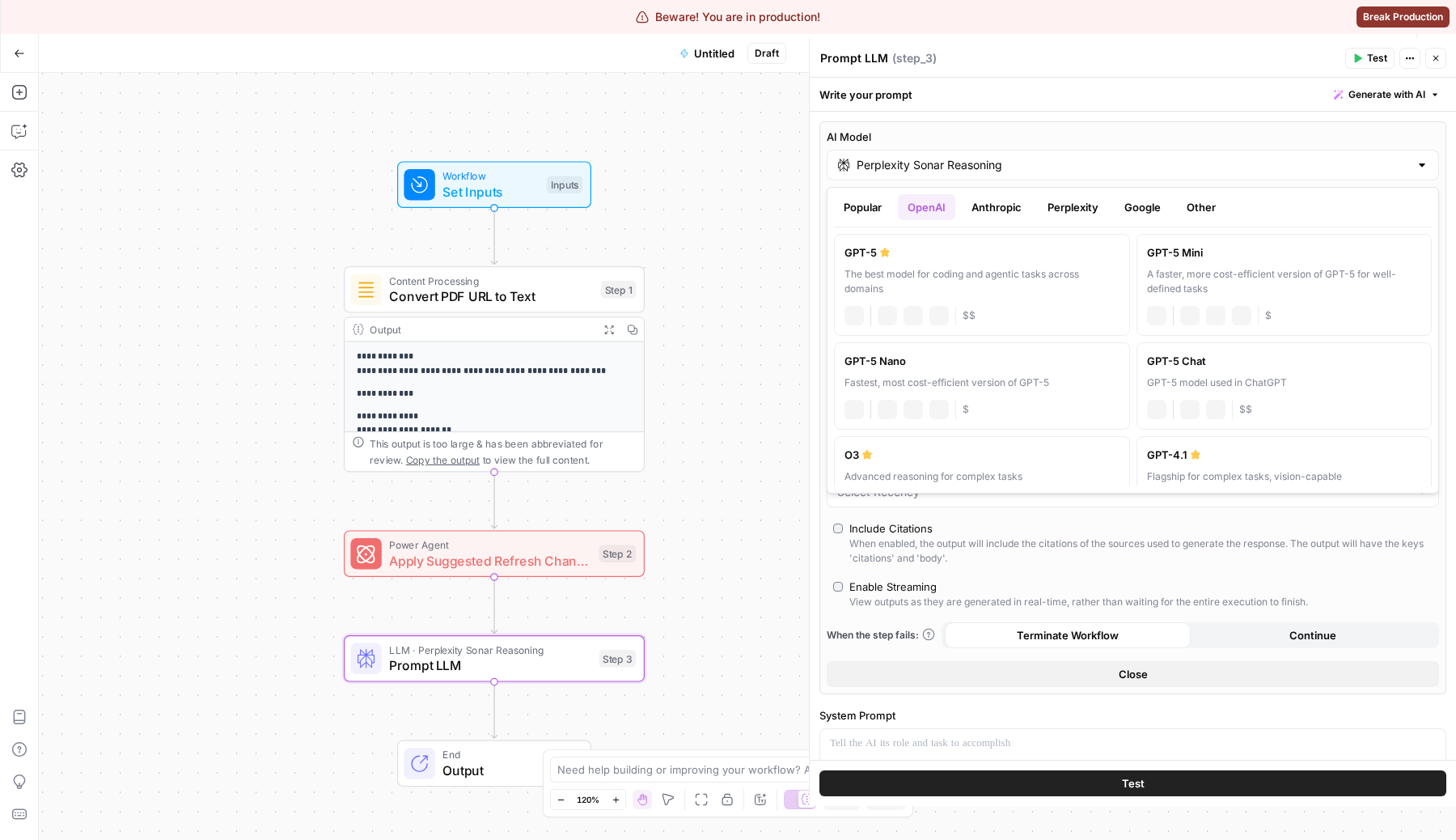
click at [868, 212] on button "Popular" at bounding box center [863, 207] width 58 height 26
click at [928, 212] on button "OpenAI" at bounding box center [926, 207] width 58 height 26
click at [959, 217] on ul "Popular OpenAI Anthropic Perplexity Google Other" at bounding box center [1133, 207] width 598 height 26
click at [1034, 217] on ul "Popular OpenAI Anthropic Perplexity Google Other" at bounding box center [1133, 207] width 598 height 26
click at [1004, 213] on button "Anthropic" at bounding box center [996, 207] width 69 height 26
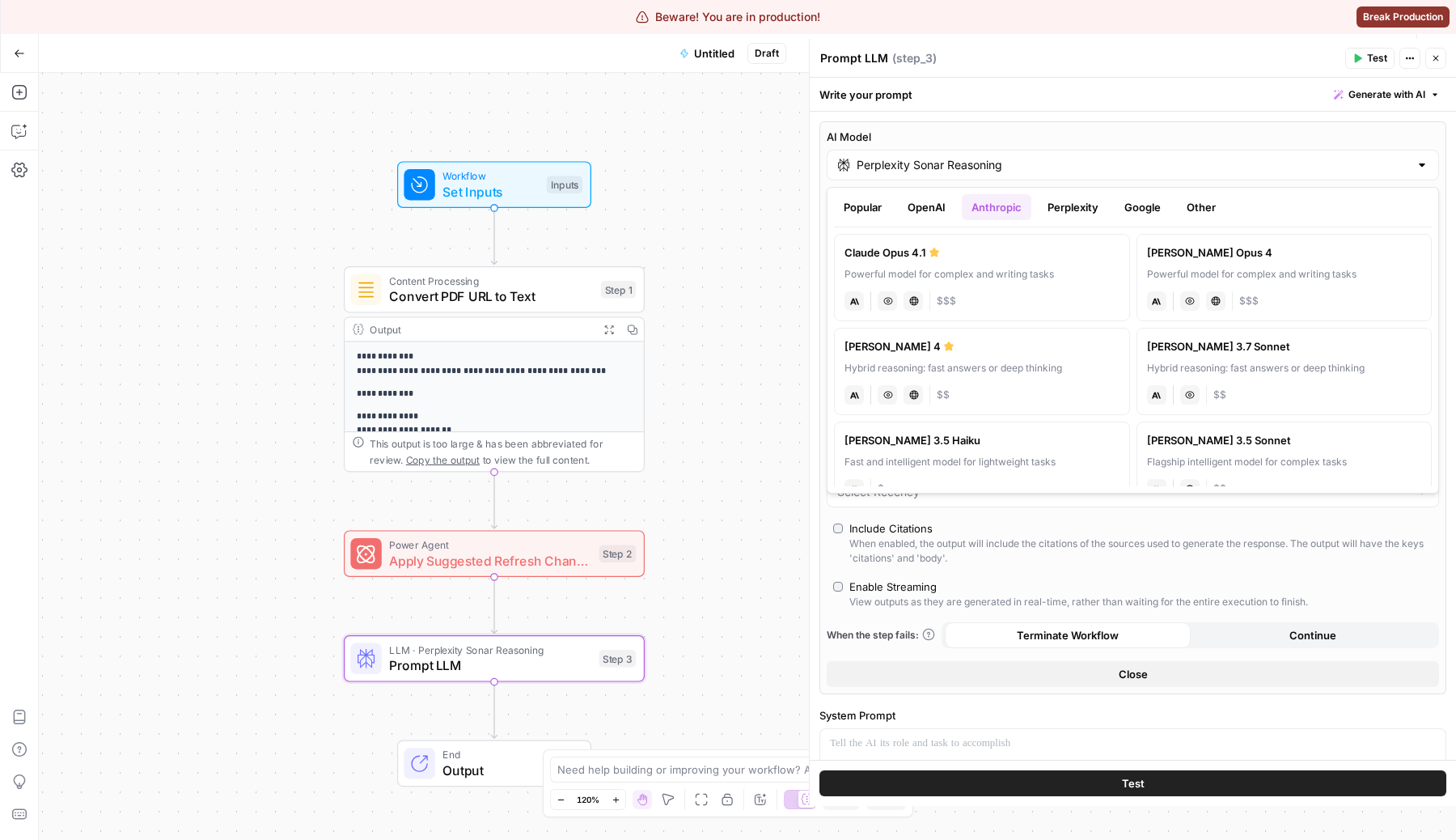
click at [1087, 209] on button "Perplexity" at bounding box center [1073, 207] width 70 height 26
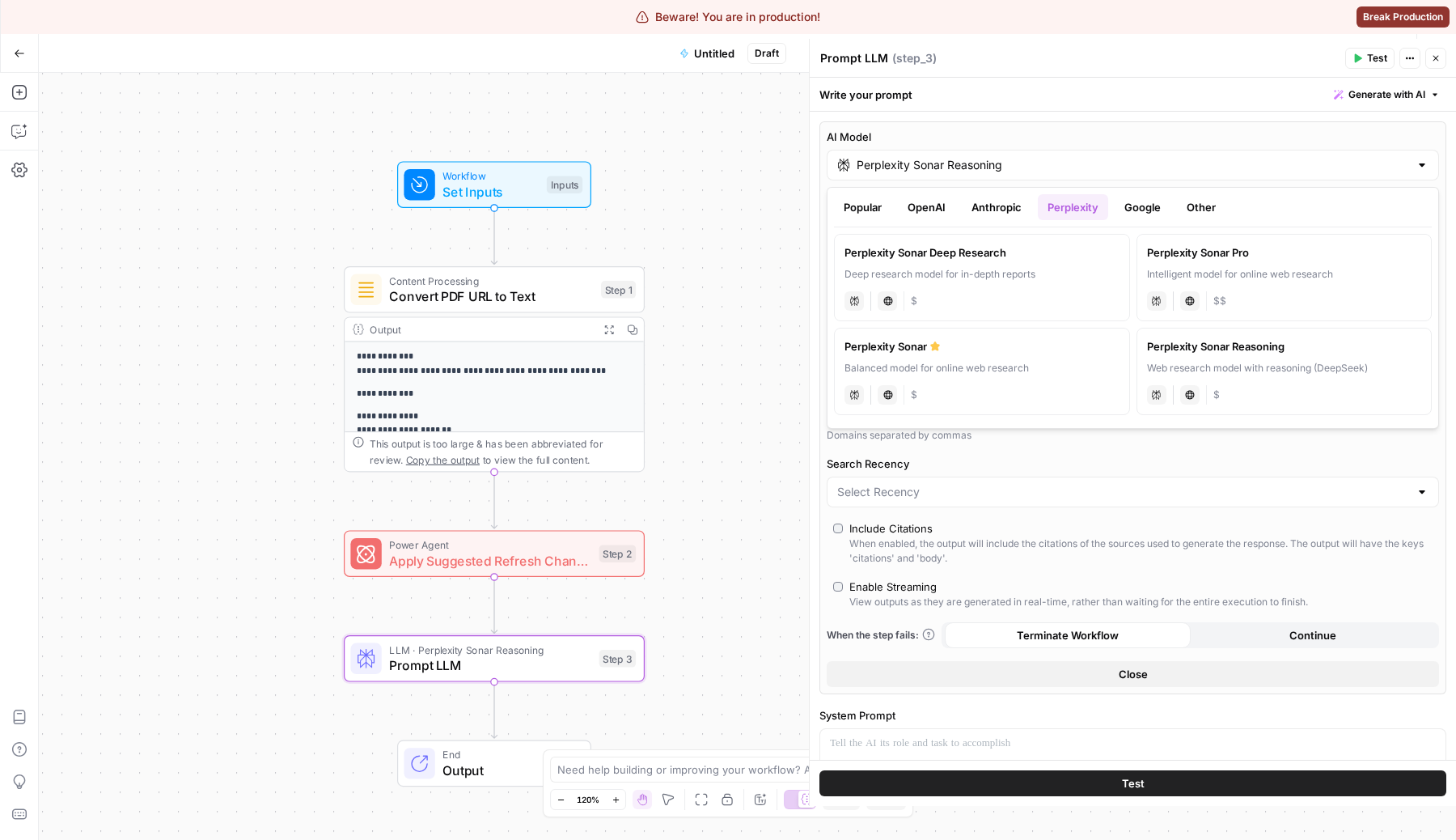
click at [1148, 208] on button "Google" at bounding box center [1143, 207] width 56 height 26
click at [1221, 208] on button "Other" at bounding box center [1202, 207] width 49 height 26
click at [1144, 187] on div "Popular OpenAI Anthropic Perplexity Google Other DeepSeek R1 (Preview) Distille…" at bounding box center [1132, 340] width 613 height 307
click at [1150, 216] on button "Google" at bounding box center [1143, 207] width 56 height 26
click at [1101, 208] on button "Perplexity" at bounding box center [1073, 207] width 70 height 26
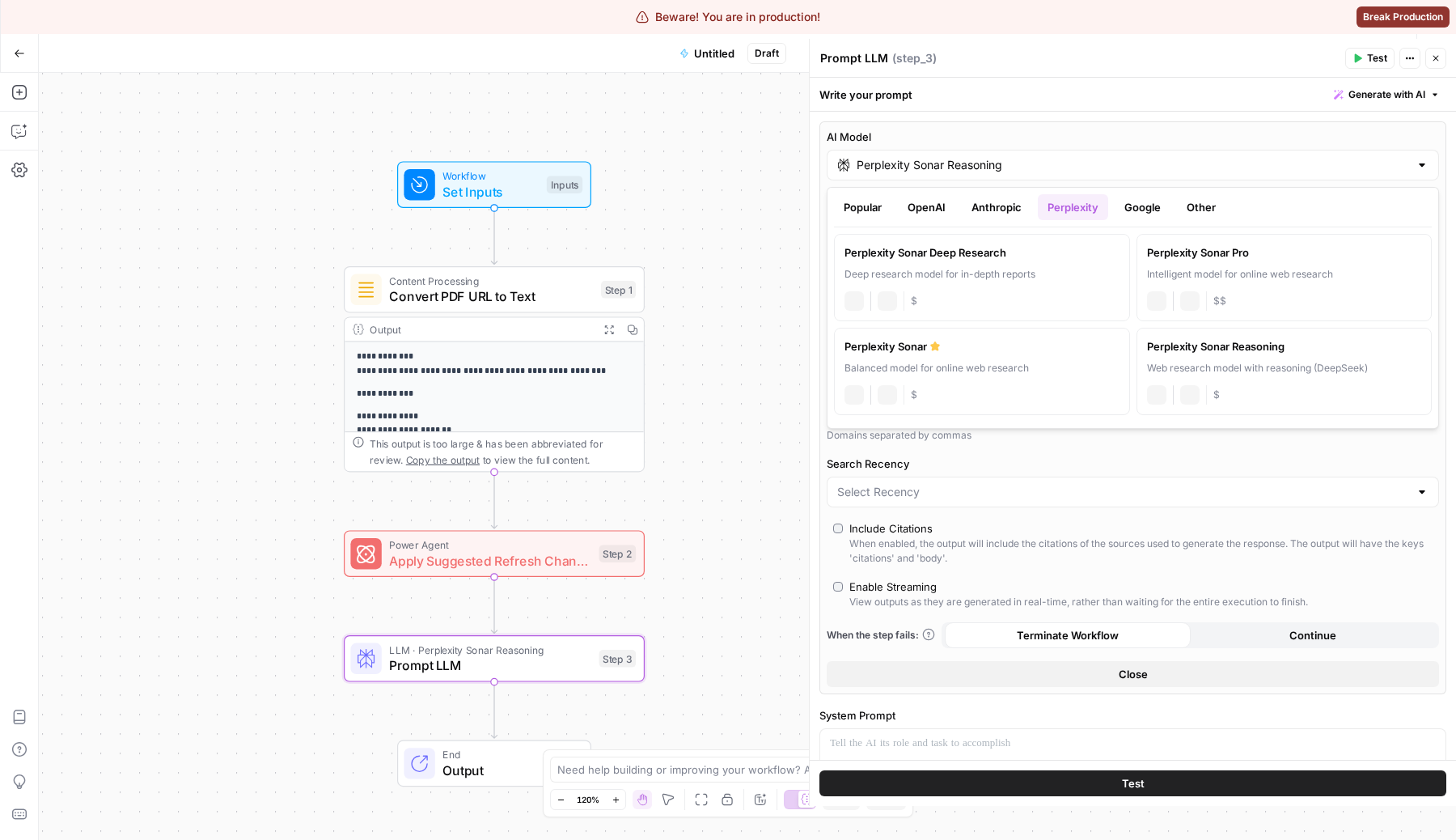
click at [1042, 208] on button "Perplexity" at bounding box center [1073, 207] width 70 height 26
click at [1002, 206] on button "Anthropic" at bounding box center [996, 207] width 69 height 26
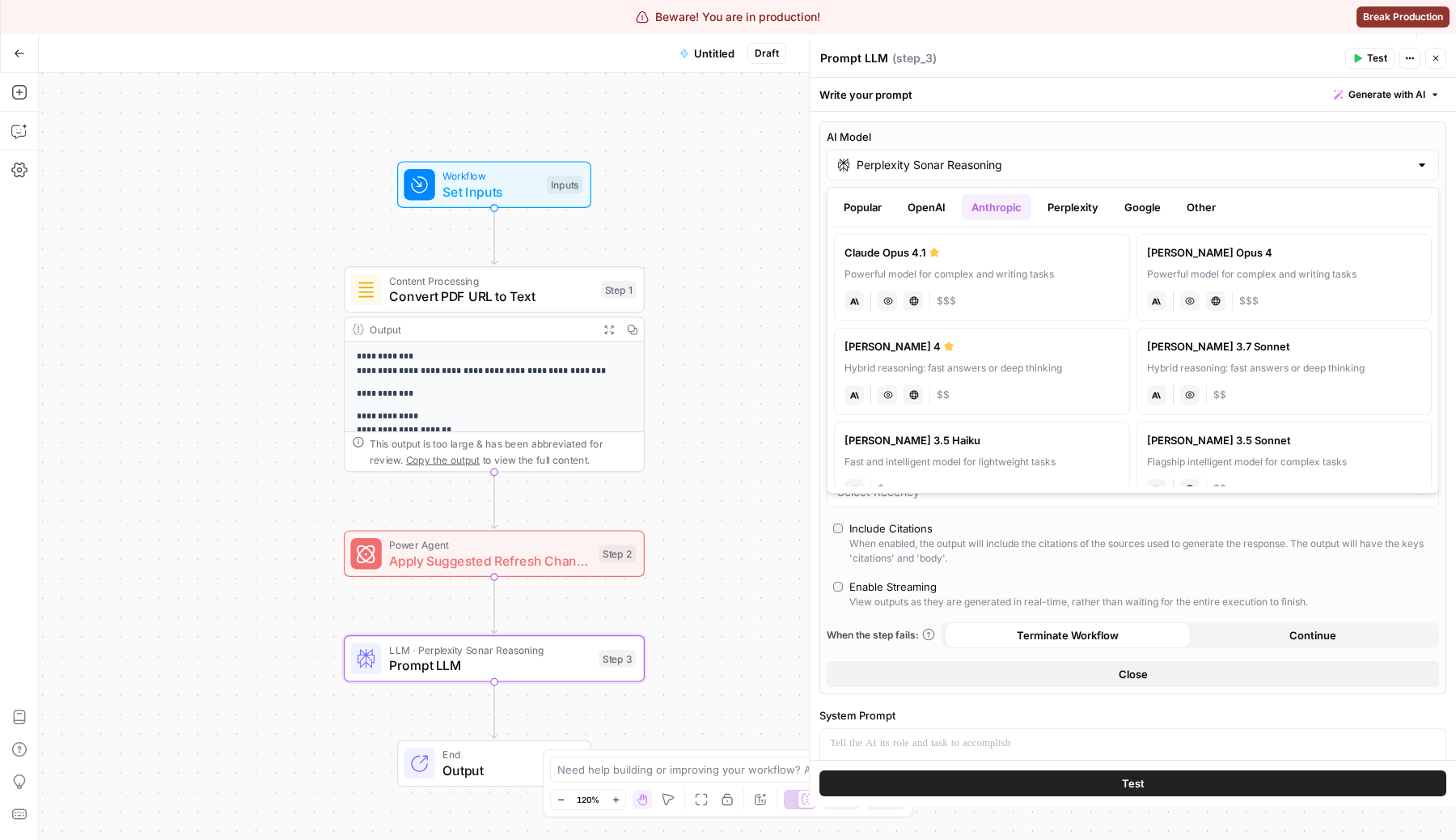
click at [930, 208] on button "OpenAI" at bounding box center [926, 207] width 58 height 26
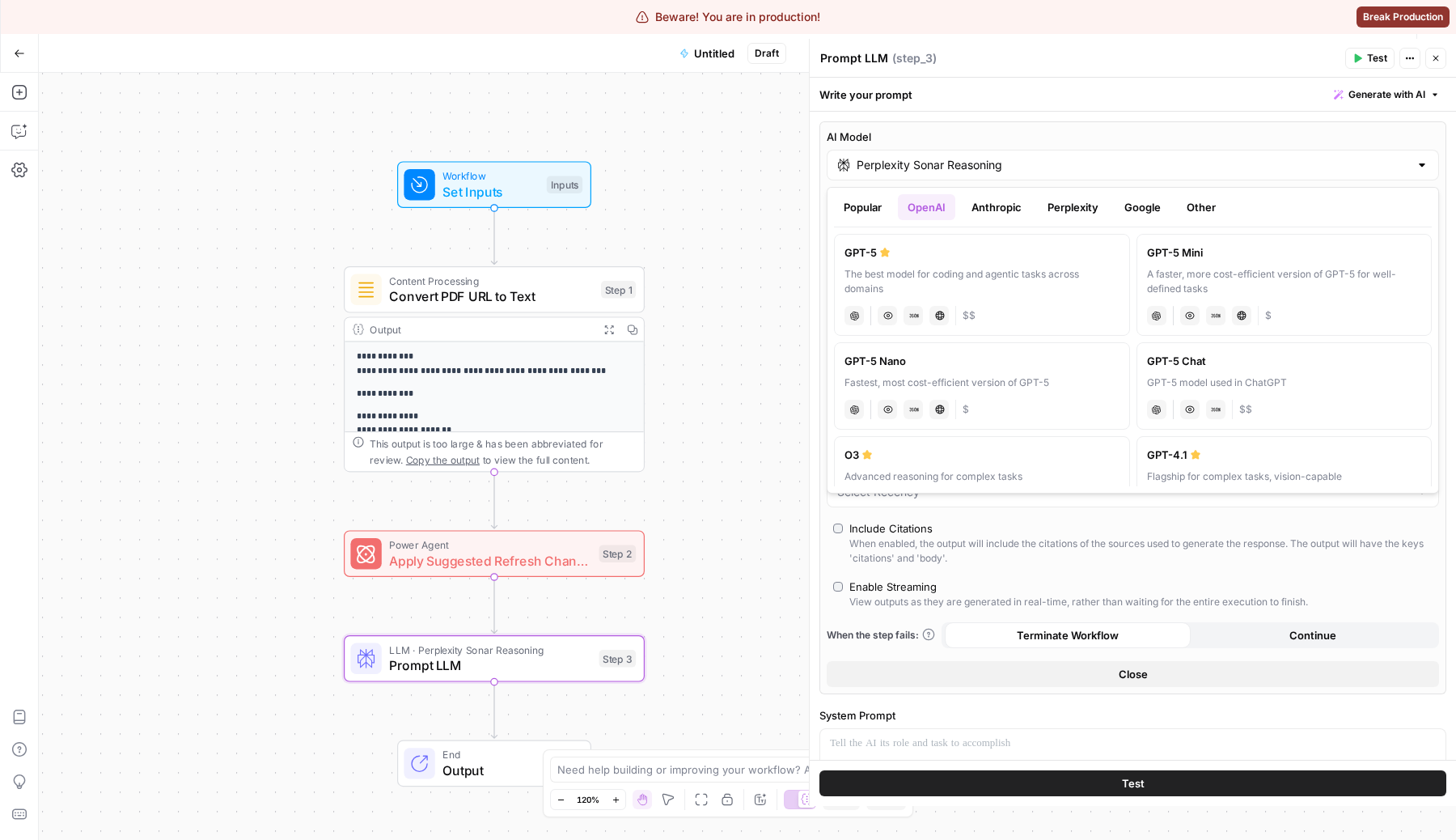
click at [875, 210] on button "Popular" at bounding box center [863, 207] width 58 height 26
click at [1111, 543] on div "When enabled, the output will include the citations of the sources used to gene…" at bounding box center [1141, 551] width 584 height 29
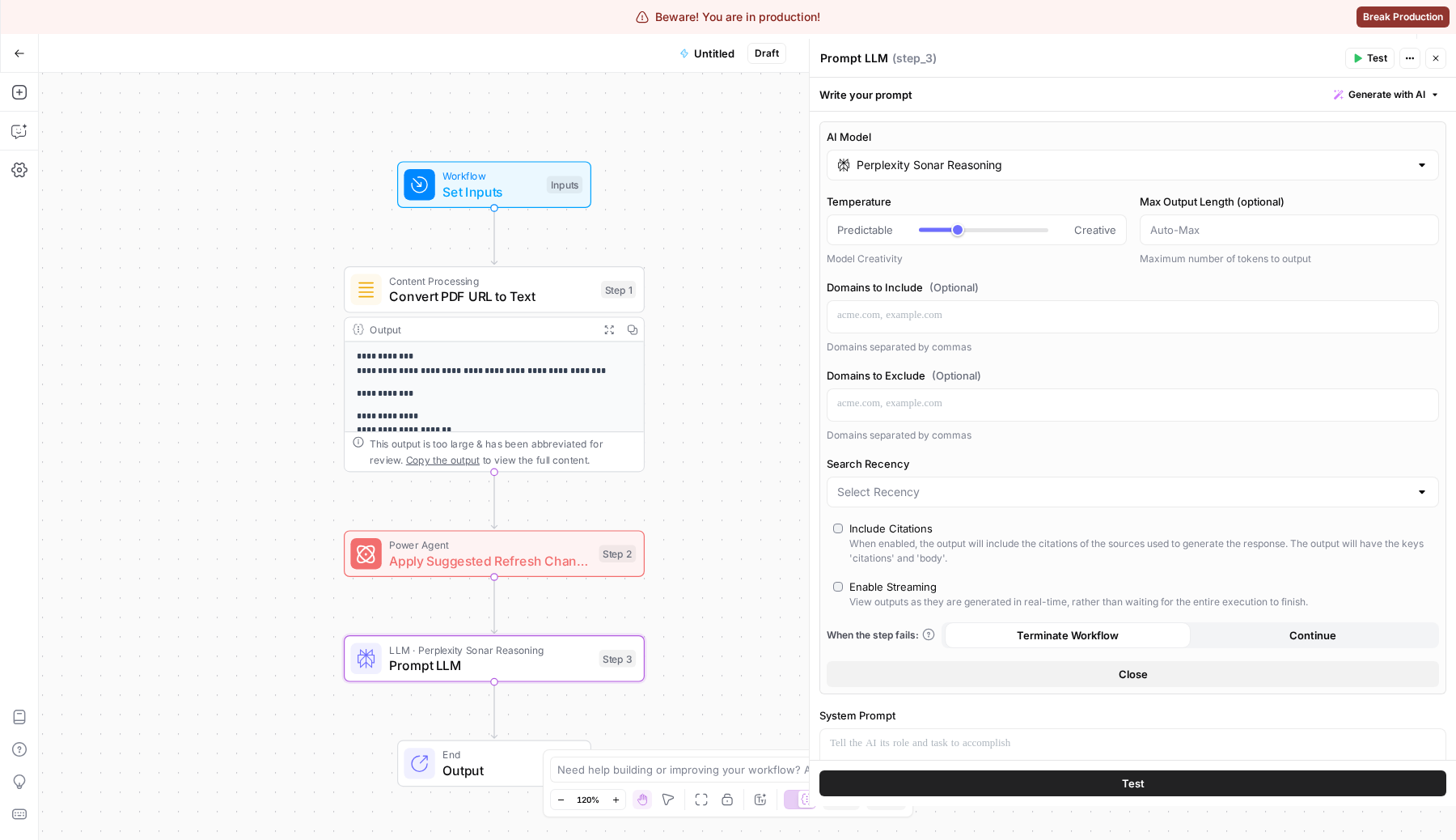
click at [1111, 543] on div "When enabled, the output will include the citations of the sources used to gene…" at bounding box center [1141, 551] width 584 height 29
click at [546, 322] on div "Output" at bounding box center [481, 328] width 222 height 15
click at [546, 297] on span "Convert PDF URL to Text" at bounding box center [491, 296] width 204 height 20
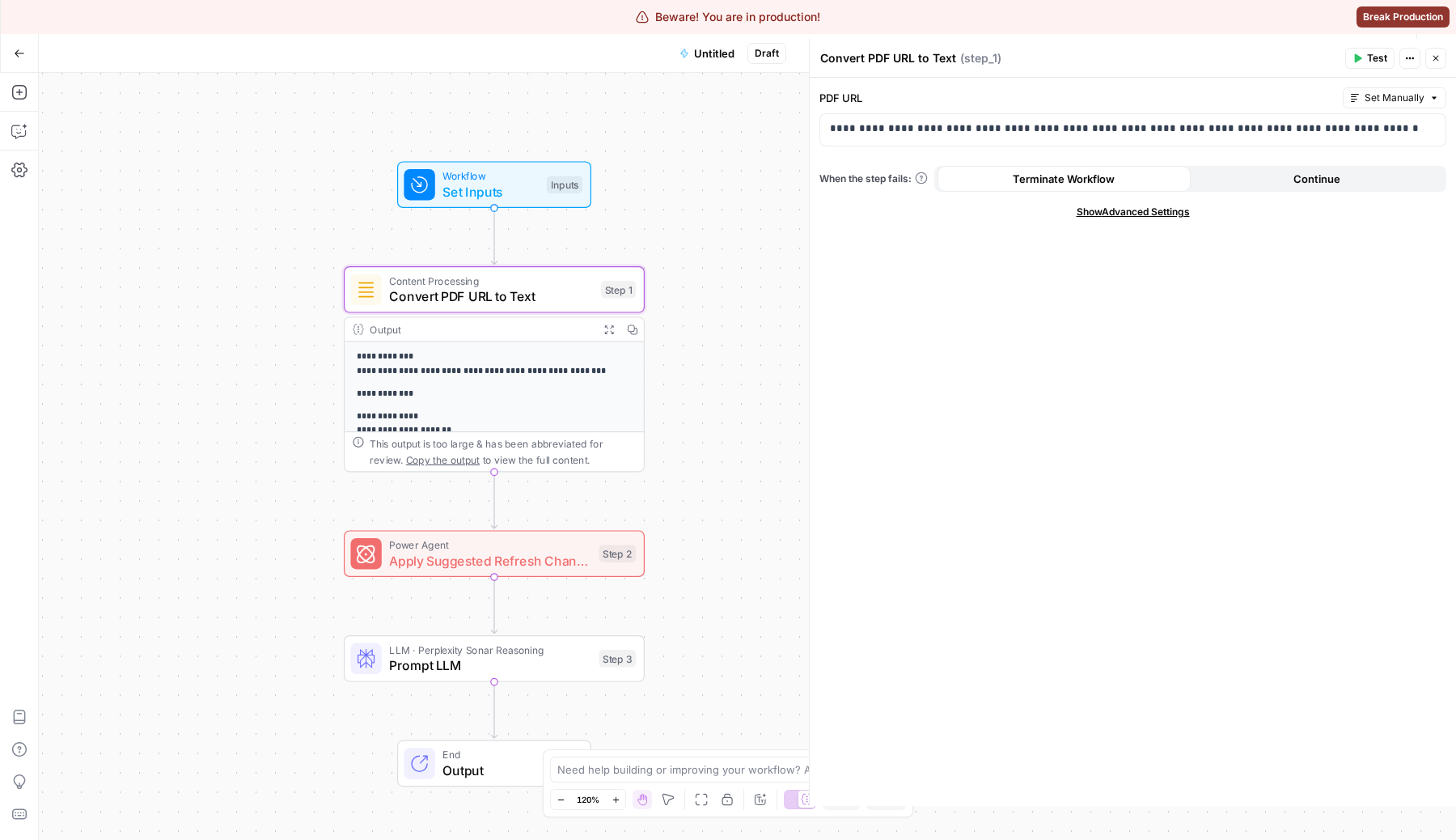
click at [1369, 52] on span "Test" at bounding box center [1377, 58] width 20 height 14
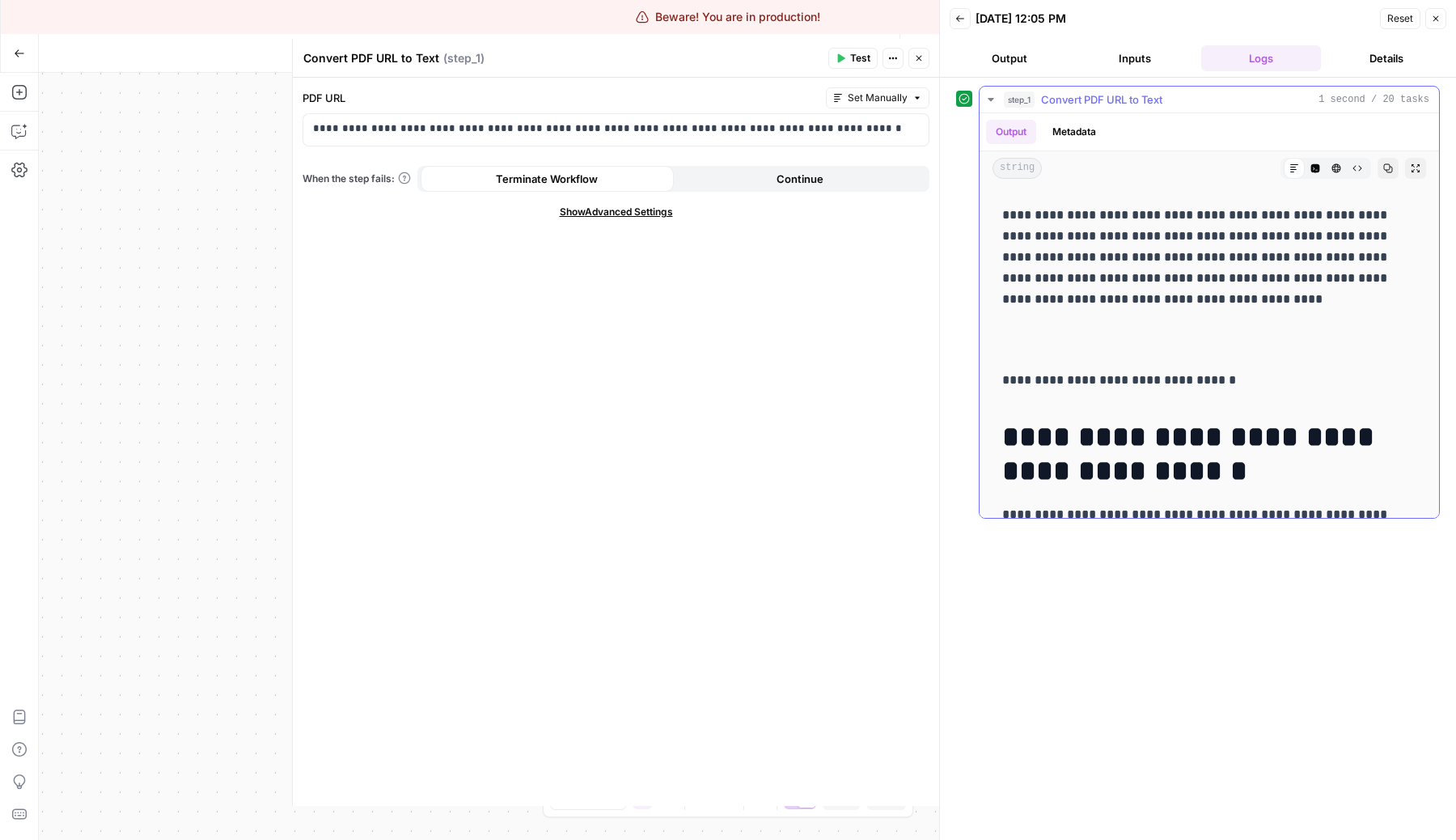
scroll to position [3325, 0]
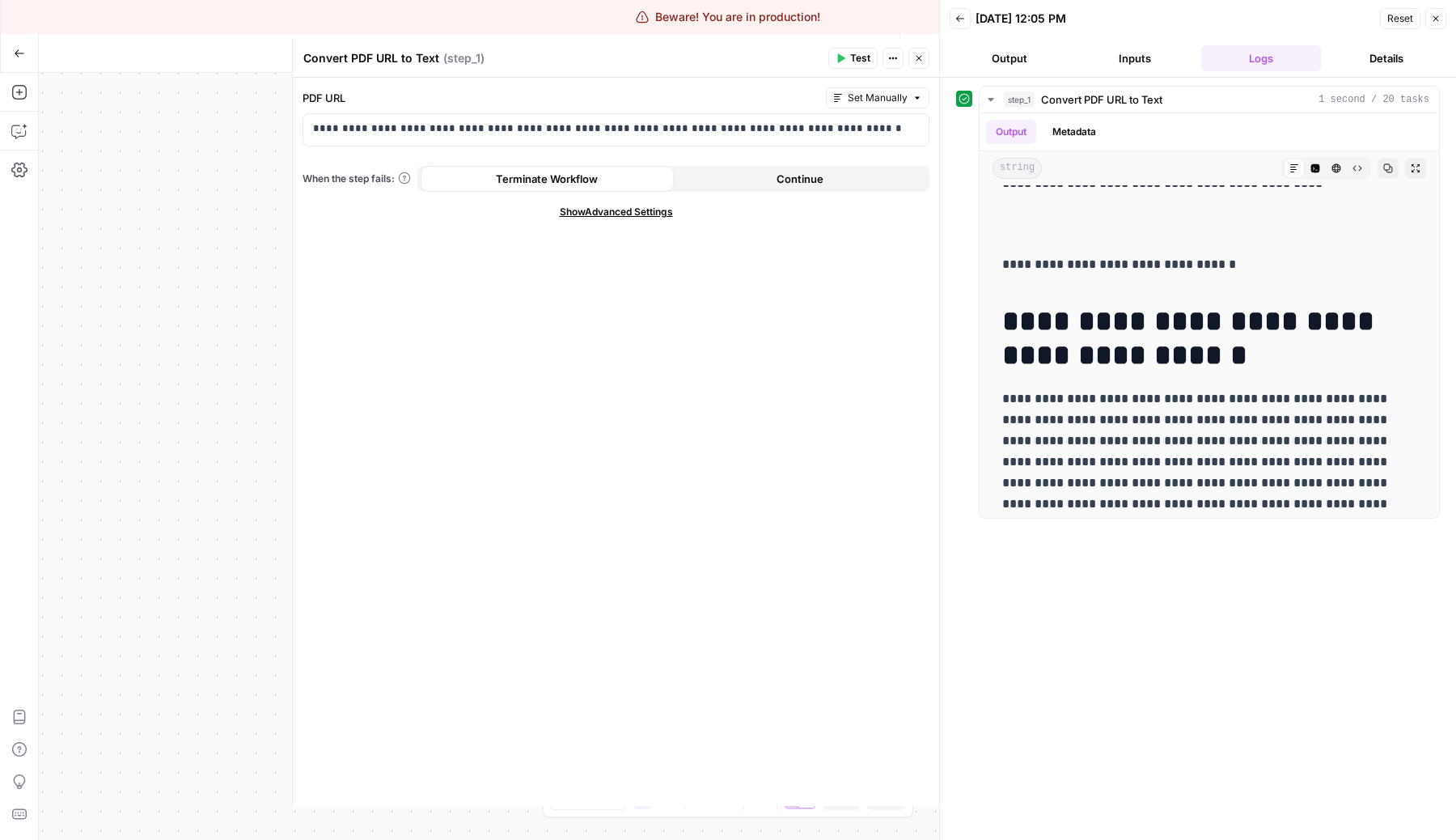
click at [920, 49] on button "Close" at bounding box center [918, 58] width 21 height 21
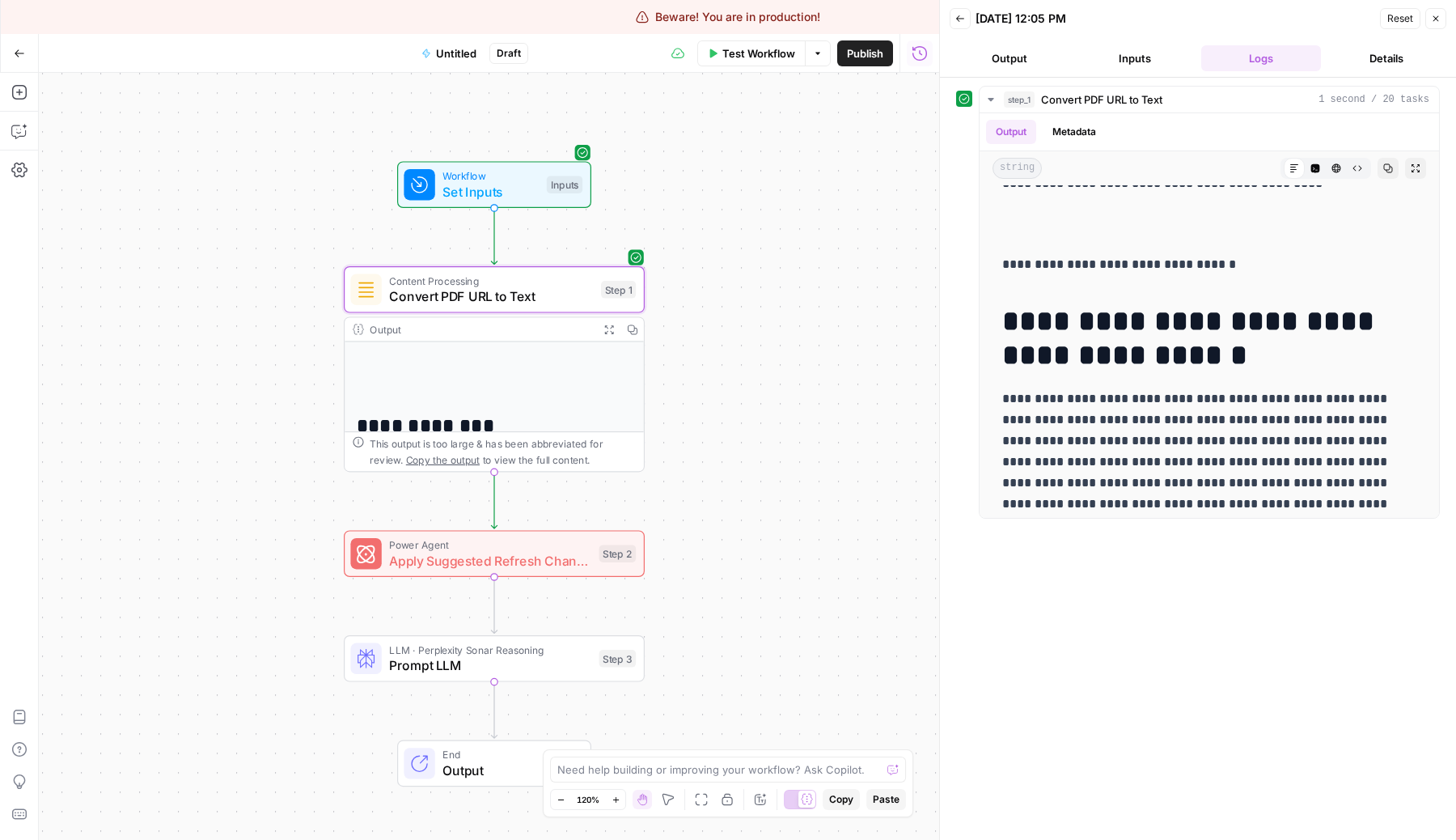
click at [1438, 18] on icon "button" at bounding box center [1435, 18] width 10 height 10
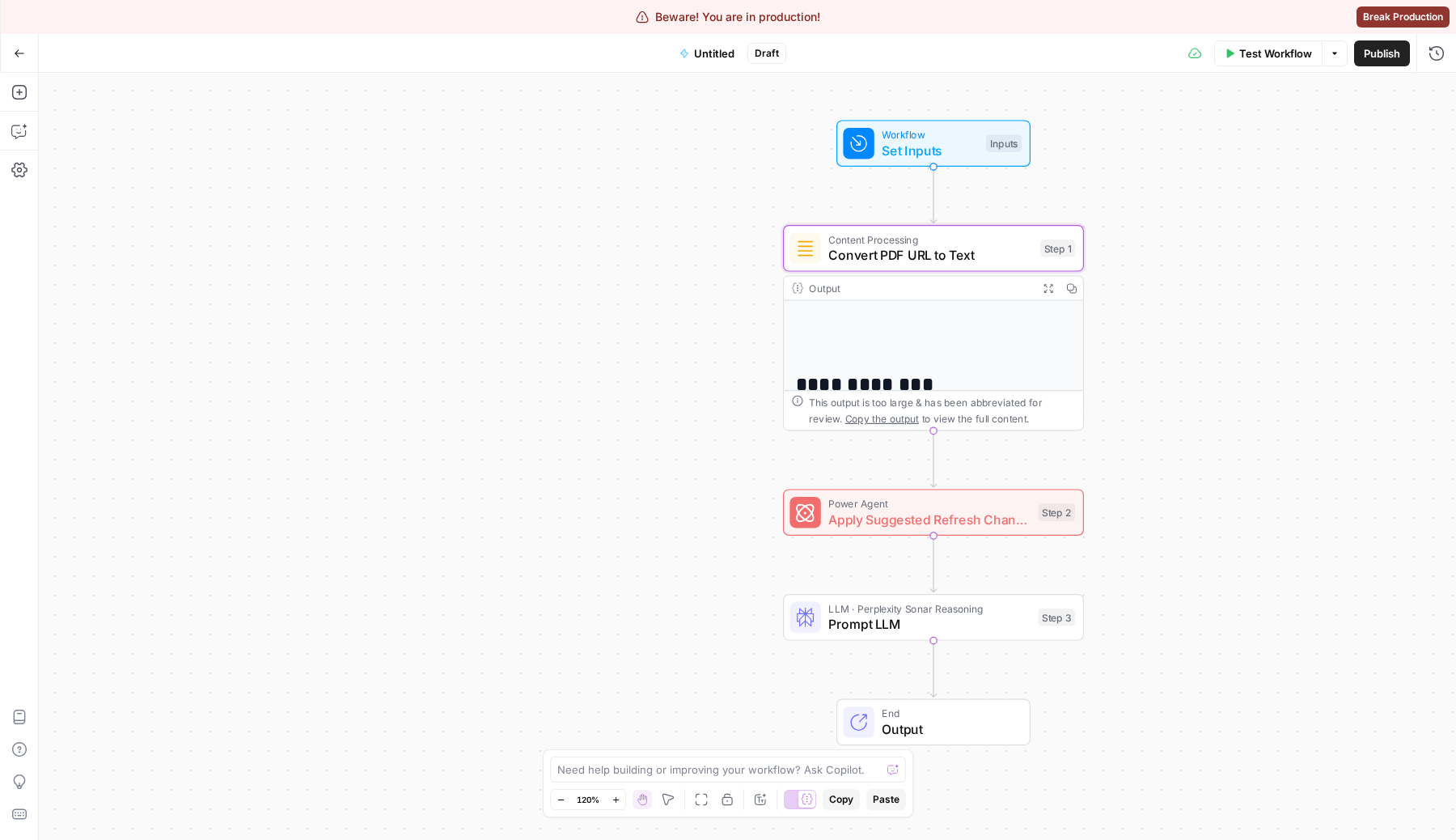
drag, startPoint x: 197, startPoint y: 268, endPoint x: 632, endPoint y: 224, distance: 437.2
click at [632, 225] on div "**********" at bounding box center [747, 457] width 1417 height 767
drag, startPoint x: 633, startPoint y: 225, endPoint x: 494, endPoint y: 208, distance: 140.0
click at [494, 208] on div "**********" at bounding box center [747, 457] width 1417 height 767
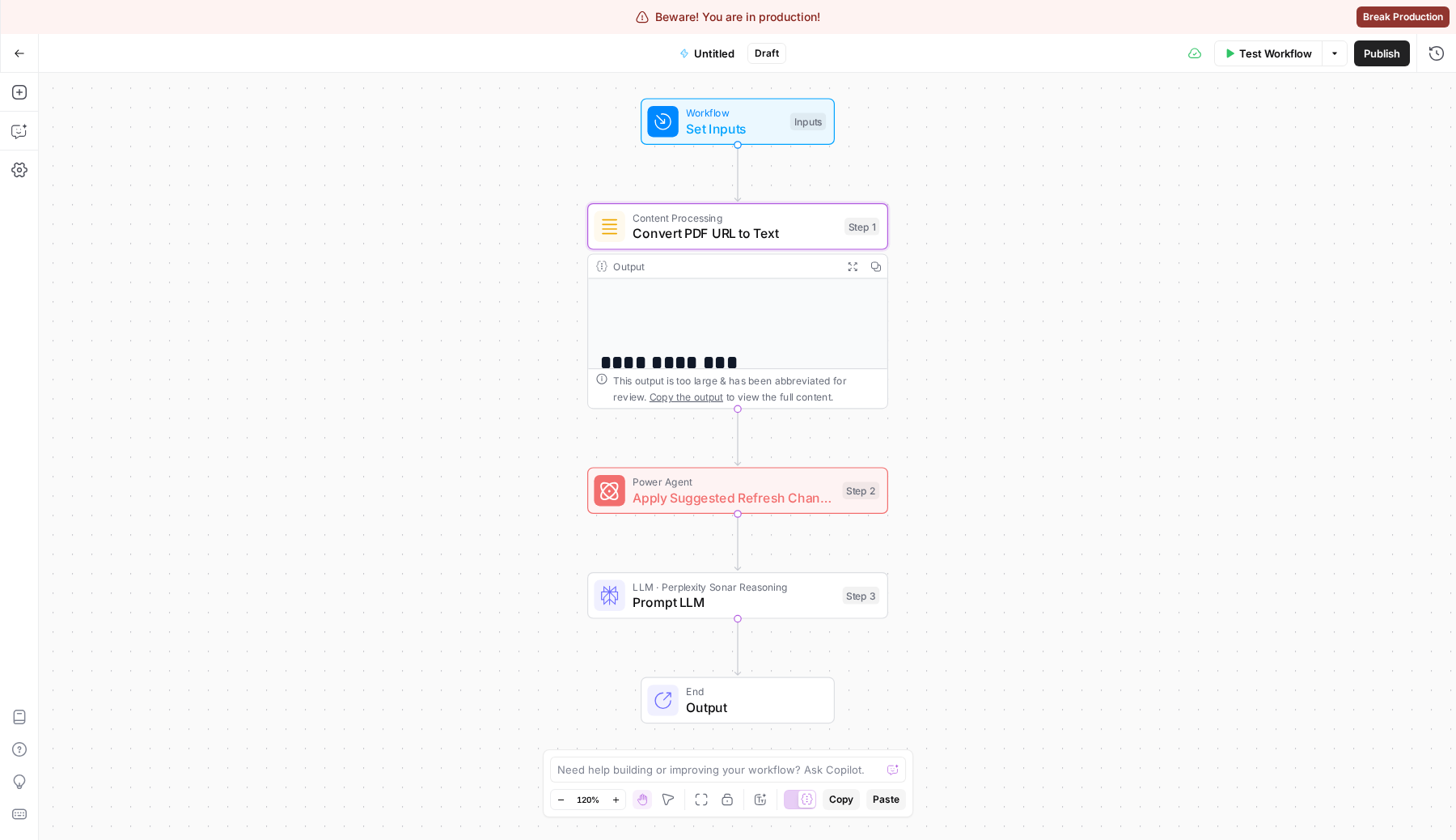
drag, startPoint x: 507, startPoint y: 215, endPoint x: 455, endPoint y: 211, distance: 52.2
click at [455, 211] on div "**********" at bounding box center [747, 457] width 1417 height 767
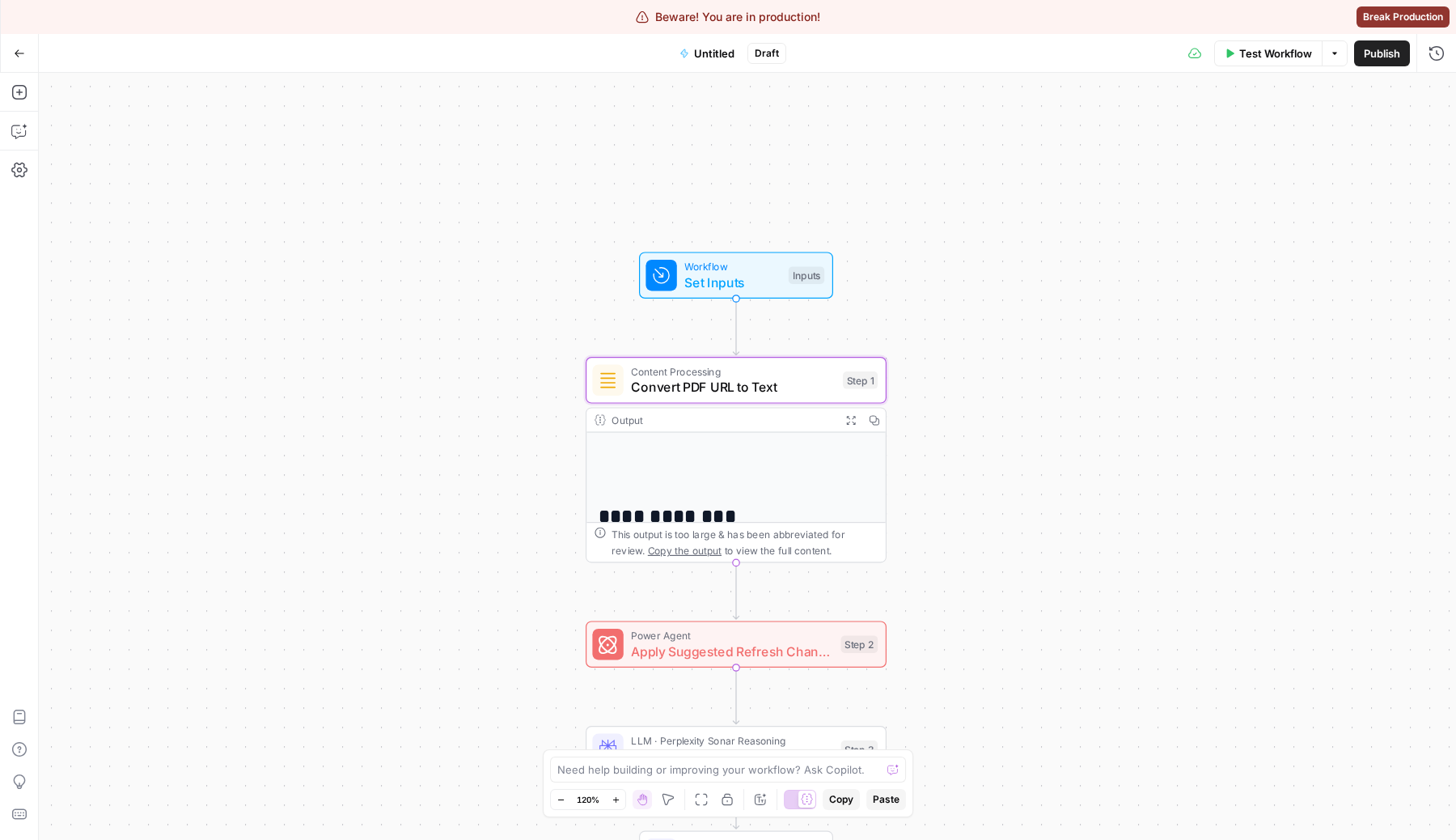
drag, startPoint x: 489, startPoint y: 351, endPoint x: 486, endPoint y: 531, distance: 180.0
click at [486, 531] on div "**********" at bounding box center [747, 457] width 1417 height 767
